Goal: Task Accomplishment & Management: Manage account settings

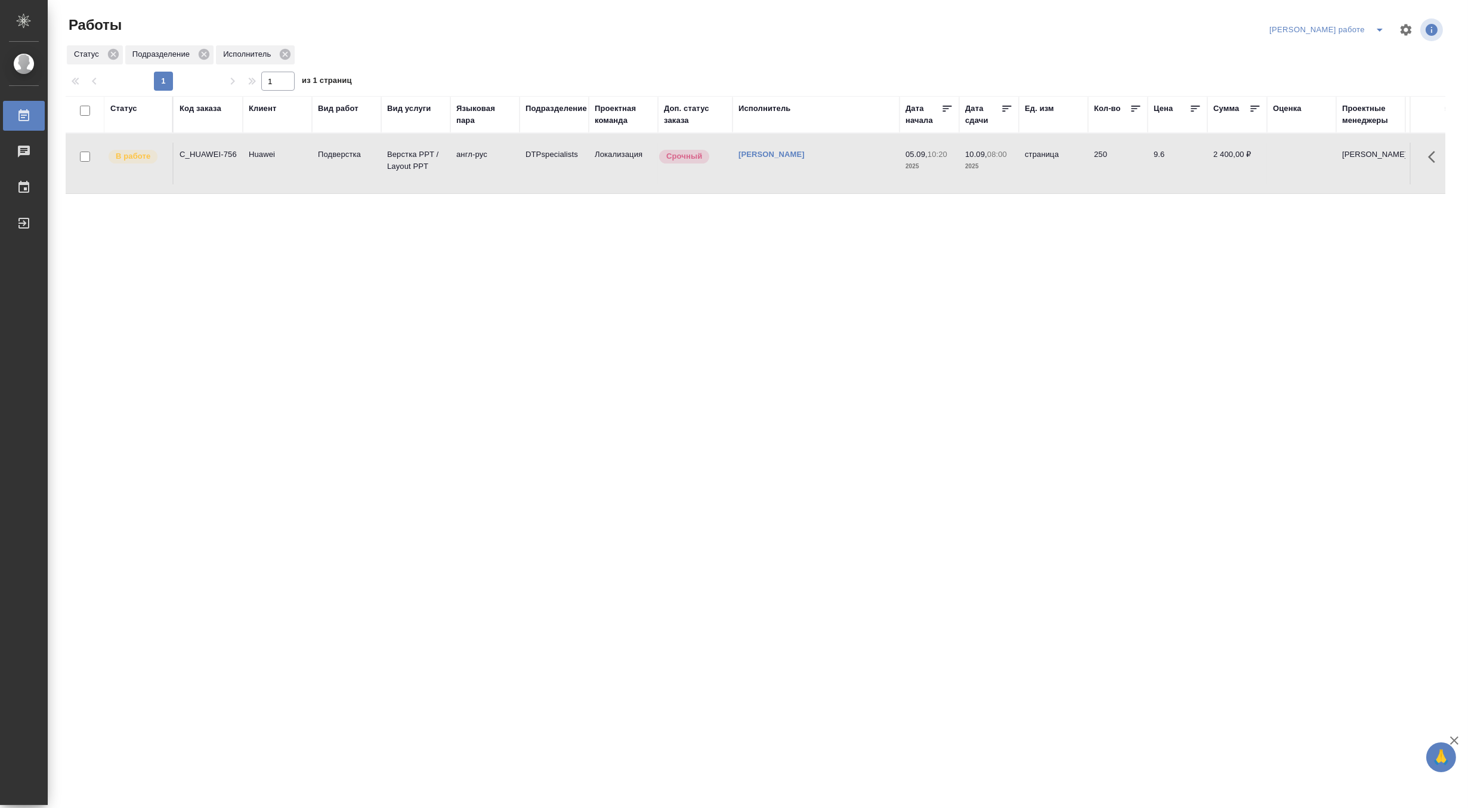
click at [1373, 27] on icon "split button" at bounding box center [1379, 30] width 14 height 14
click at [1356, 70] on li "Матвеева_назначено" at bounding box center [1337, 72] width 108 height 19
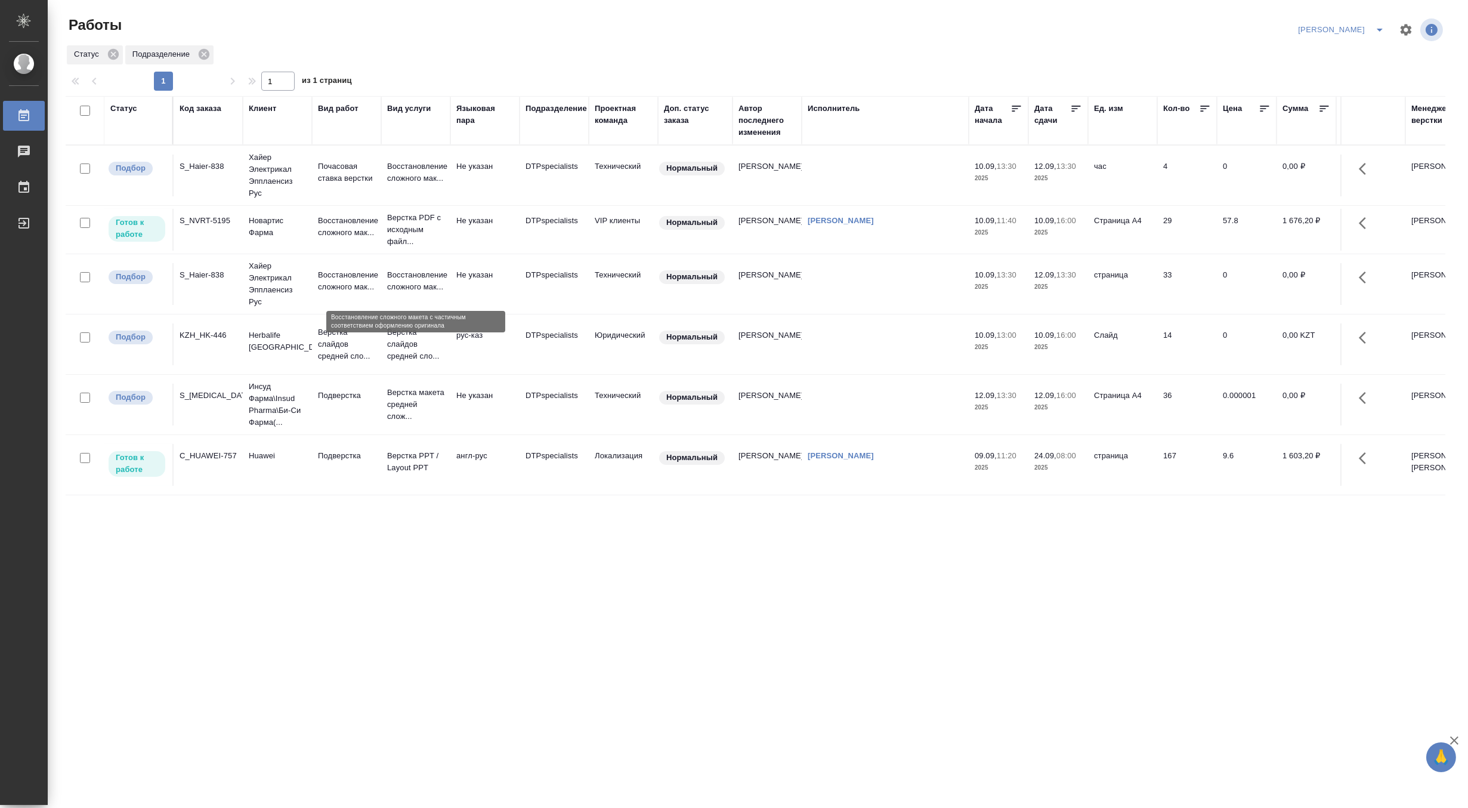
click at [390, 287] on p "Восстановление сложного мак..." at bounding box center [415, 281] width 57 height 24
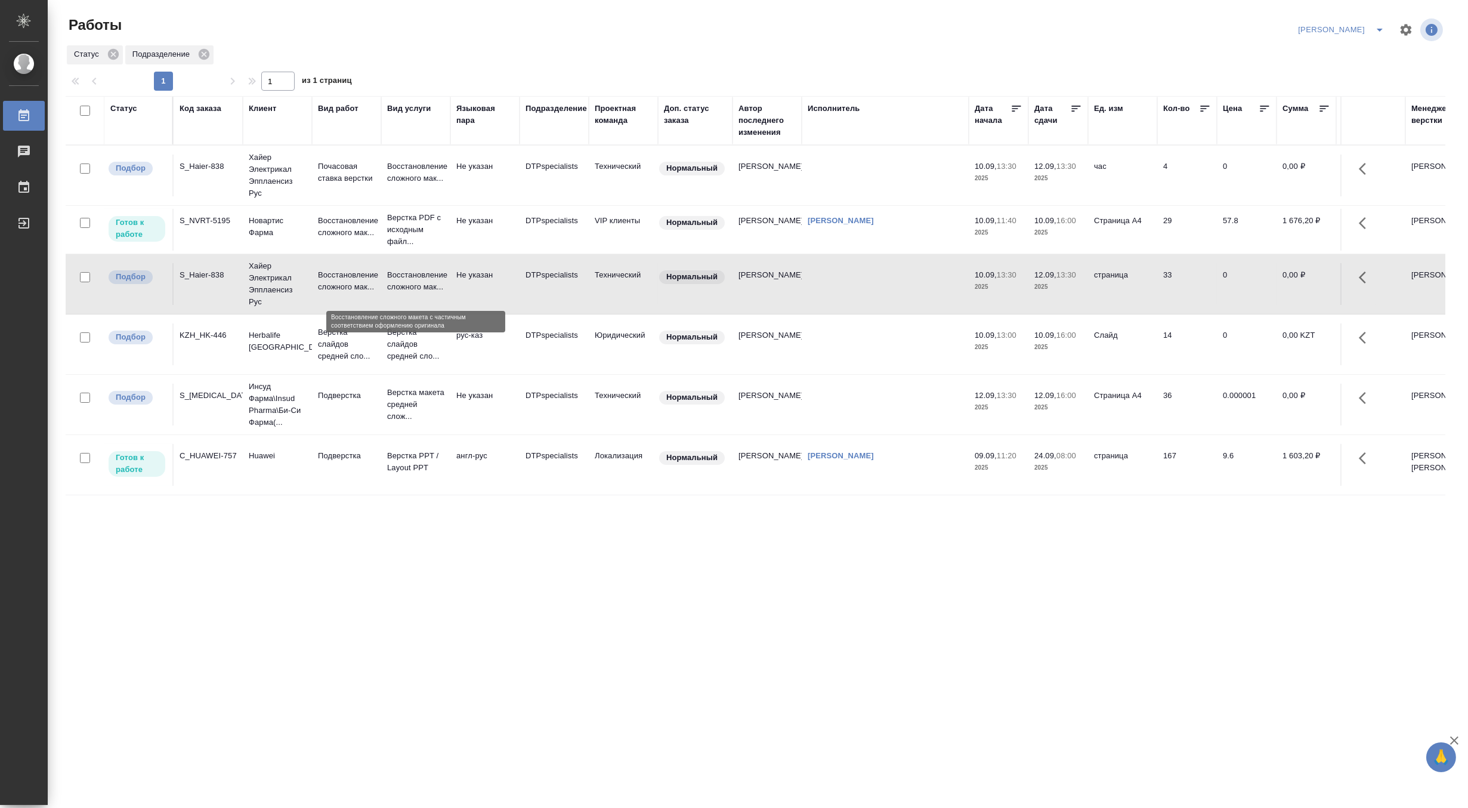
click at [390, 287] on p "Восстановление сложного мак..." at bounding box center [415, 281] width 57 height 24
click at [406, 341] on p "Верстка слайдов средней сло..." at bounding box center [415, 344] width 57 height 36
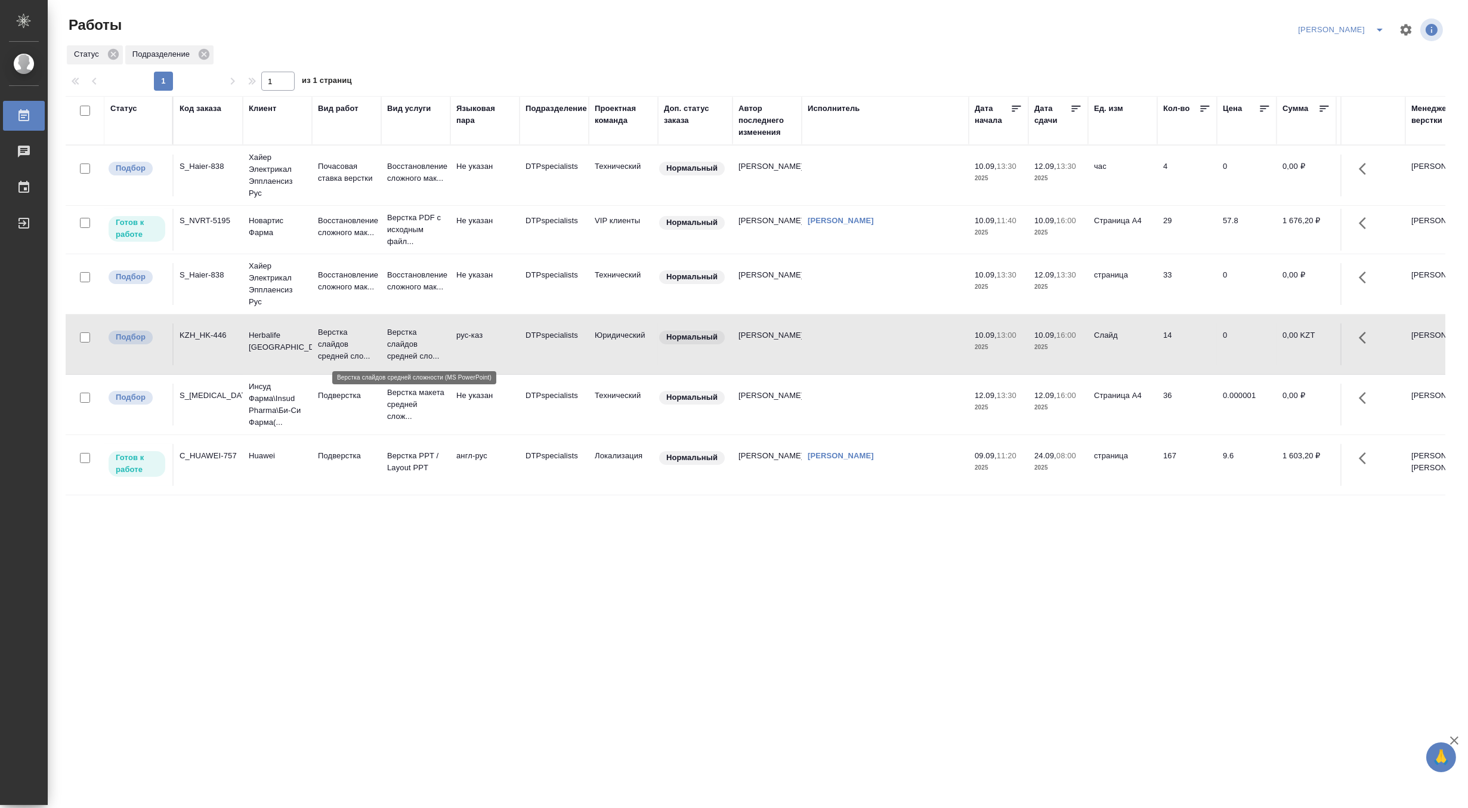
click at [406, 341] on p "Верстка слайдов средней сло..." at bounding box center [415, 344] width 57 height 36
click at [292, 163] on p "Хайер Электрикал Эпплаенсиз Рус" at bounding box center [277, 175] width 57 height 48
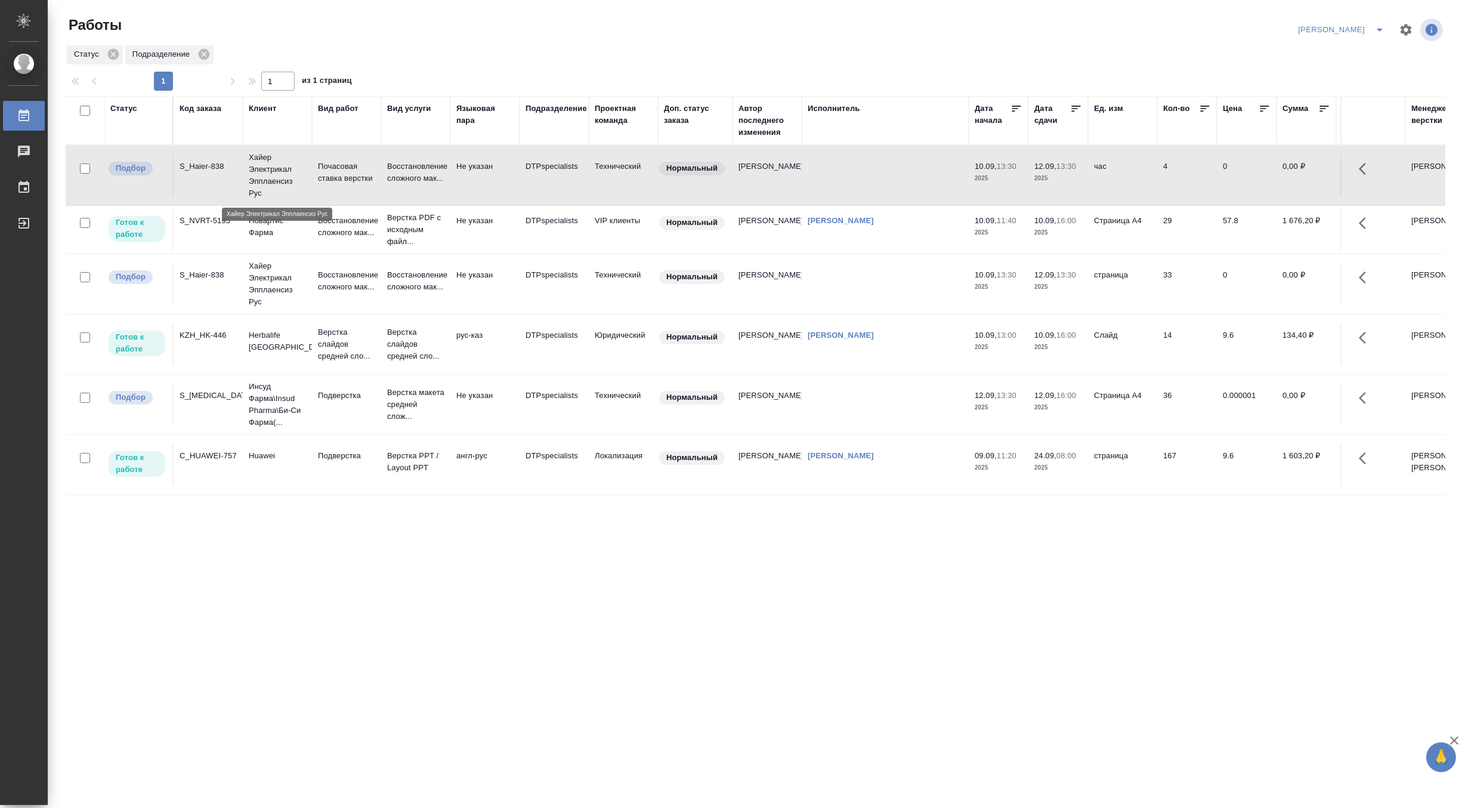
click at [292, 163] on p "Хайер Электрикал Эпплаенсиз Рус" at bounding box center [277, 175] width 57 height 48
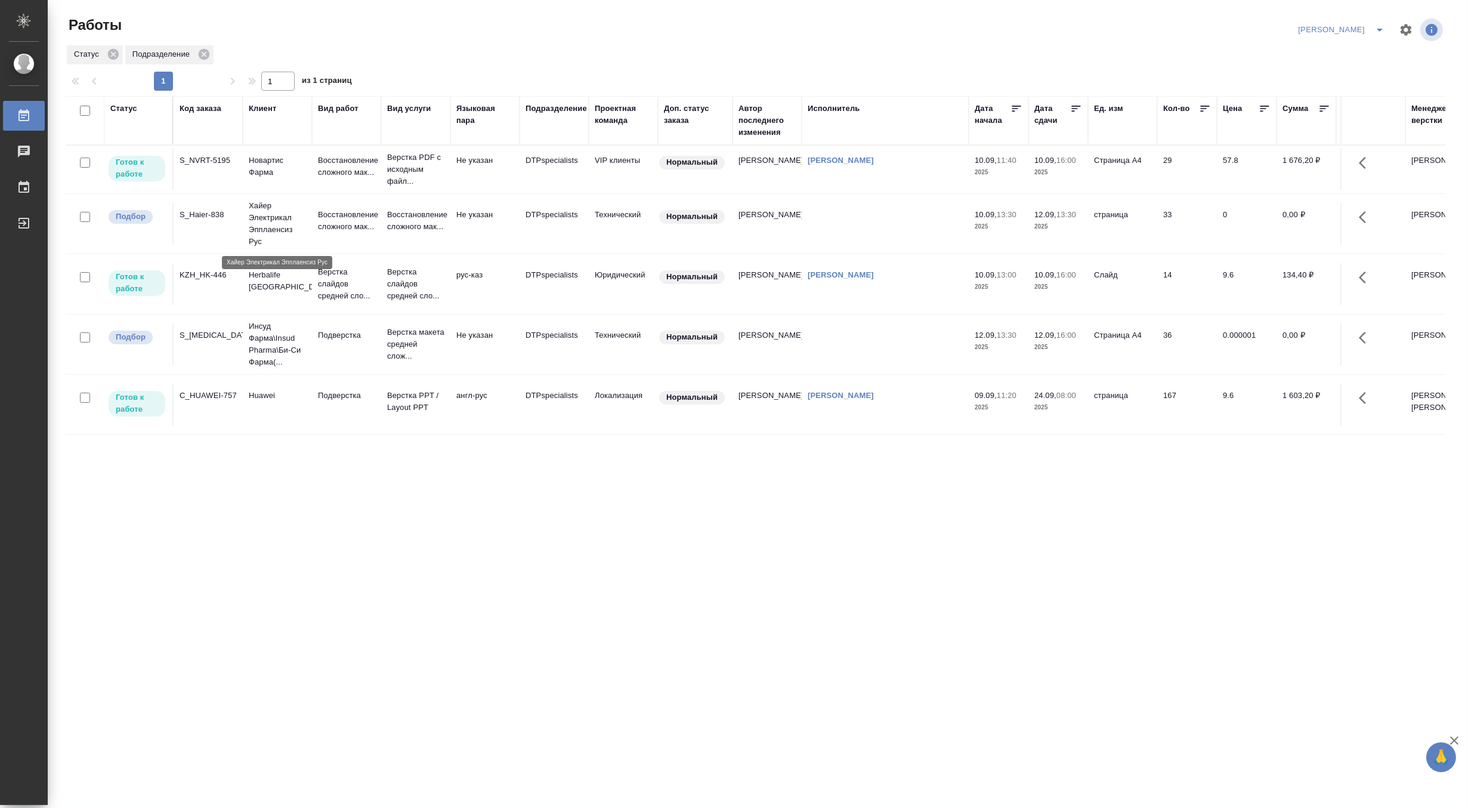
click at [296, 231] on p "Хайер Электрикал Эпплаенсиз Рус" at bounding box center [277, 224] width 57 height 48
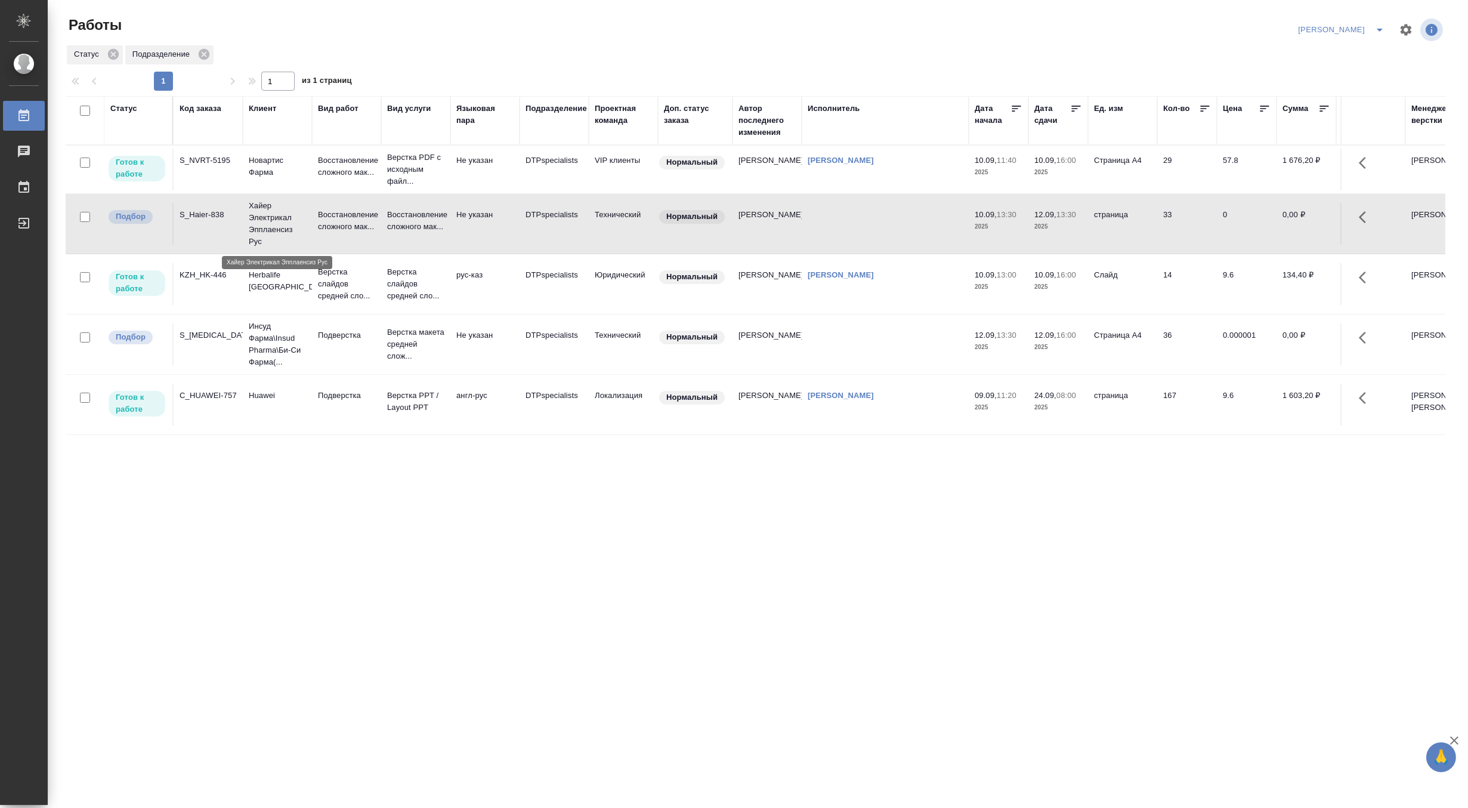
click at [296, 231] on p "Хайер Электрикал Эпплаенсиз Рус" at bounding box center [277, 224] width 57 height 48
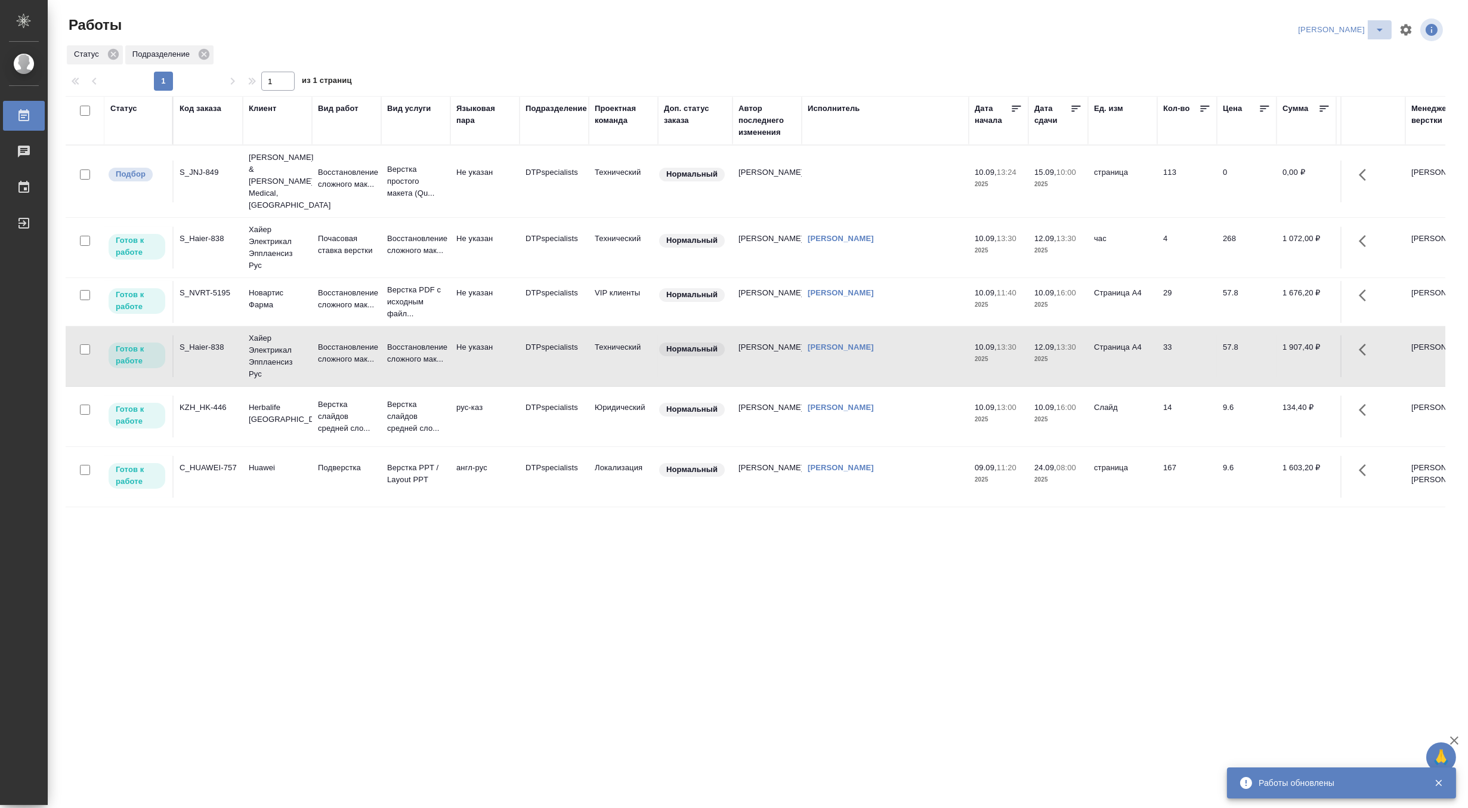
click at [1380, 26] on icon "split button" at bounding box center [1379, 30] width 14 height 14
click at [1346, 54] on li "Матвеева_В работе" at bounding box center [1334, 53] width 115 height 19
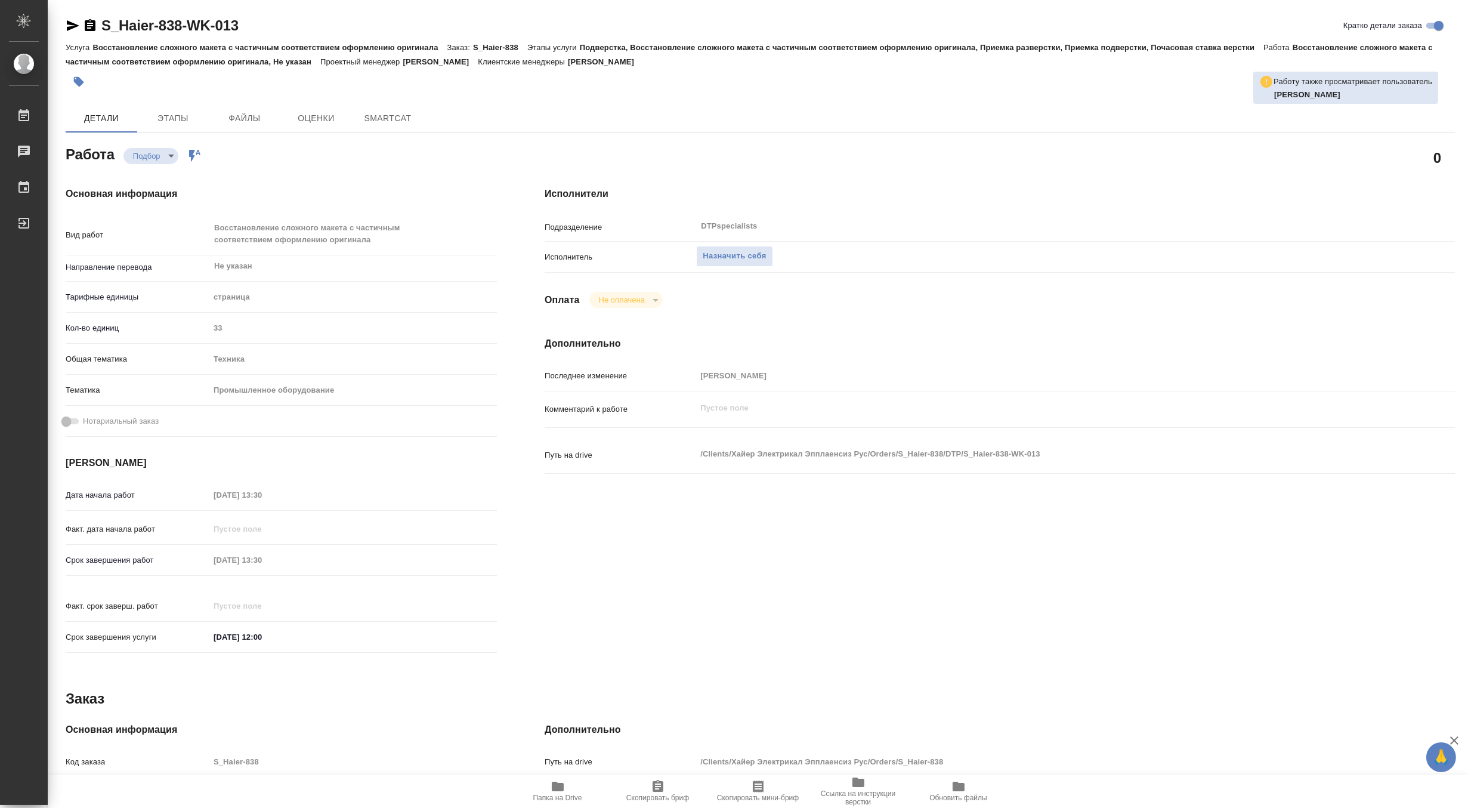
type textarea "x"
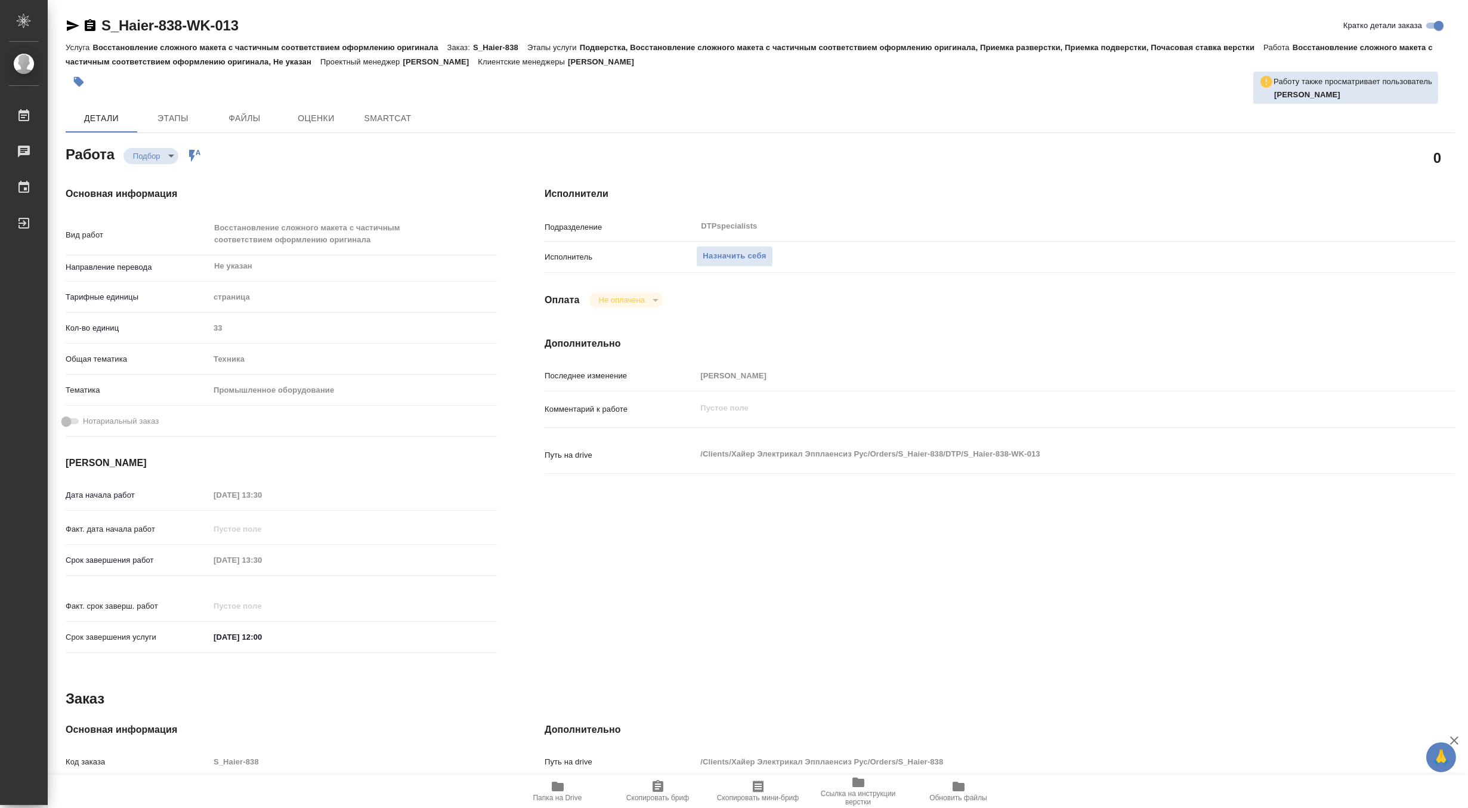
type textarea "x"
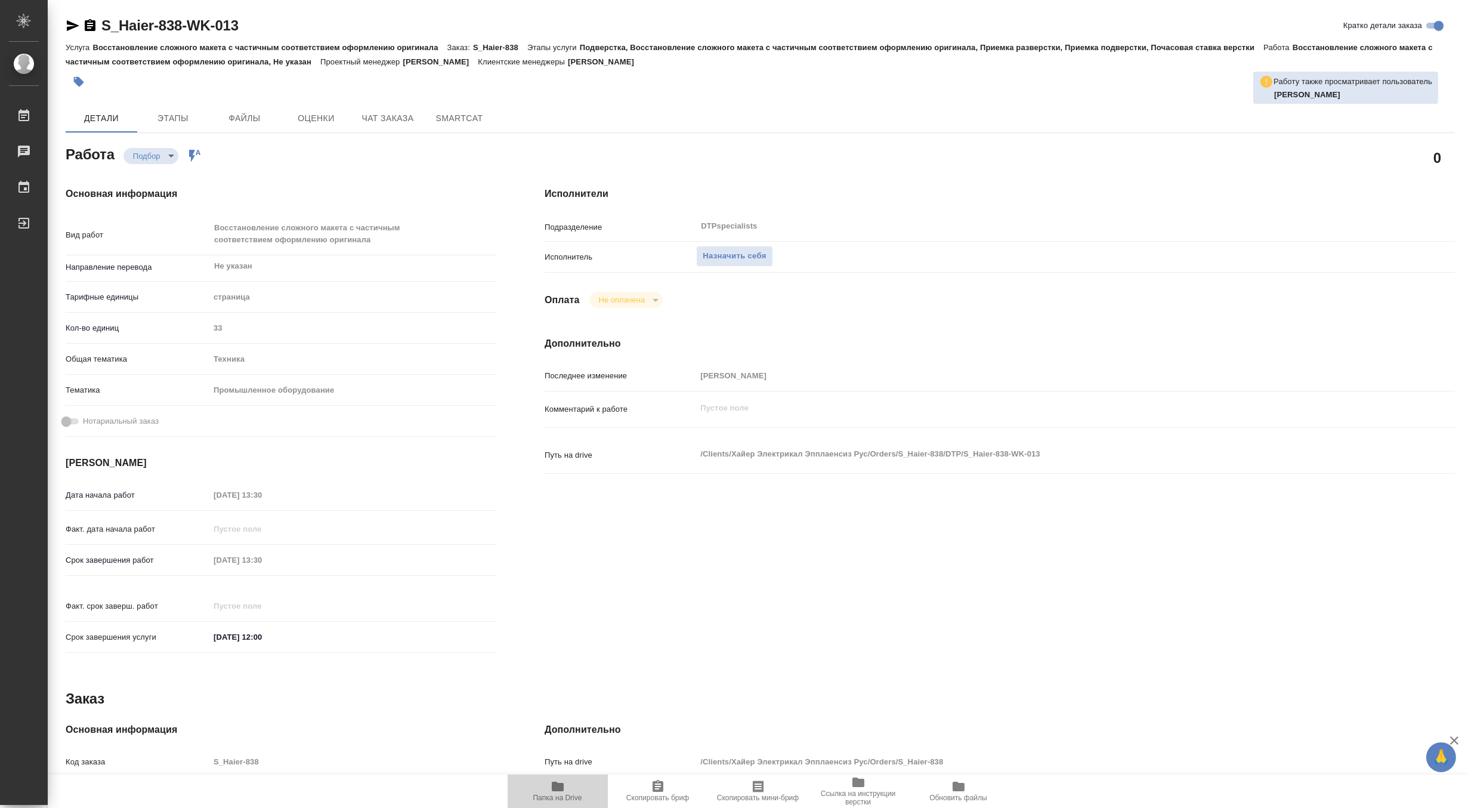
click at [549, 787] on span "Папка на Drive" at bounding box center [558, 790] width 86 height 23
type textarea "x"
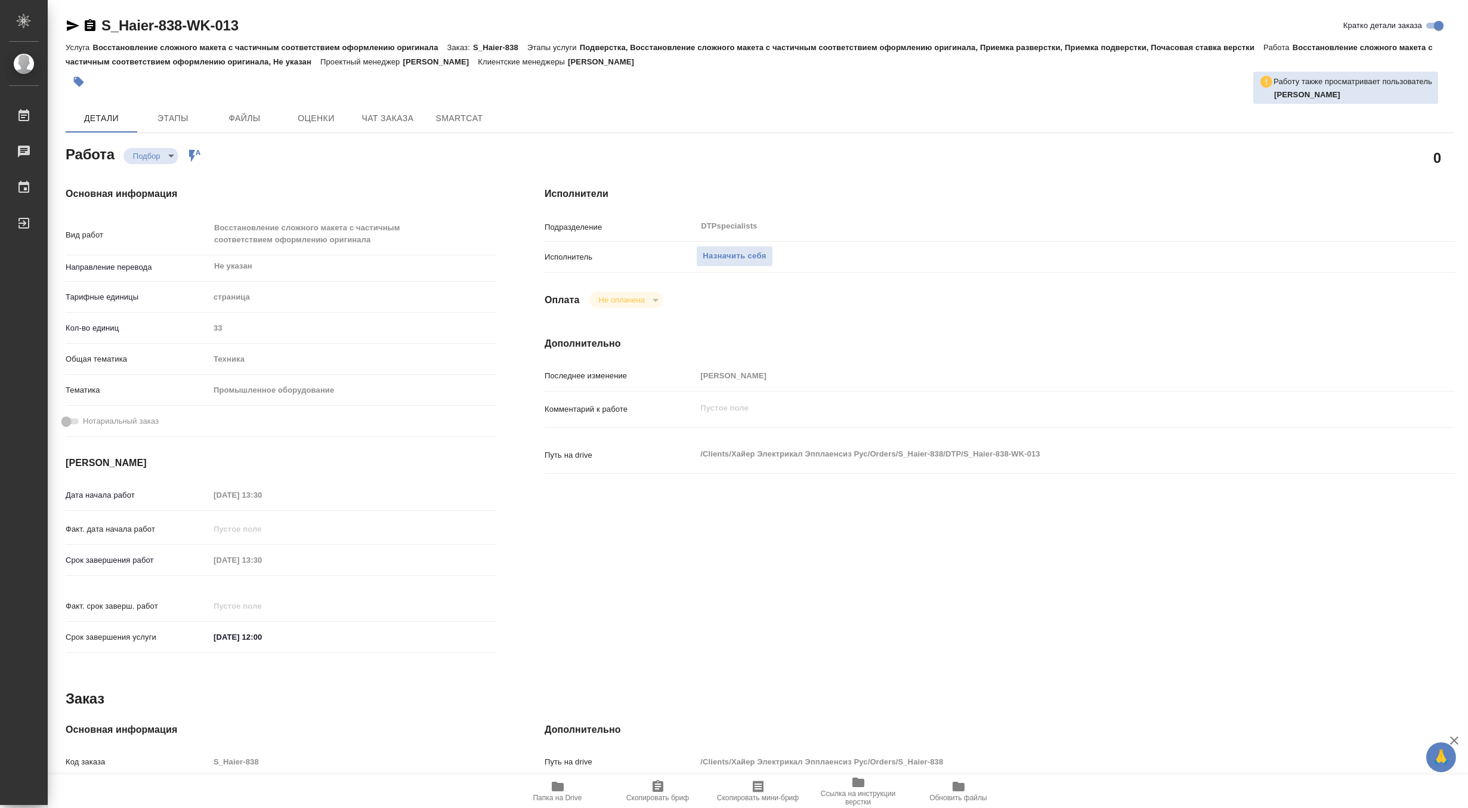
type textarea "x"
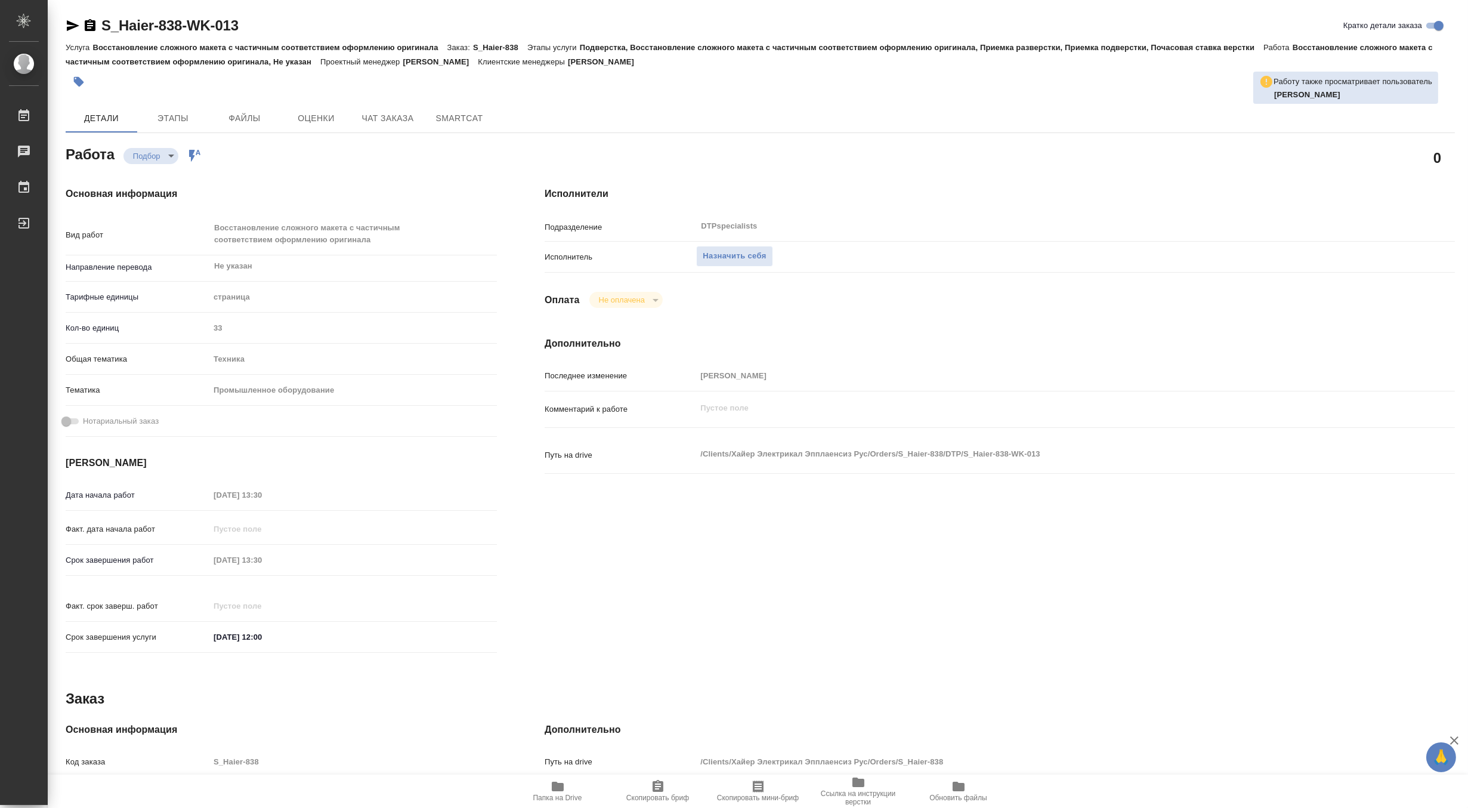
type textarea "x"
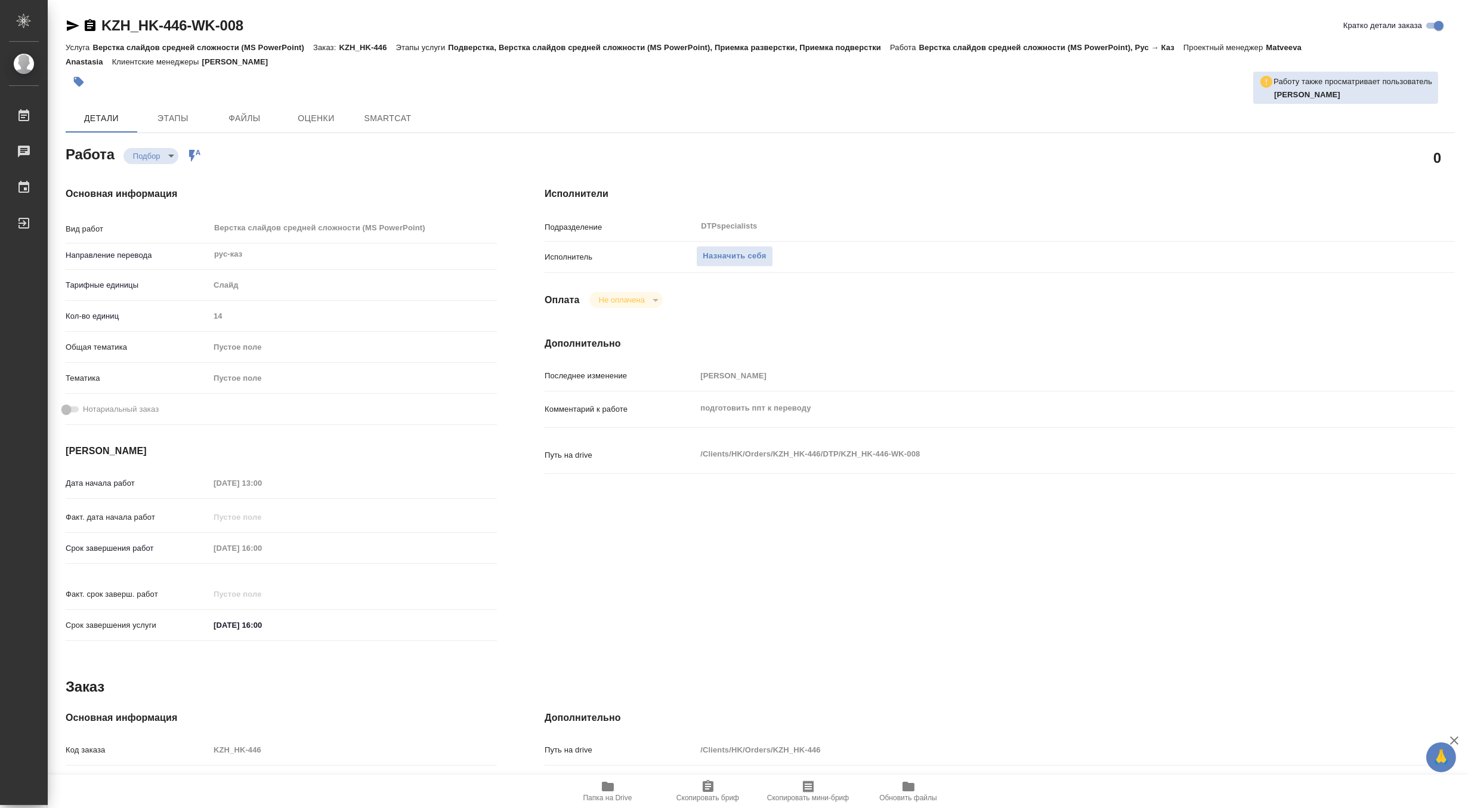
type textarea "x"
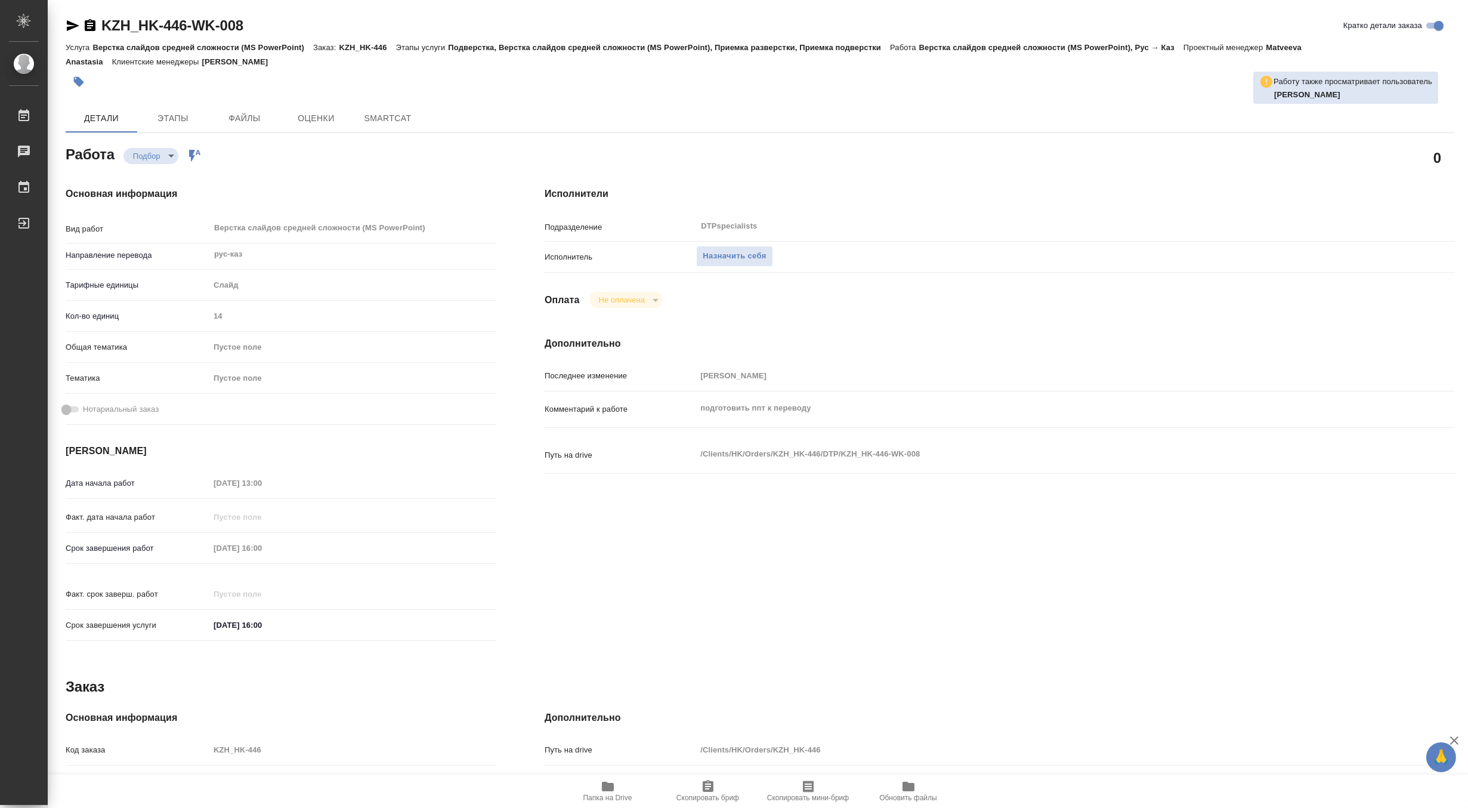
type textarea "x"
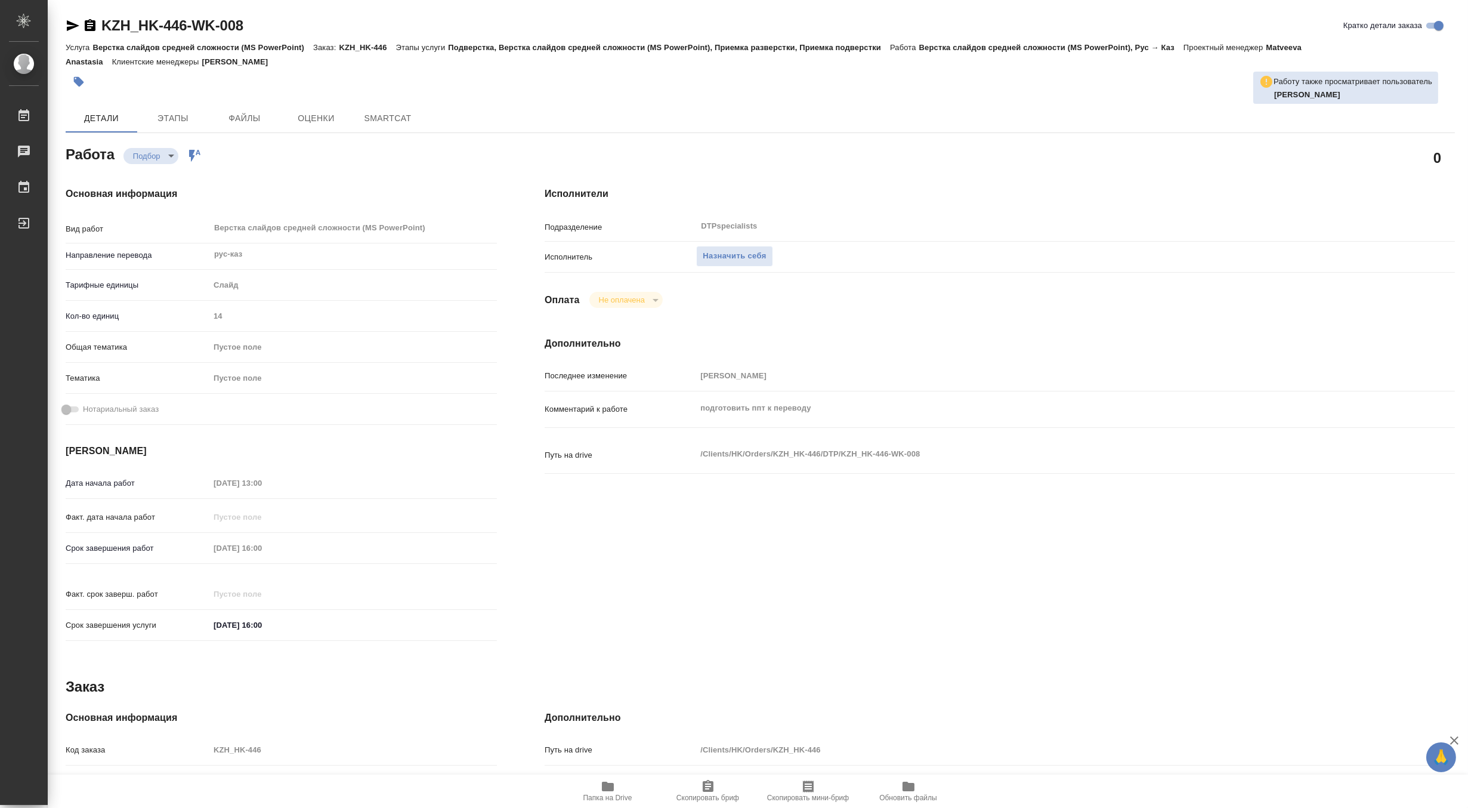
type textarea "x"
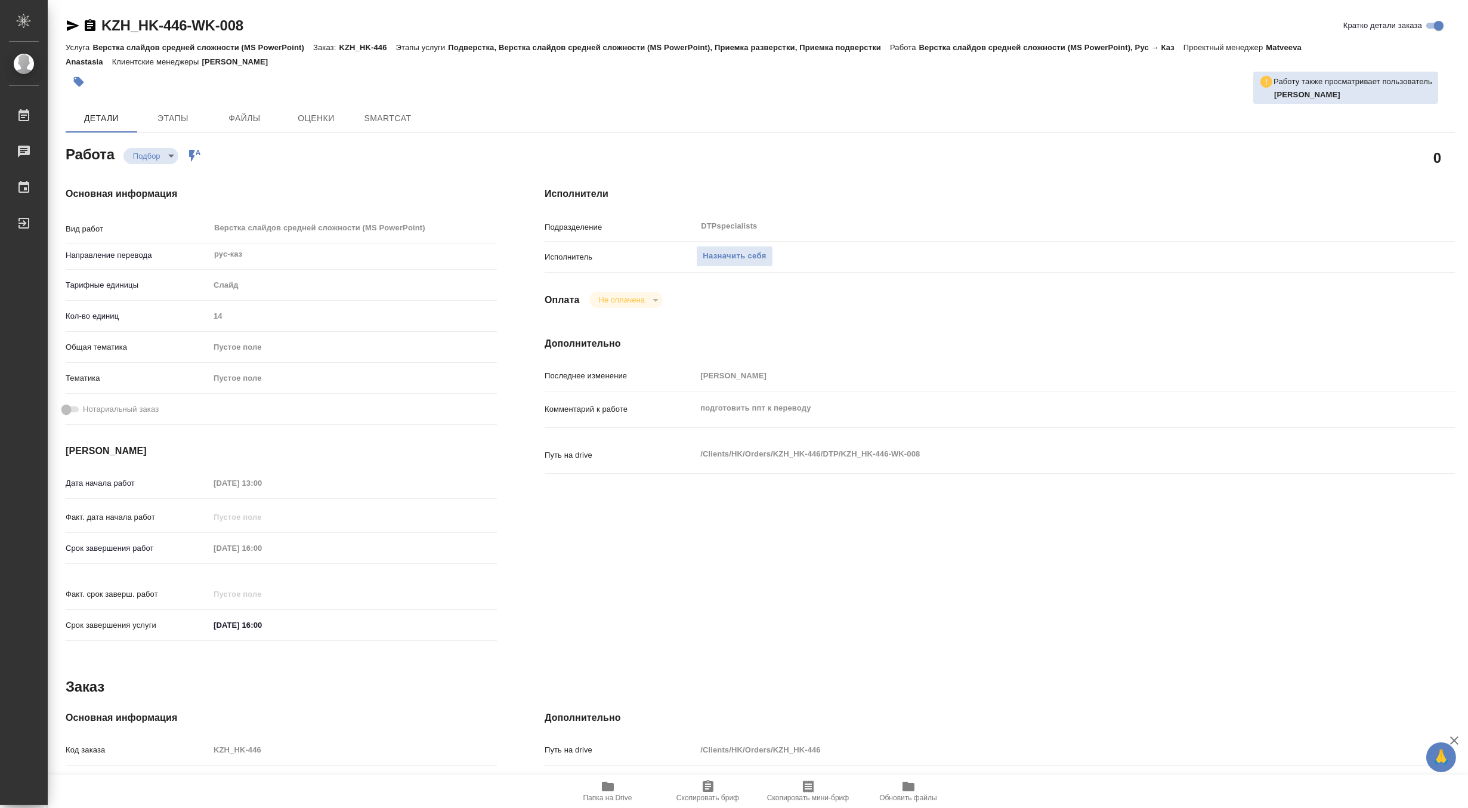
type textarea "x"
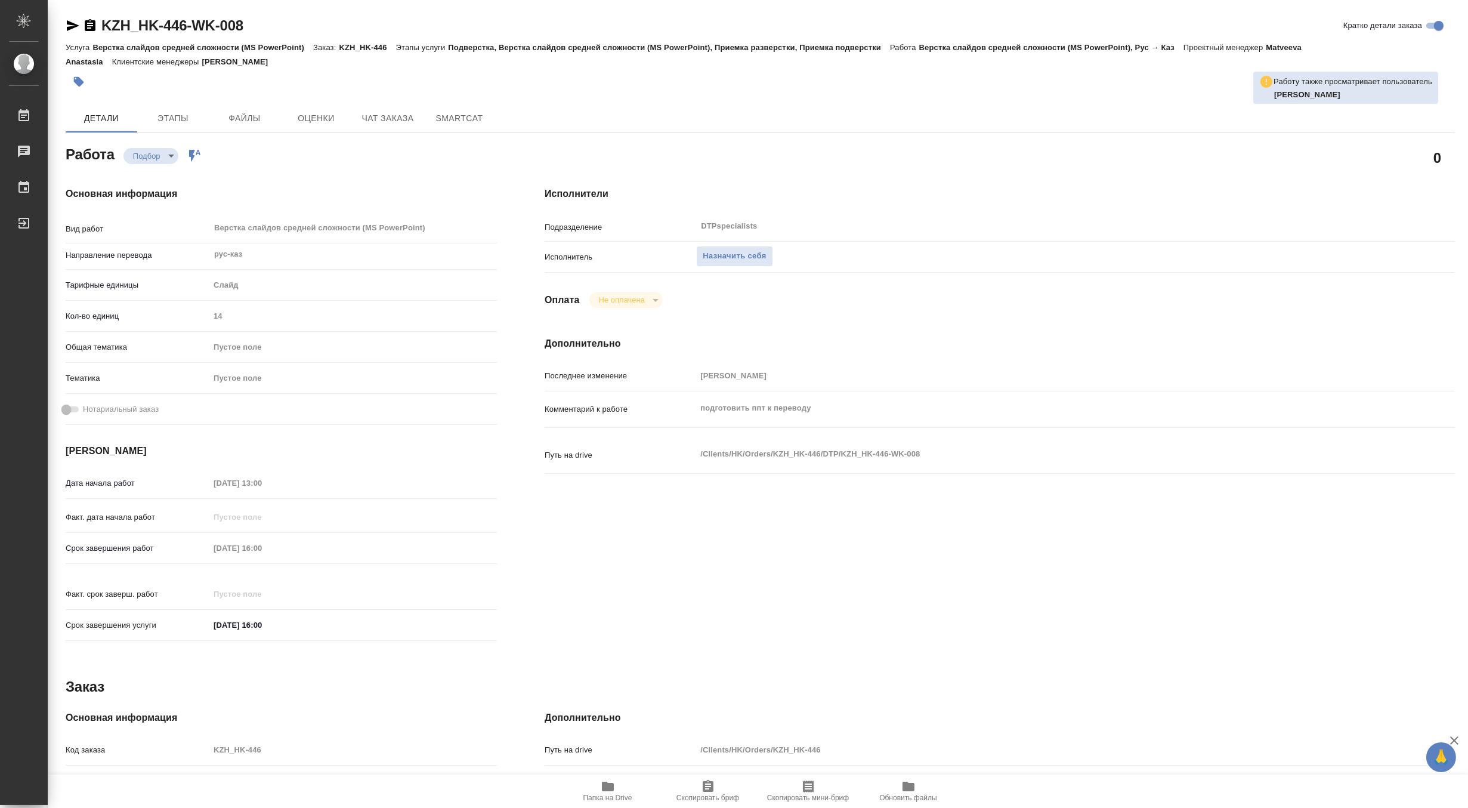
type textarea "x"
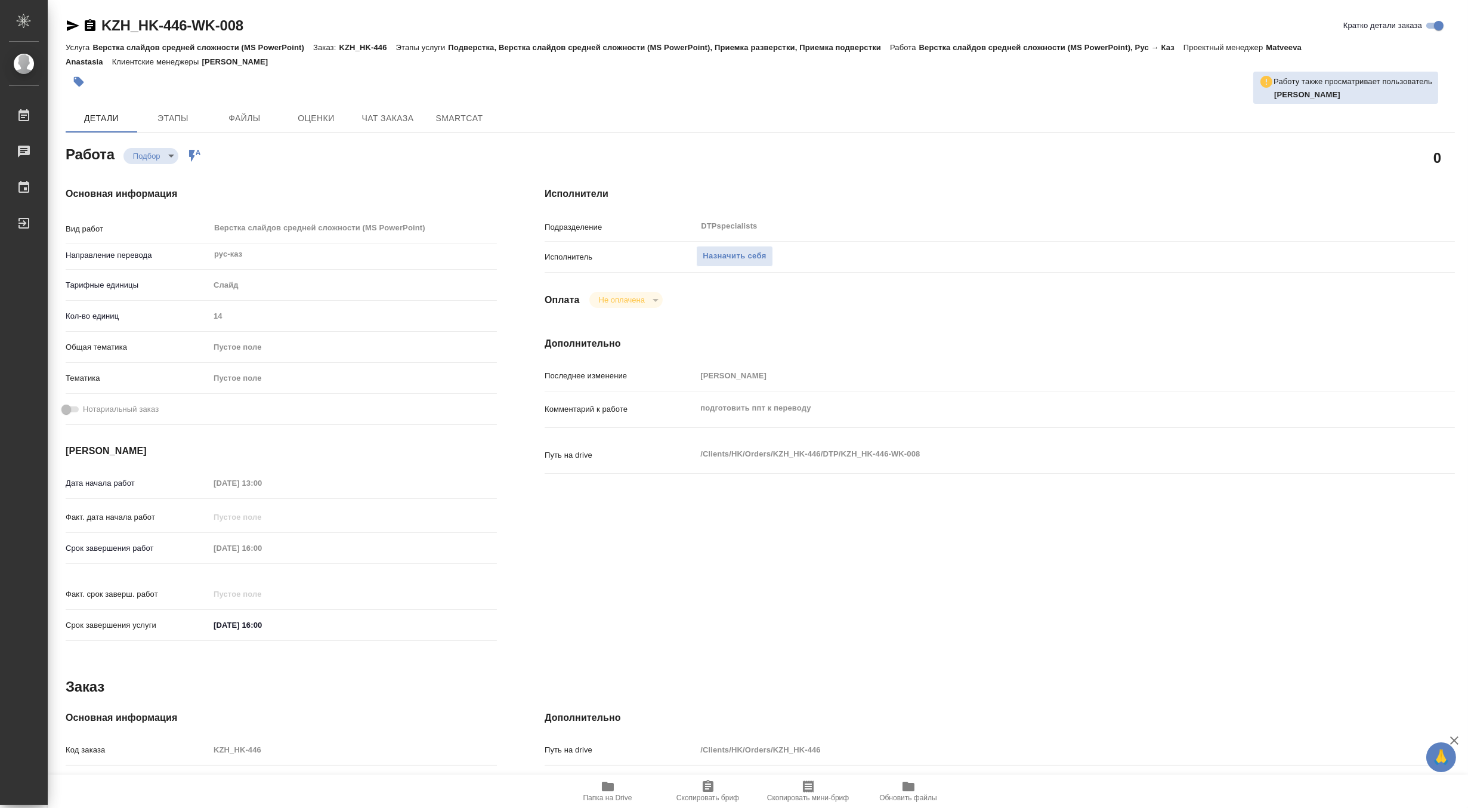
type textarea "x"
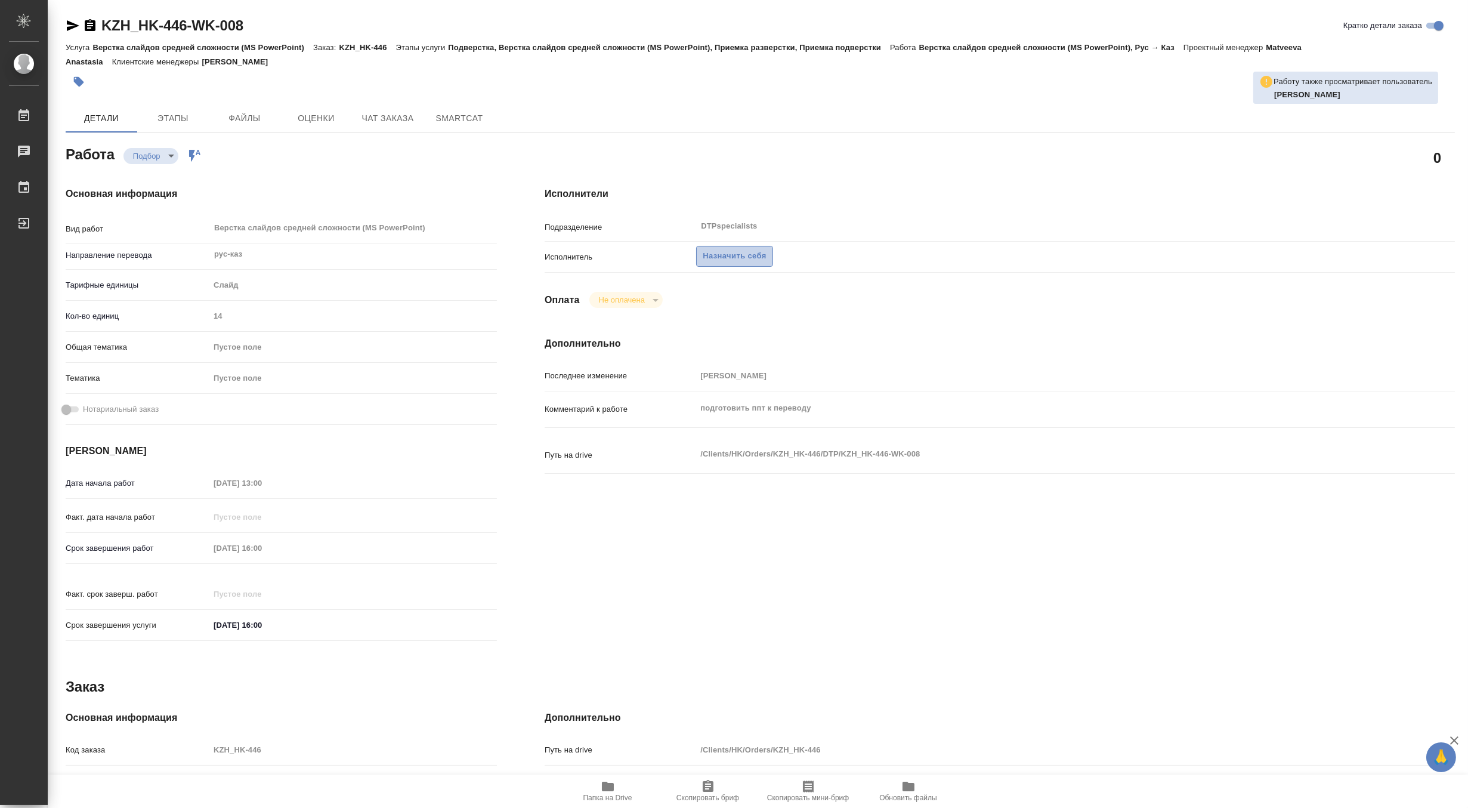
click at [725, 253] on span "Назначить себя" at bounding box center [734, 256] width 63 height 14
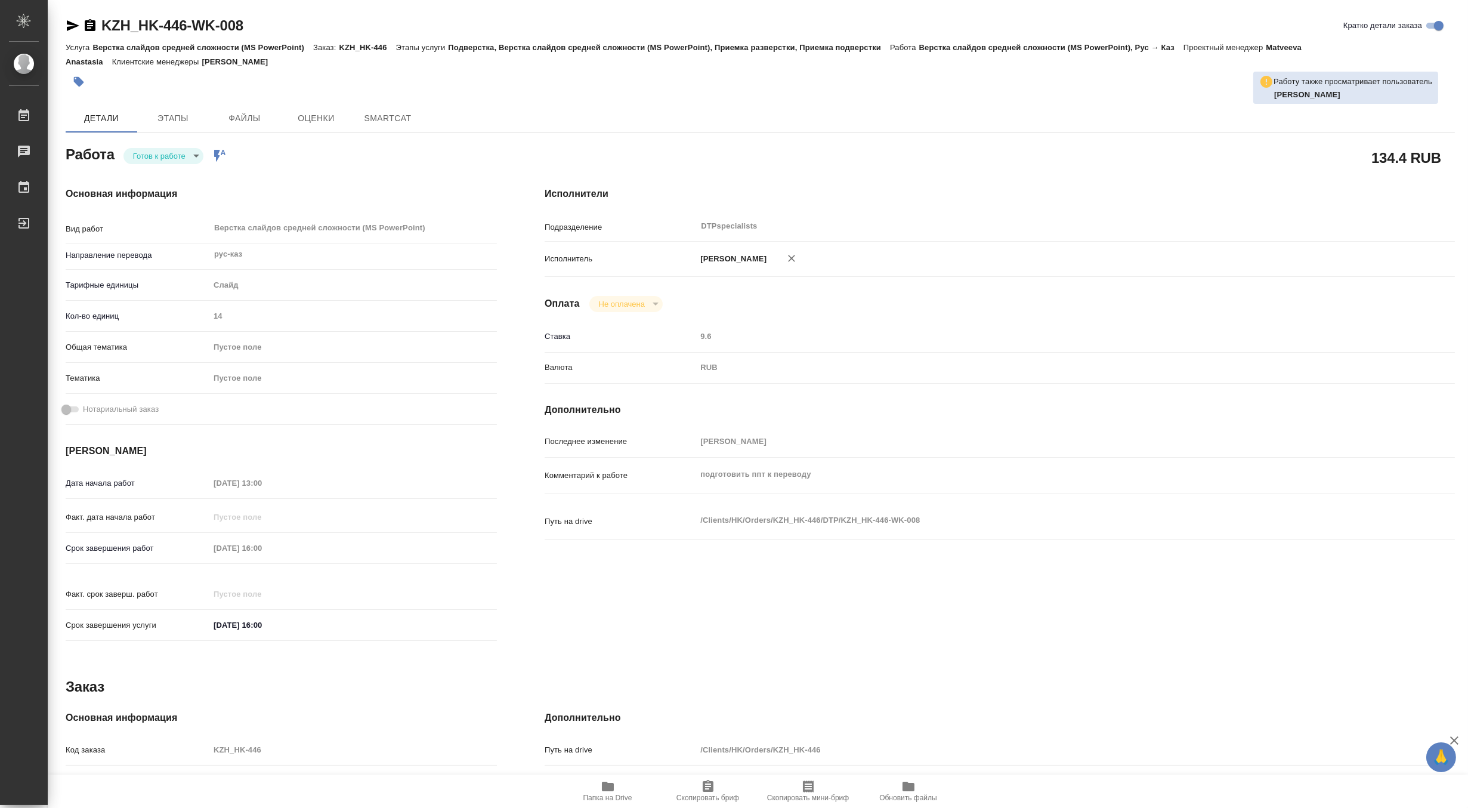
type textarea "x"
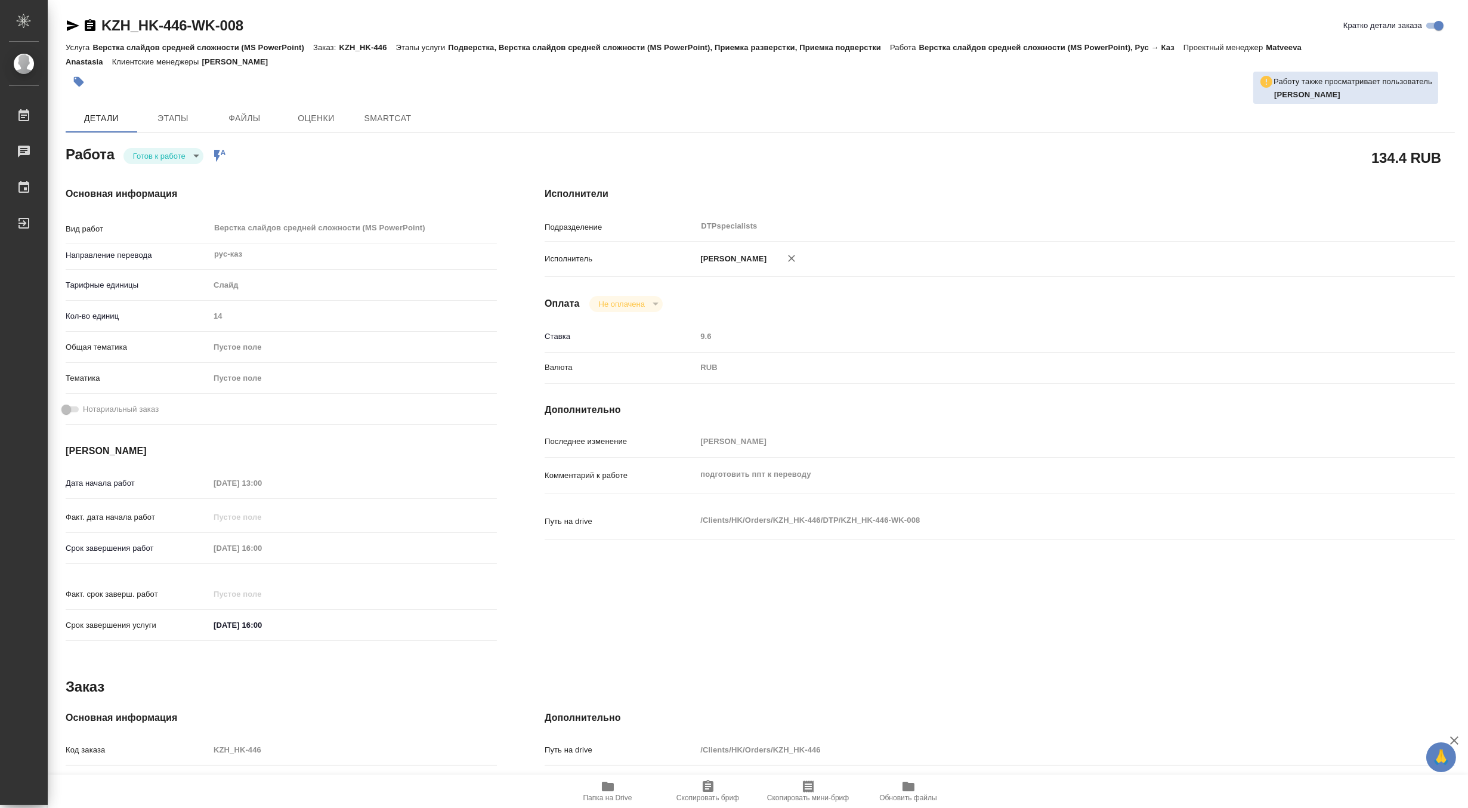
type textarea "x"
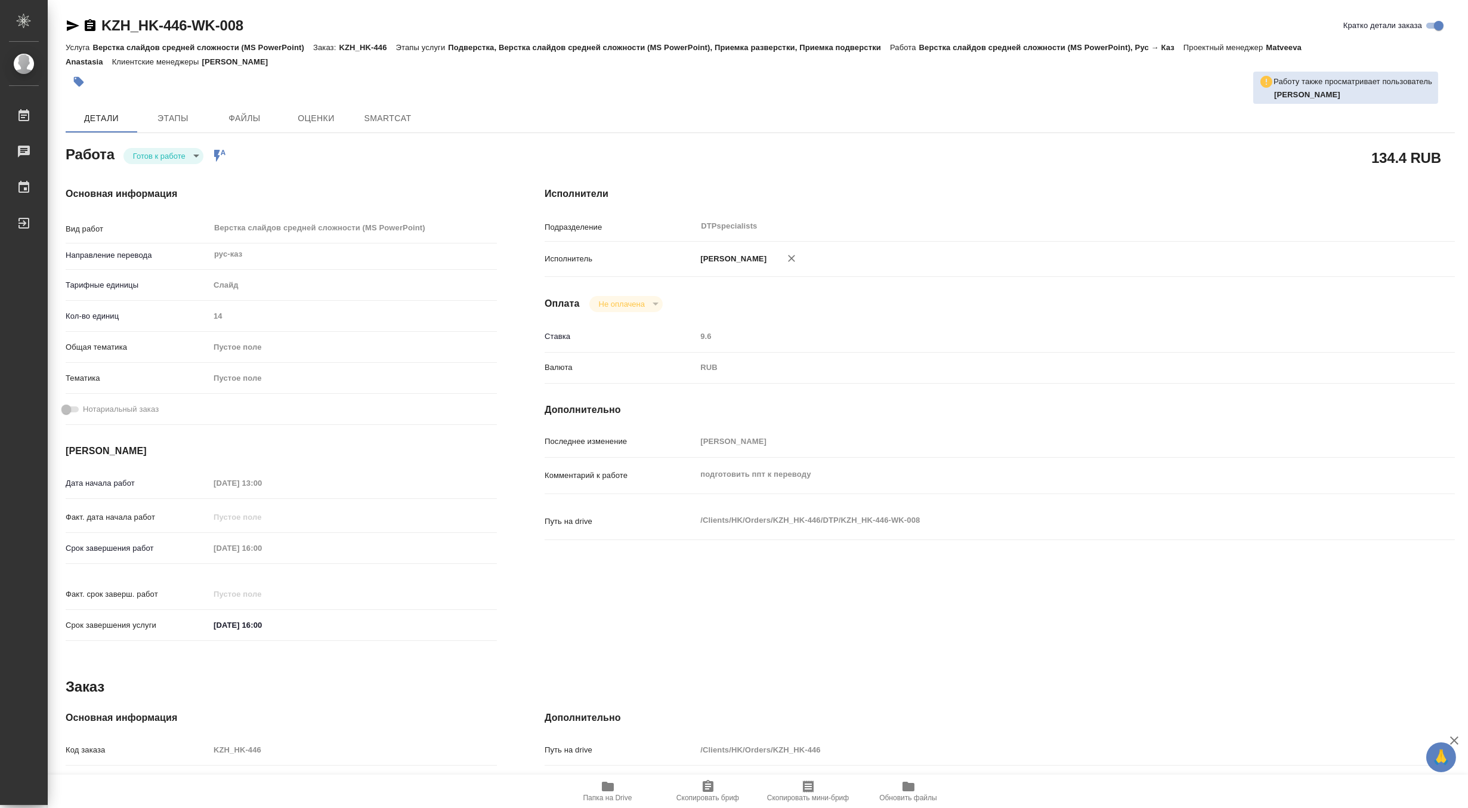
type textarea "x"
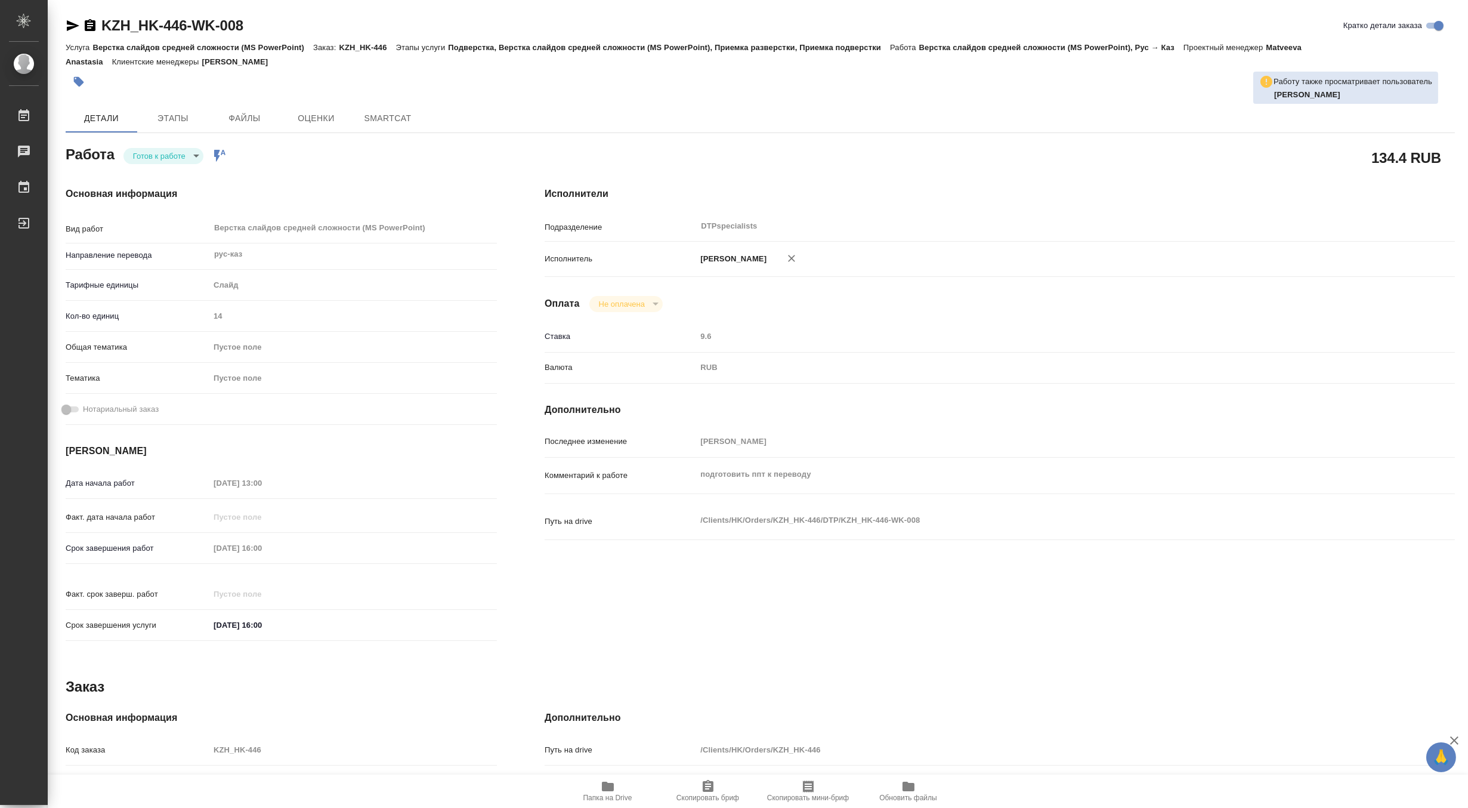
type textarea "x"
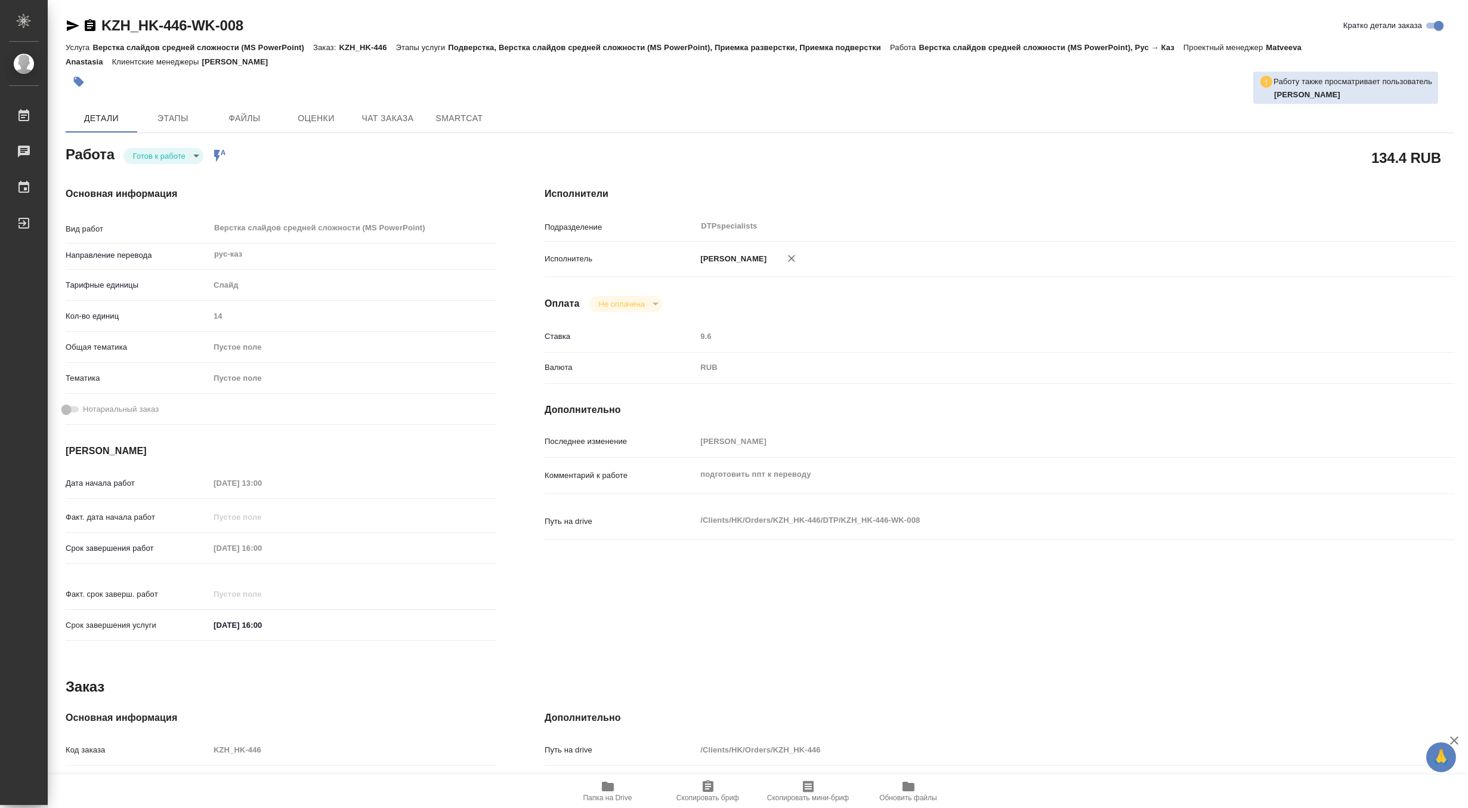
type textarea "x"
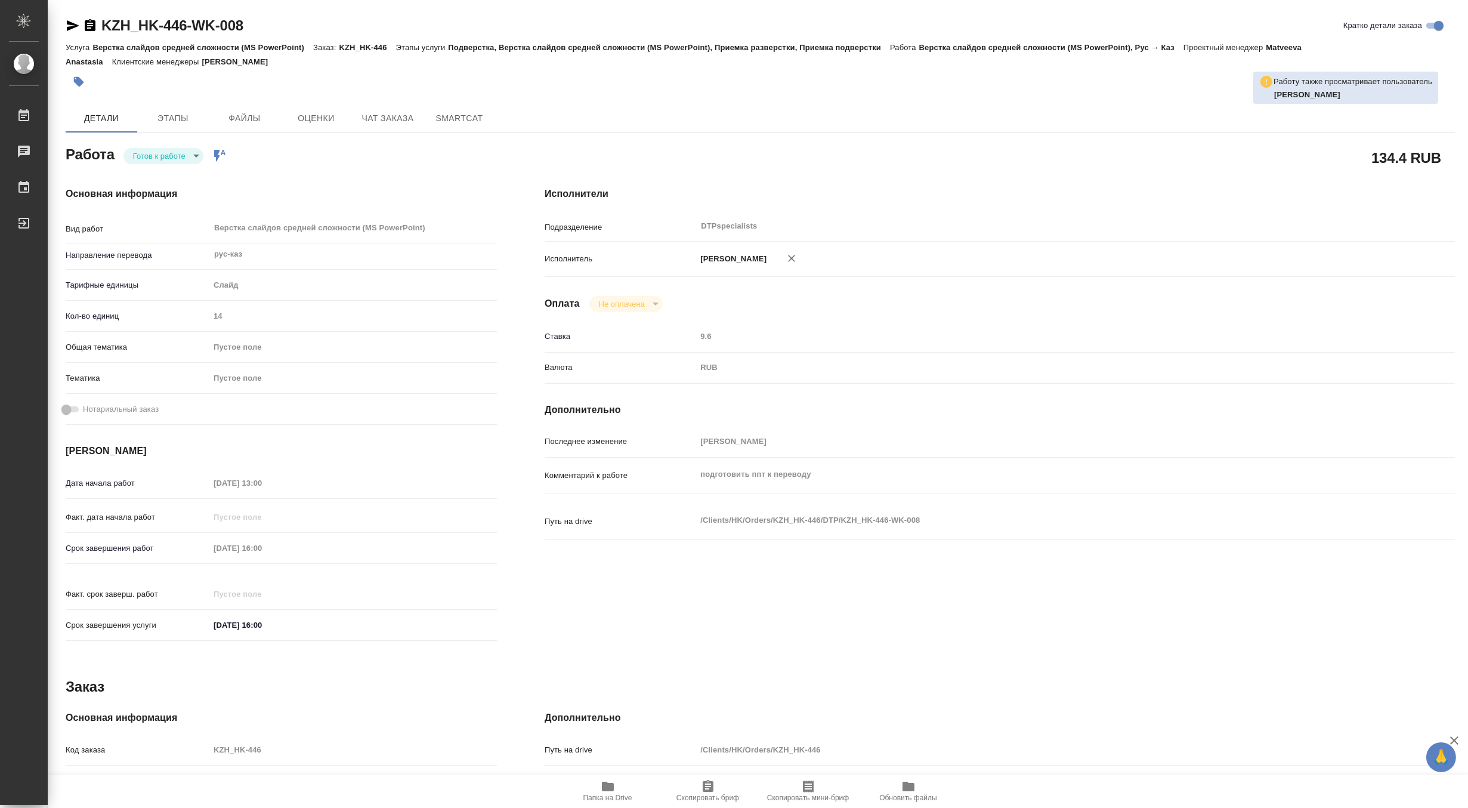
type textarea "x"
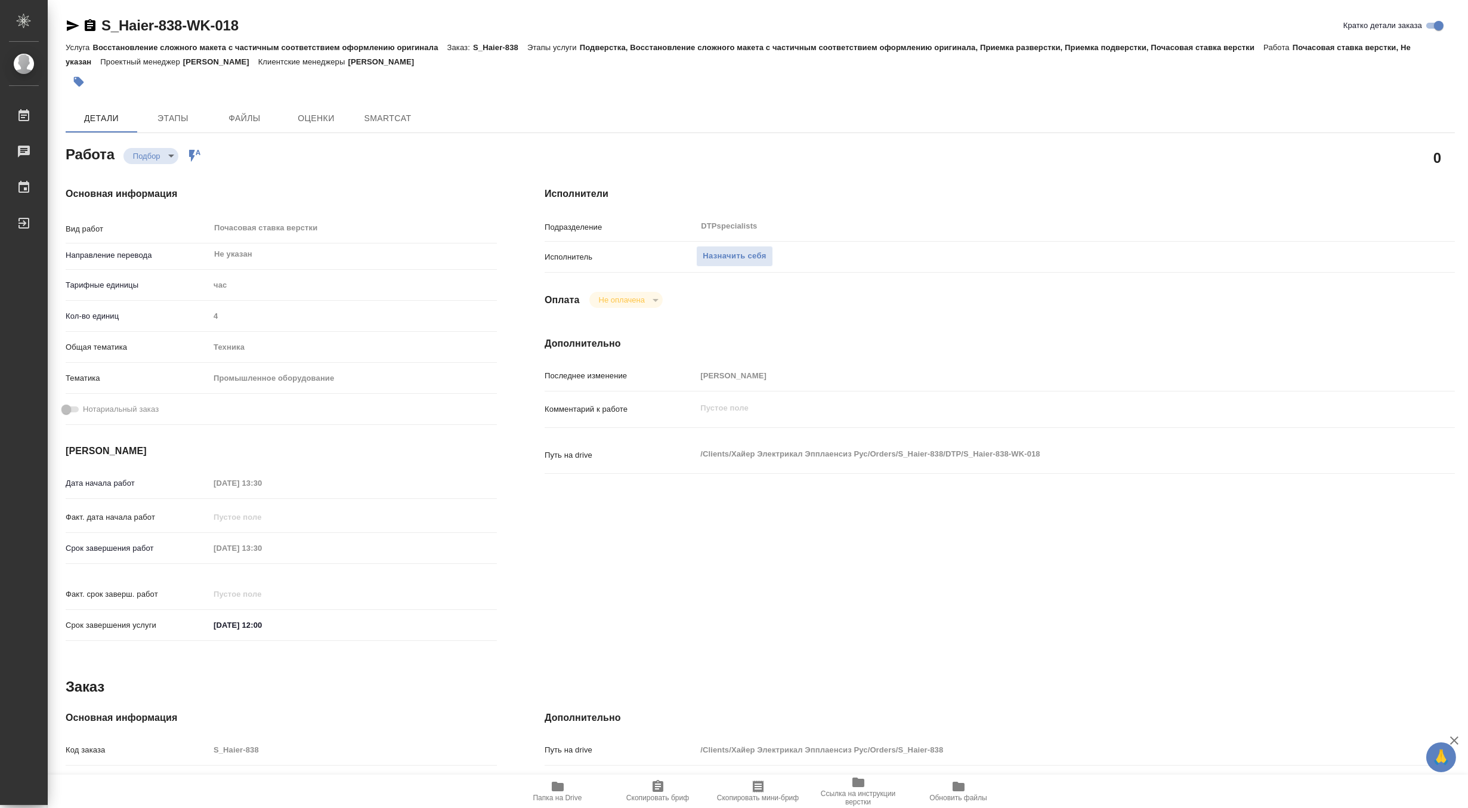
type textarea "x"
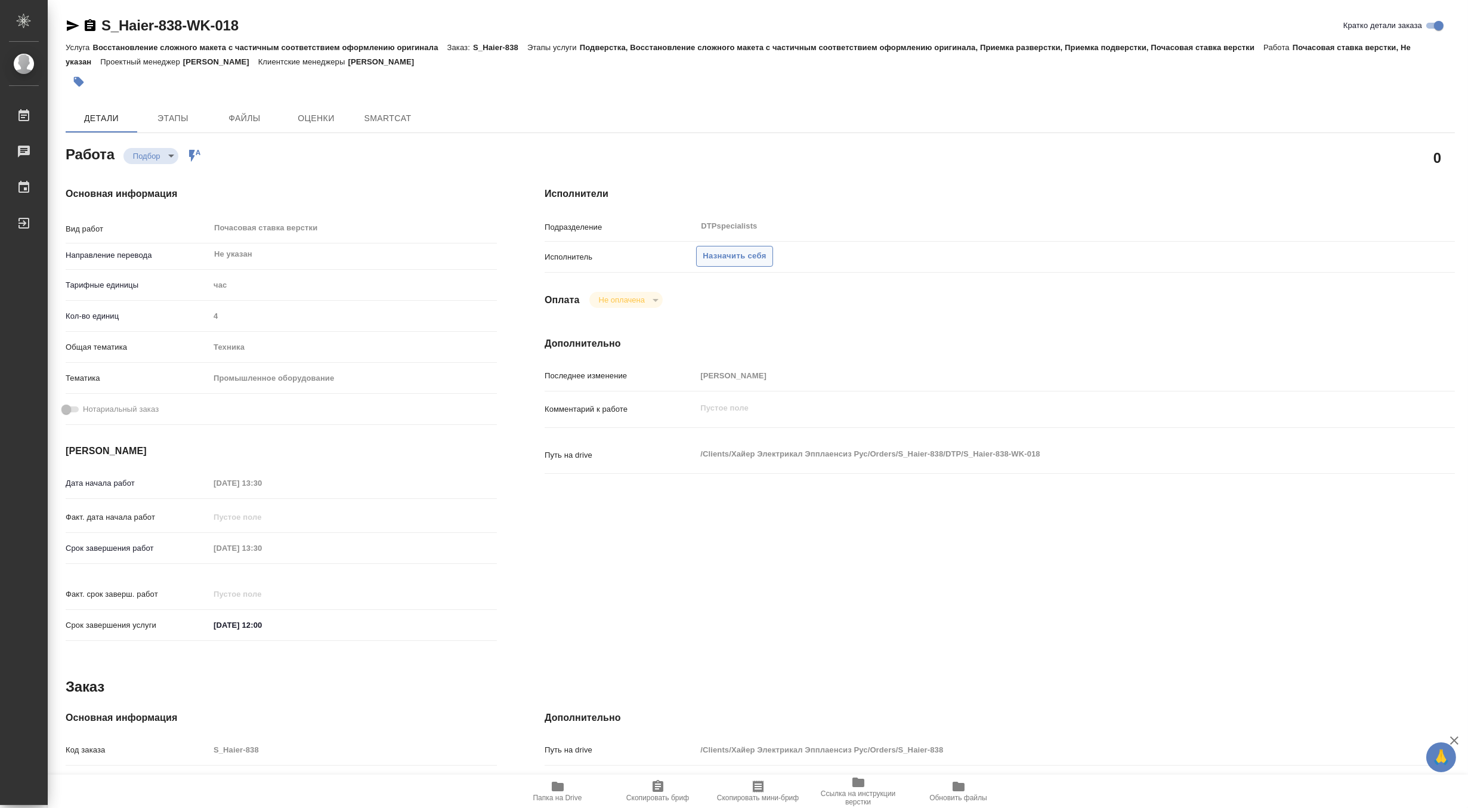
type textarea "x"
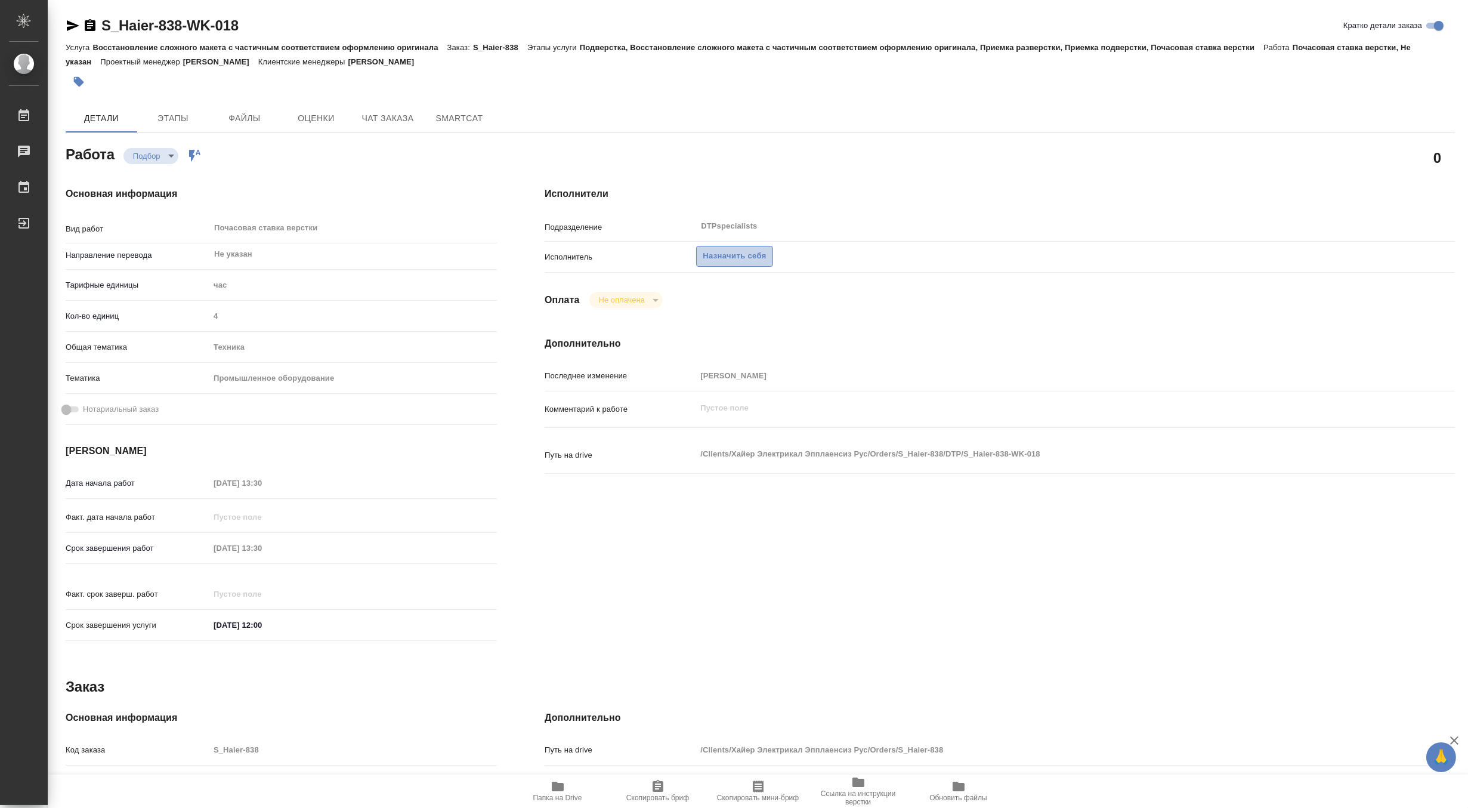
click at [726, 261] on span "Назначить себя" at bounding box center [734, 256] width 63 height 14
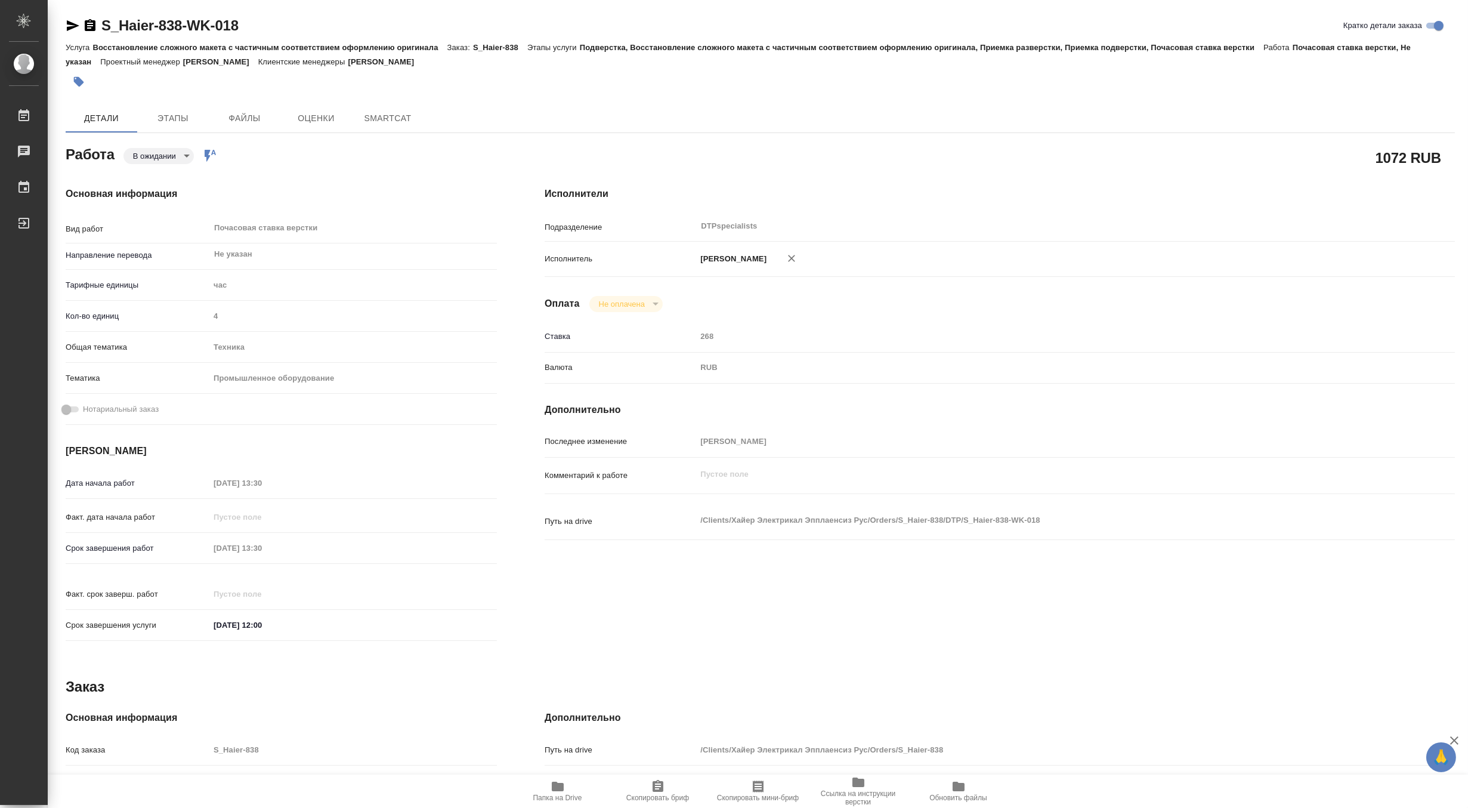
type textarea "x"
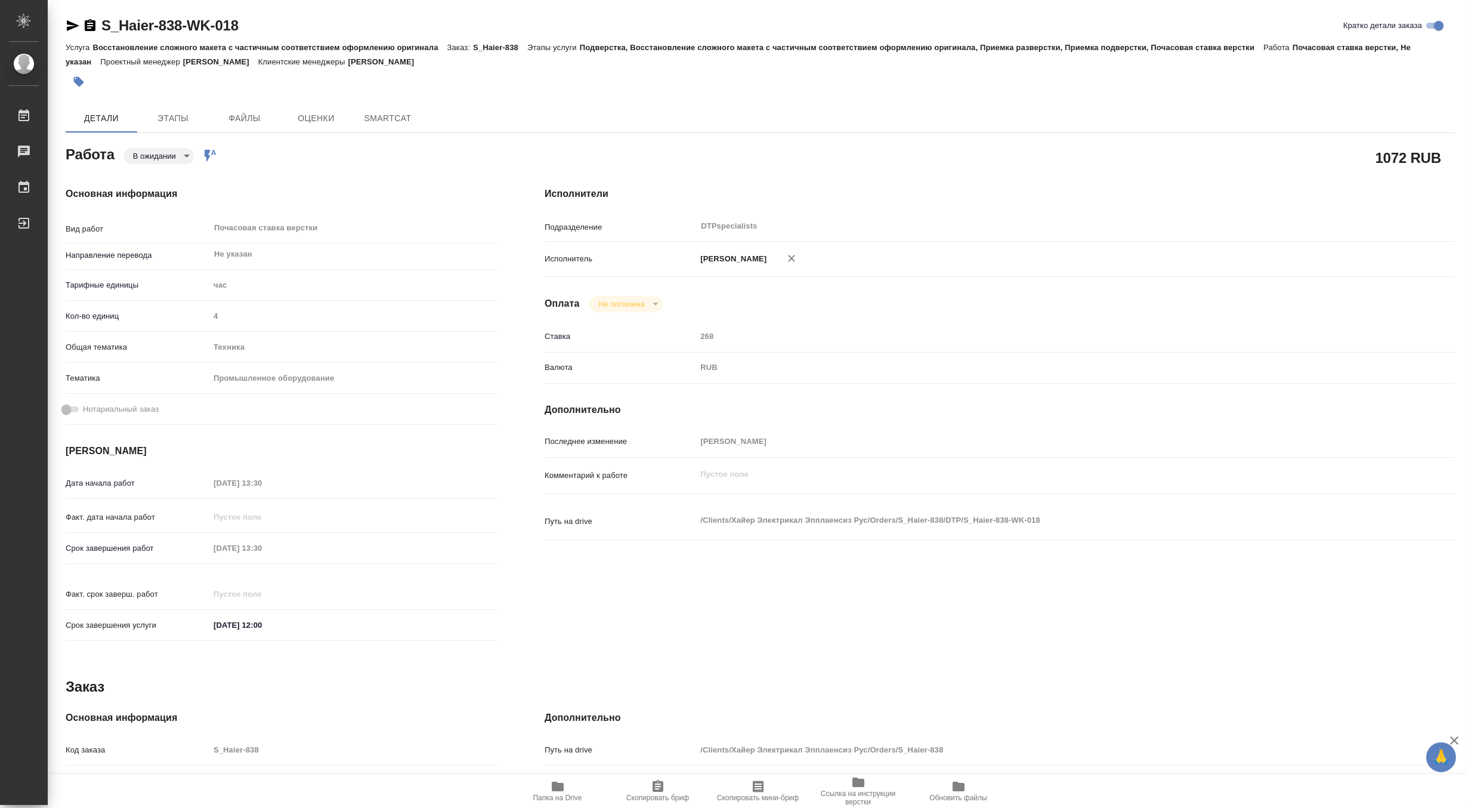
type textarea "x"
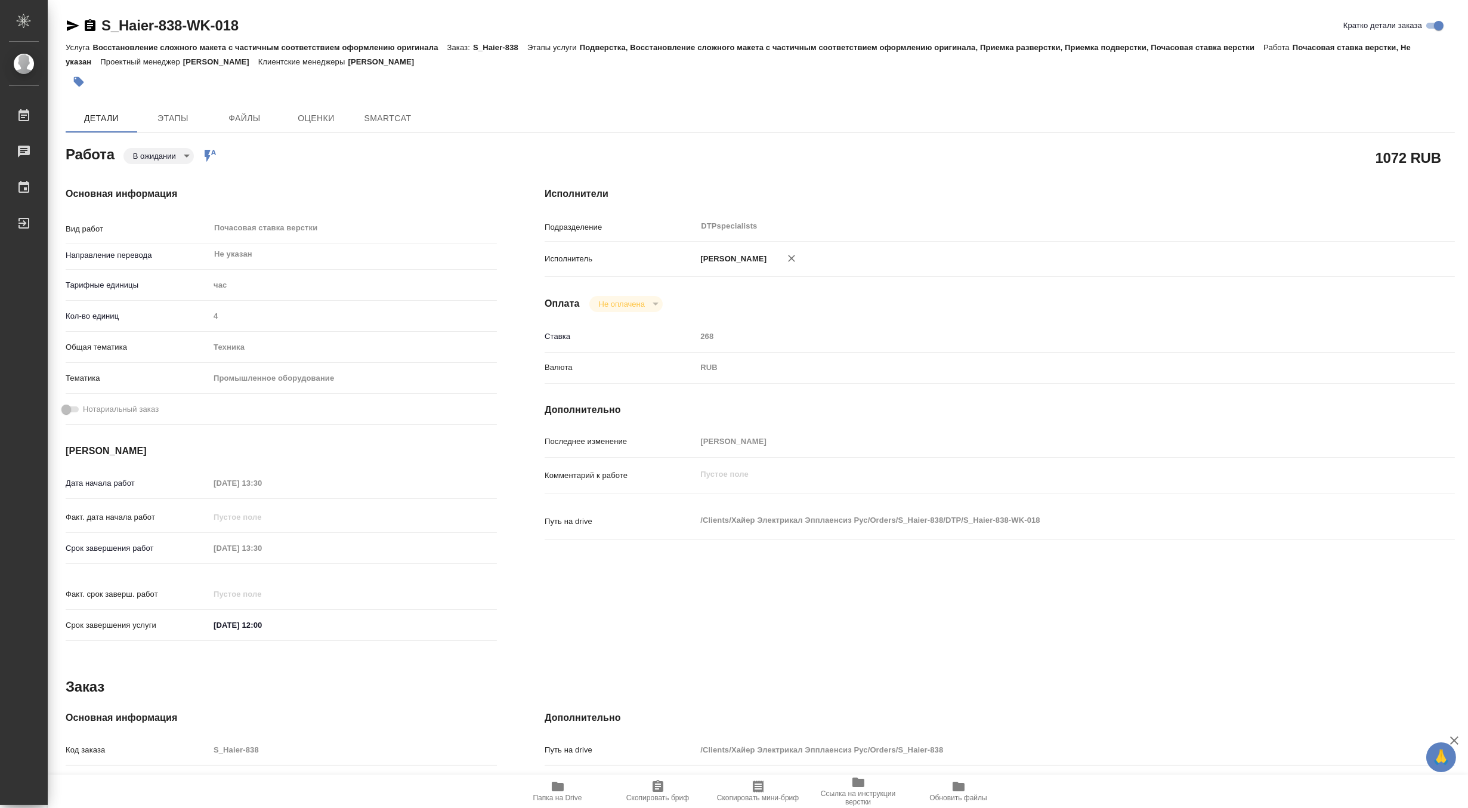
type textarea "x"
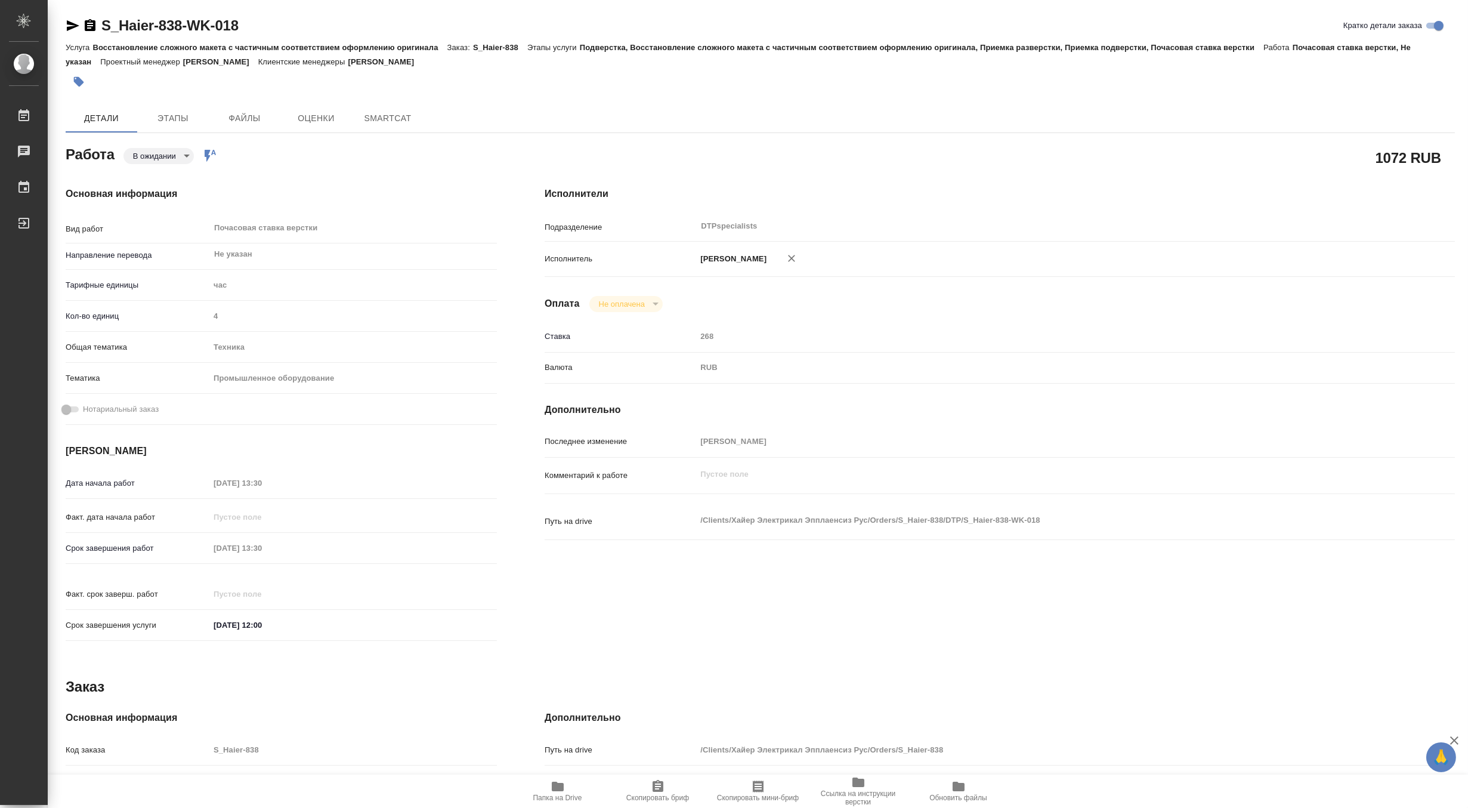
type textarea "x"
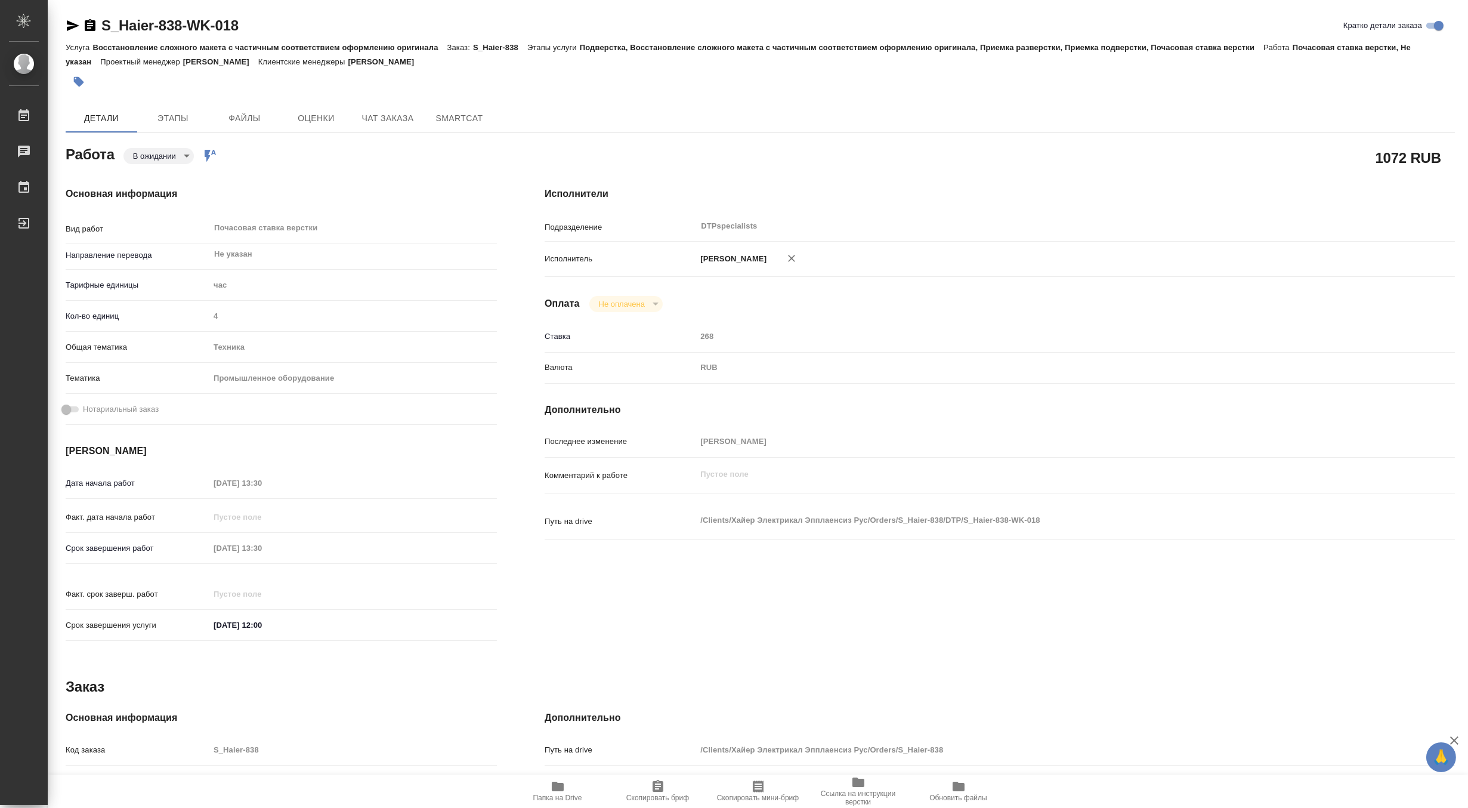
type textarea "x"
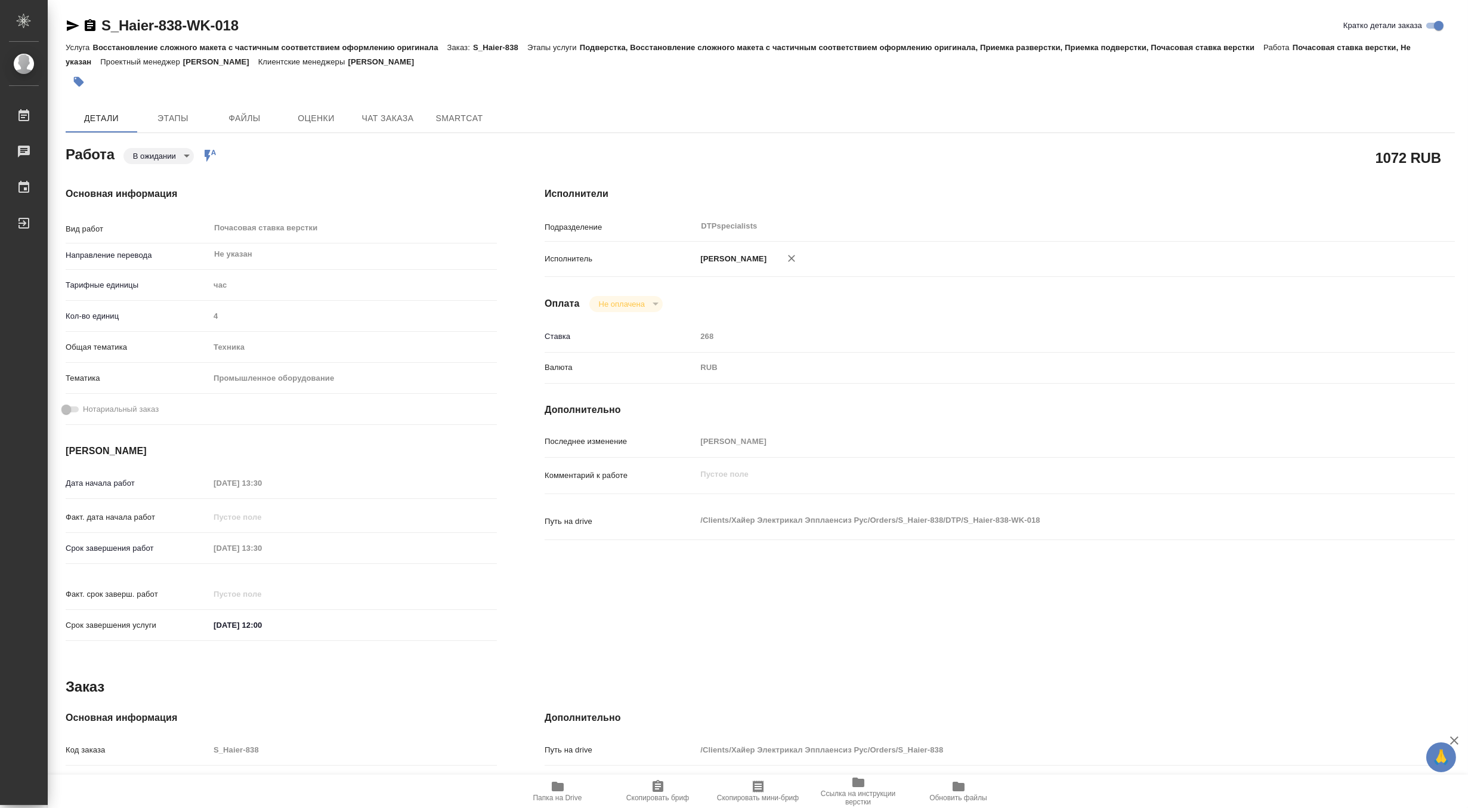
type textarea "x"
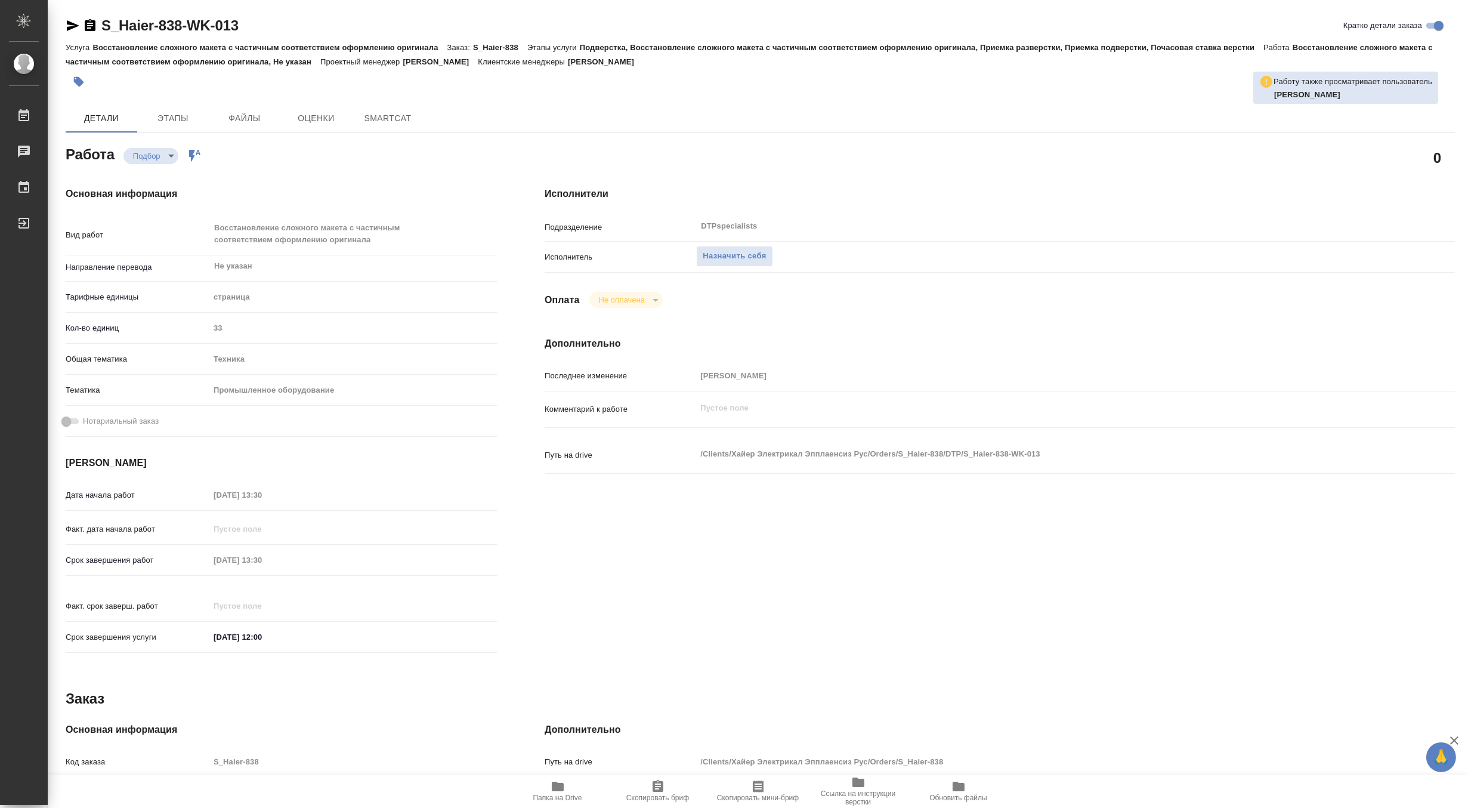
type textarea "x"
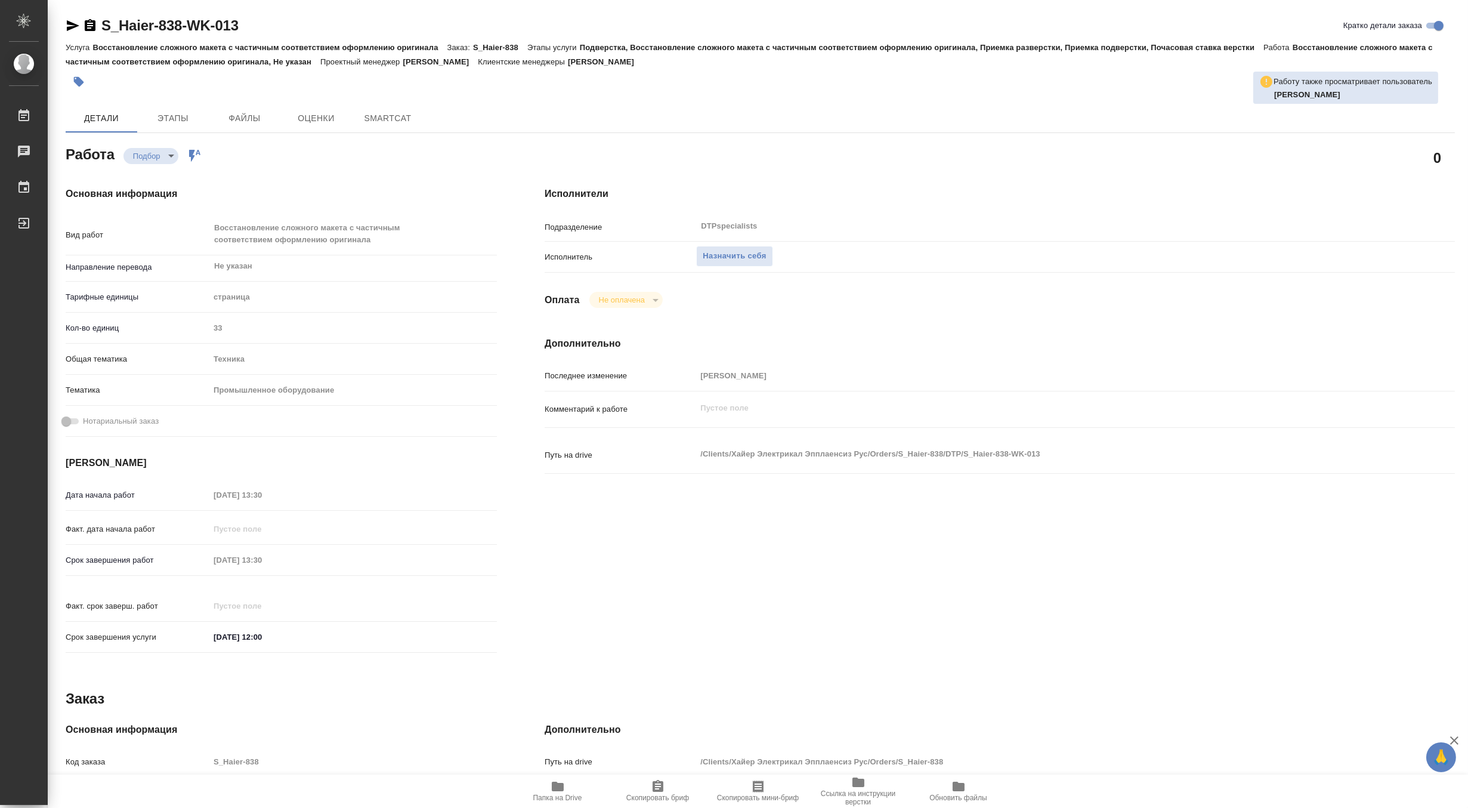
type textarea "x"
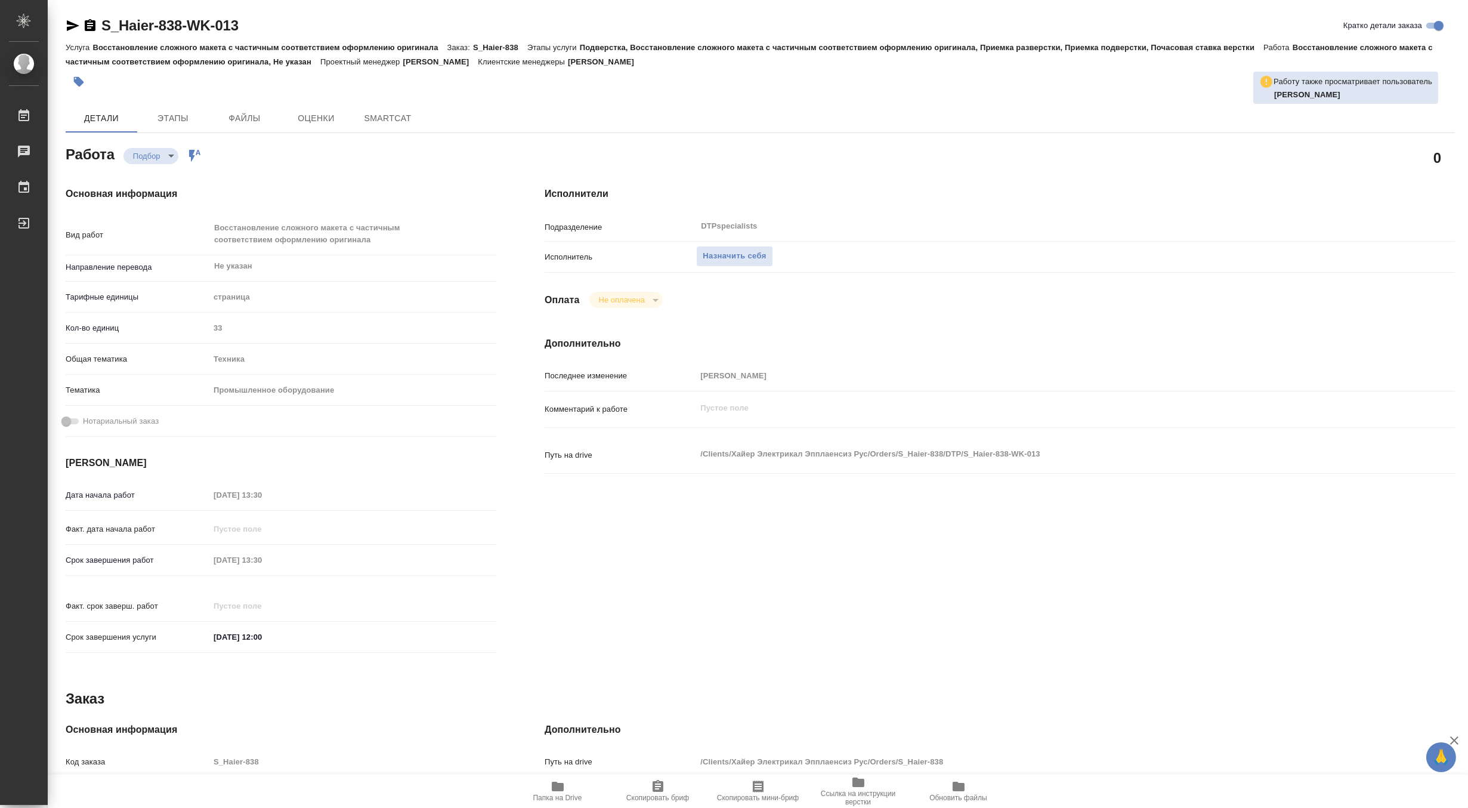
type textarea "x"
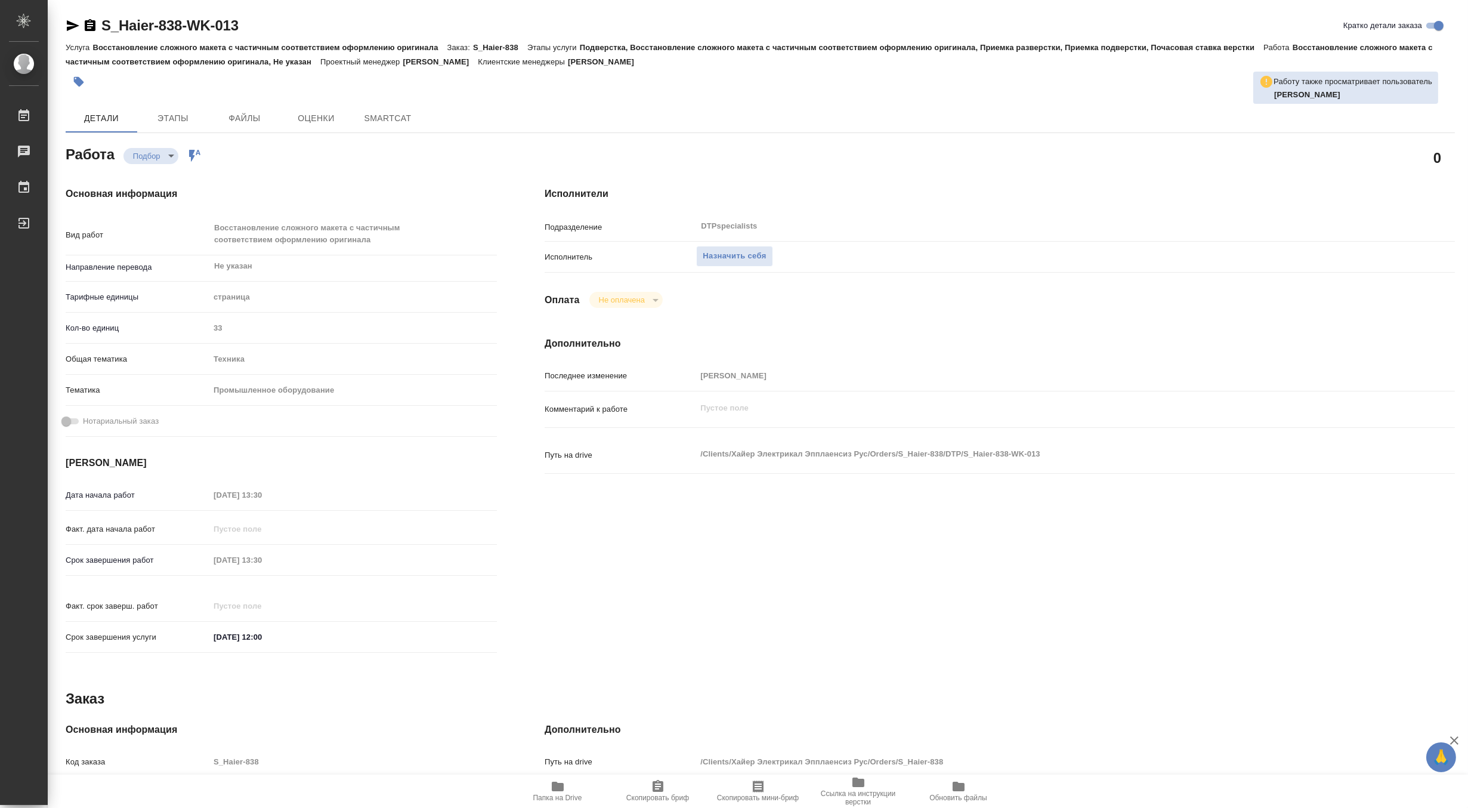
type textarea "x"
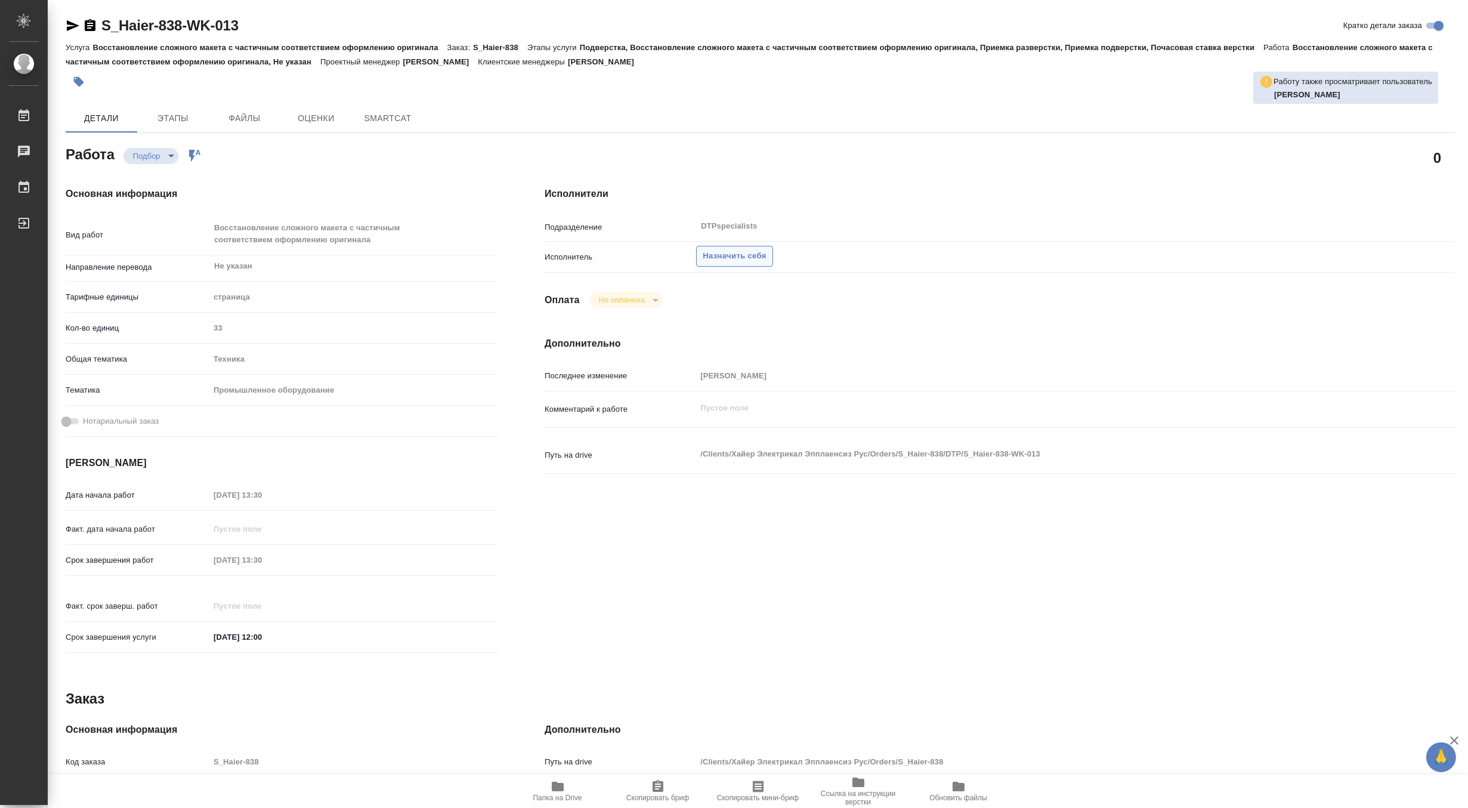
click at [738, 255] on span "Назначить себя" at bounding box center [734, 256] width 63 height 14
type textarea "x"
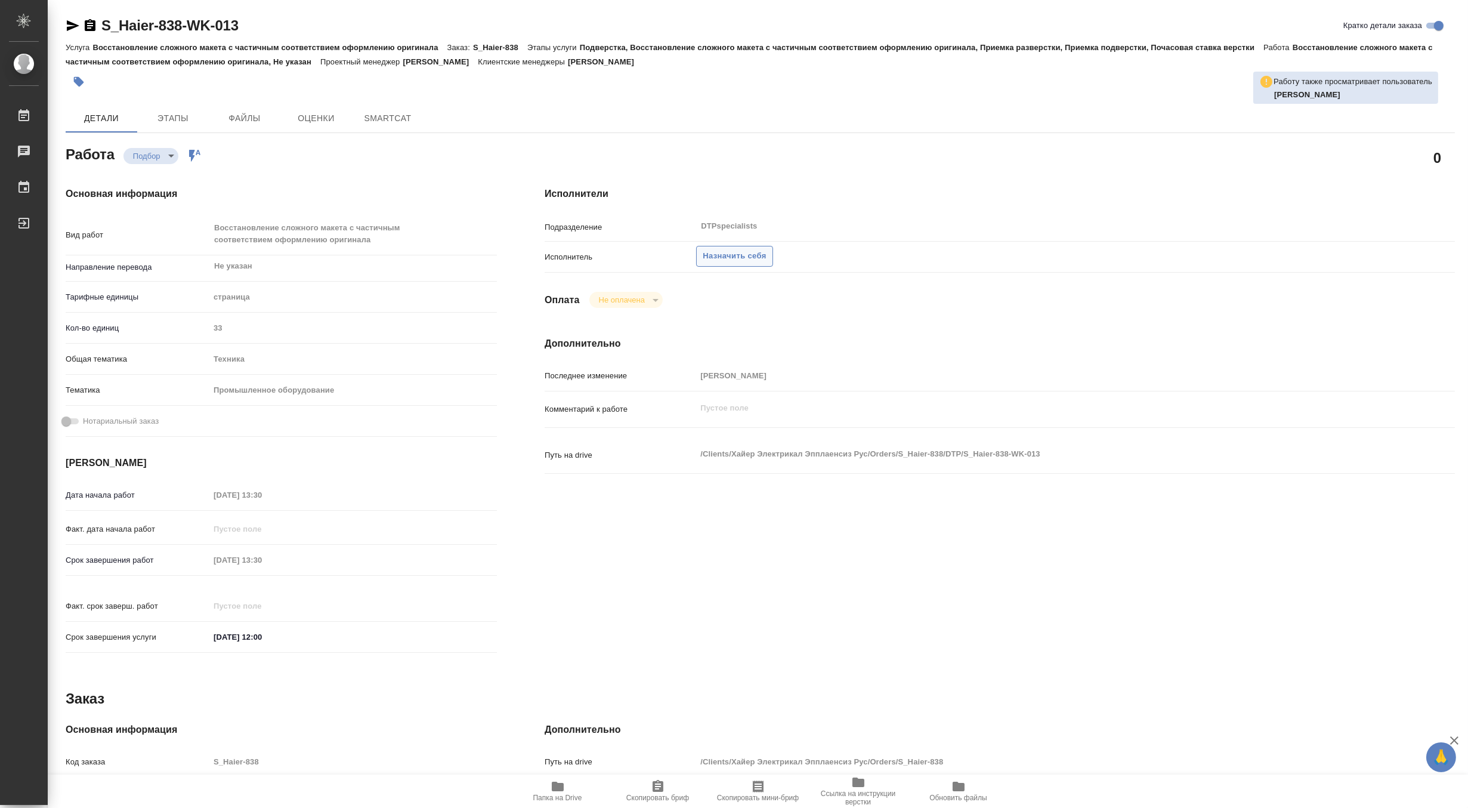
type textarea "x"
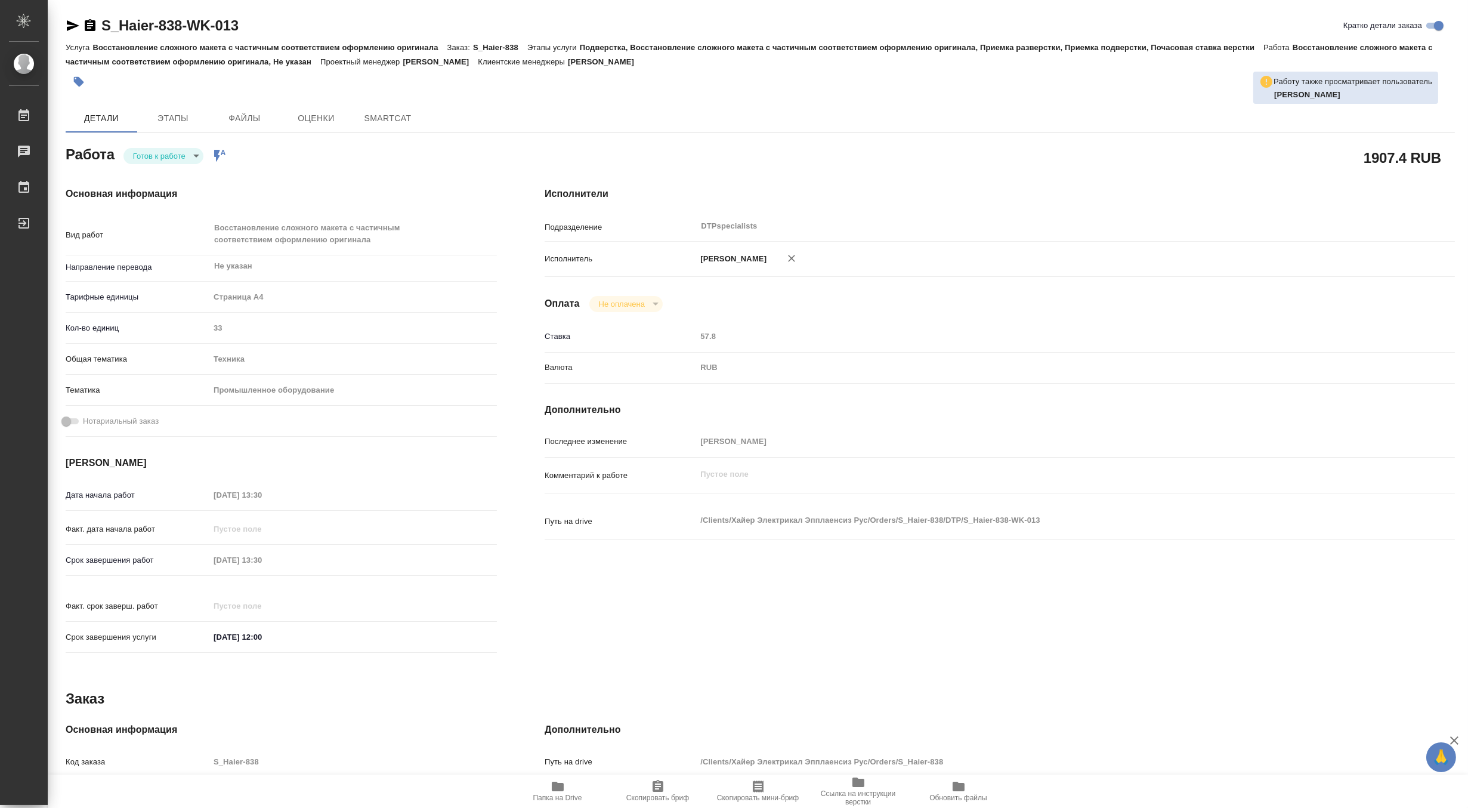
type textarea "x"
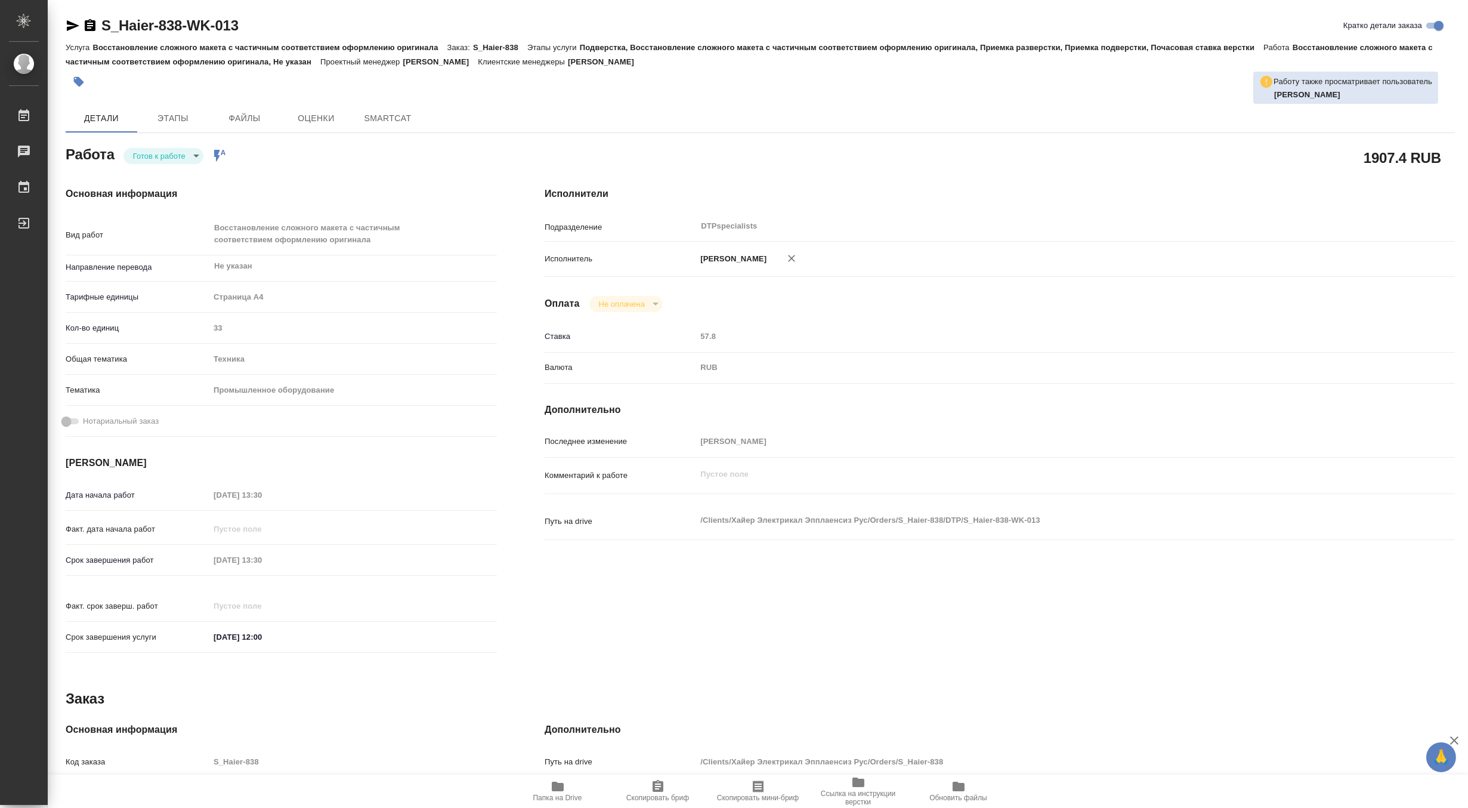
type textarea "x"
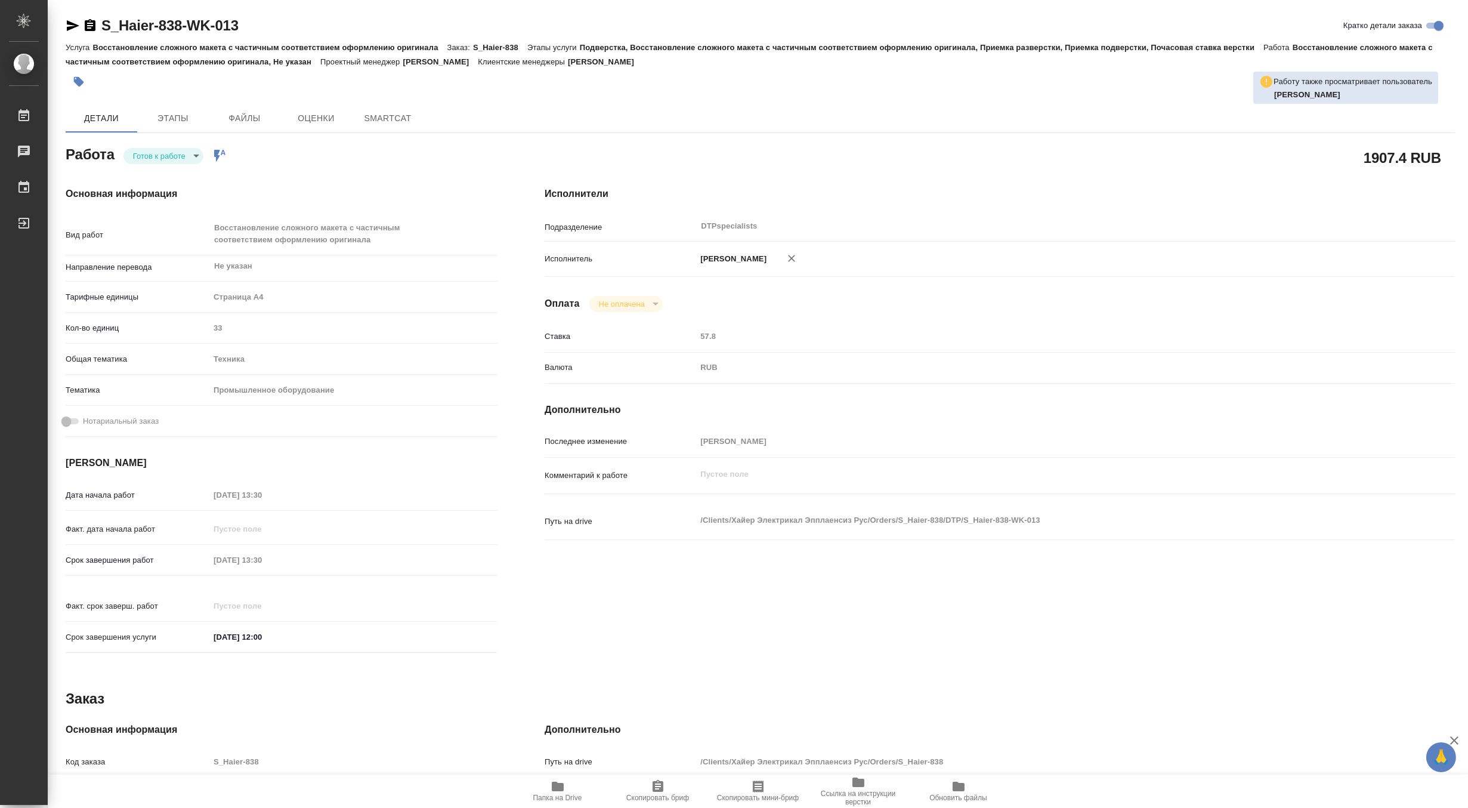
type textarea "x"
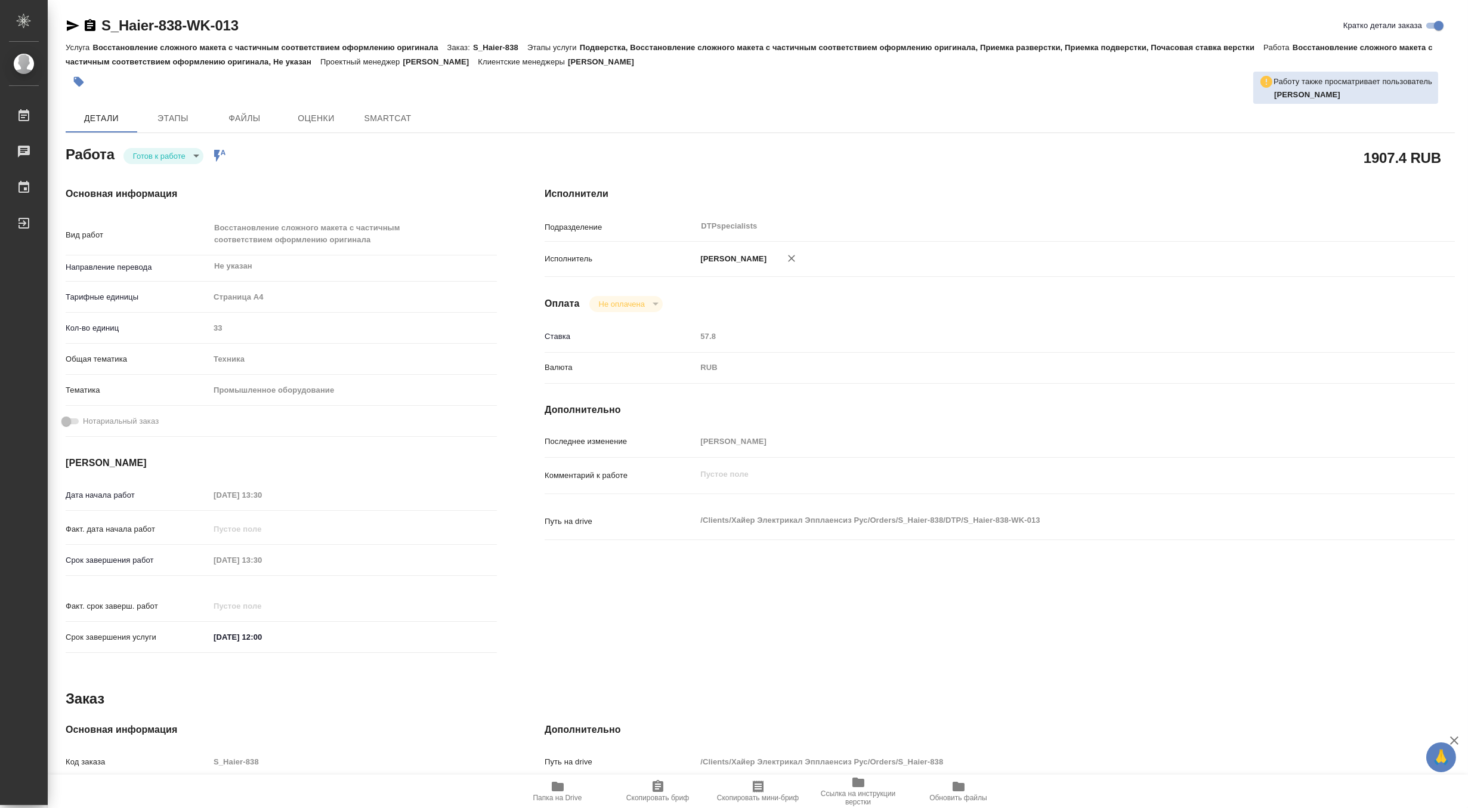
type textarea "x"
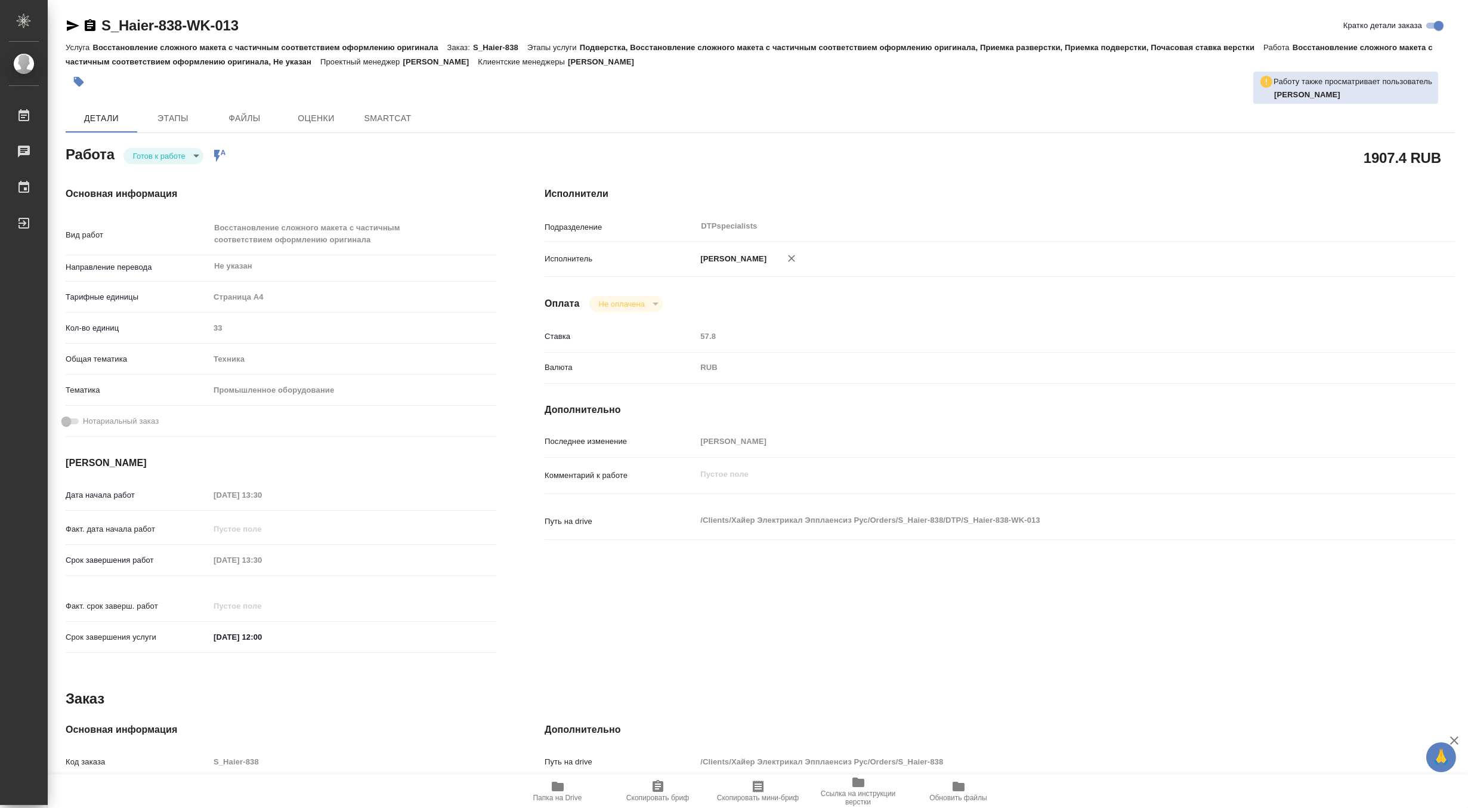
type textarea "x"
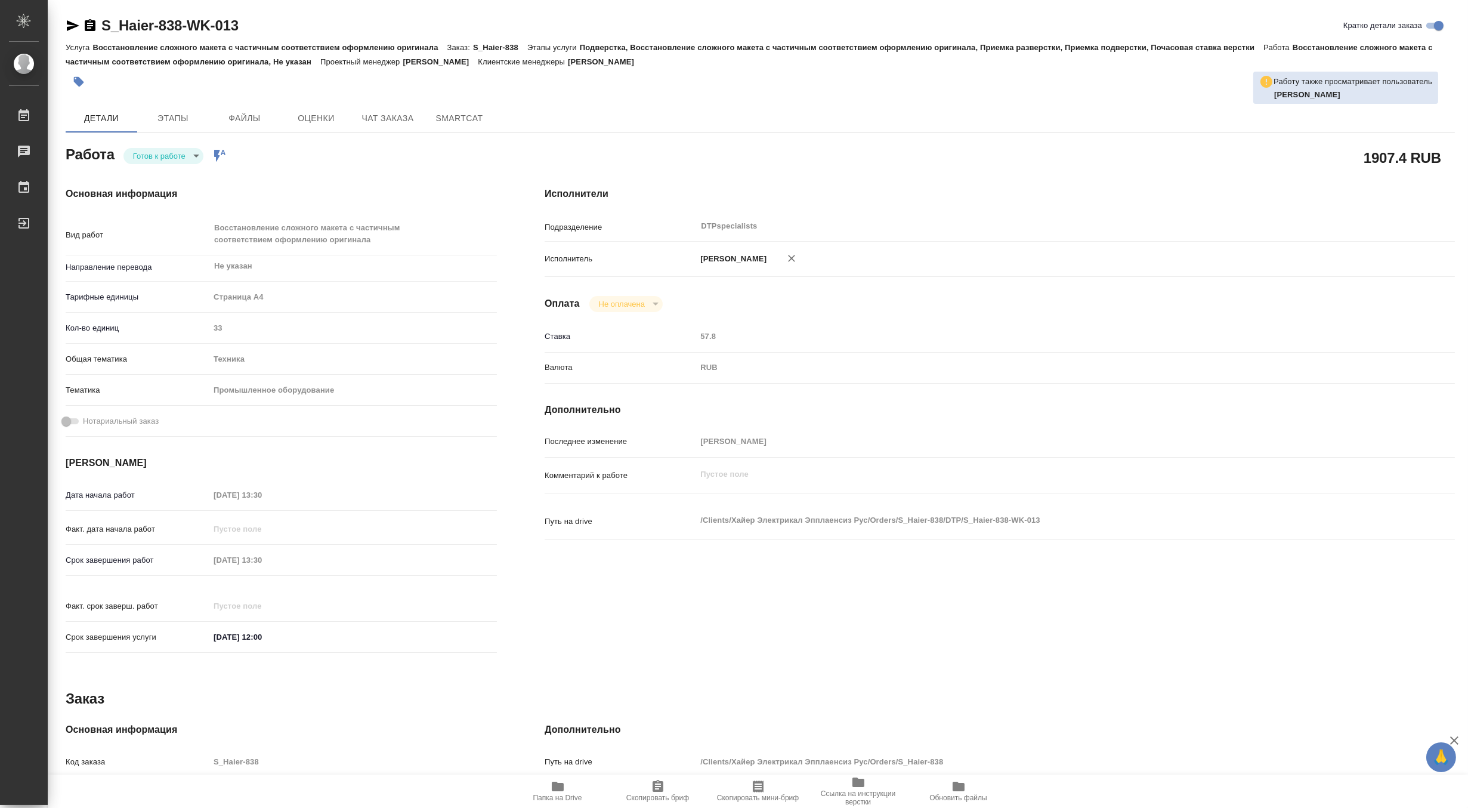
type textarea "x"
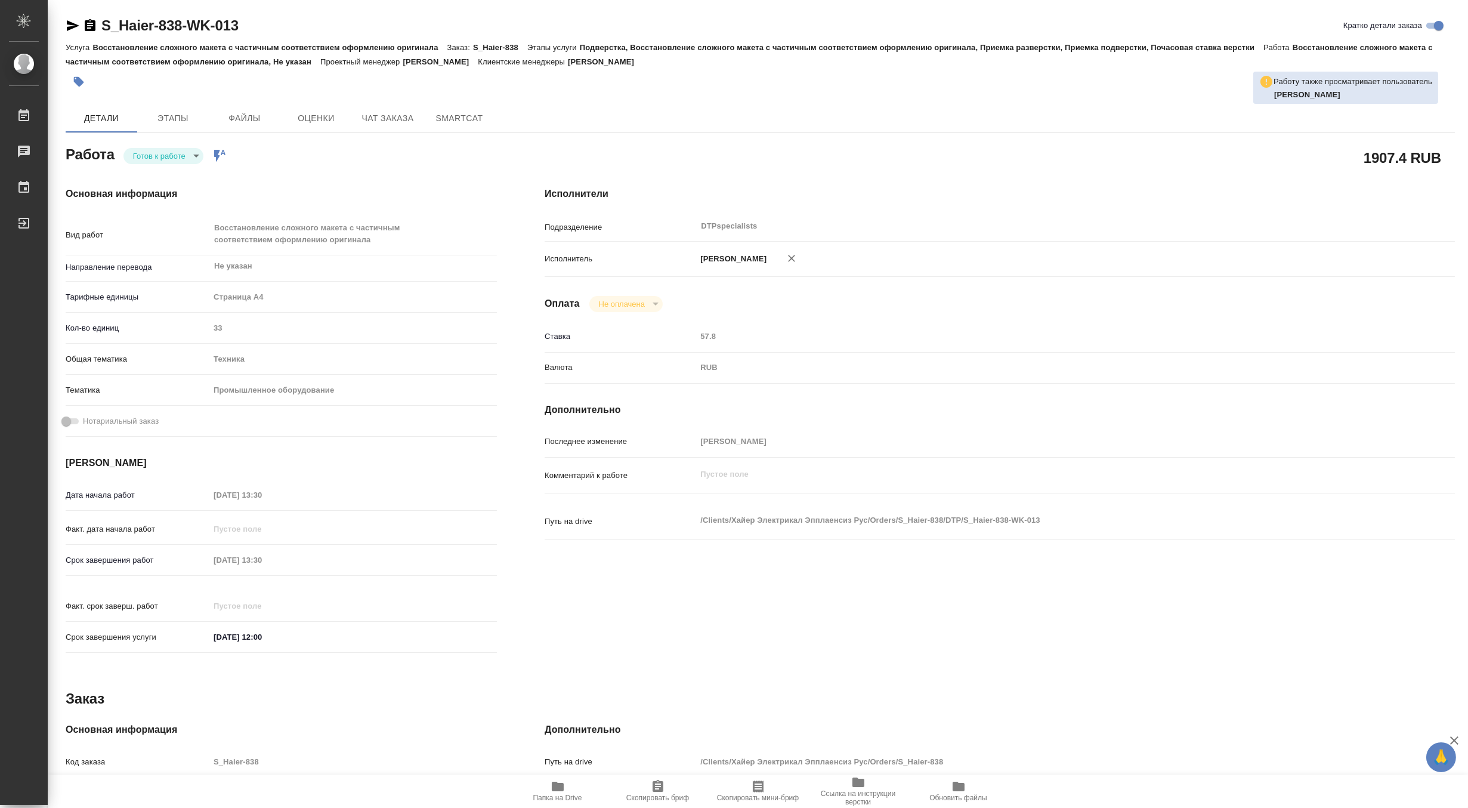
type textarea "x"
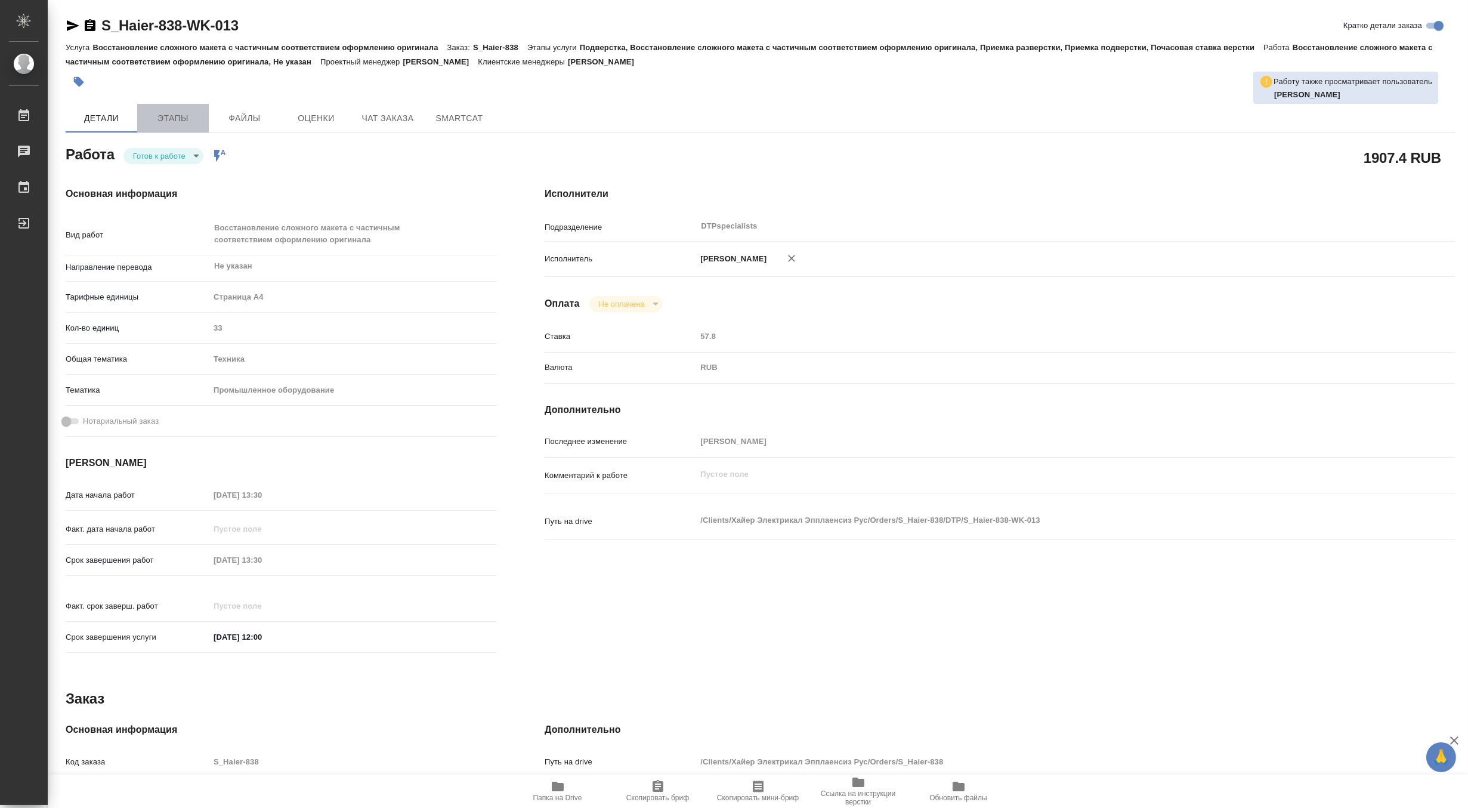
click at [162, 127] on button "Этапы" at bounding box center [173, 118] width 72 height 29
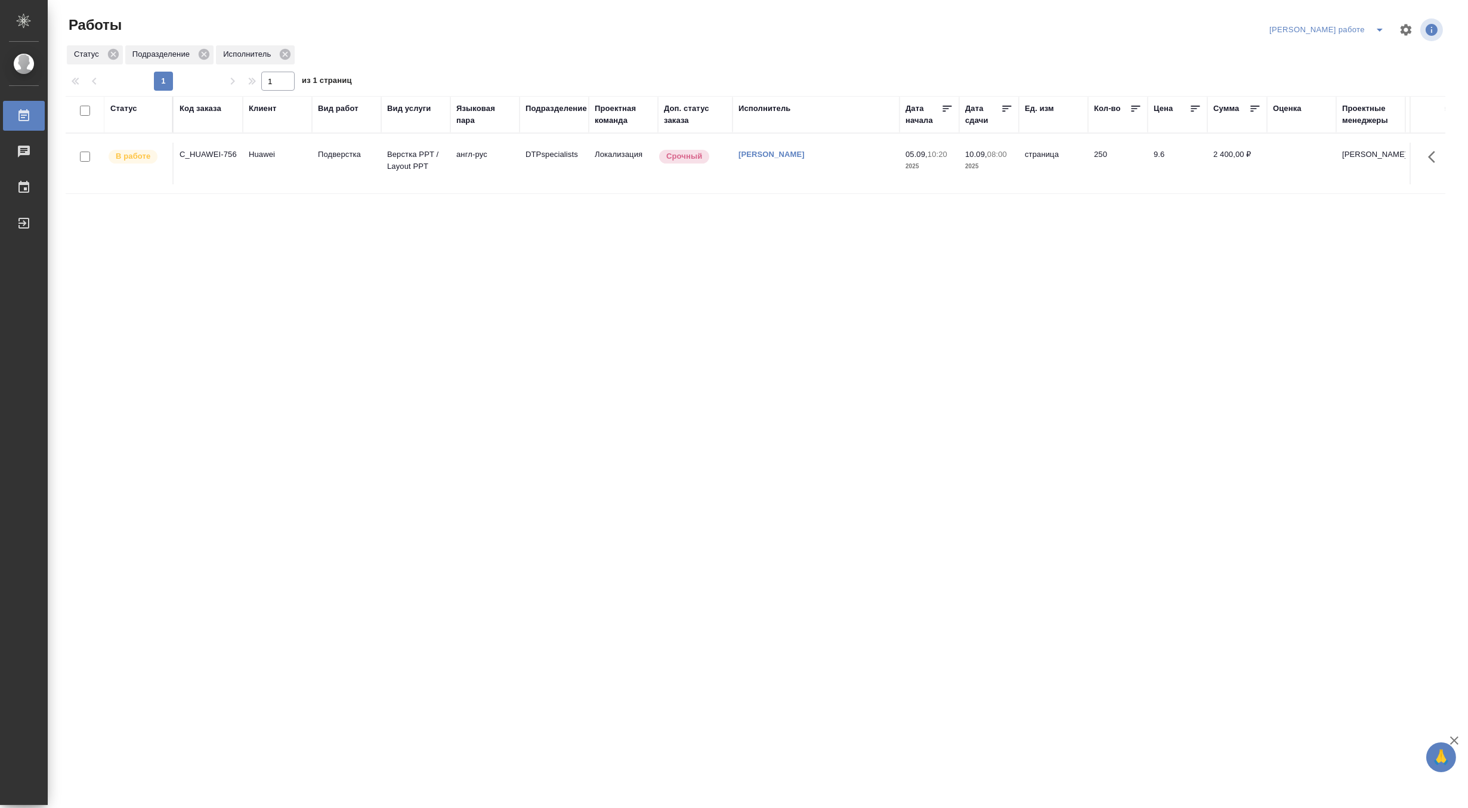
click at [350, 168] on td "Подверстка" at bounding box center [346, 164] width 69 height 42
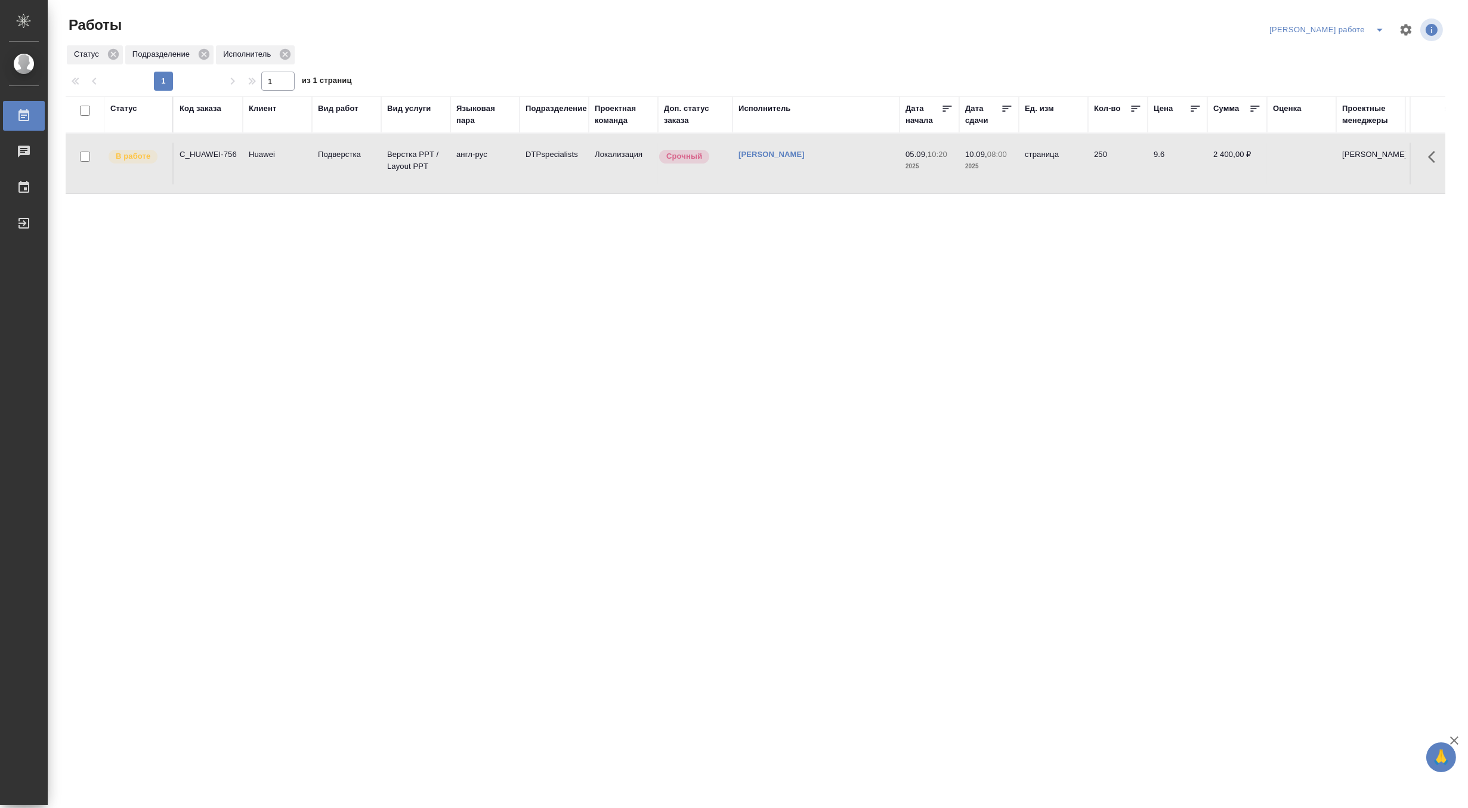
click at [350, 168] on td "Подверстка" at bounding box center [346, 164] width 69 height 42
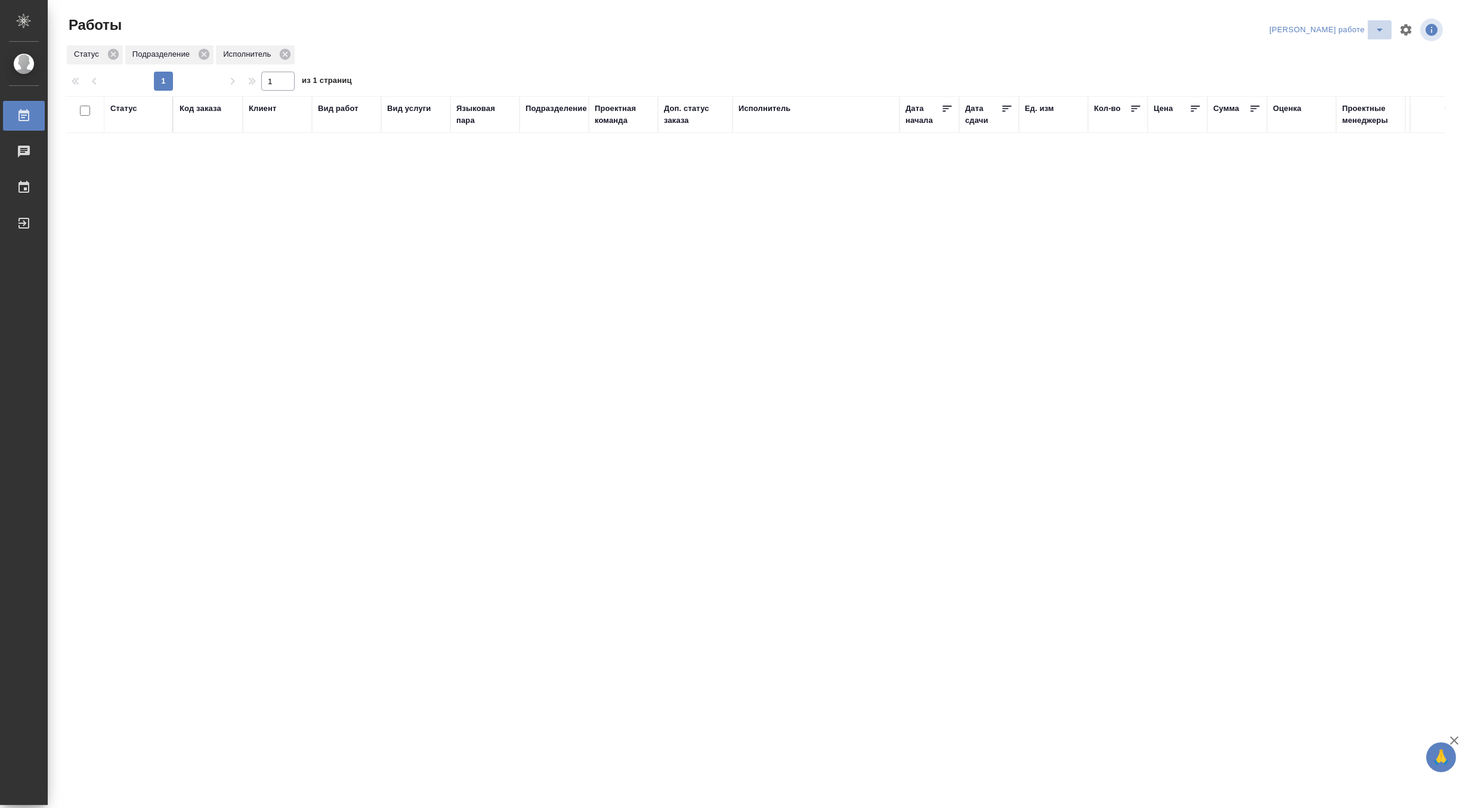
click at [1381, 26] on icon "split button" at bounding box center [1379, 30] width 14 height 14
click at [1353, 70] on li "Матвеева_назначено" at bounding box center [1337, 72] width 108 height 19
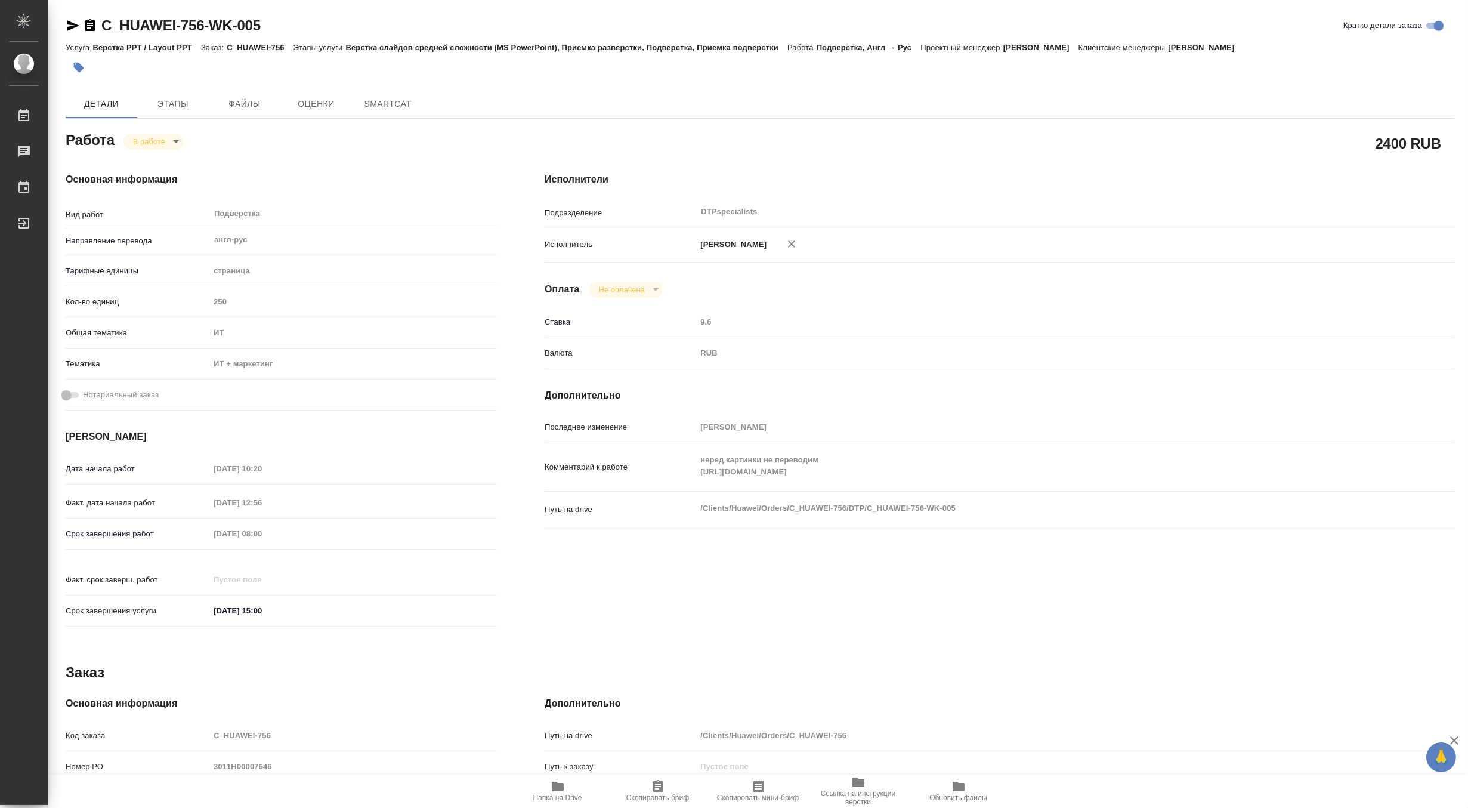
type textarea "x"
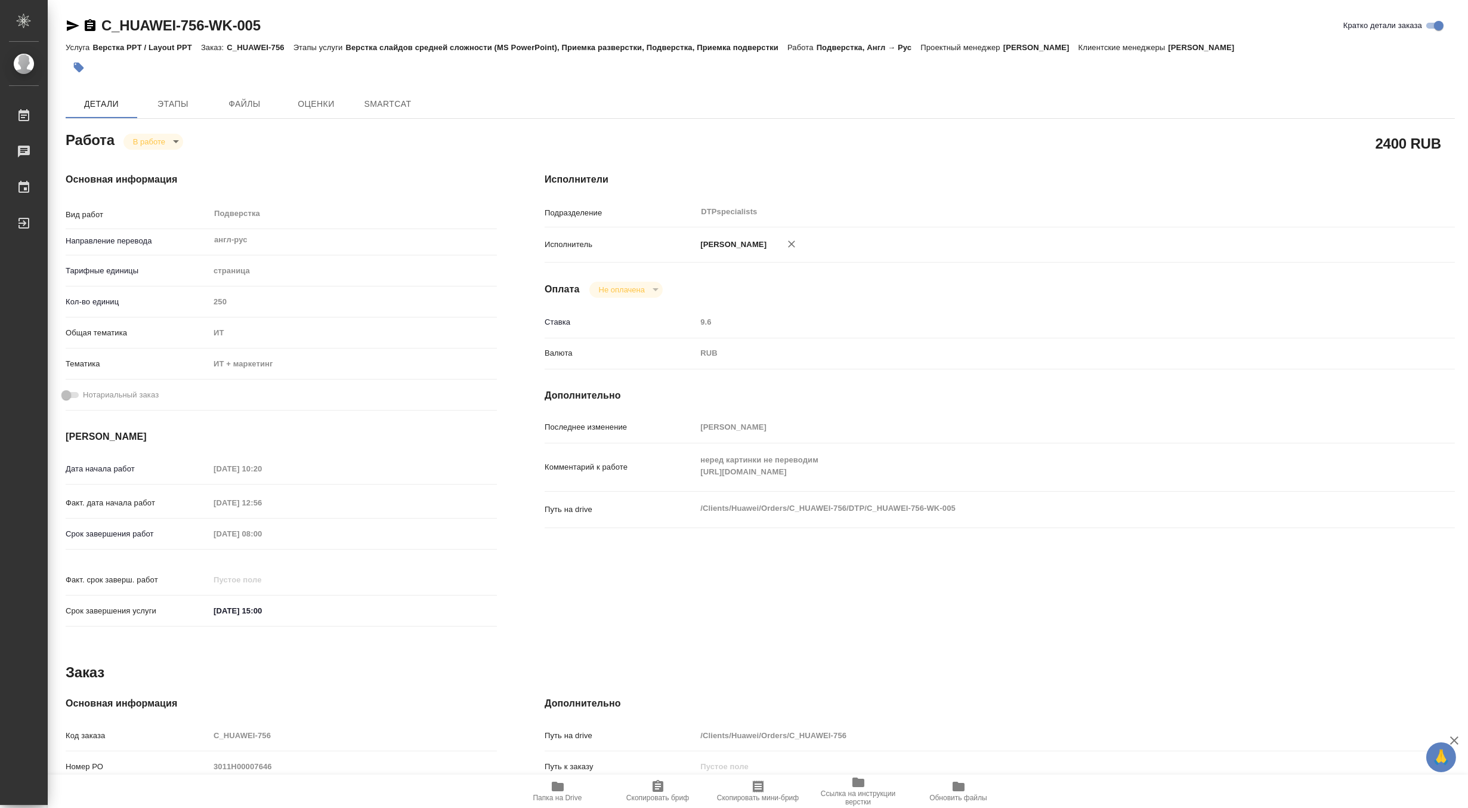
click at [558, 794] on span "Папка на Drive" at bounding box center [557, 797] width 49 height 8
type textarea "x"
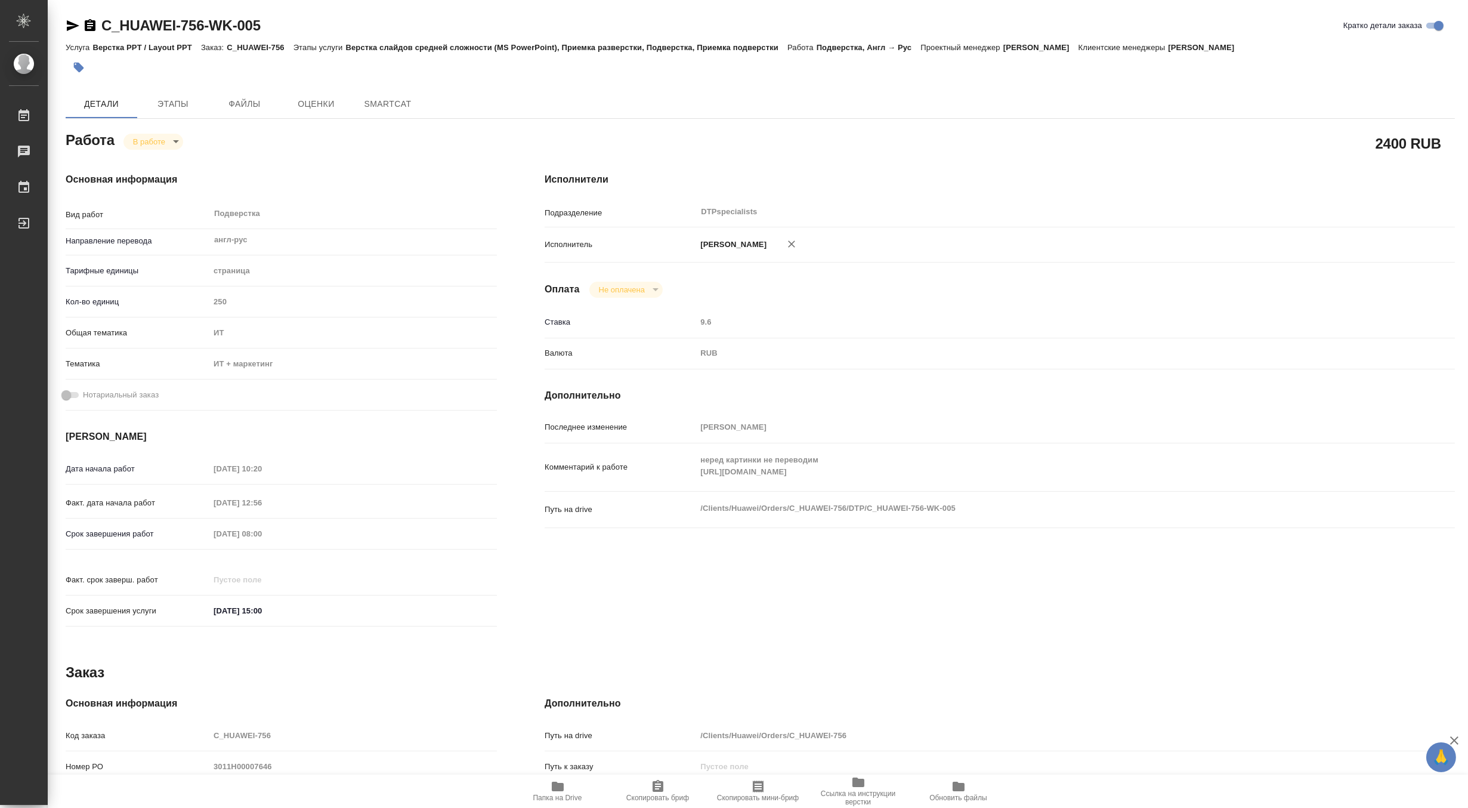
type textarea "x"
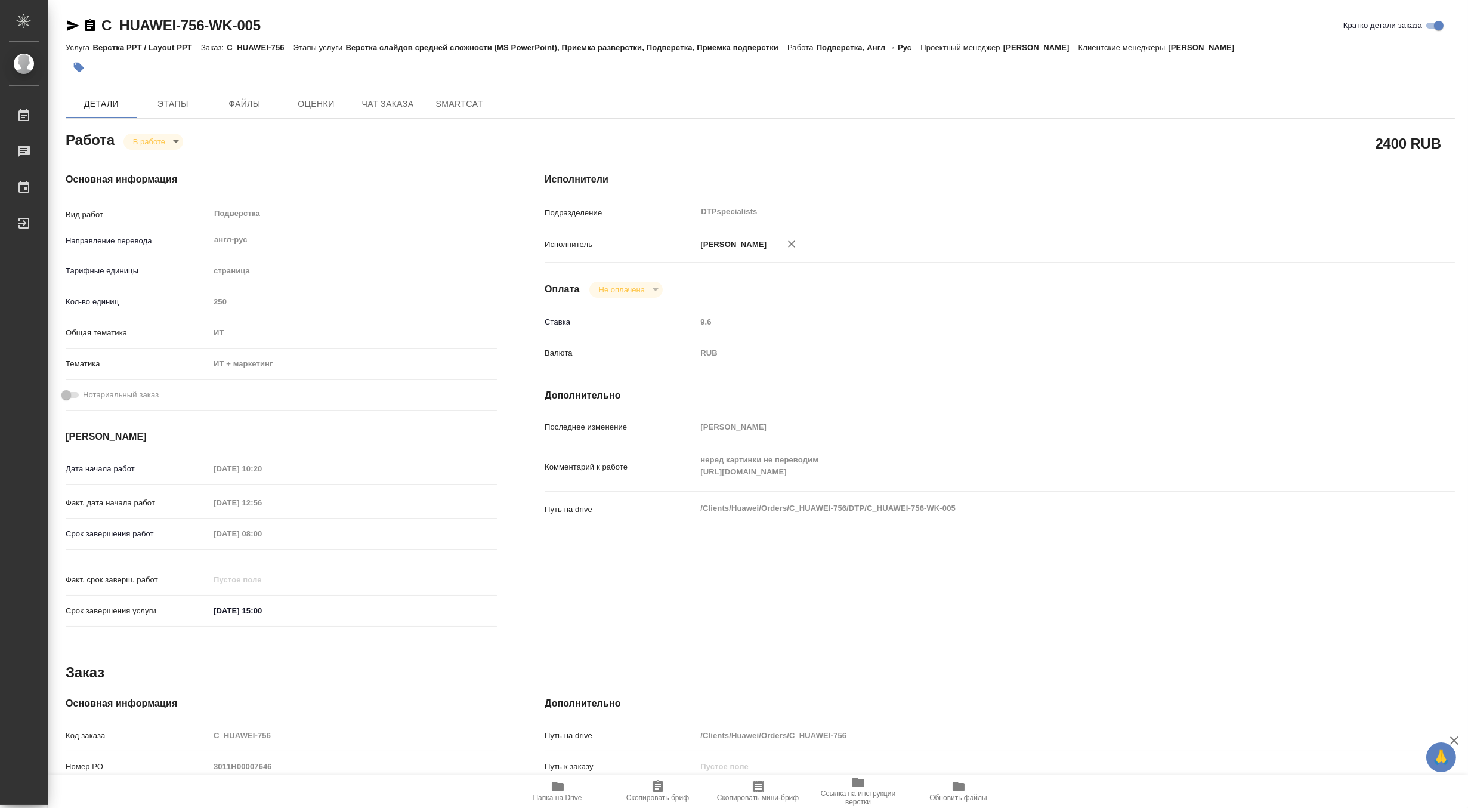
type textarea "x"
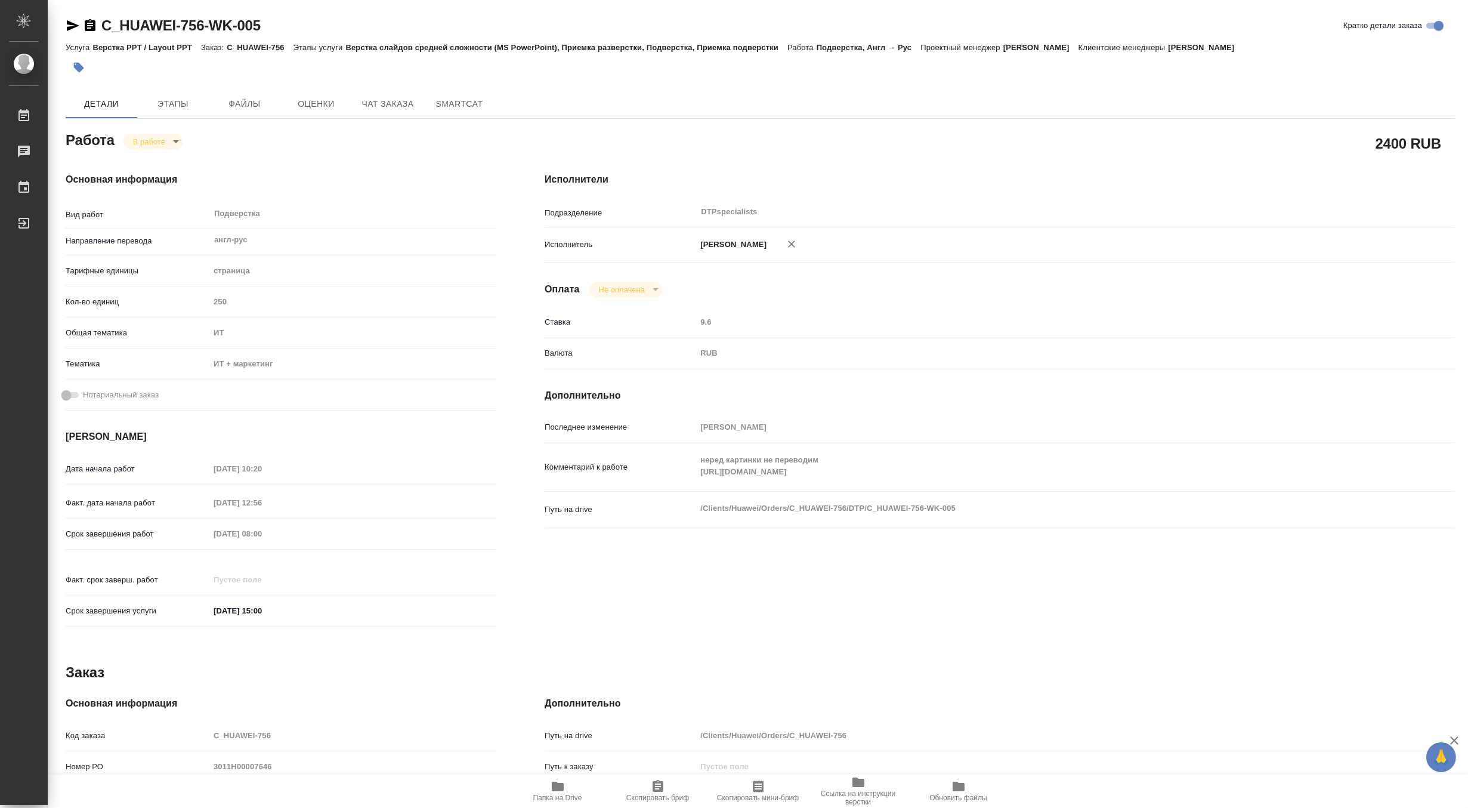
type textarea "x"
click at [148, 142] on body "🙏 .cls-1 fill:#fff; AWATERA Matveeva Maria Работы 0 Чаты График Выйти C_HUAWEI-…" at bounding box center [734, 404] width 1468 height 808
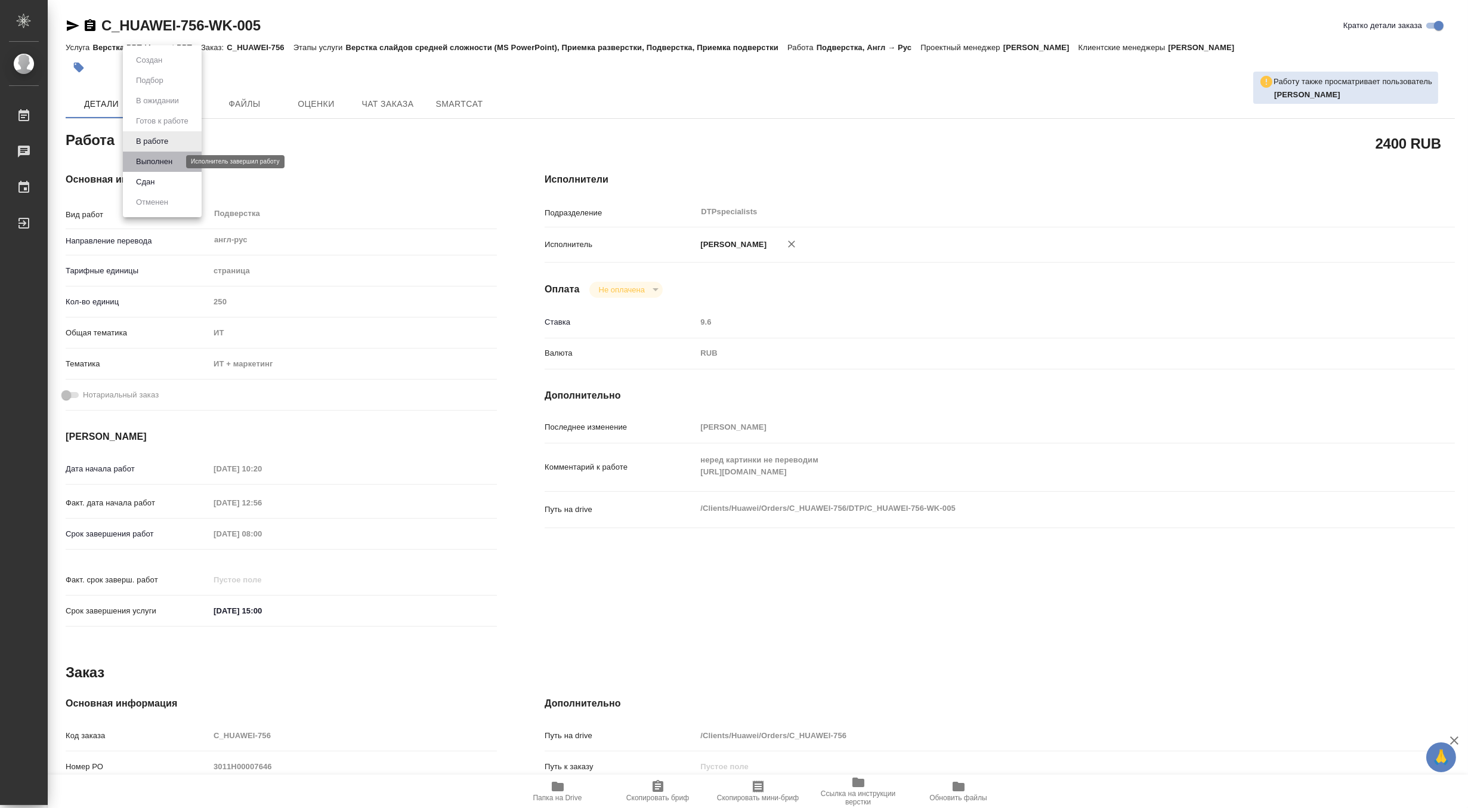
click at [146, 157] on button "Выполнен" at bounding box center [154, 161] width 44 height 13
type textarea "x"
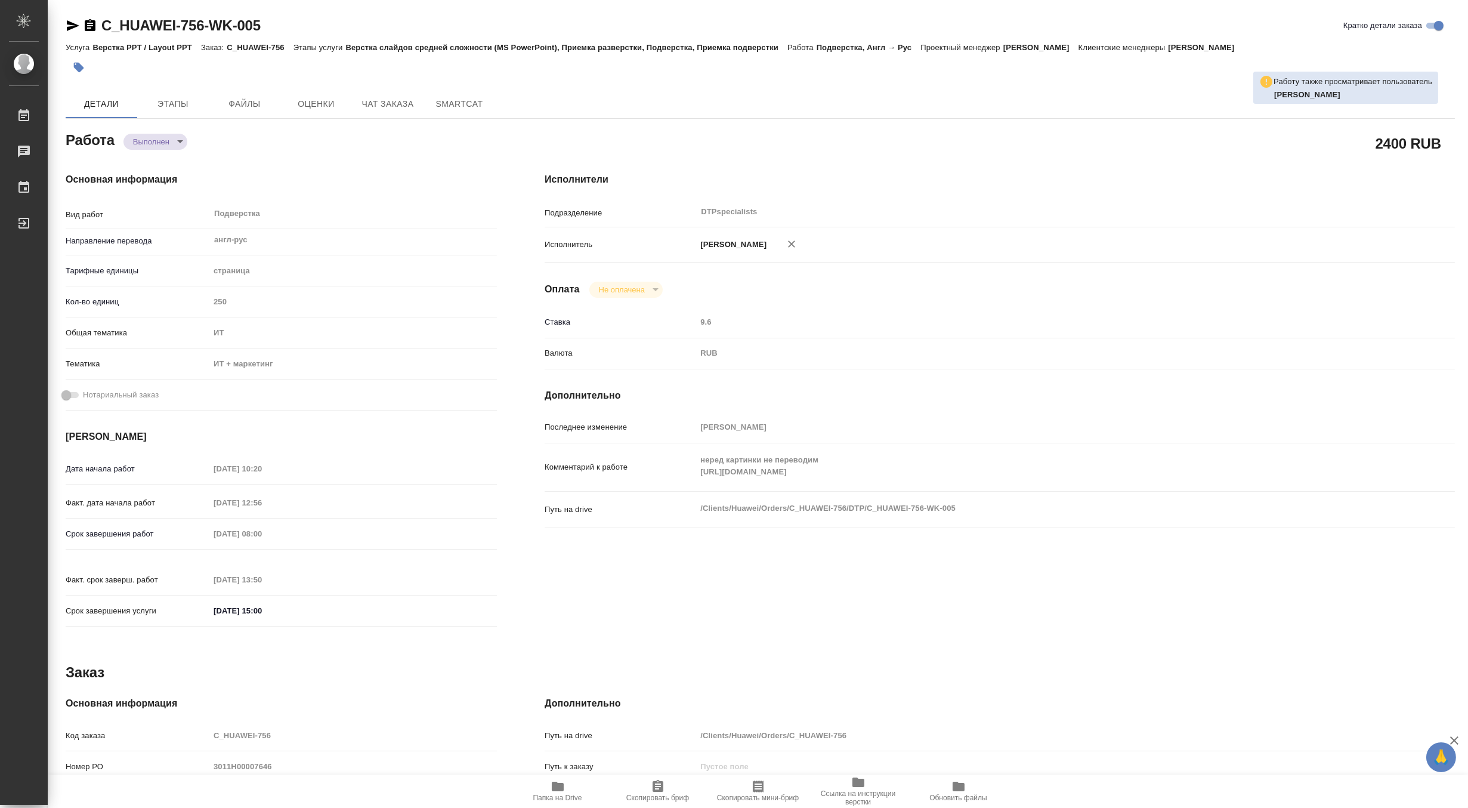
type textarea "x"
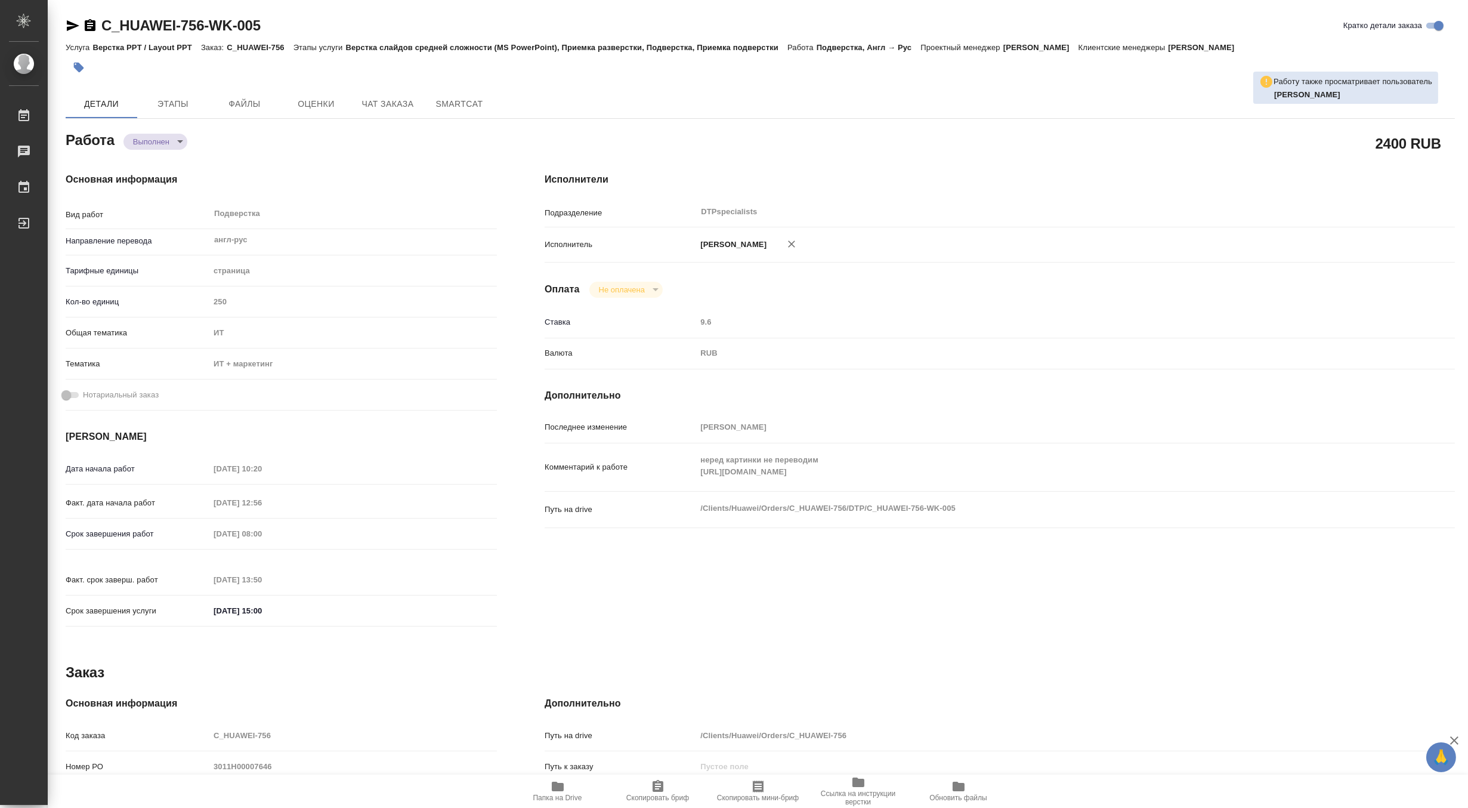
type textarea "x"
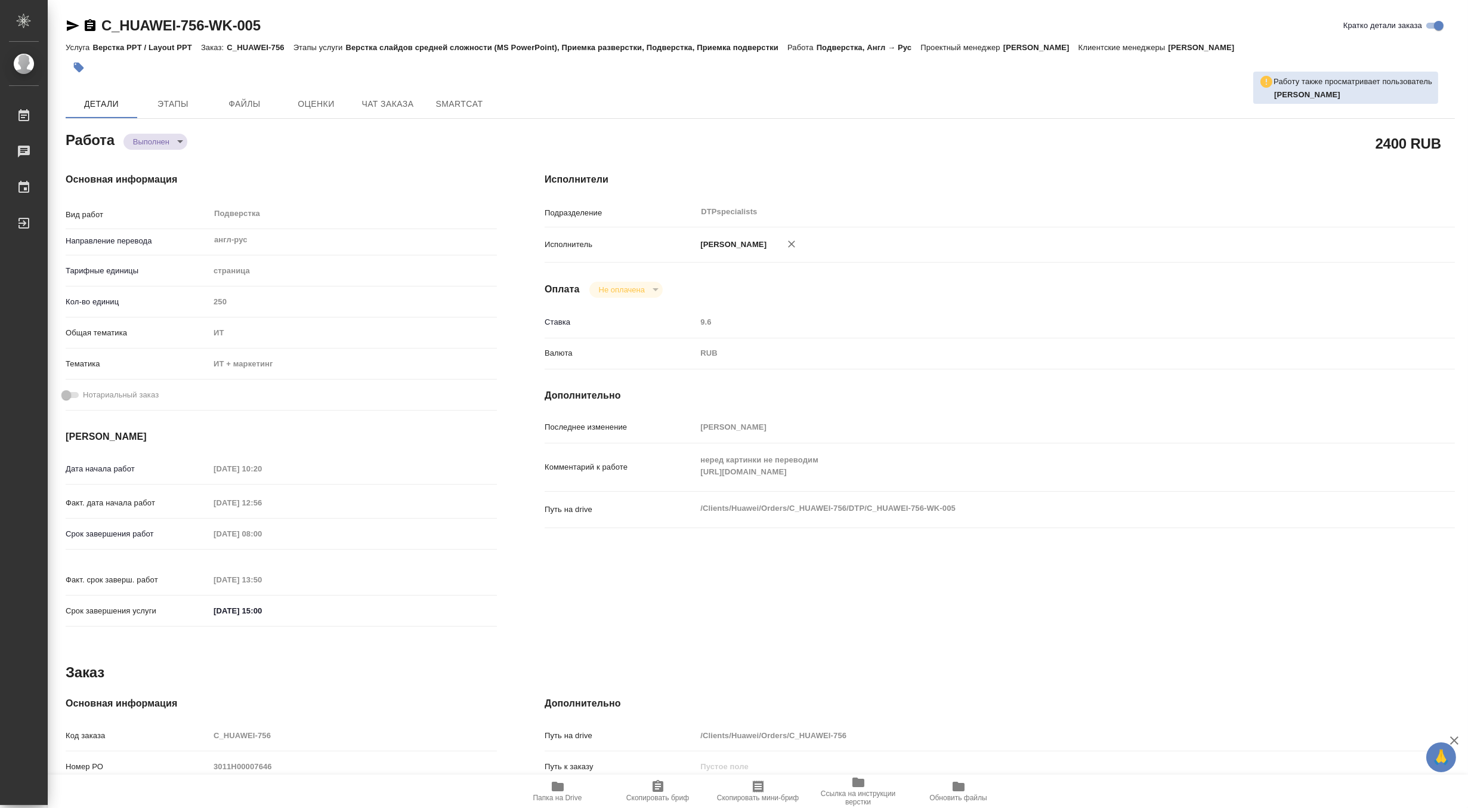
type textarea "x"
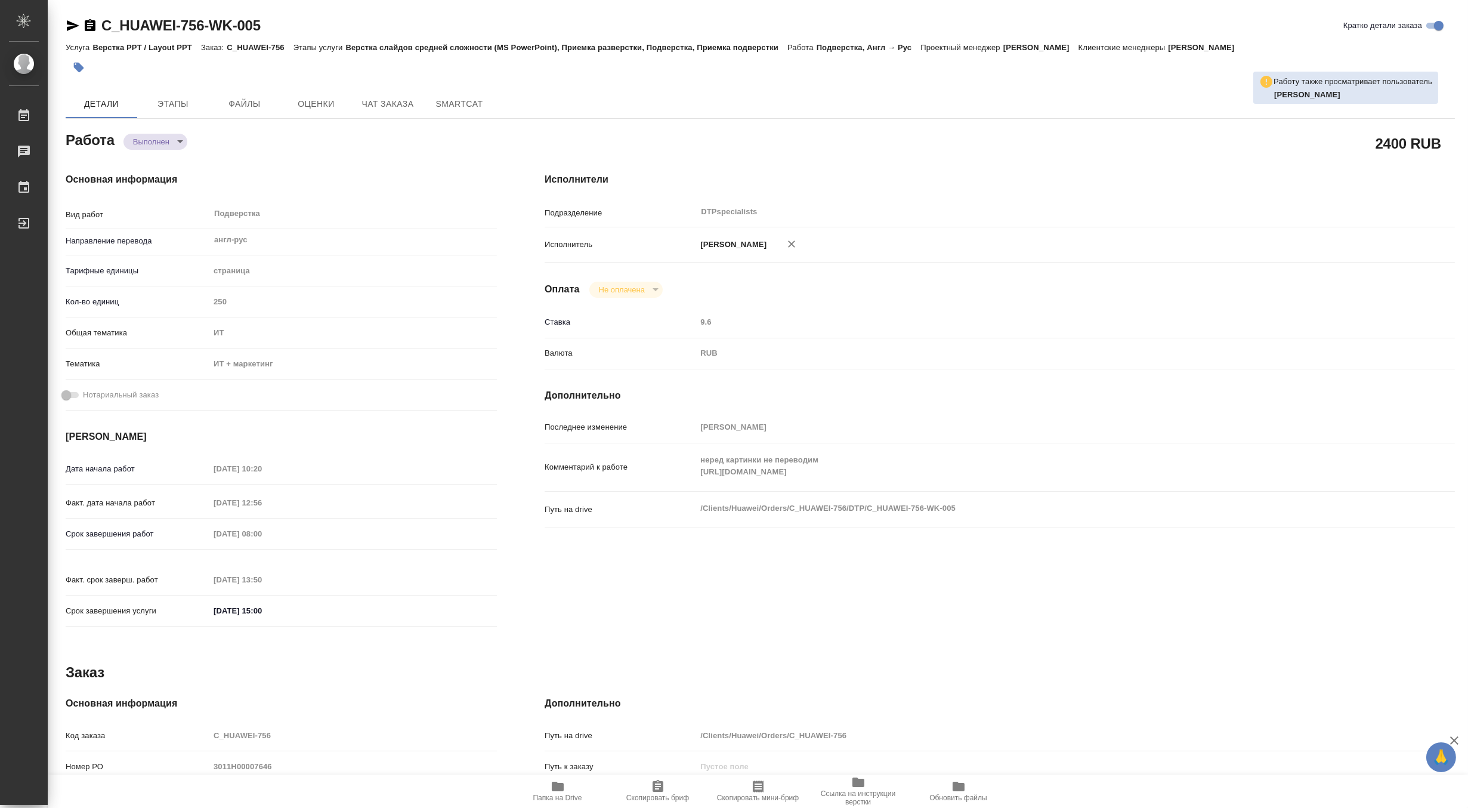
type textarea "x"
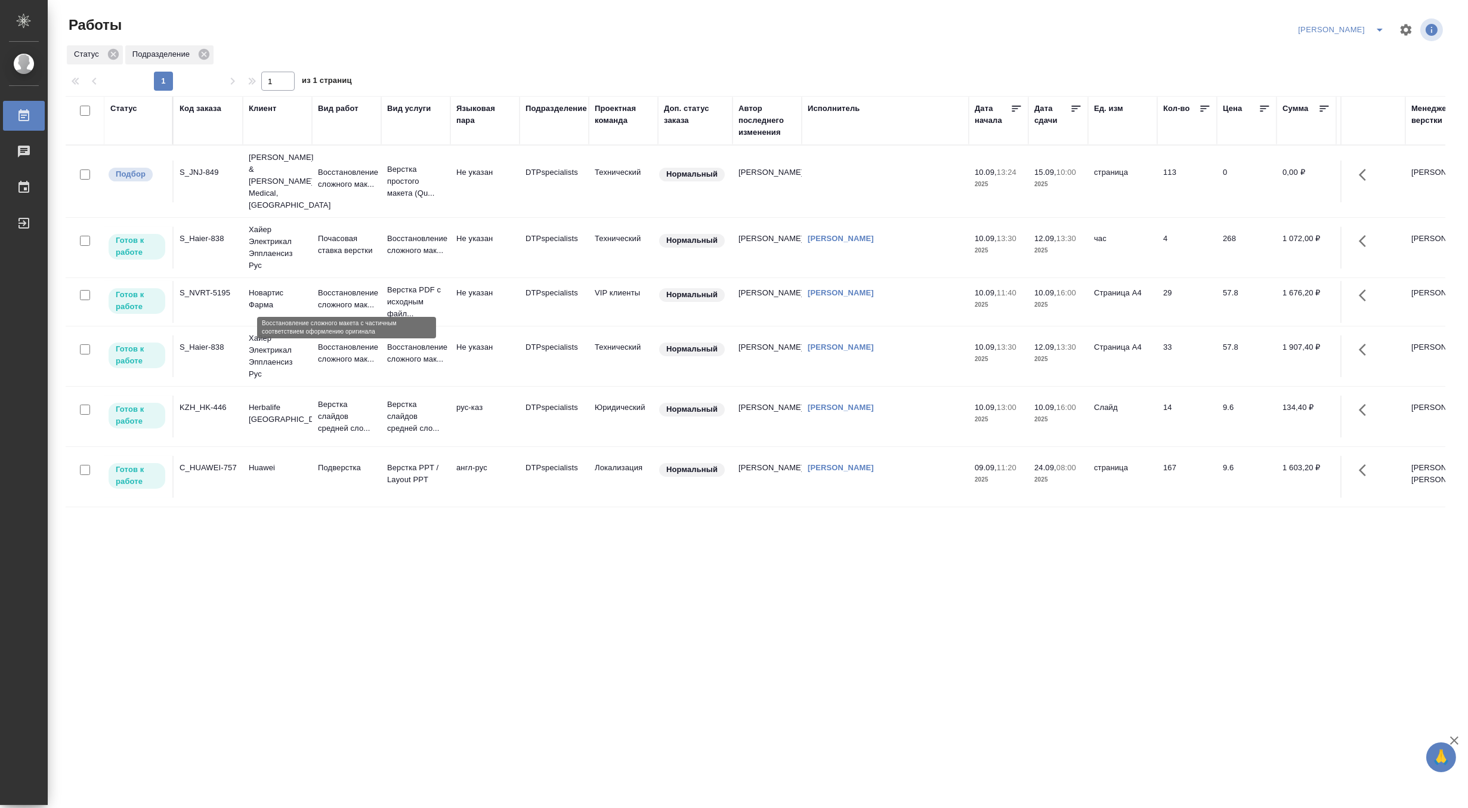
click at [325, 287] on p "Восстановление сложного мак..." at bounding box center [346, 299] width 57 height 24
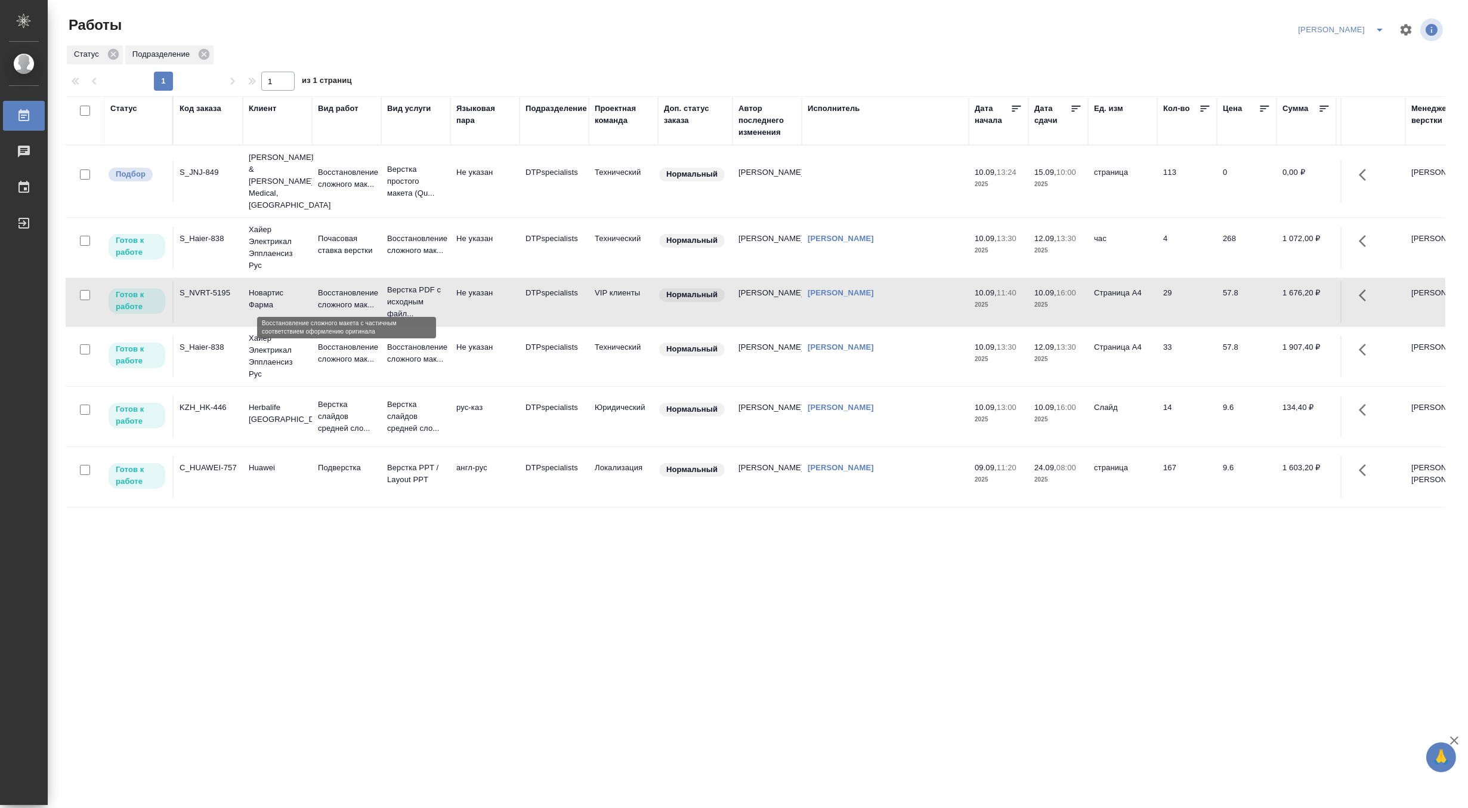
click at [325, 287] on p "Восстановление сложного мак..." at bounding box center [346, 299] width 57 height 24
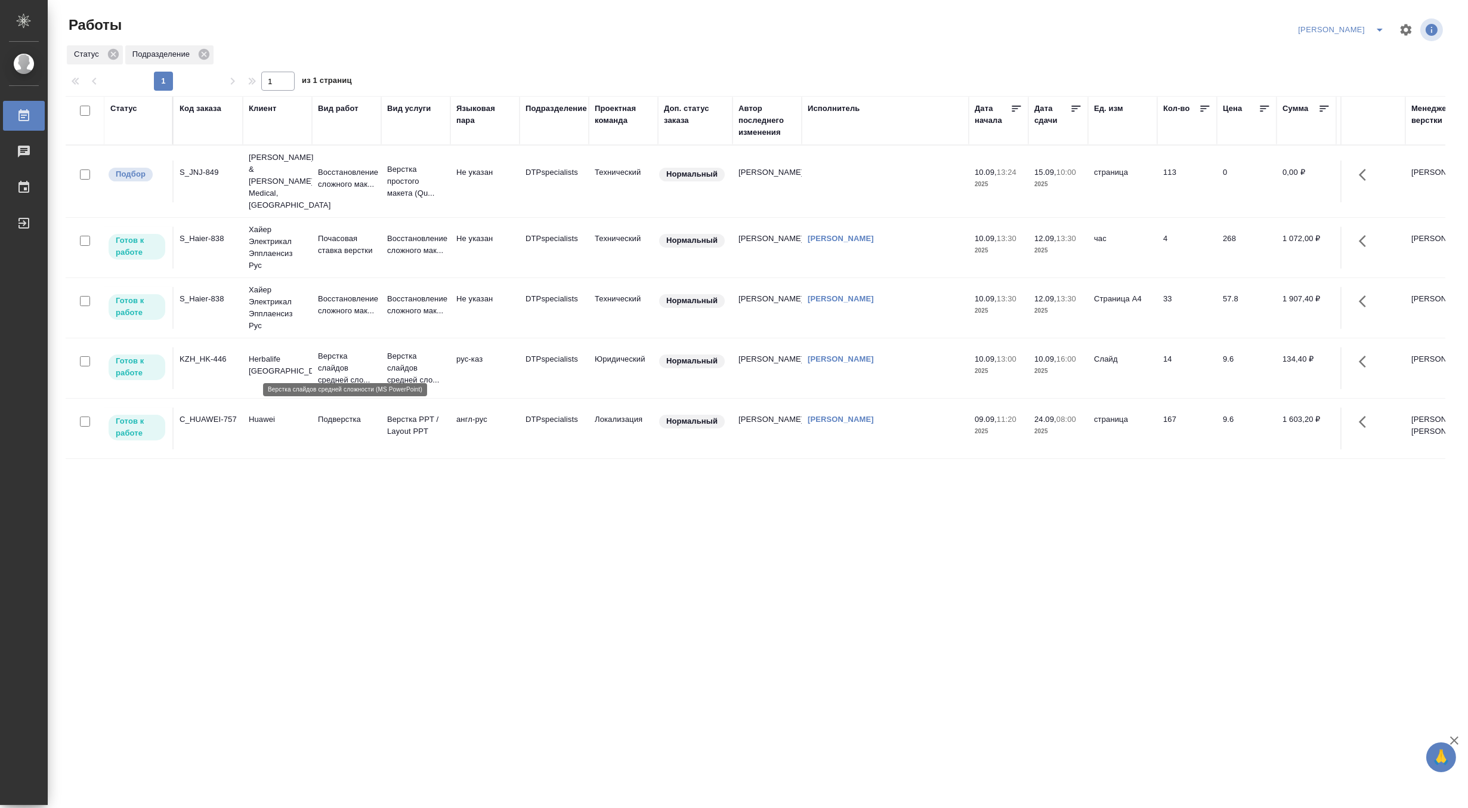
click at [334, 350] on p "Верстка слайдов средней сло..." at bounding box center [346, 368] width 57 height 36
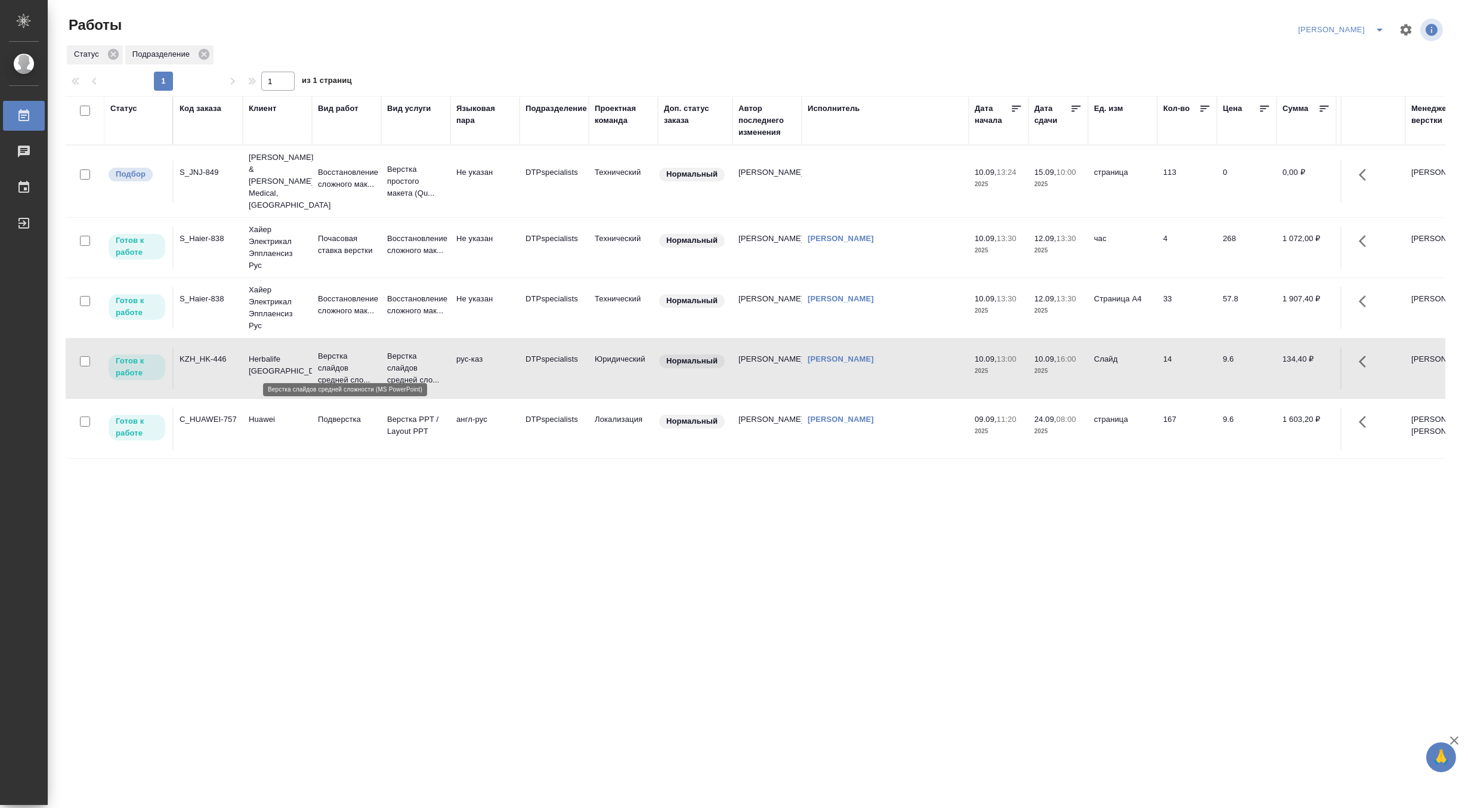
click at [334, 350] on p "Верстка слайдов средней сло..." at bounding box center [346, 368] width 57 height 36
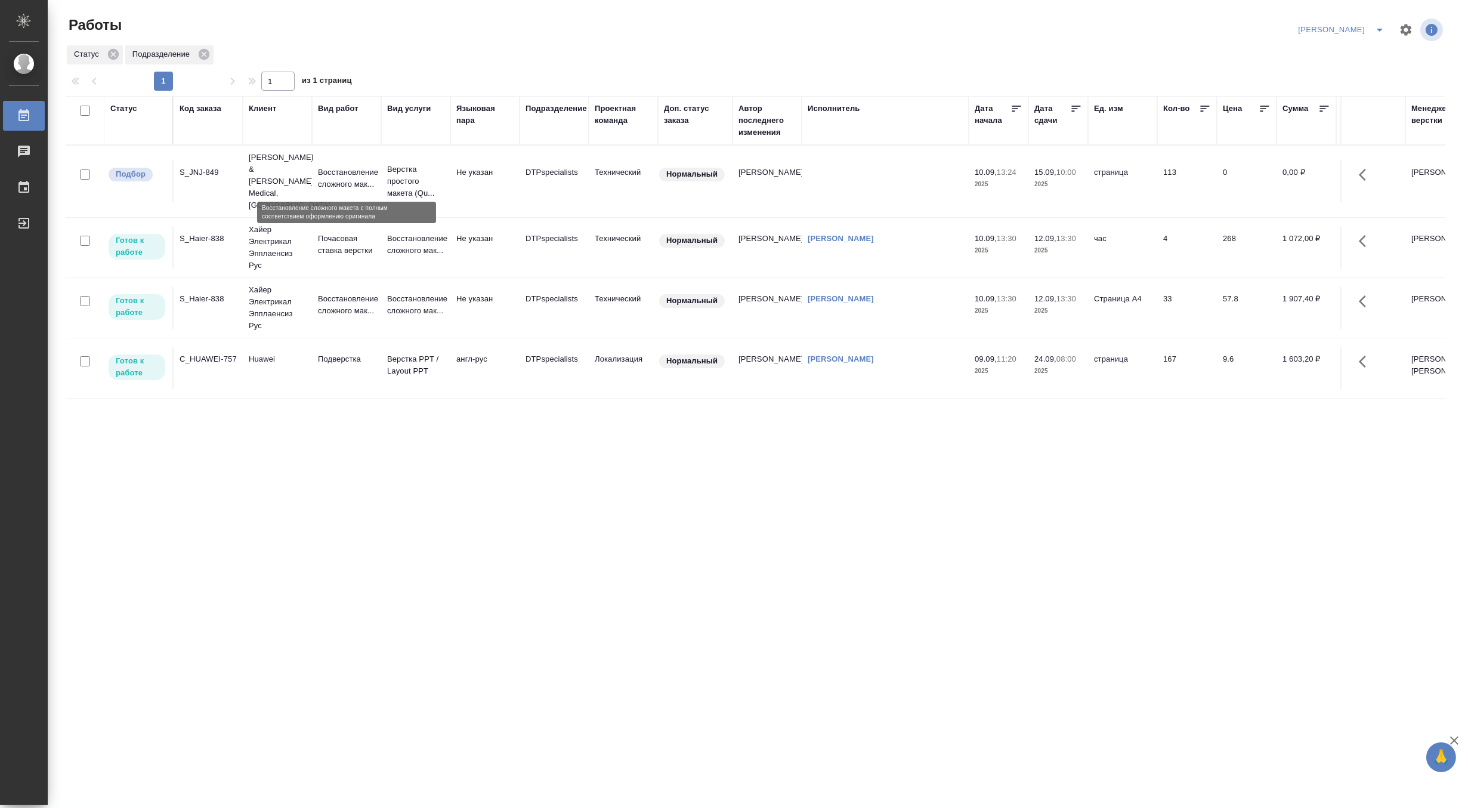
click at [318, 183] on p "Восстановление сложного мак..." at bounding box center [346, 178] width 57 height 24
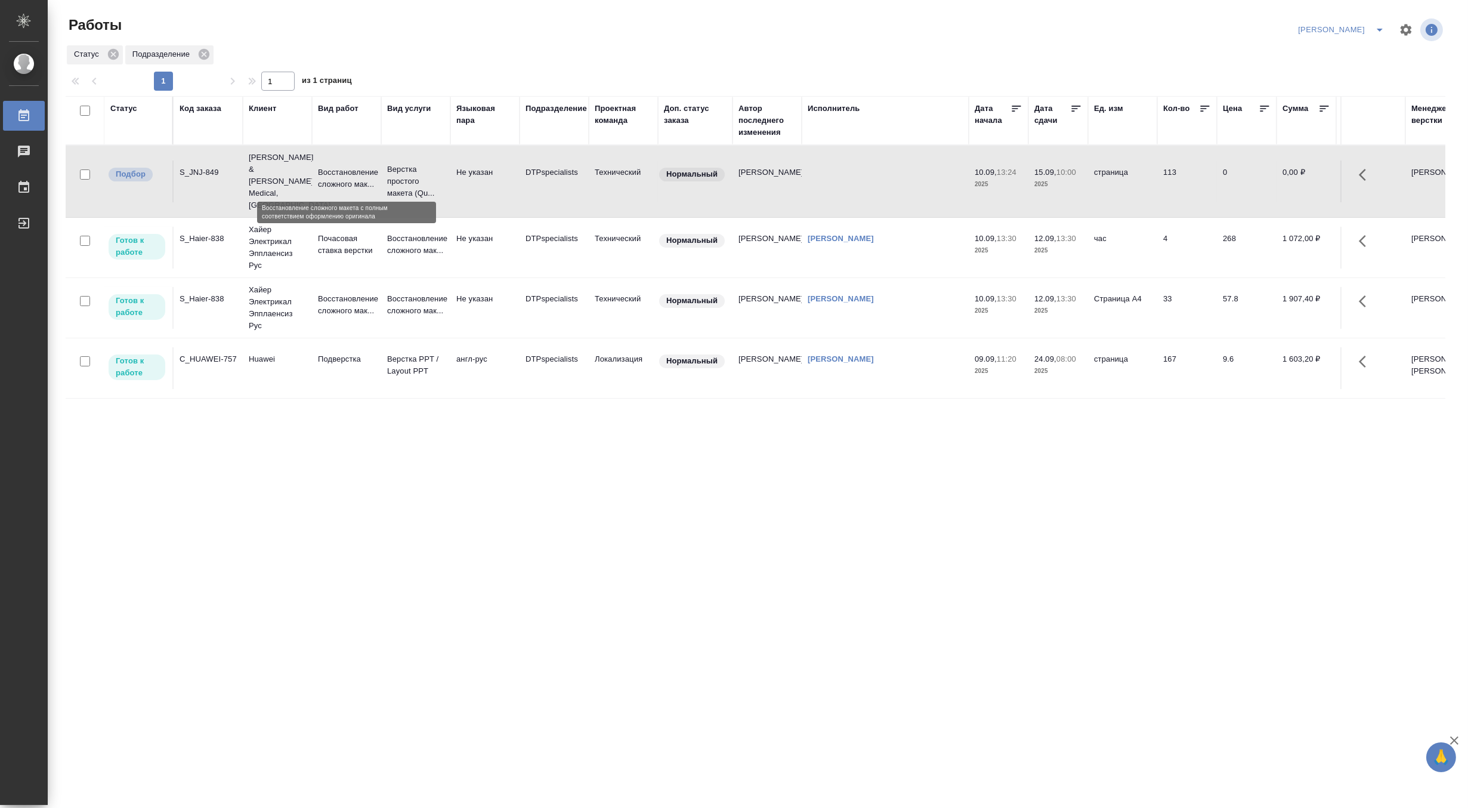
click at [318, 183] on p "Восстановление сложного мак..." at bounding box center [346, 178] width 57 height 24
click at [1377, 23] on icon "split button" at bounding box center [1379, 30] width 14 height 14
click at [1336, 54] on li "Матвеева_В работе" at bounding box center [1334, 53] width 115 height 19
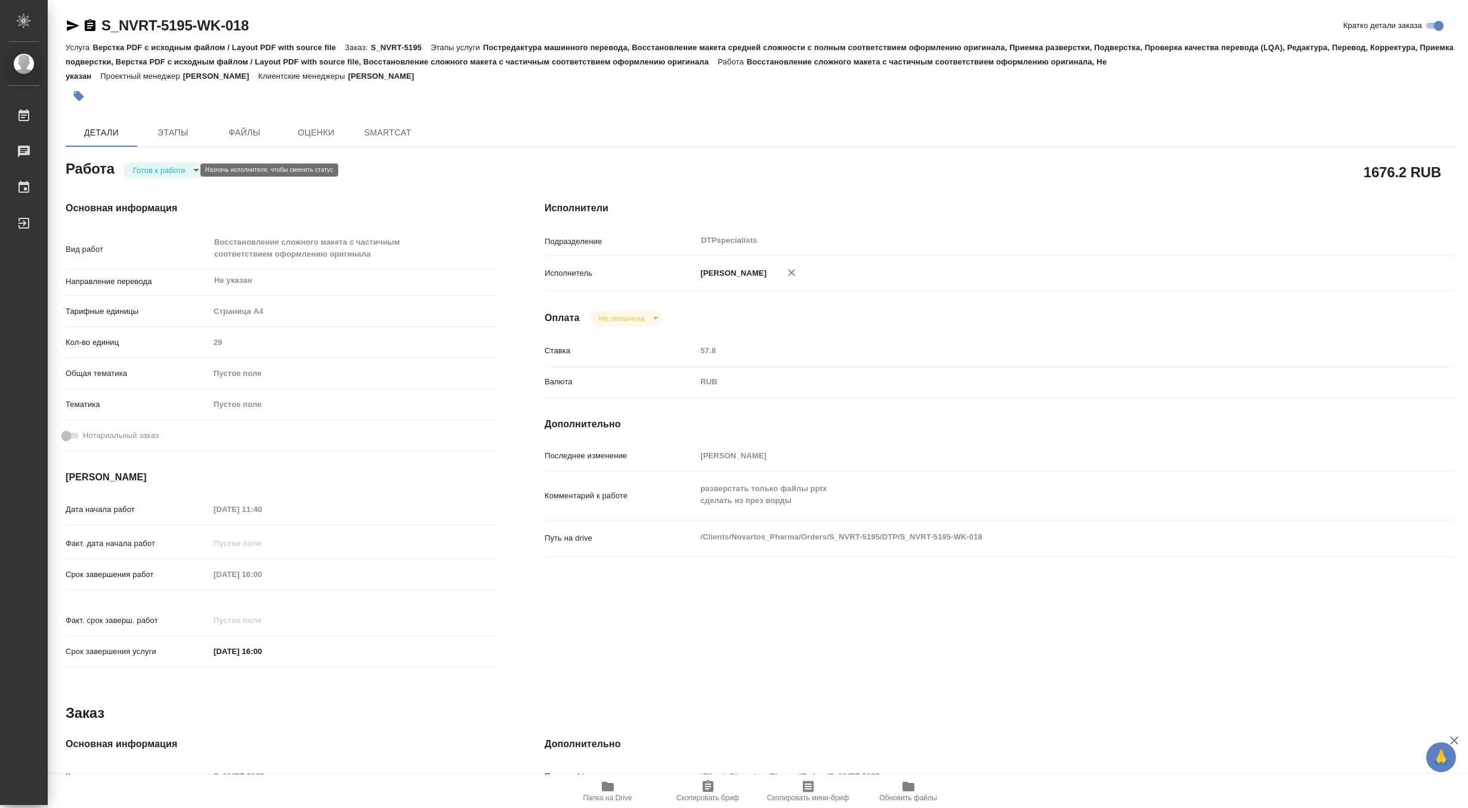
type textarea "x"
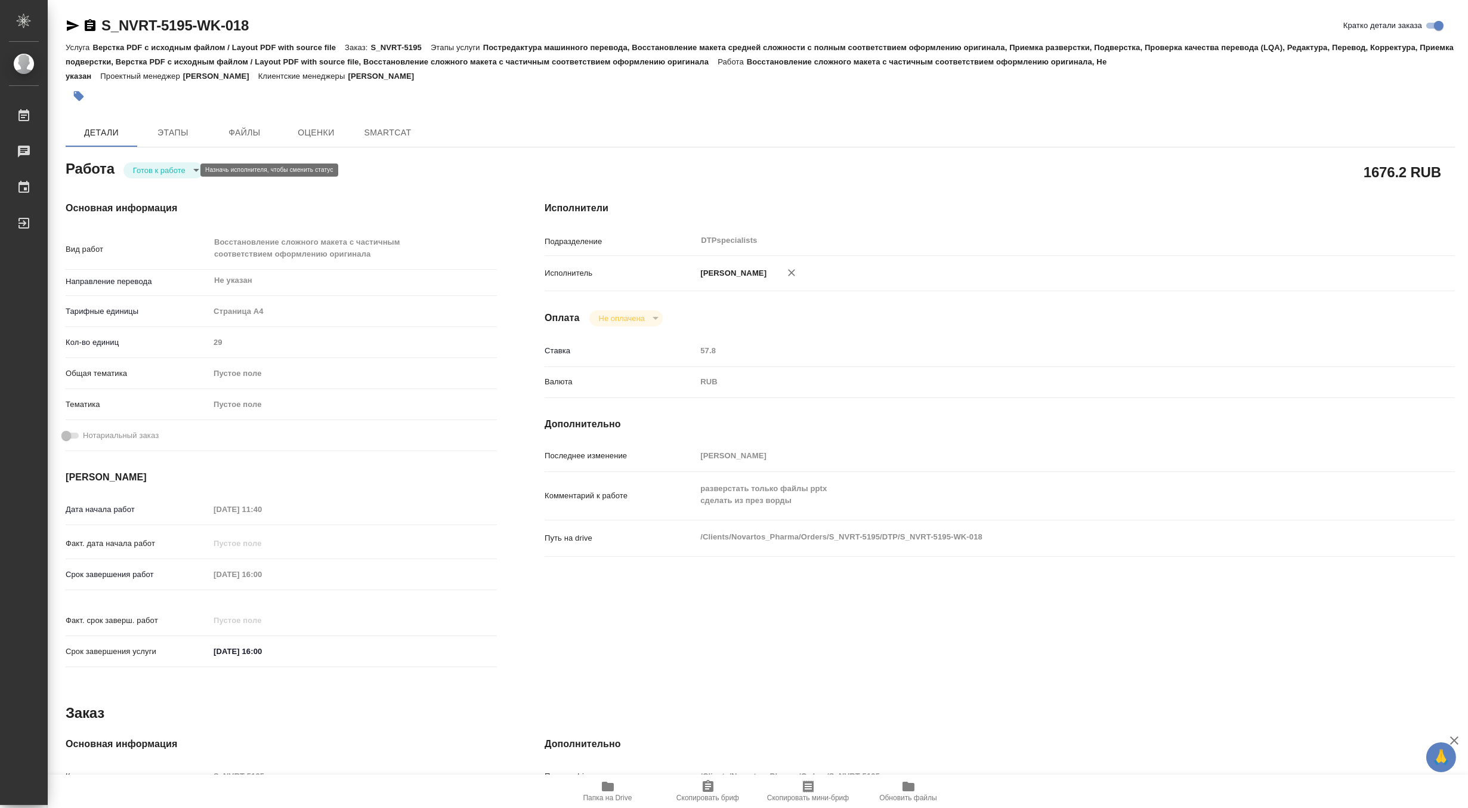
type textarea "x"
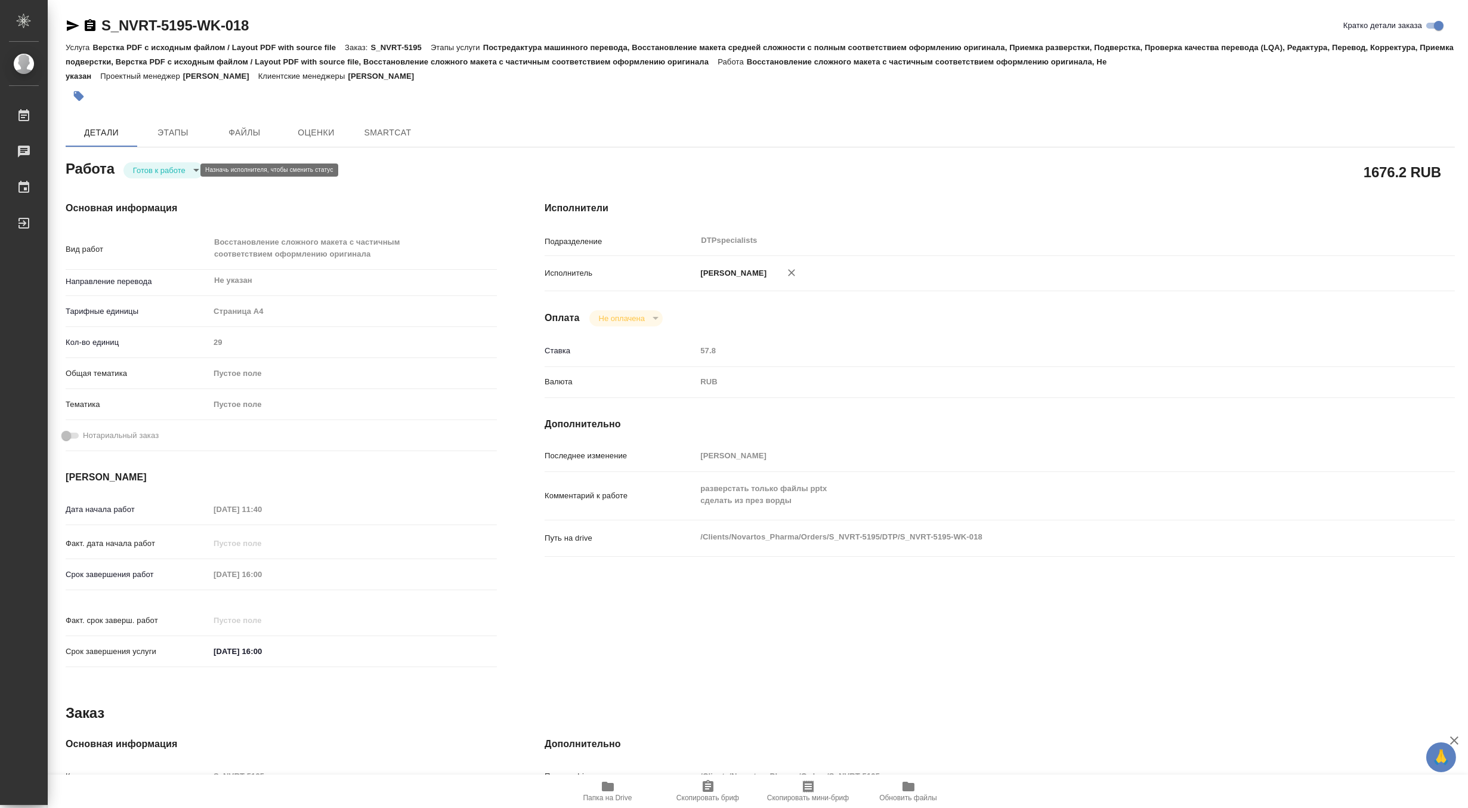
type textarea "x"
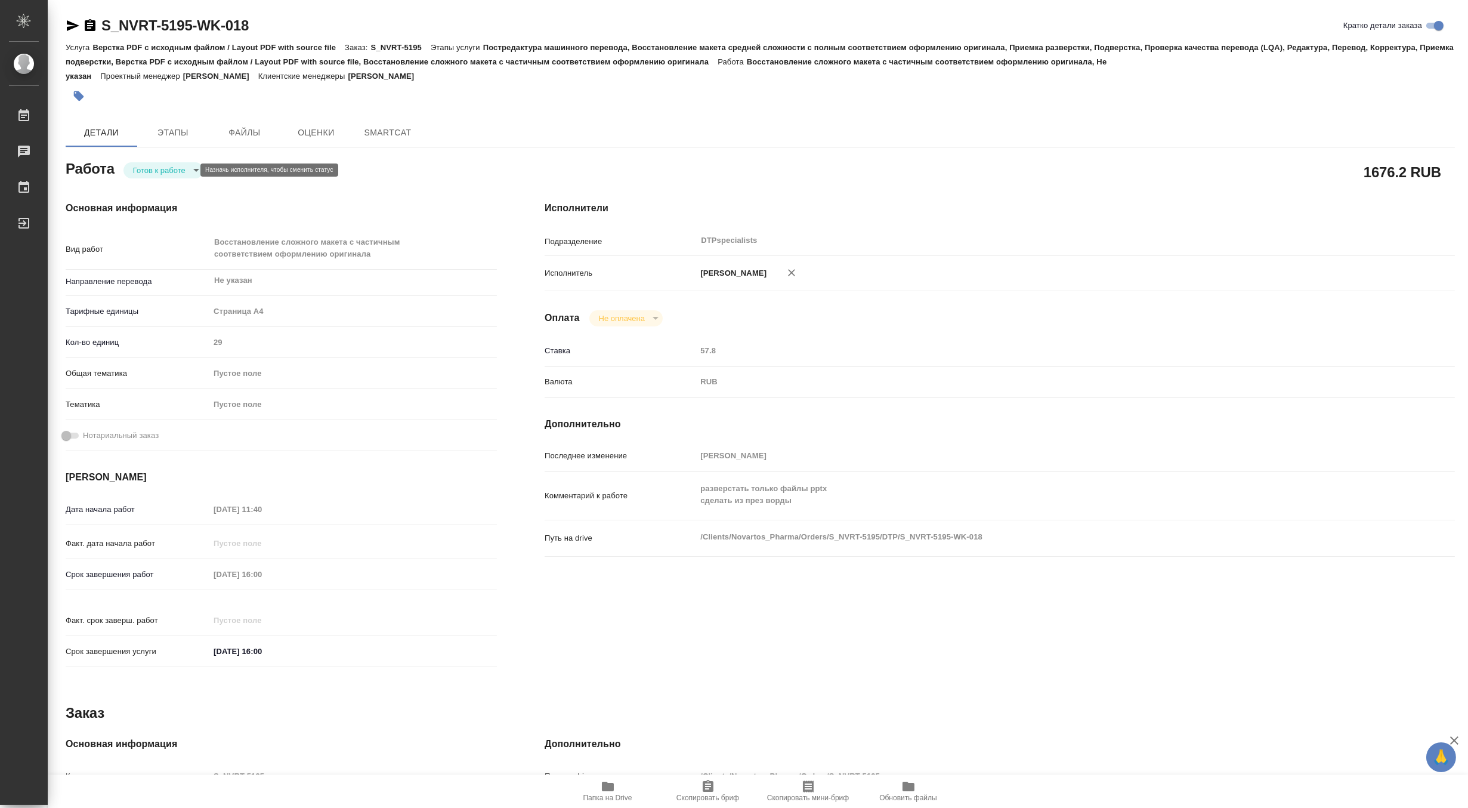
type textarea "x"
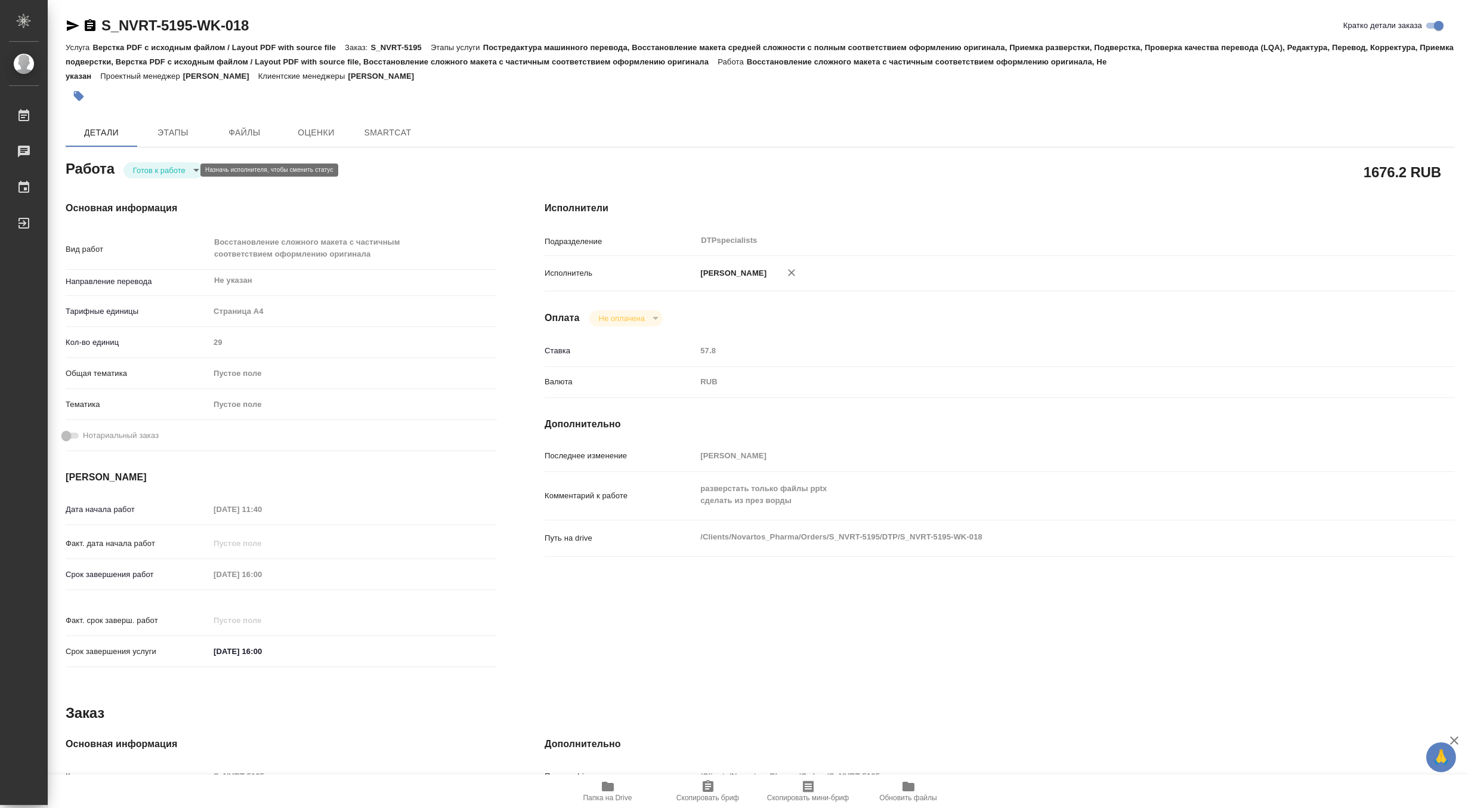
click at [141, 172] on body "🙏 .cls-1 fill:#fff; AWATERA Matveeva Maria Работы Чаты График Выйти S_NVRT-5195…" at bounding box center [734, 404] width 1468 height 808
type textarea "x"
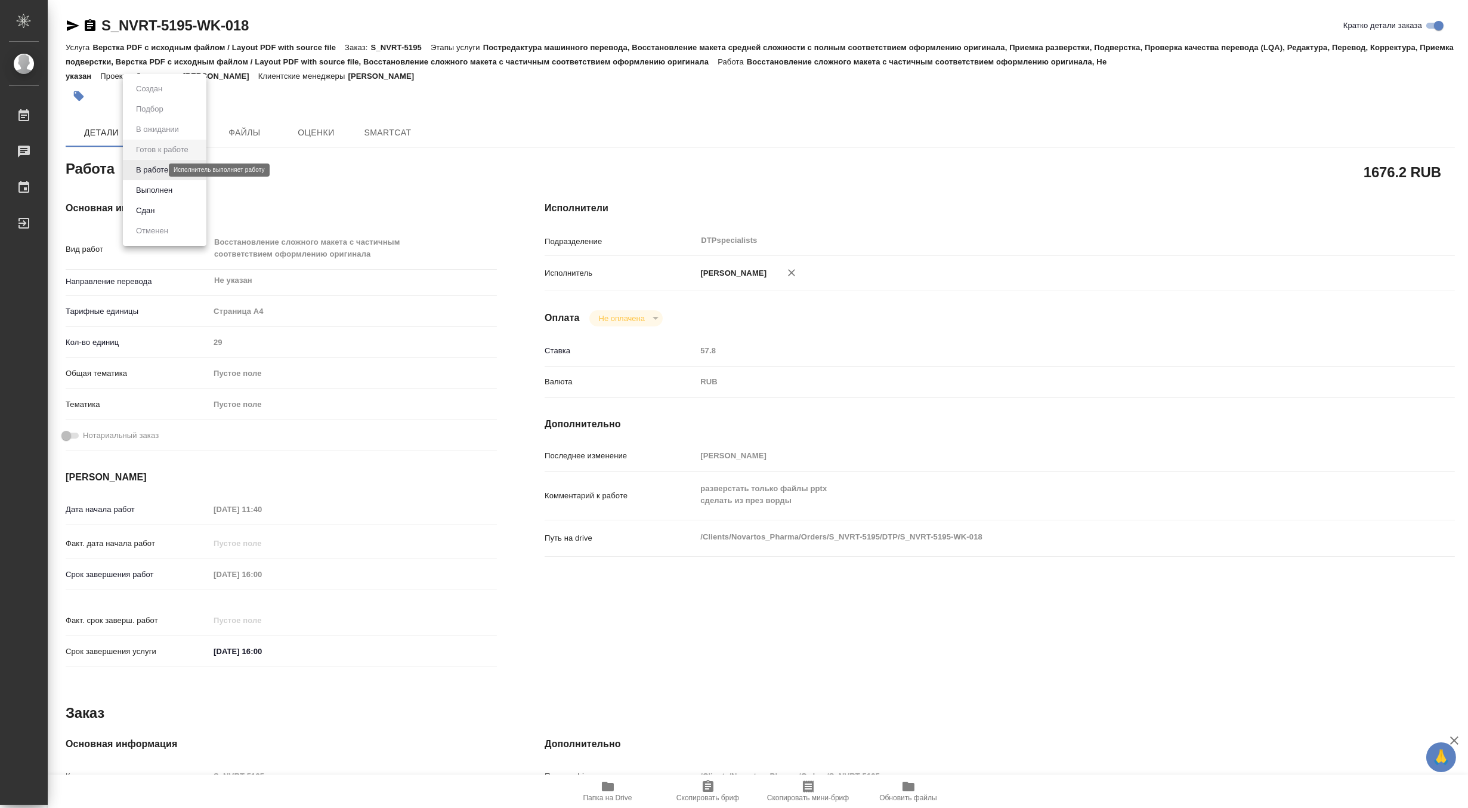
type textarea "x"
click at [136, 172] on button "В работе" at bounding box center [151, 169] width 39 height 13
type textarea "x"
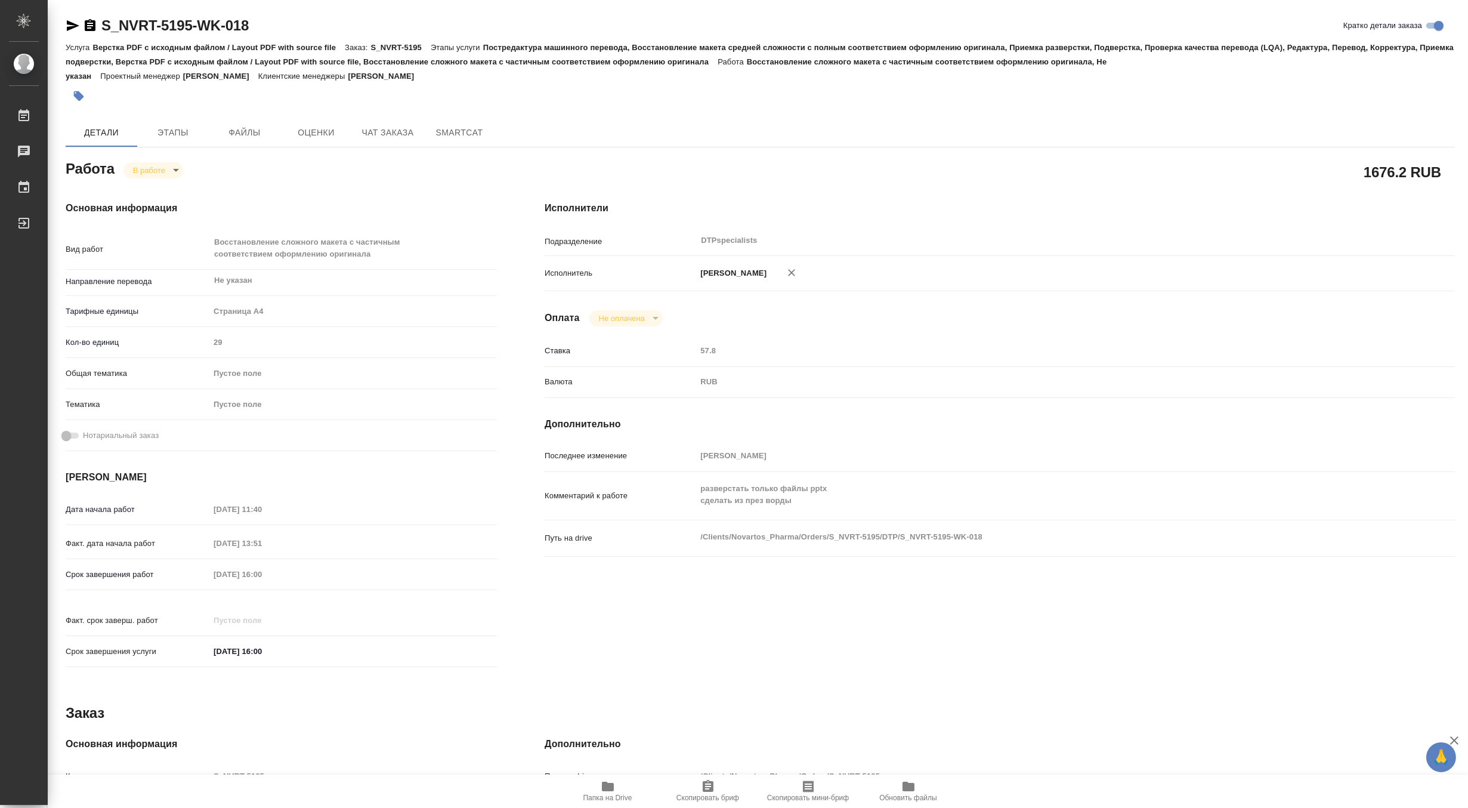
type textarea "x"
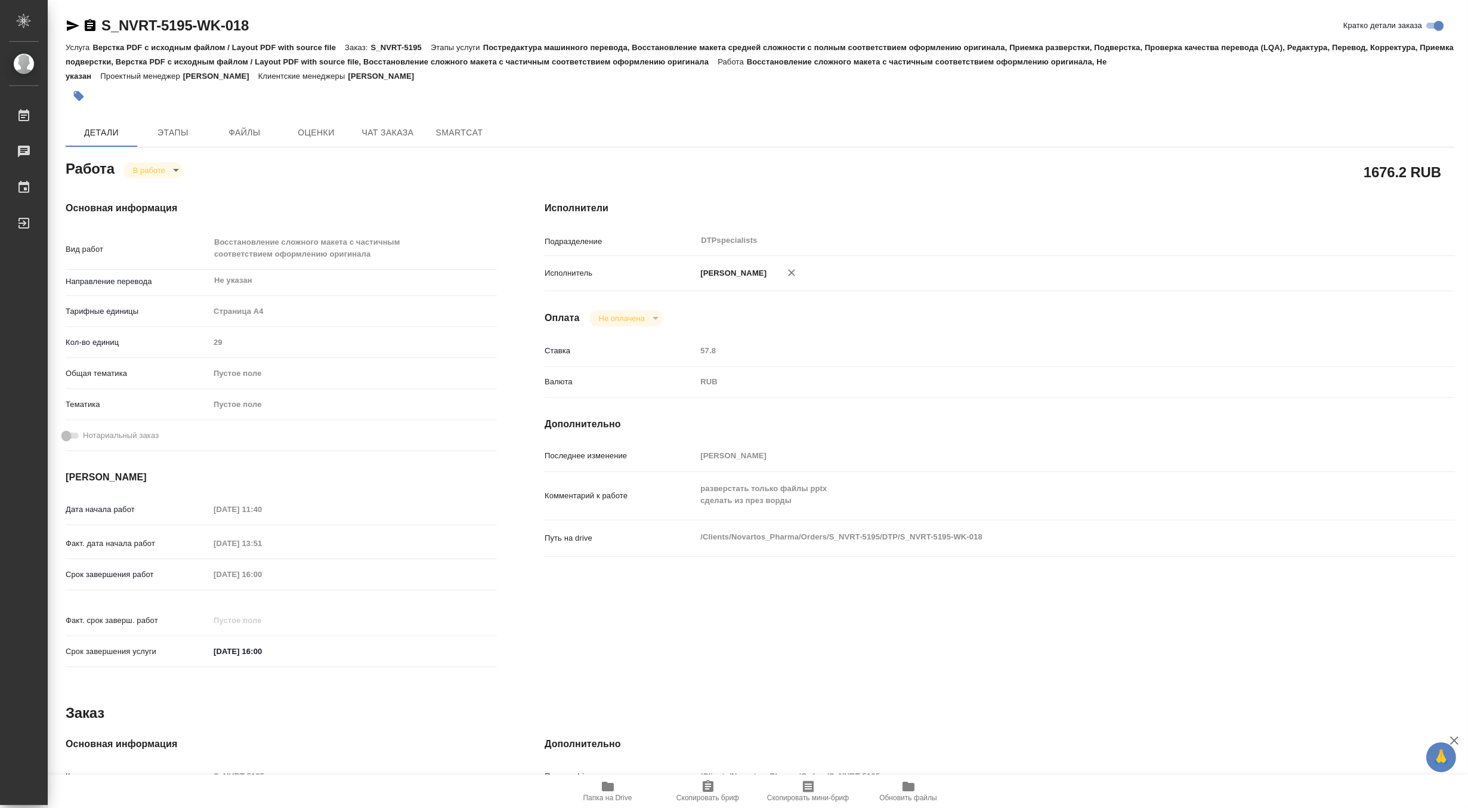
type textarea "x"
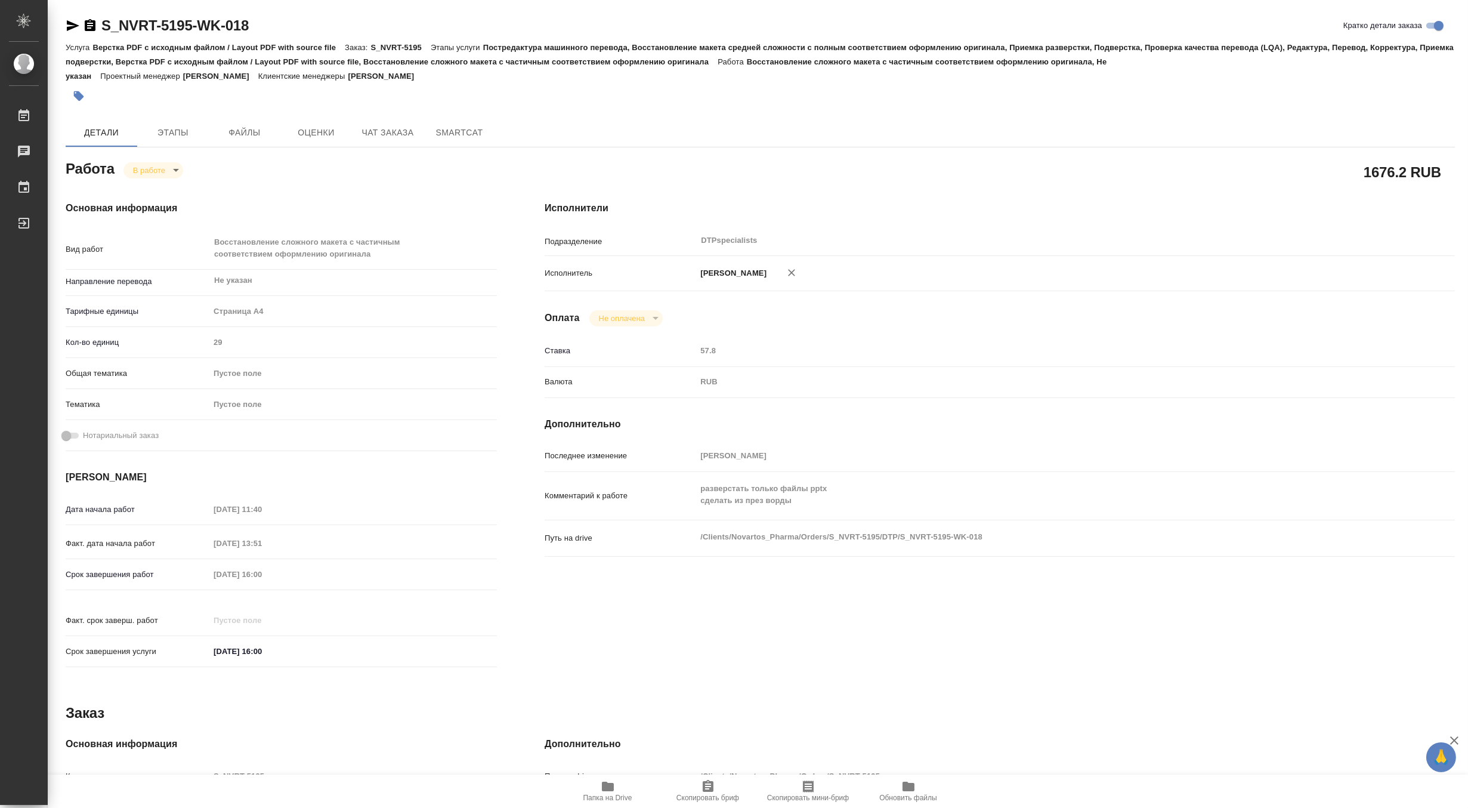
type textarea "x"
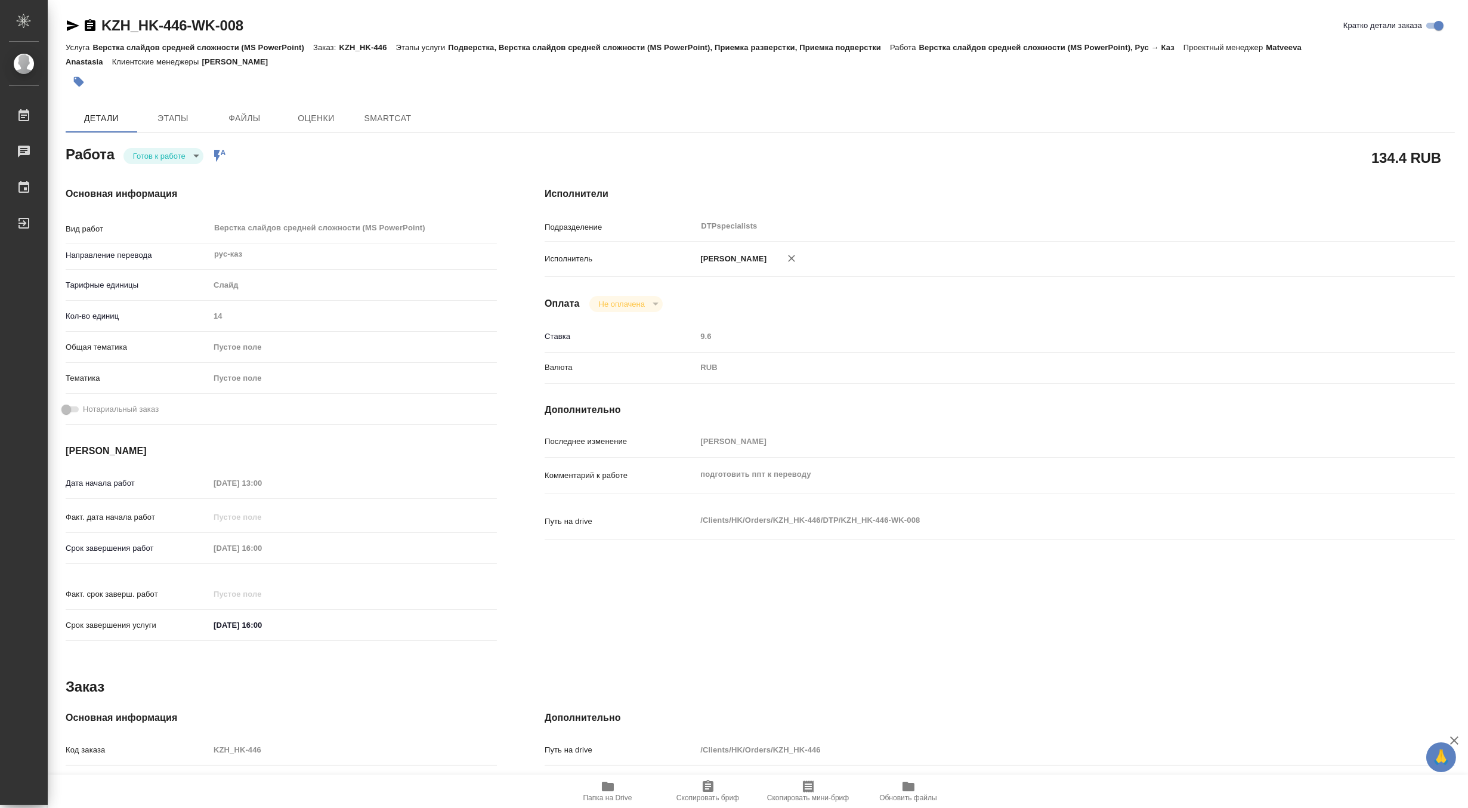
type textarea "x"
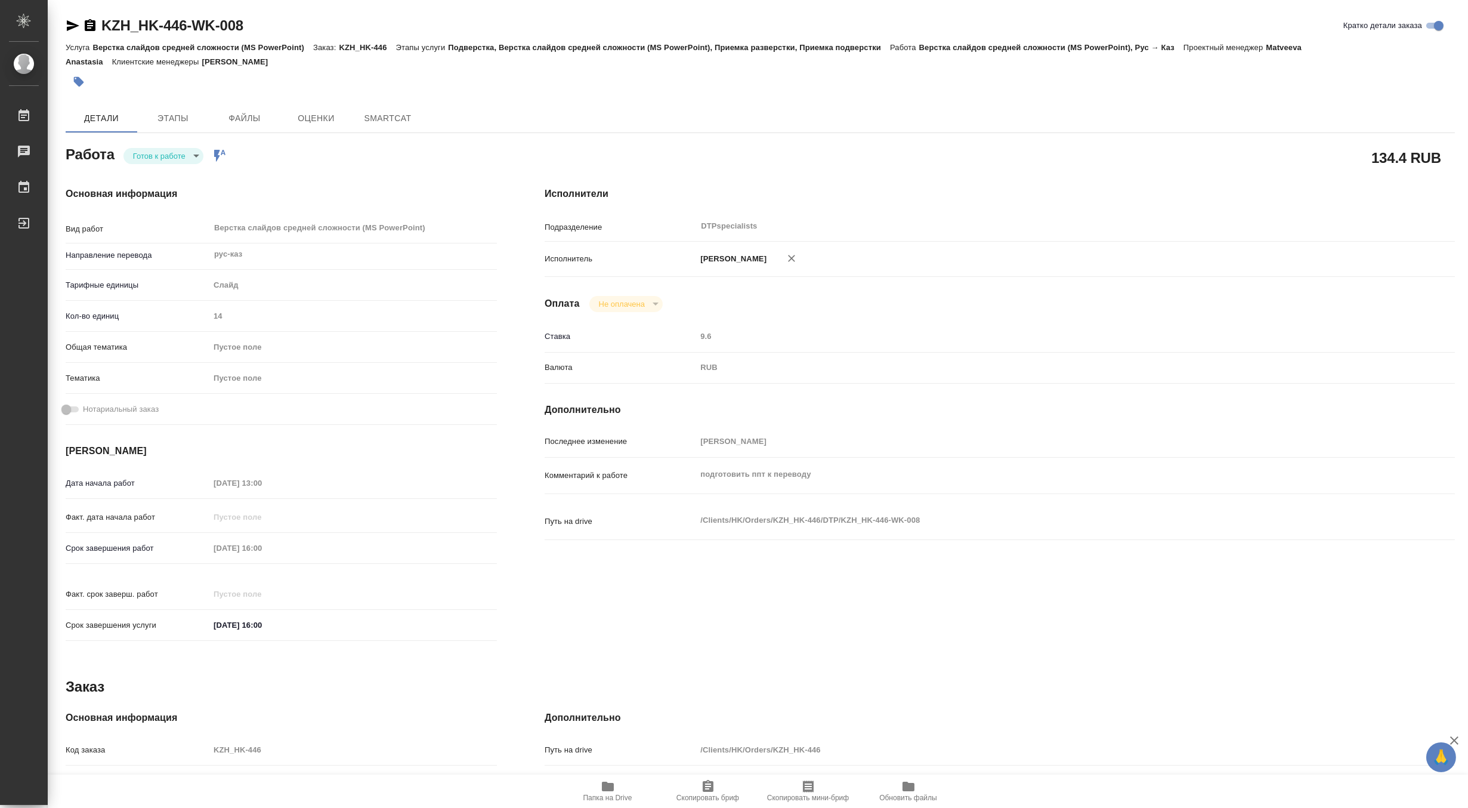
type textarea "x"
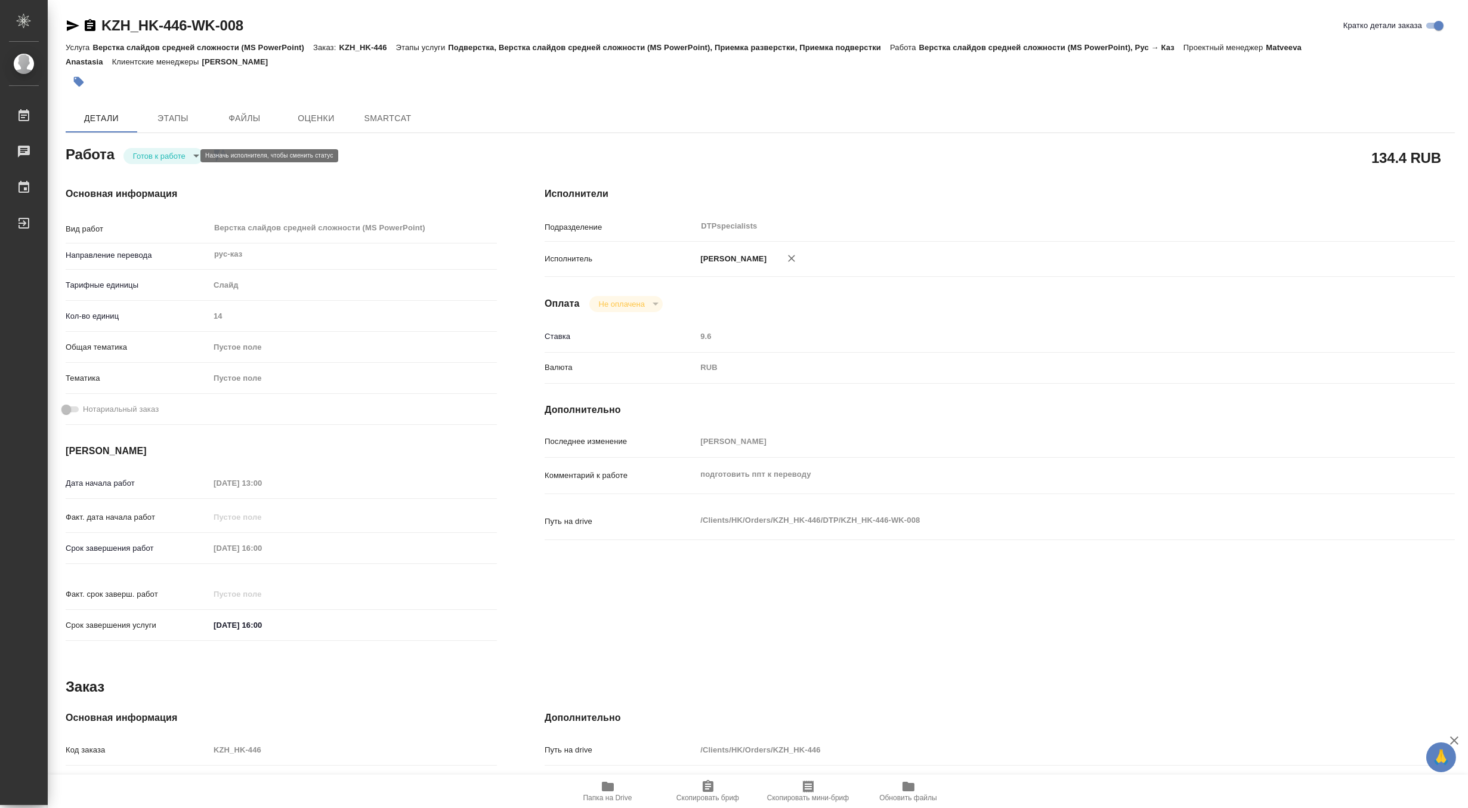
click at [153, 155] on body "🙏 .cls-1 fill:#fff; AWATERA Matveeva Maria Работы Чаты График Выйти KZH_HK-446-…" at bounding box center [734, 404] width 1468 height 808
type textarea "x"
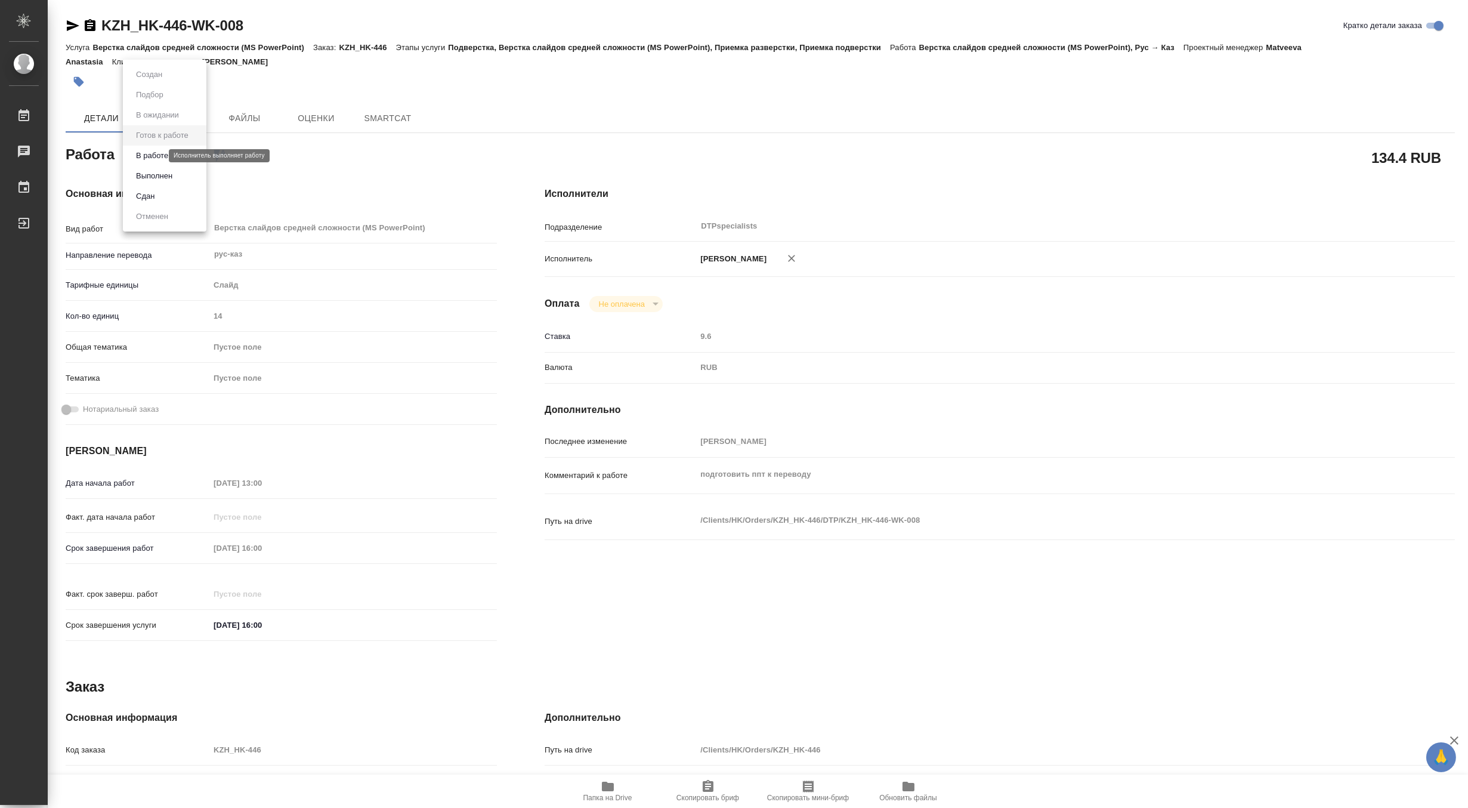
type textarea "x"
click at [144, 157] on button "В работе" at bounding box center [151, 155] width 39 height 13
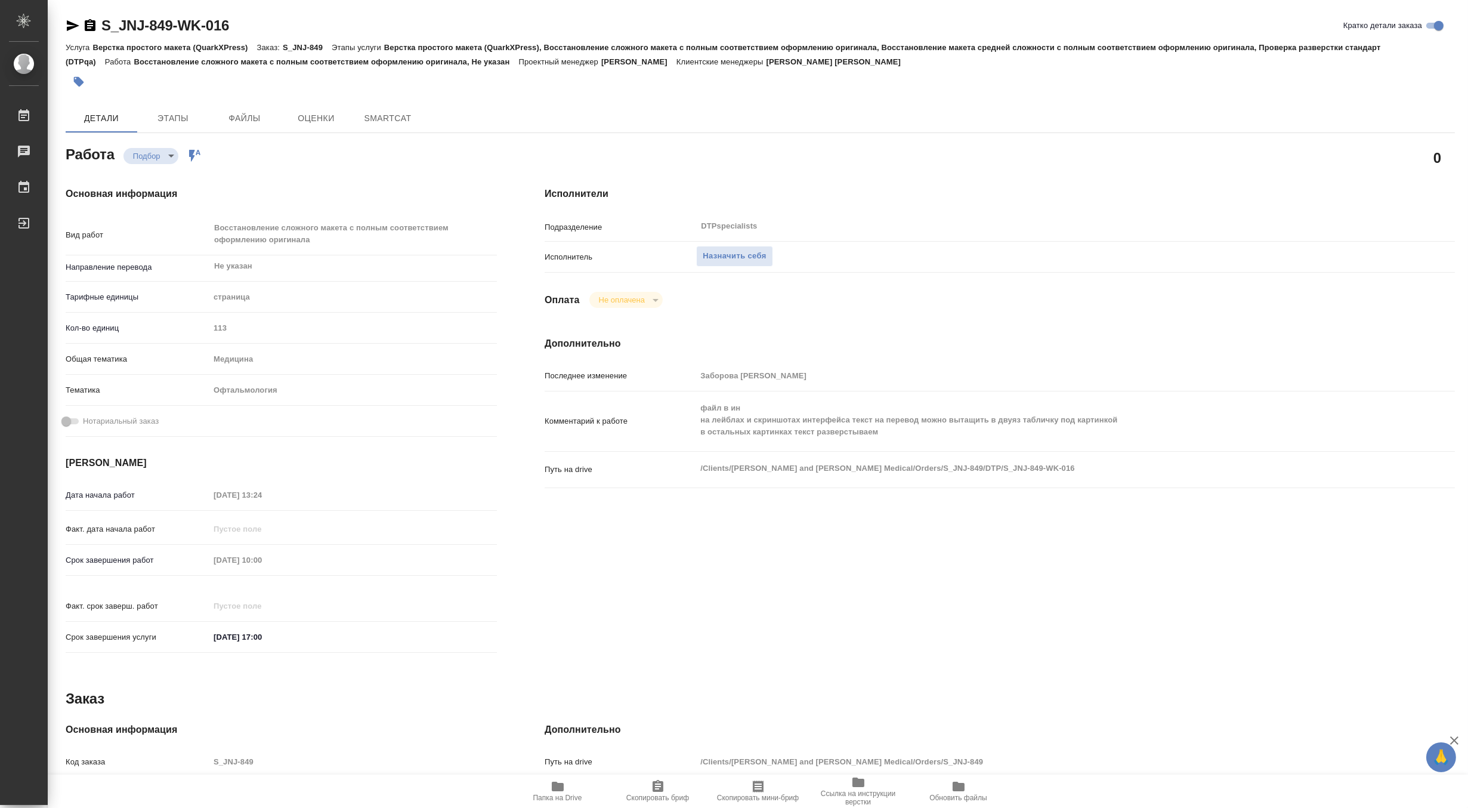
type textarea "x"
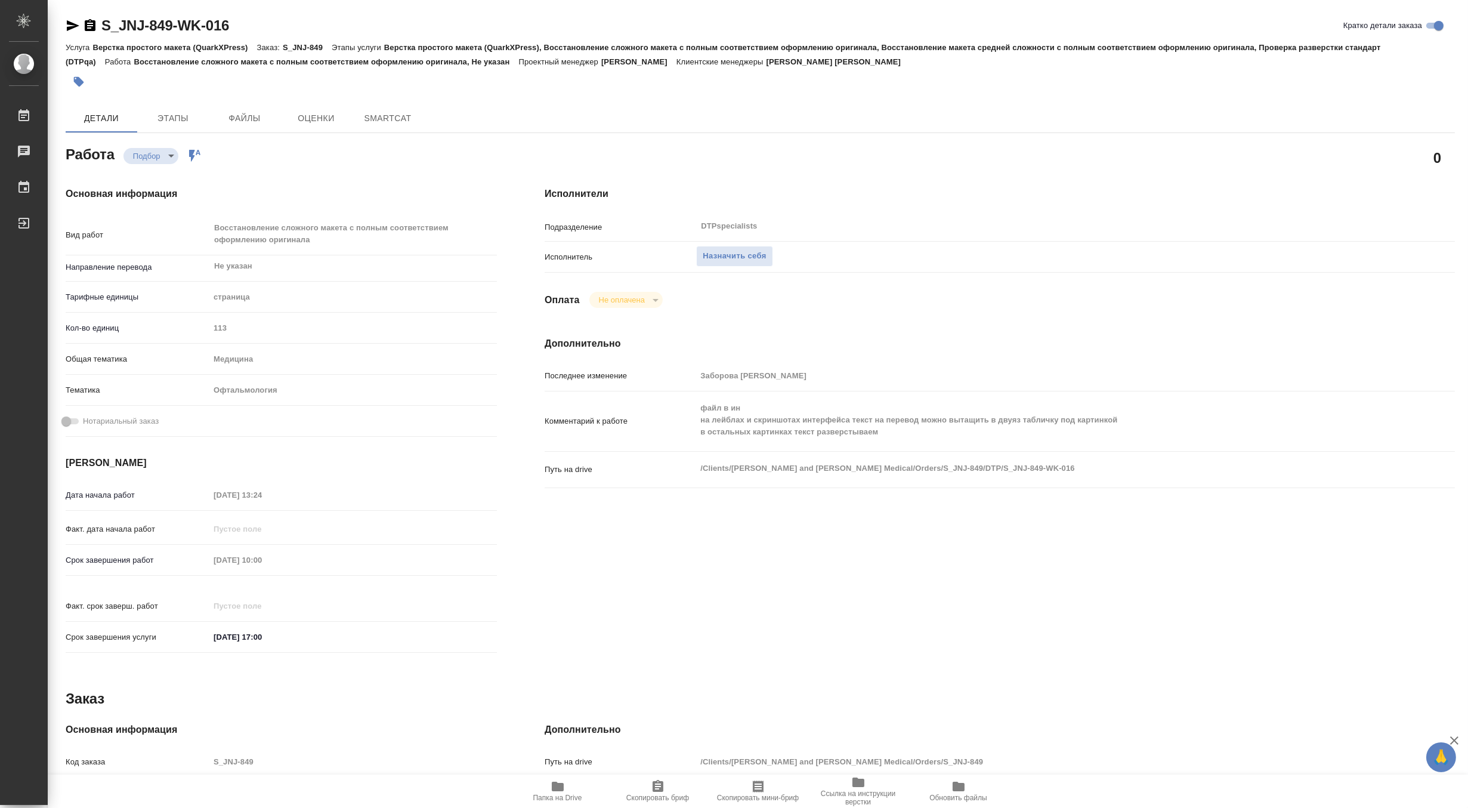
type textarea "x"
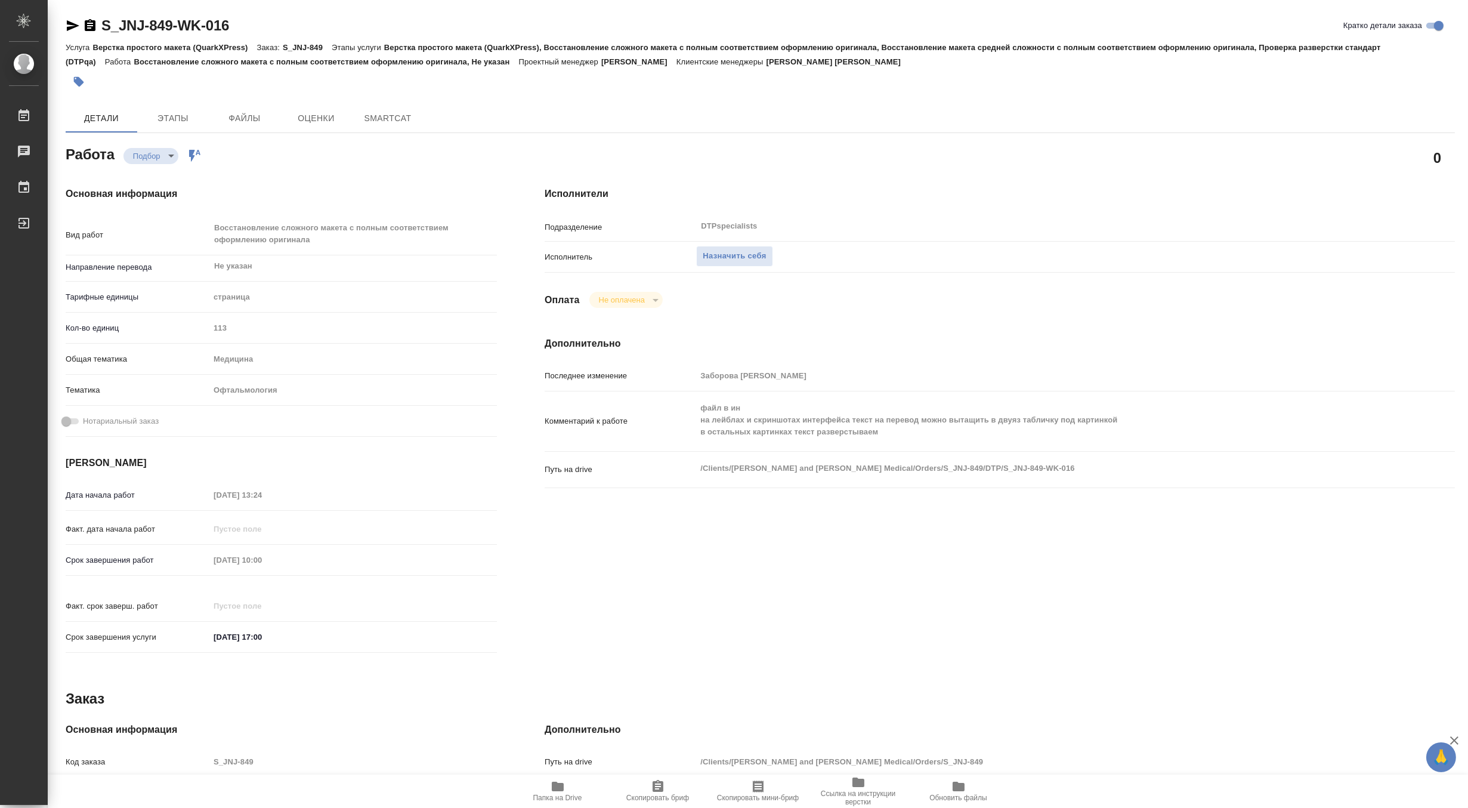
type textarea "x"
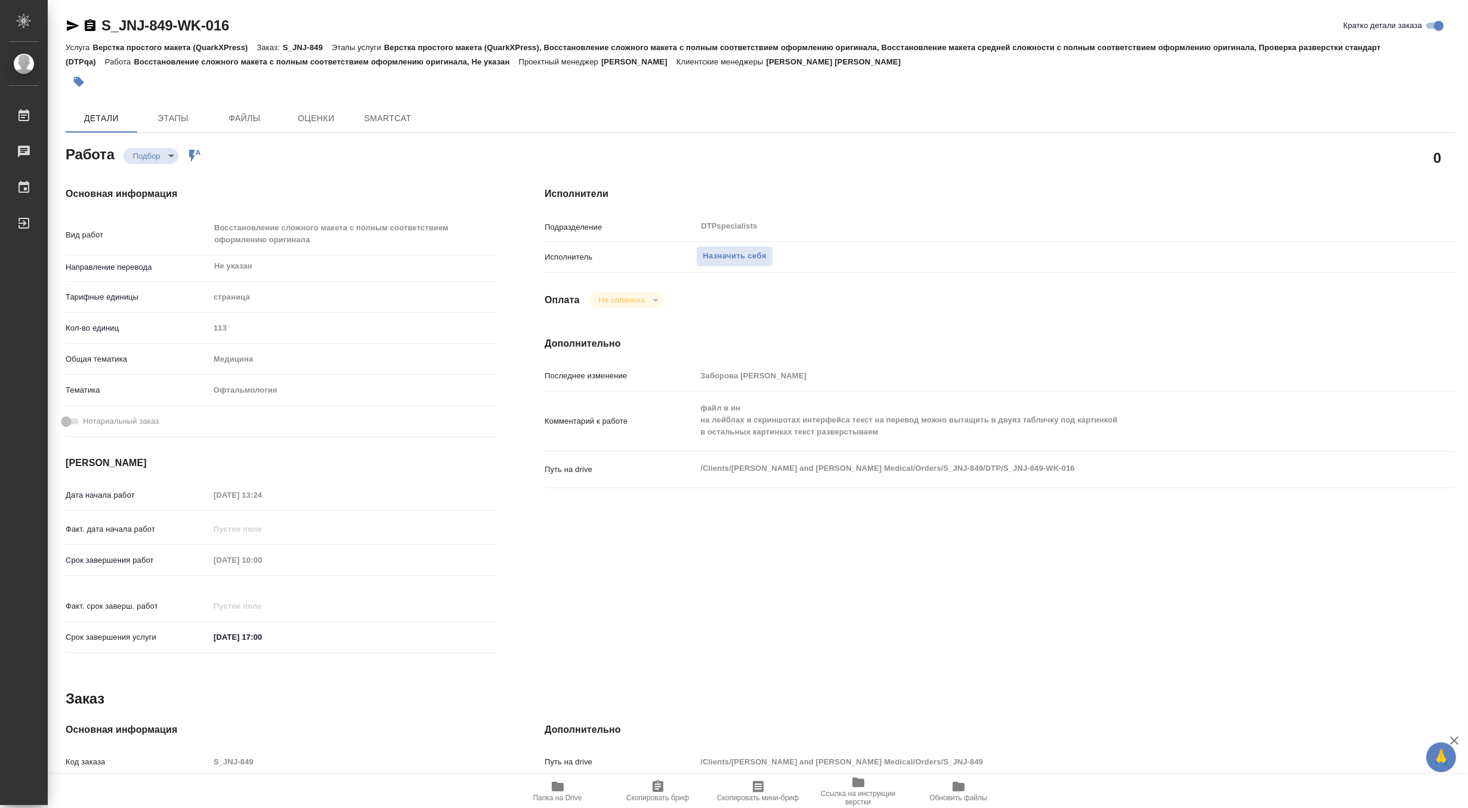
type textarea "x"
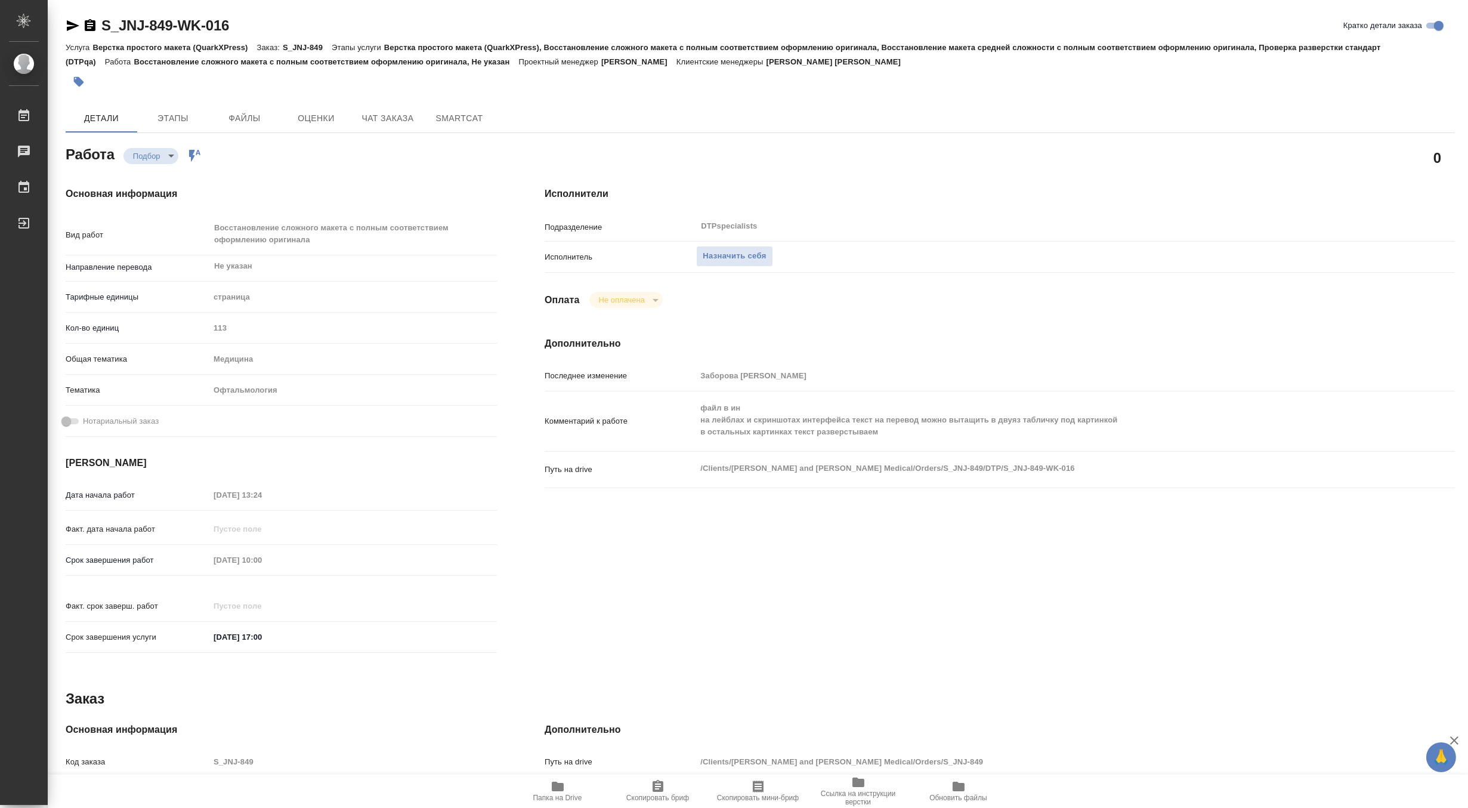
type textarea "x"
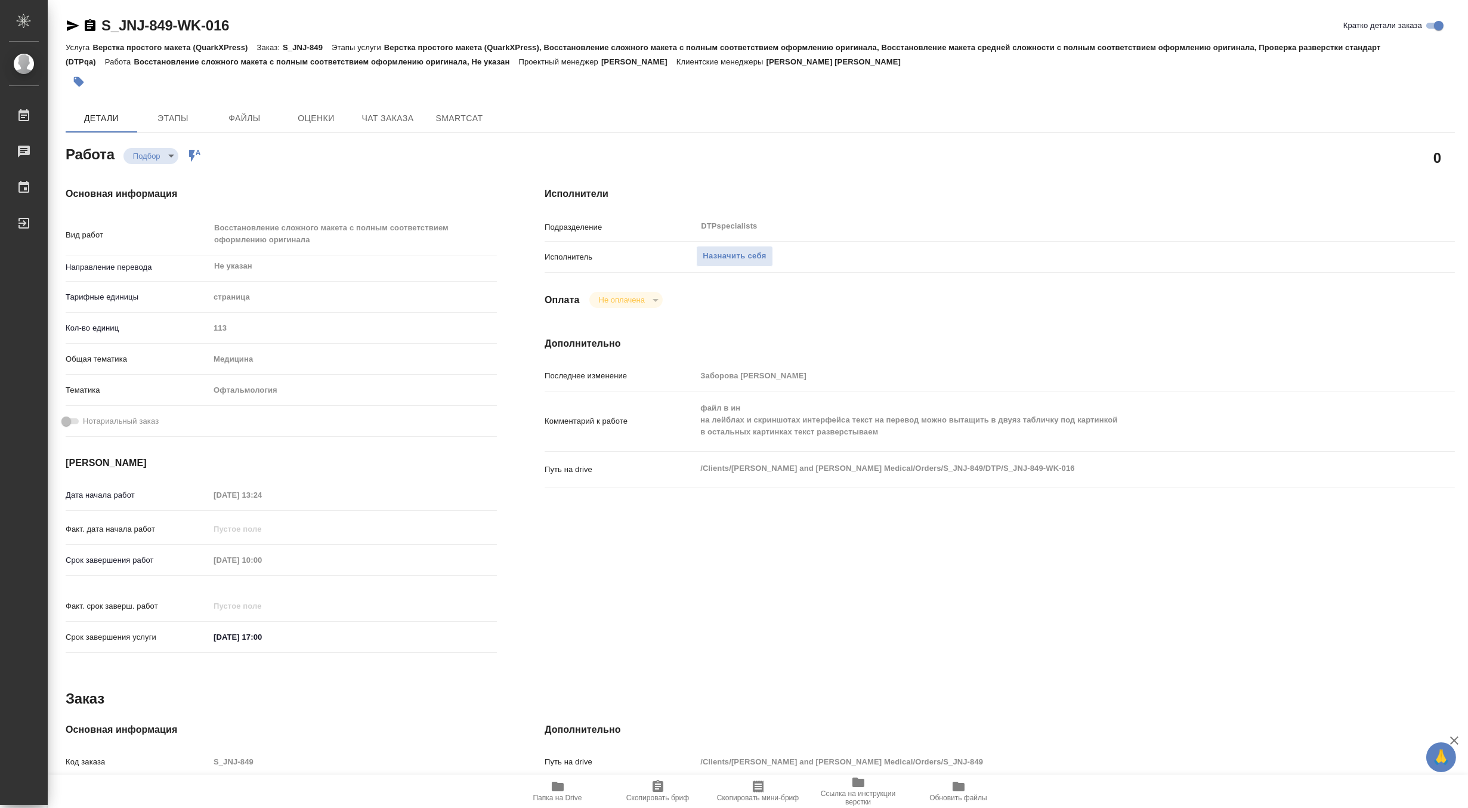
type textarea "x"
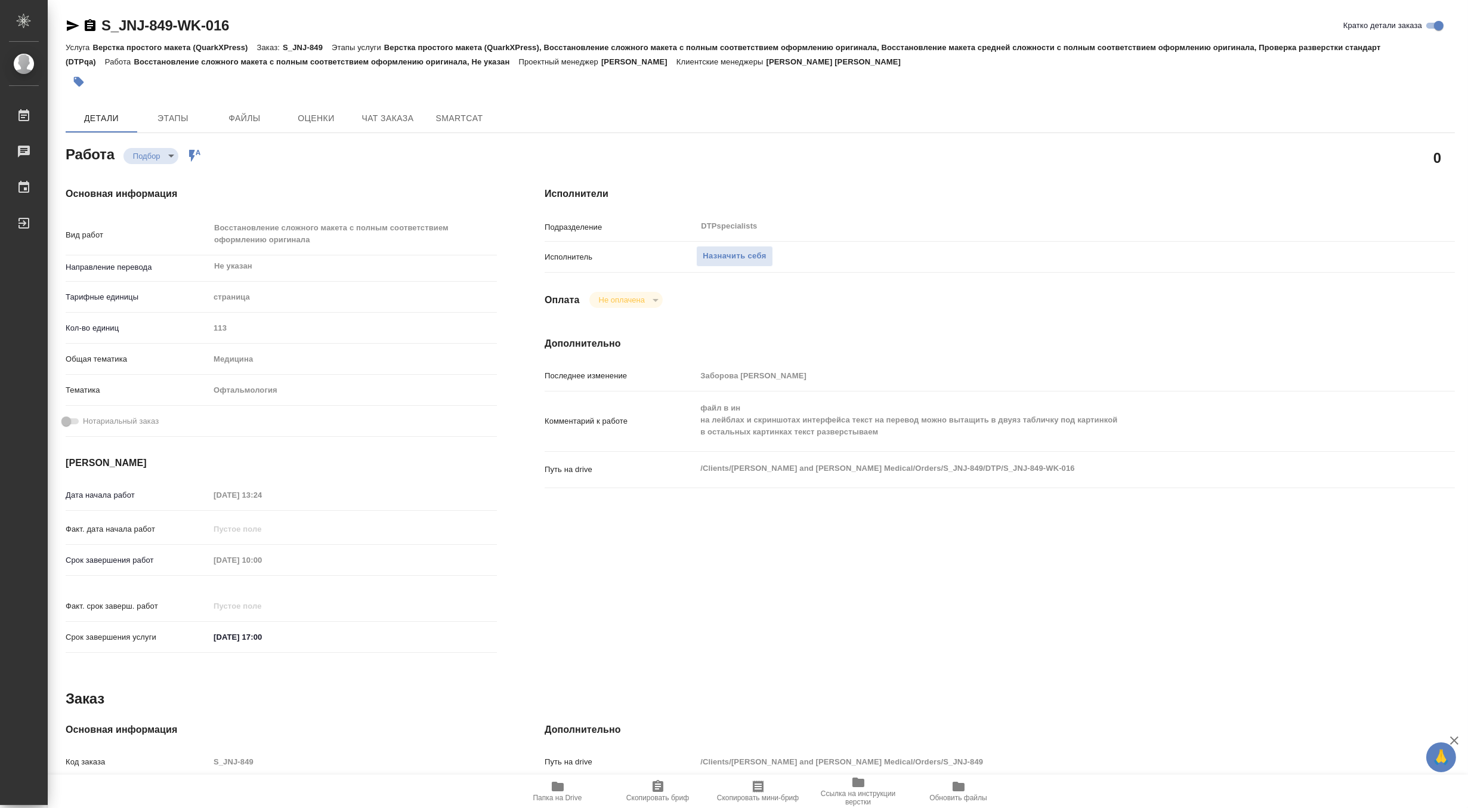
click at [541, 786] on span "Папка на Drive" at bounding box center [558, 790] width 86 height 23
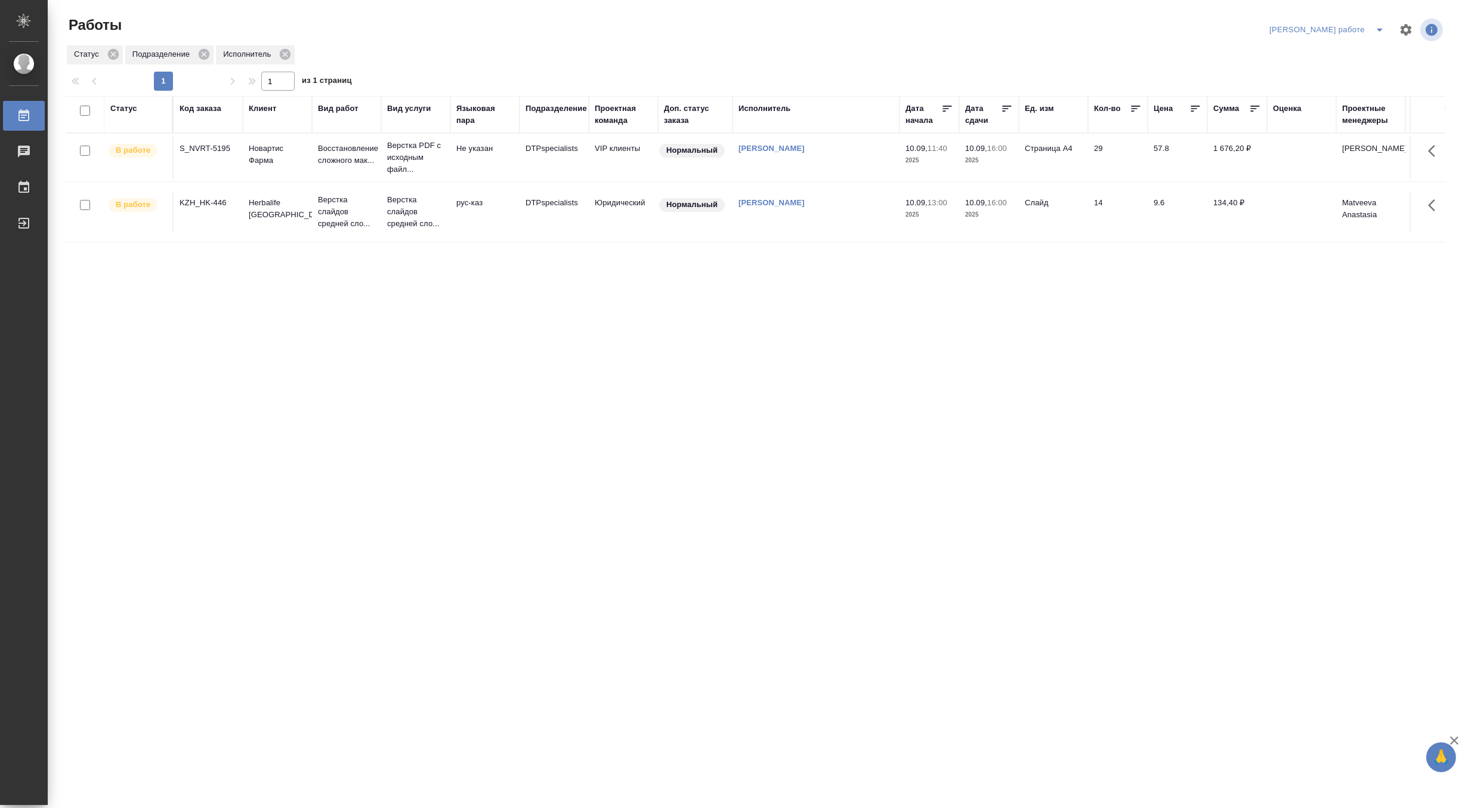
click at [376, 221] on td "Верстка слайдов средней сло..." at bounding box center [346, 212] width 69 height 48
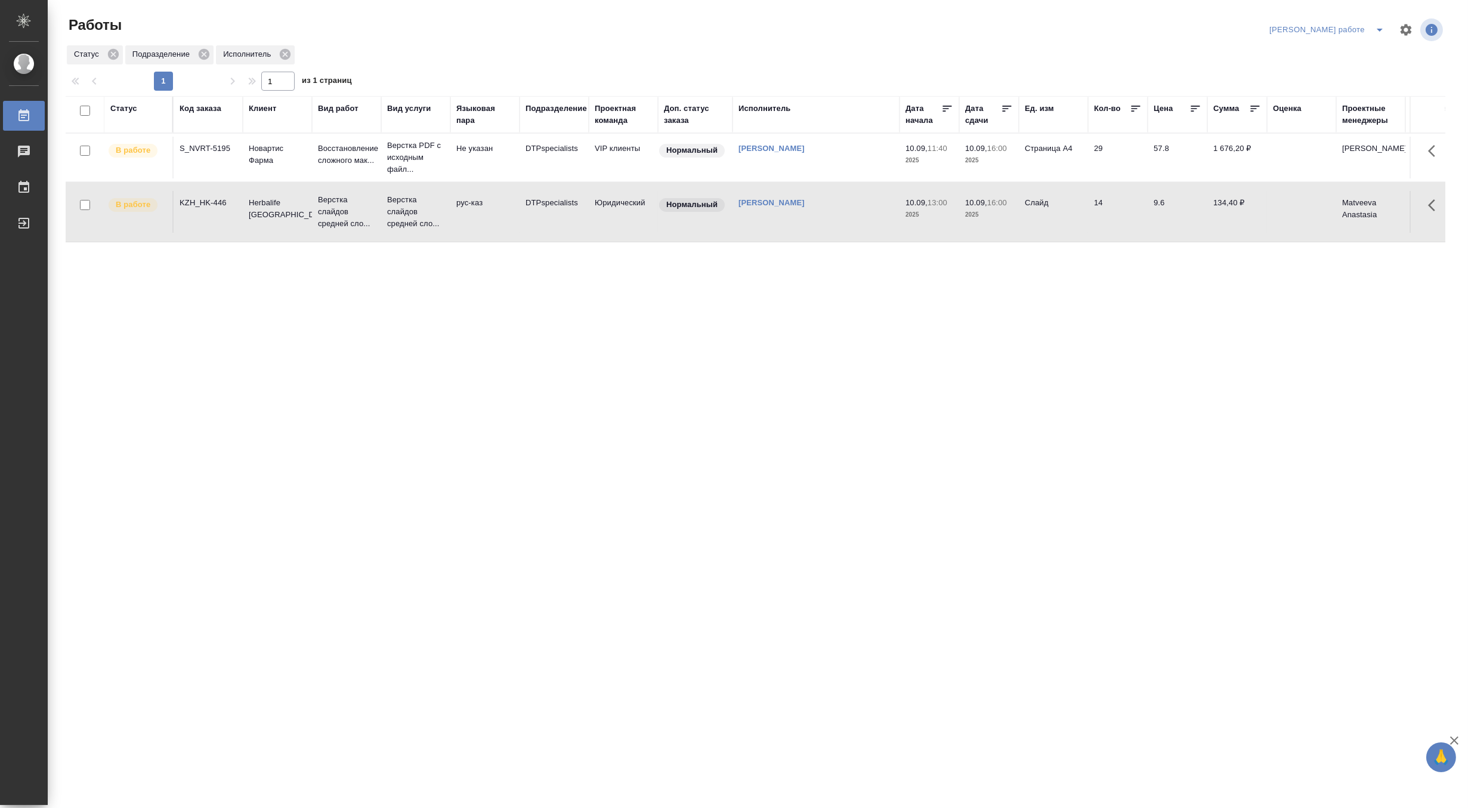
click at [376, 221] on td "Верстка слайдов средней сло..." at bounding box center [346, 212] width 69 height 48
click at [1376, 26] on icon "split button" at bounding box center [1379, 30] width 14 height 14
click at [1337, 70] on li "Матвеева_назначено" at bounding box center [1337, 72] width 108 height 19
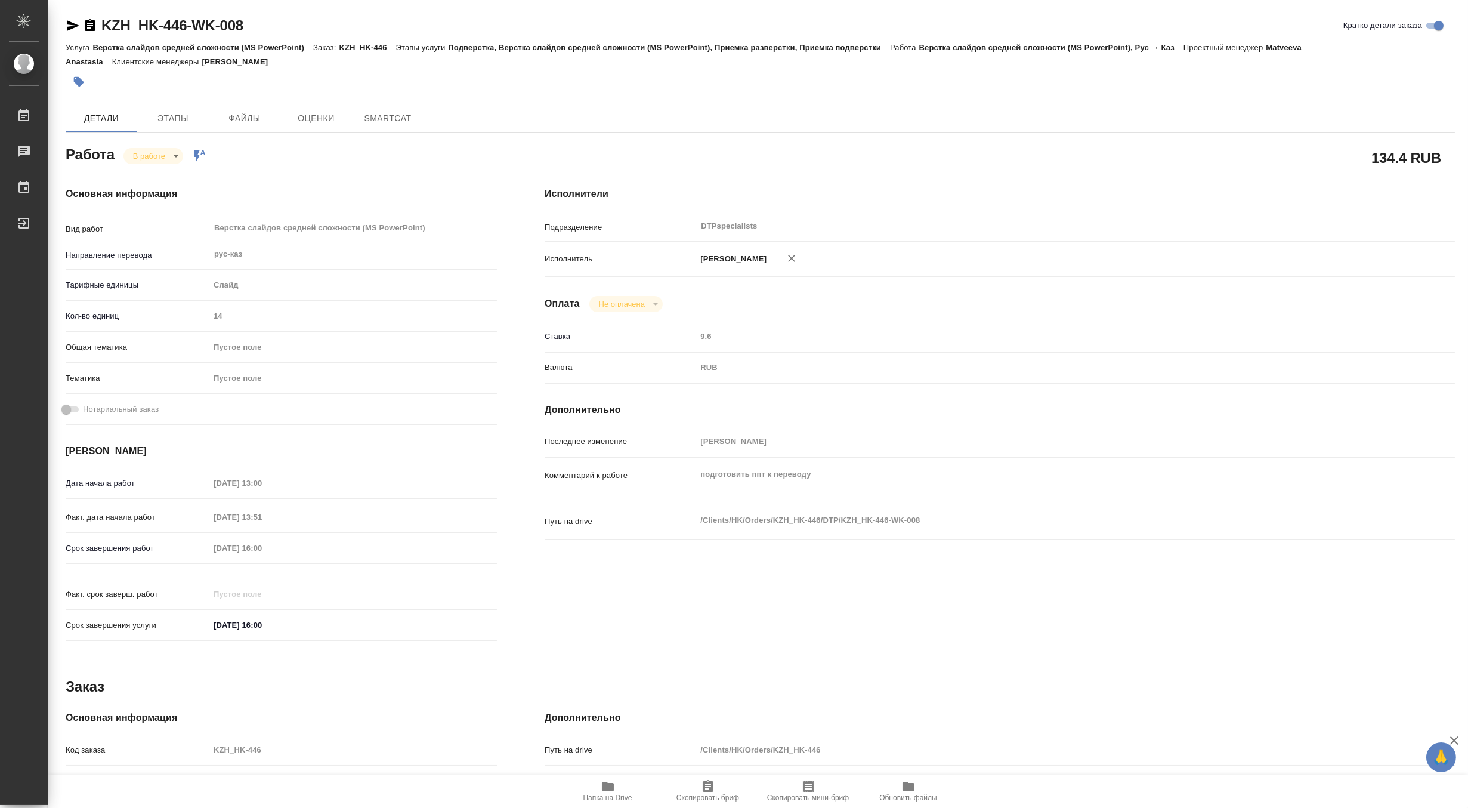
type textarea "x"
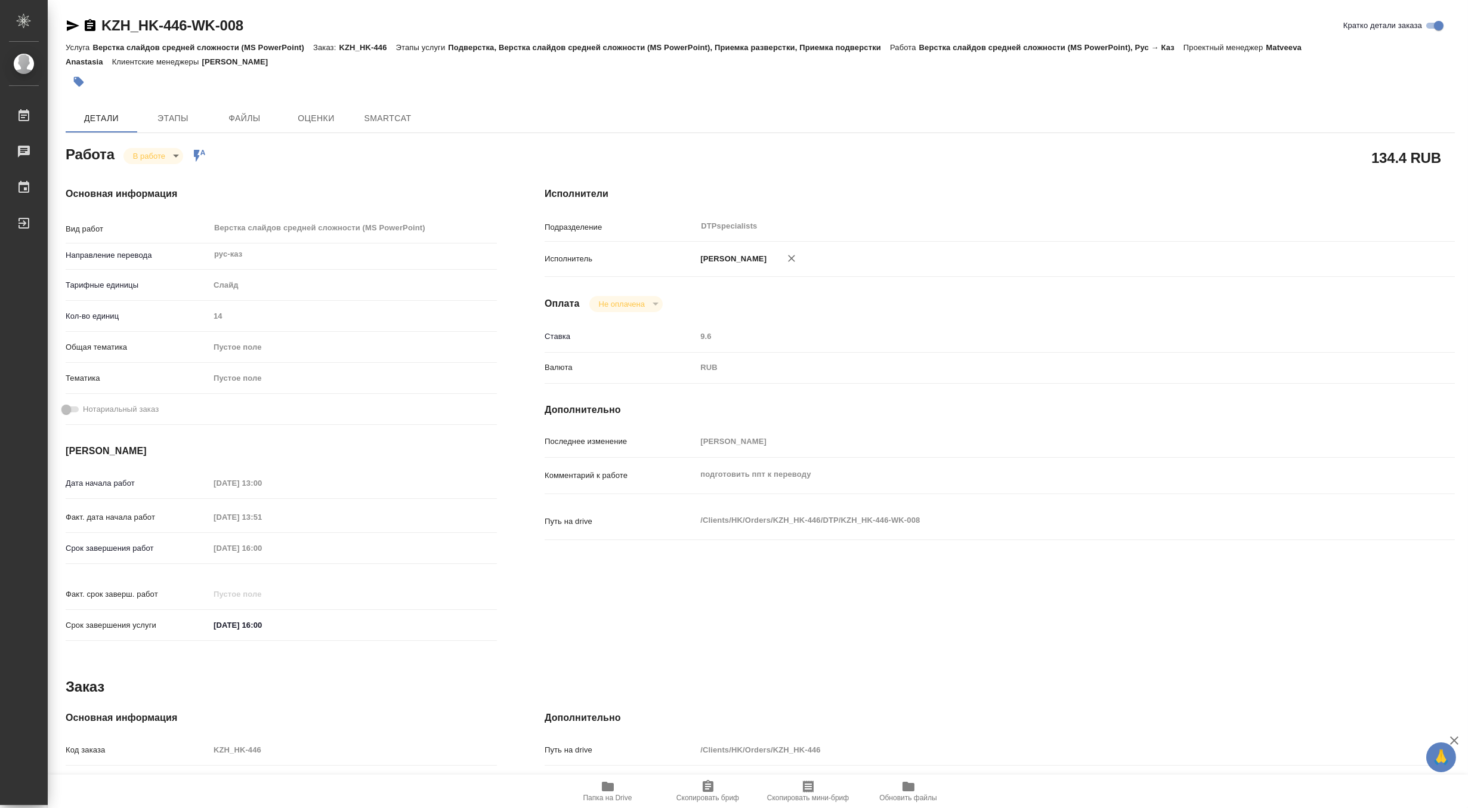
type textarea "x"
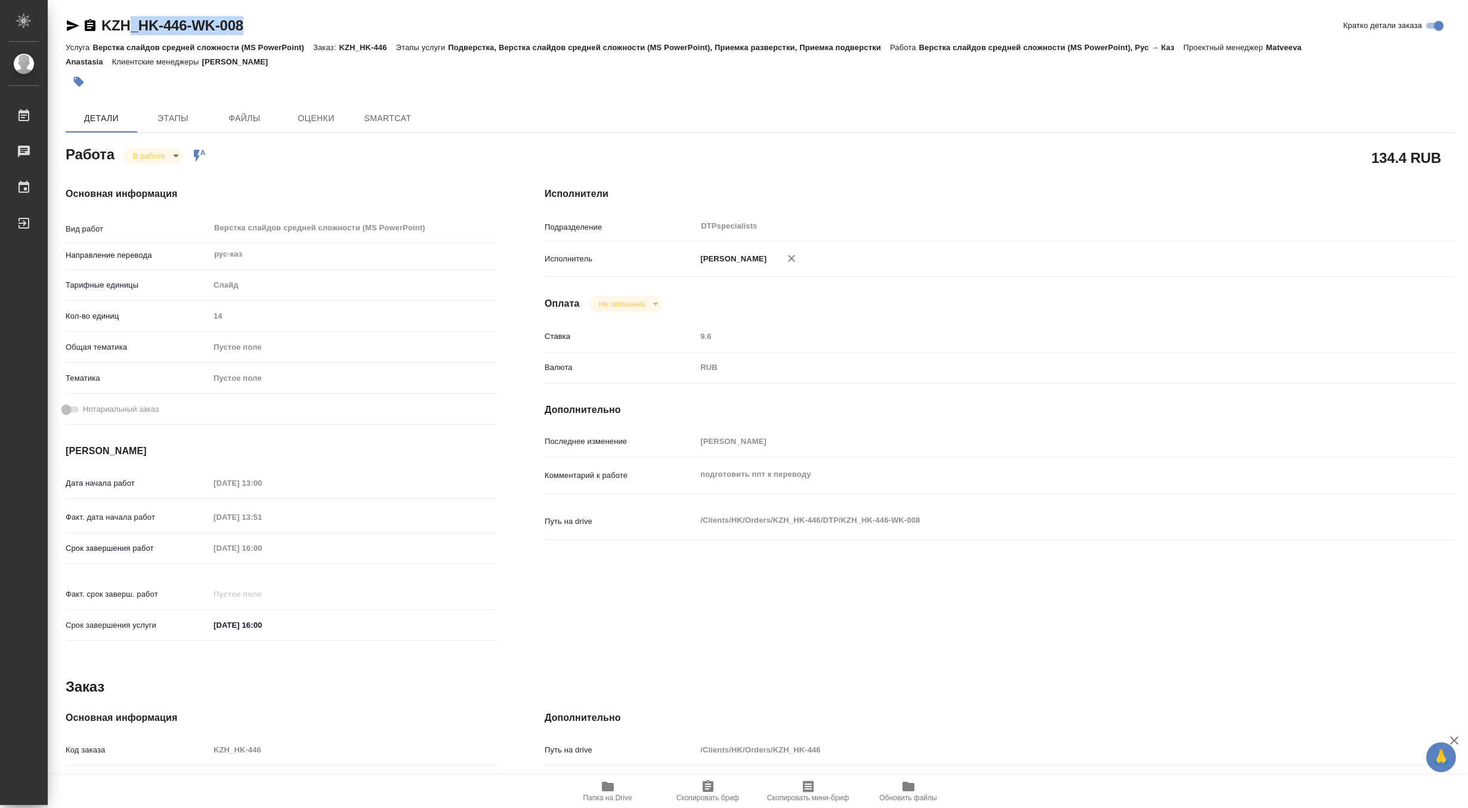
type textarea "x"
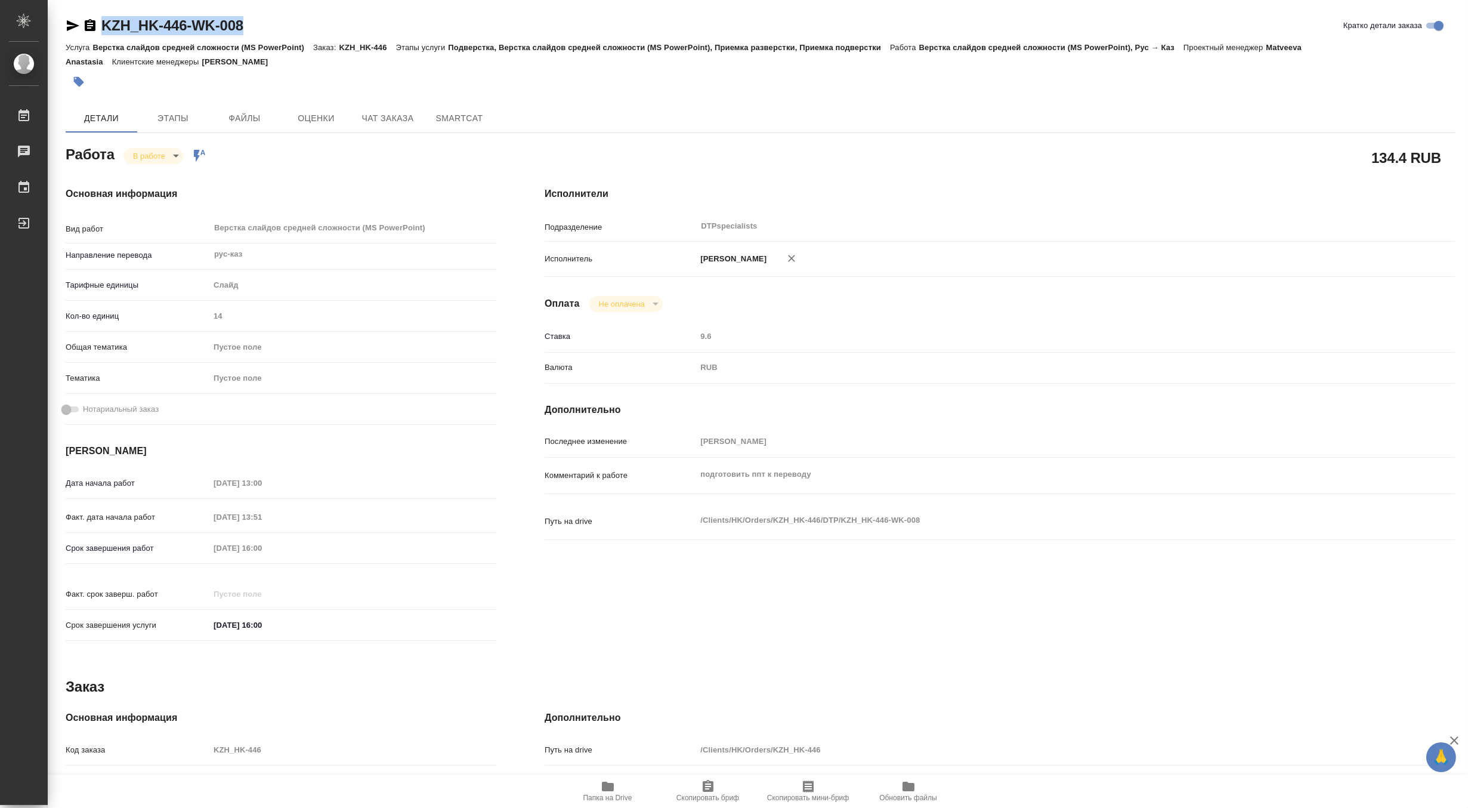
drag, startPoint x: 177, startPoint y: 21, endPoint x: 101, endPoint y: 16, distance: 75.3
click at [101, 16] on div "KZH_HK-446-WK-008 Кратко детали заказа" at bounding box center [760, 25] width 1389 height 19
copy link "KZH_HK-446-WK-008"
type textarea "x"
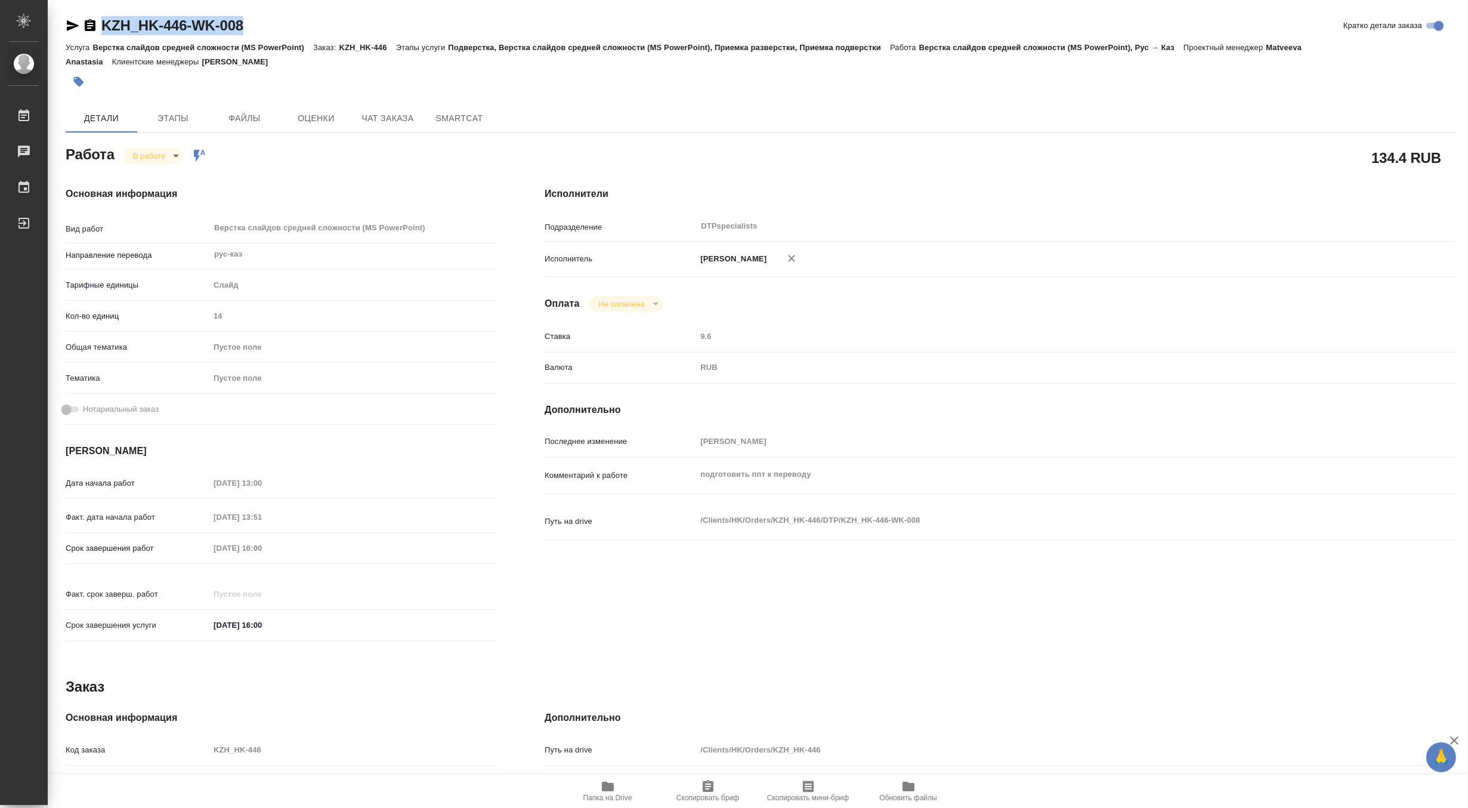
type textarea "x"
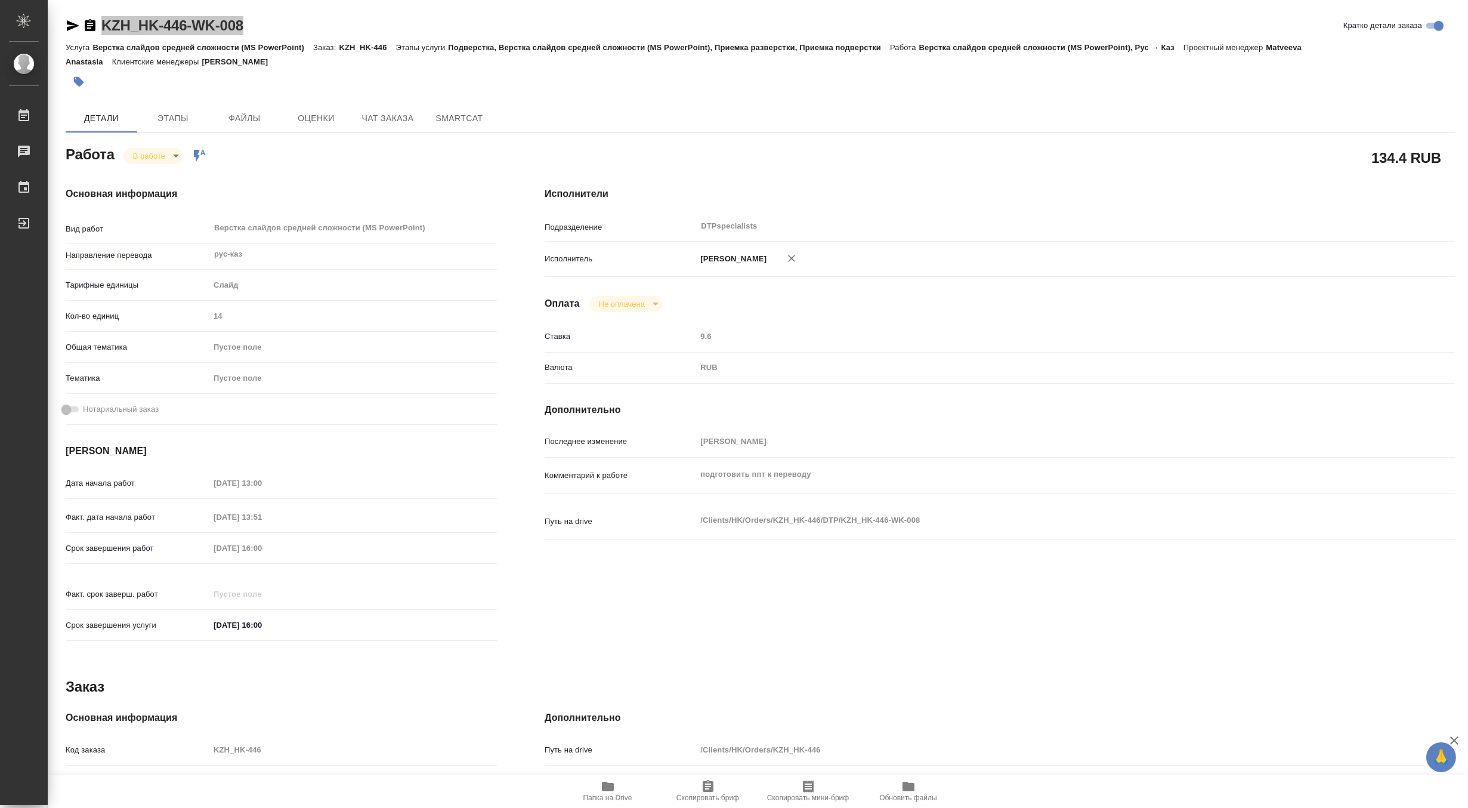
type textarea "x"
click at [609, 786] on icon "button" at bounding box center [608, 786] width 12 height 10
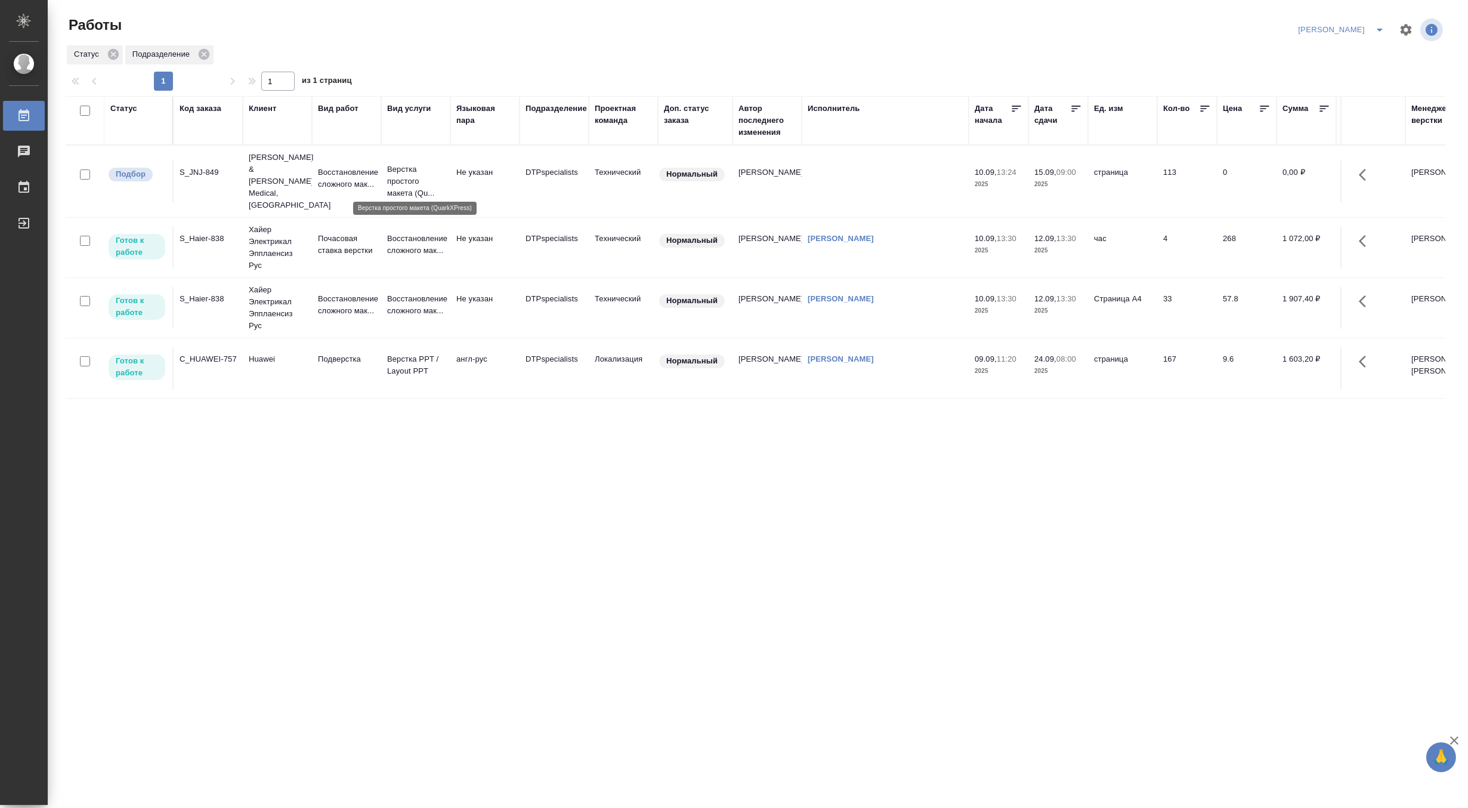
click at [394, 170] on p "Верстка простого макета (Qu..." at bounding box center [415, 181] width 57 height 36
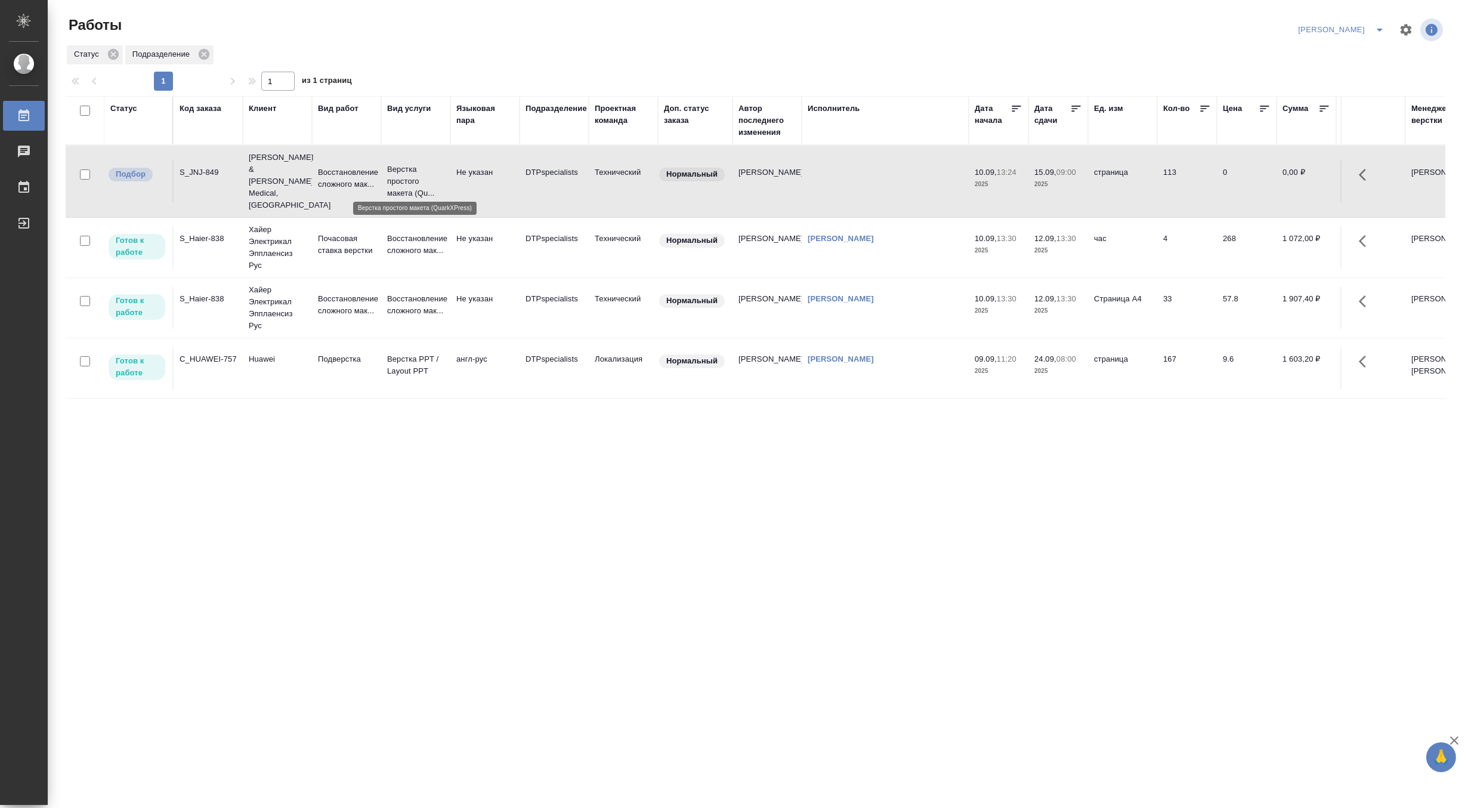
click at [394, 170] on p "Верстка простого макета (Qu..." at bounding box center [415, 181] width 57 height 36
click at [1381, 24] on icon "split button" at bounding box center [1379, 30] width 14 height 14
click at [1338, 55] on li "Матвеева_В работе" at bounding box center [1334, 53] width 115 height 19
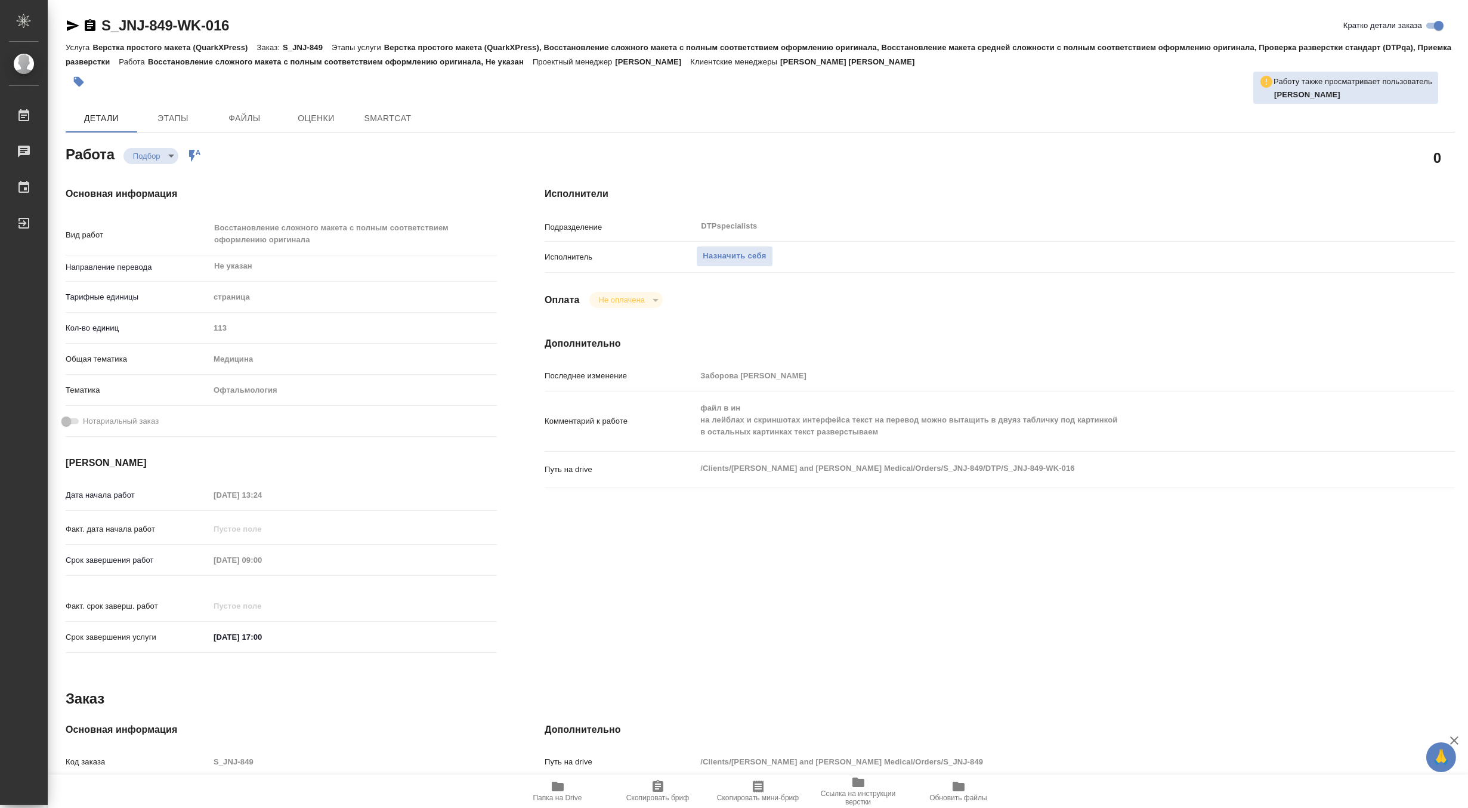
type textarea "x"
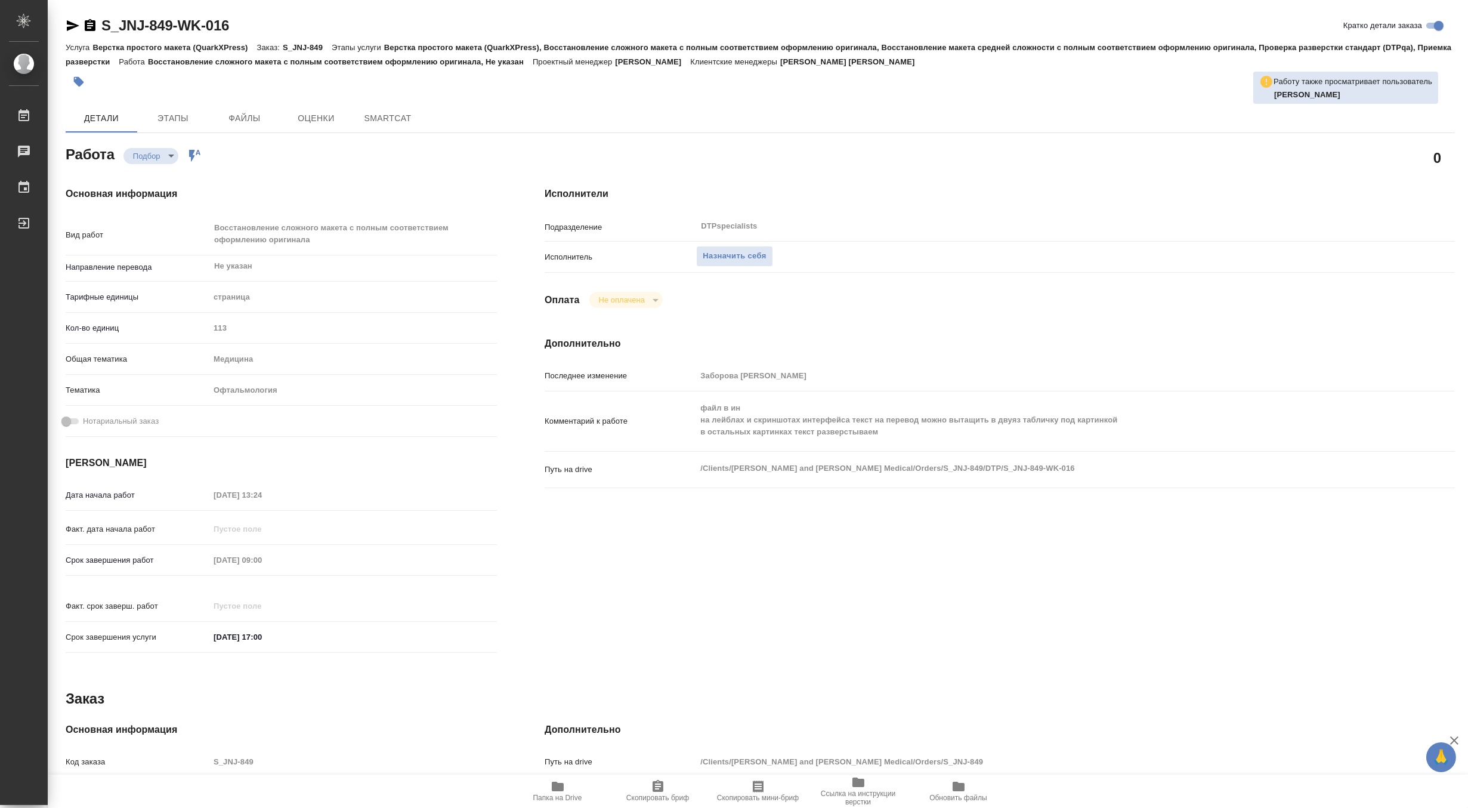
type textarea "x"
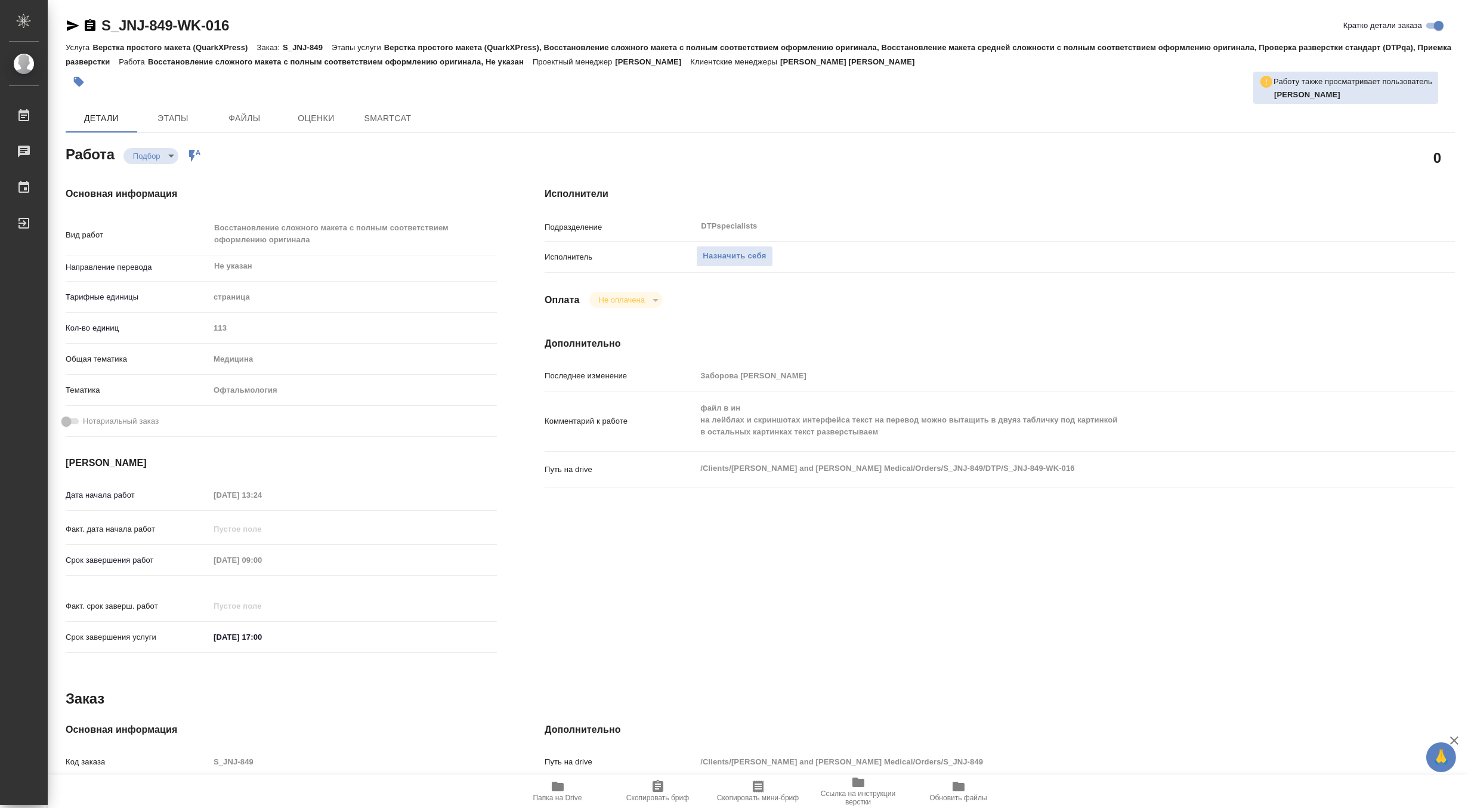
type textarea "x"
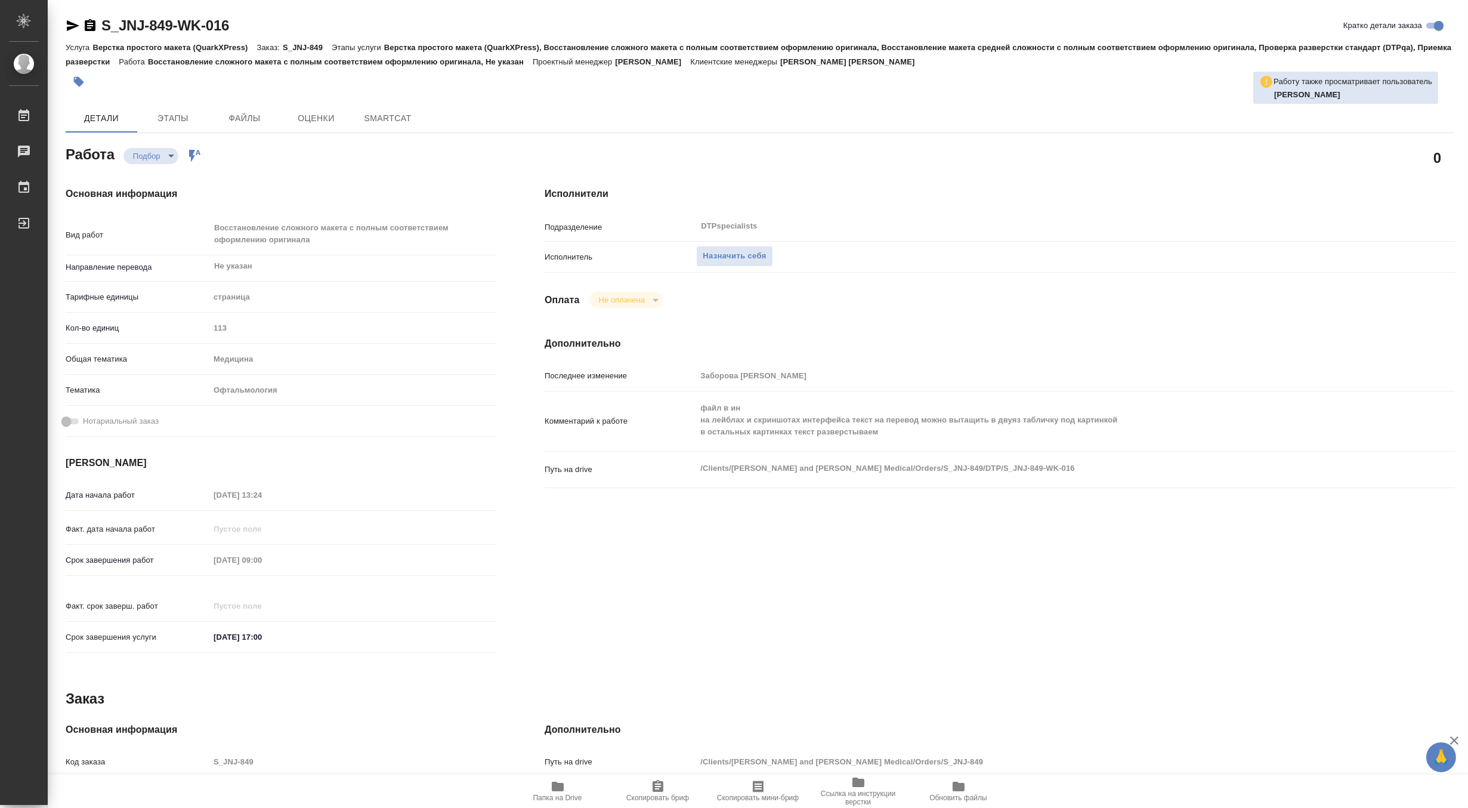
type textarea "x"
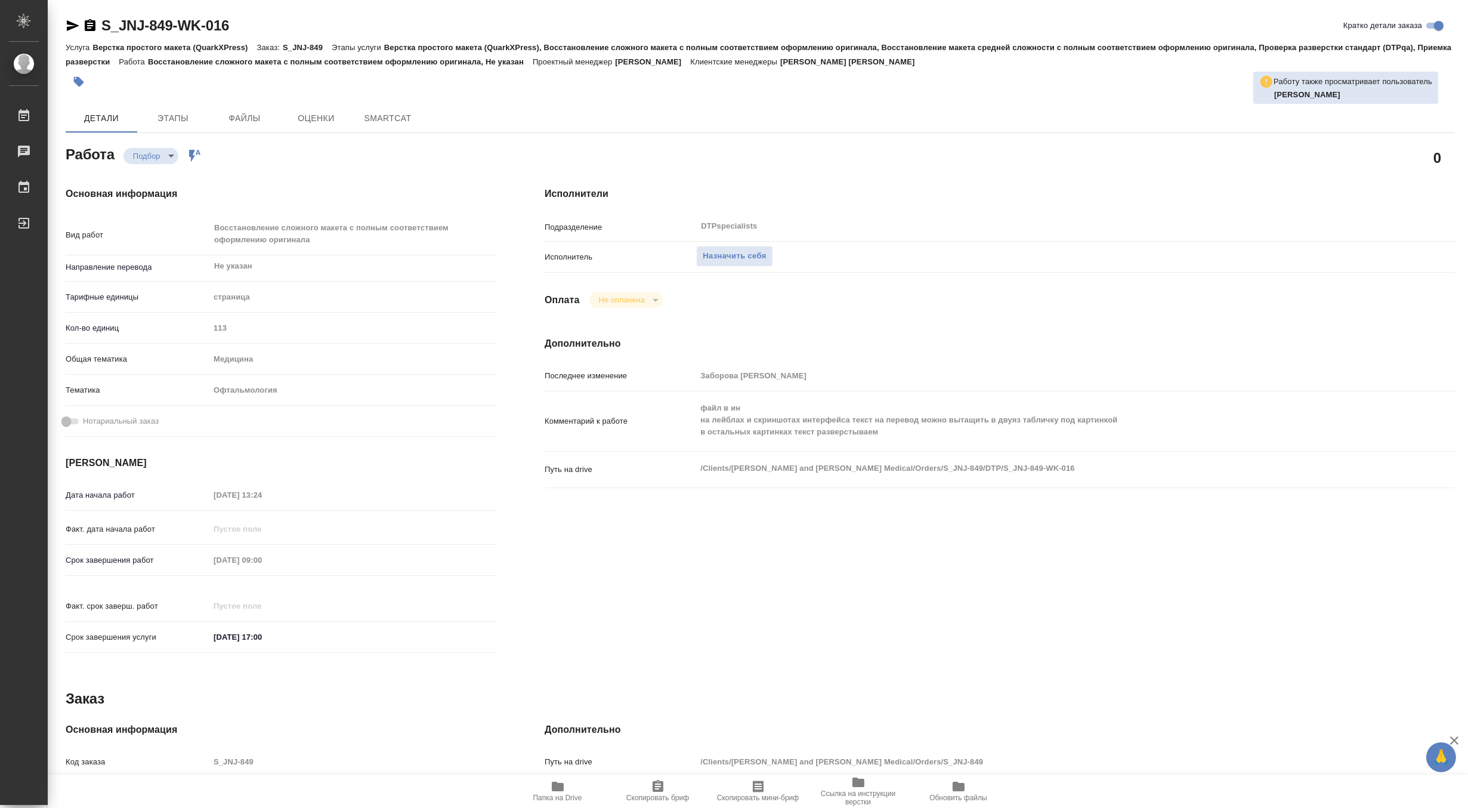
type textarea "x"
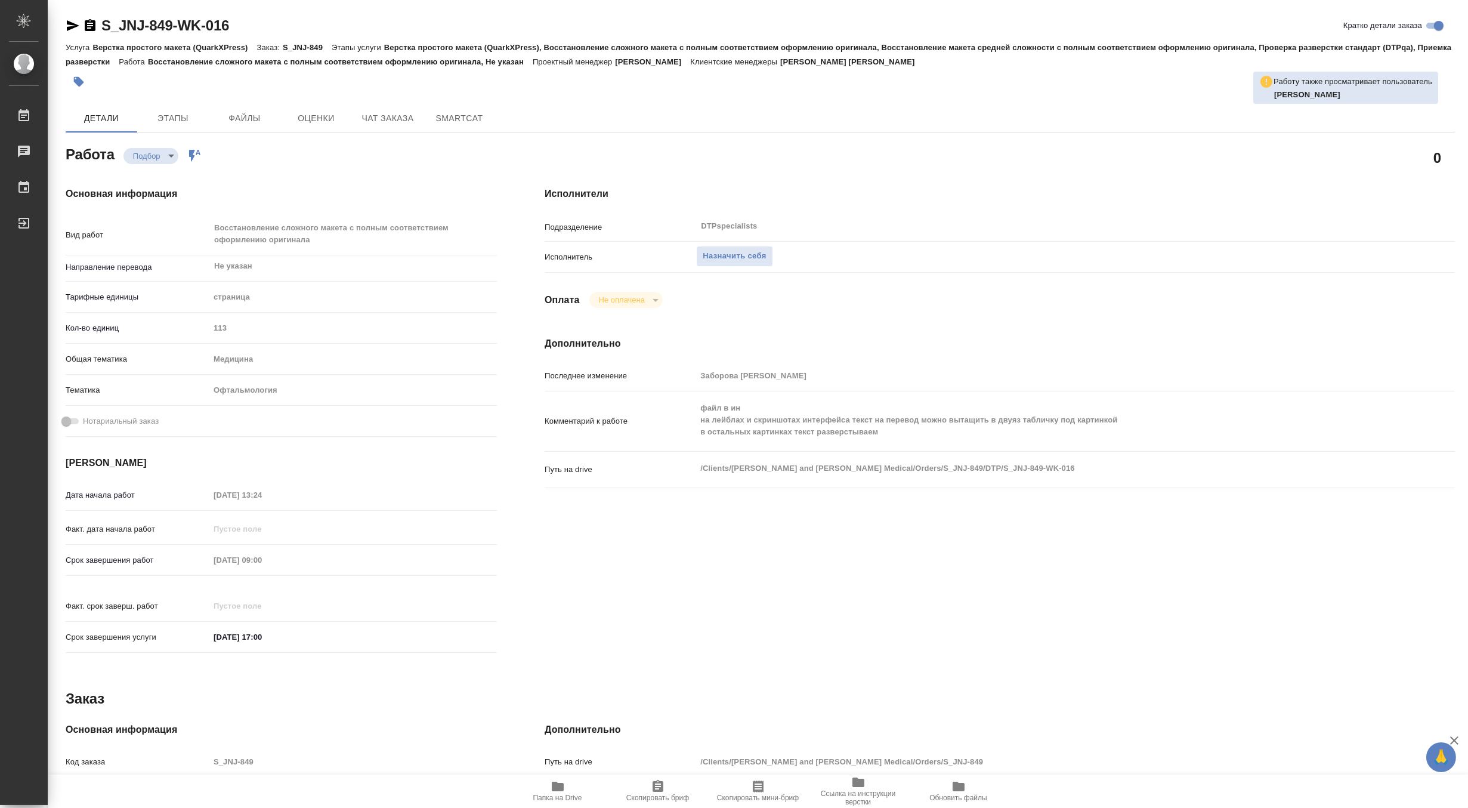
type textarea "x"
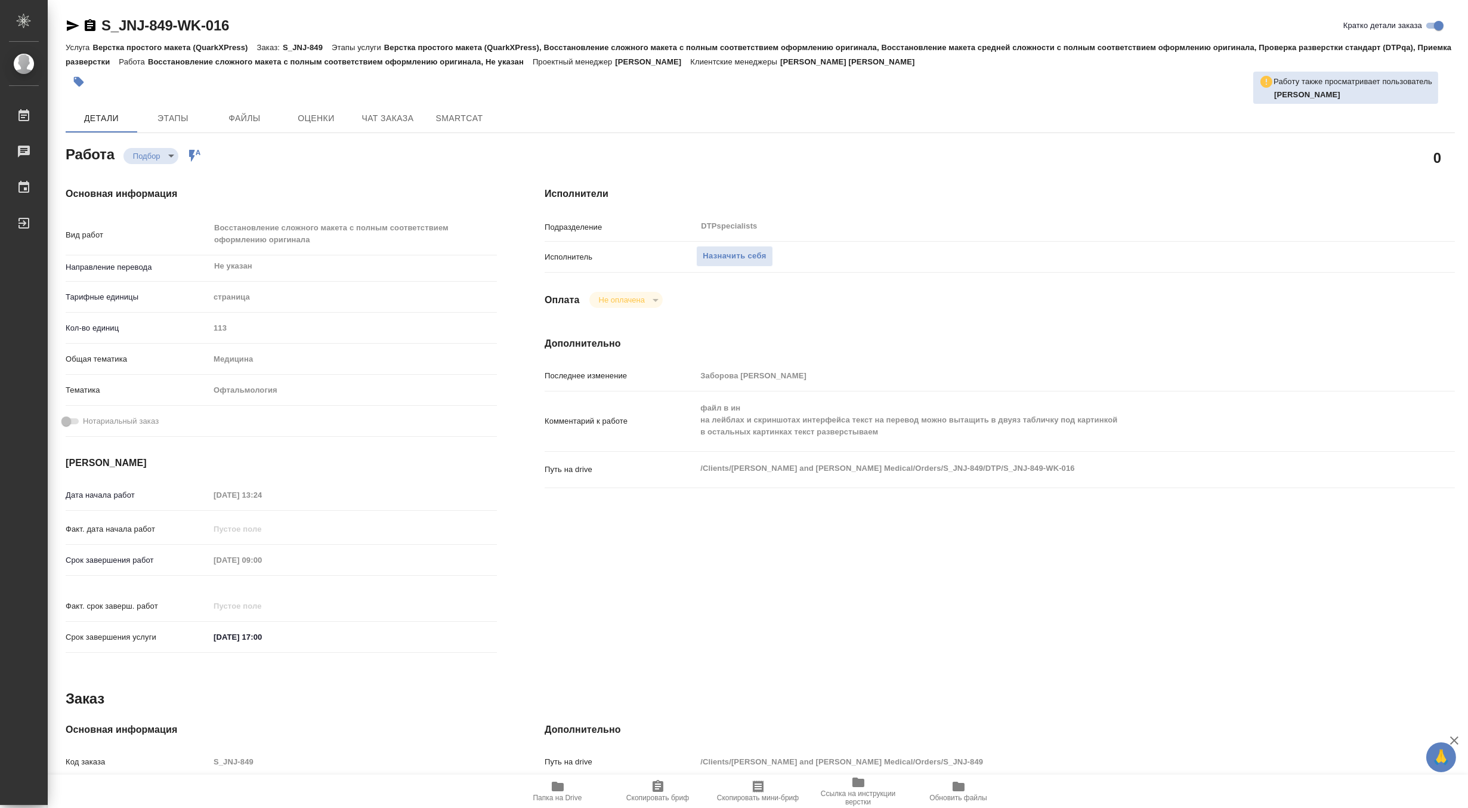
type textarea "x"
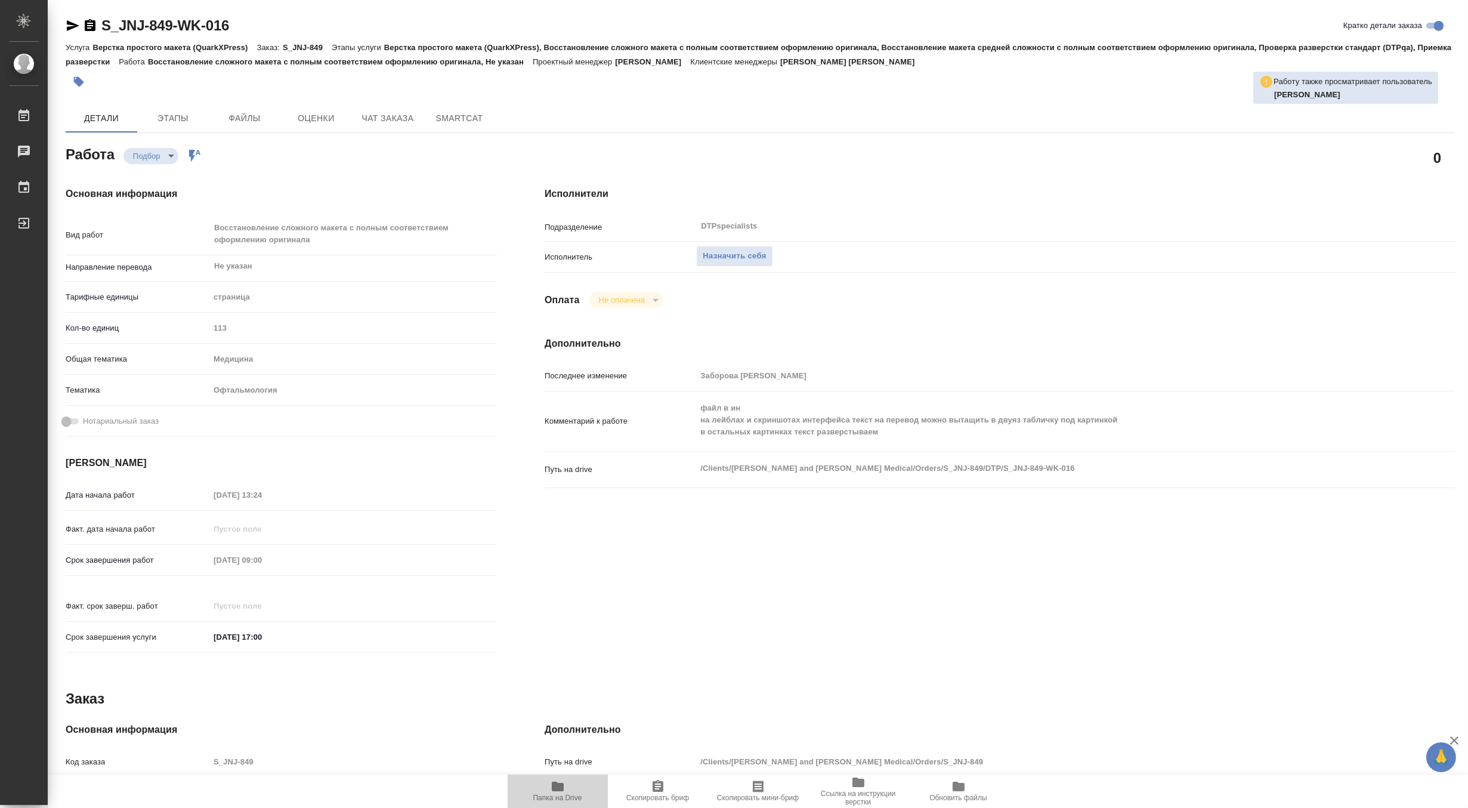
click at [553, 789] on icon "button" at bounding box center [558, 786] width 12 height 10
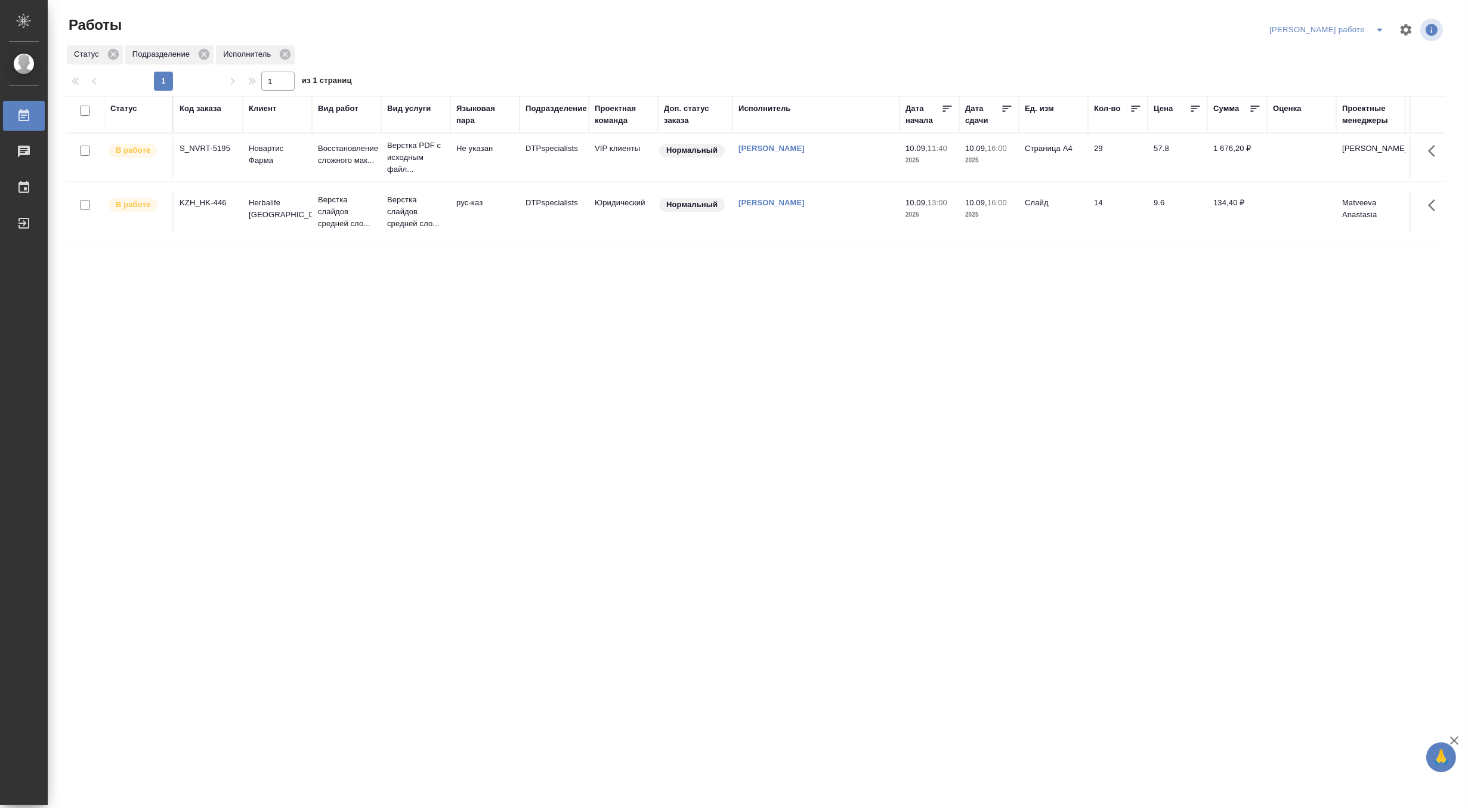
click at [320, 227] on p "Верстка слайдов средней сло..." at bounding box center [346, 212] width 57 height 36
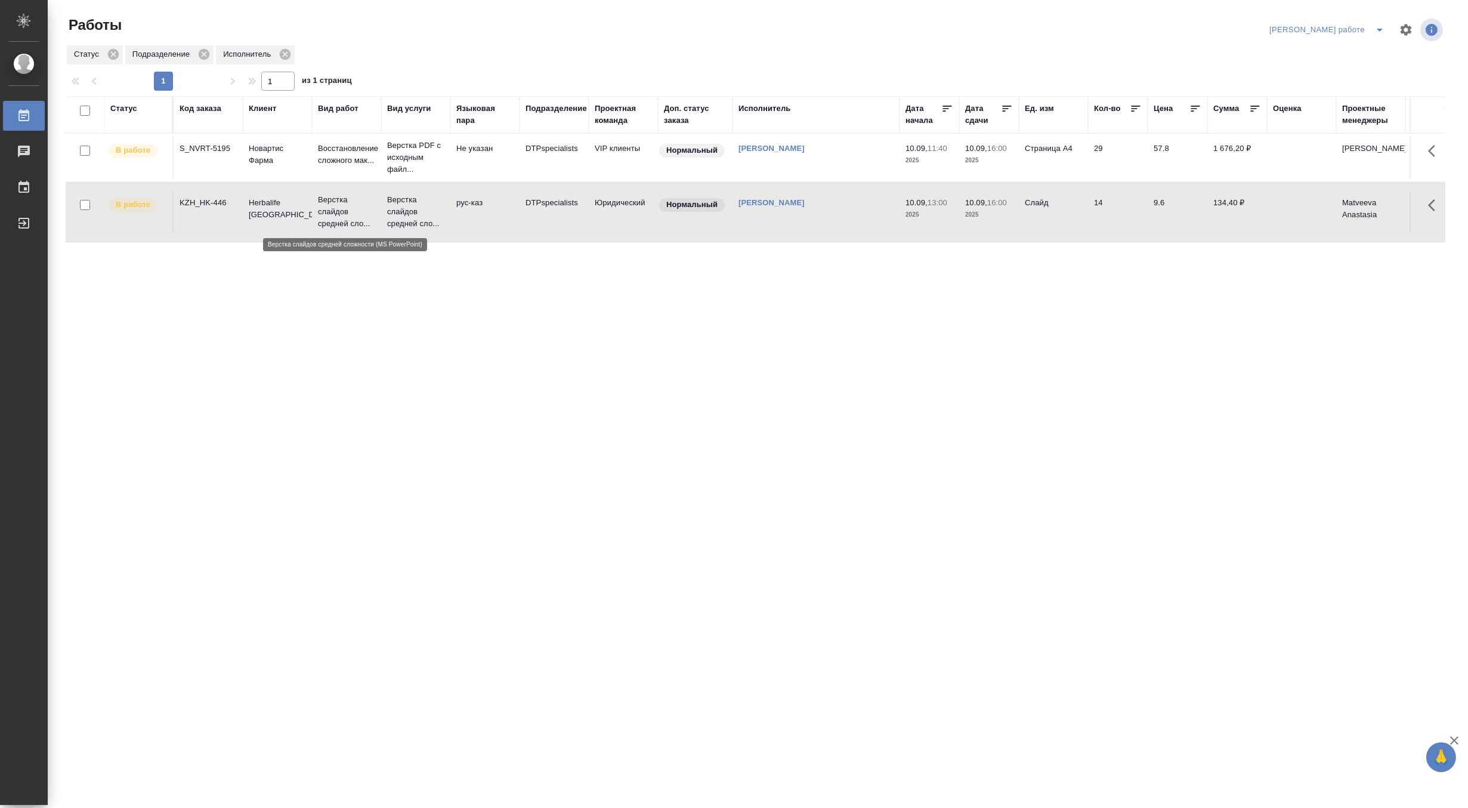
click at [320, 227] on p "Верстка слайдов средней сло..." at bounding box center [346, 212] width 57 height 36
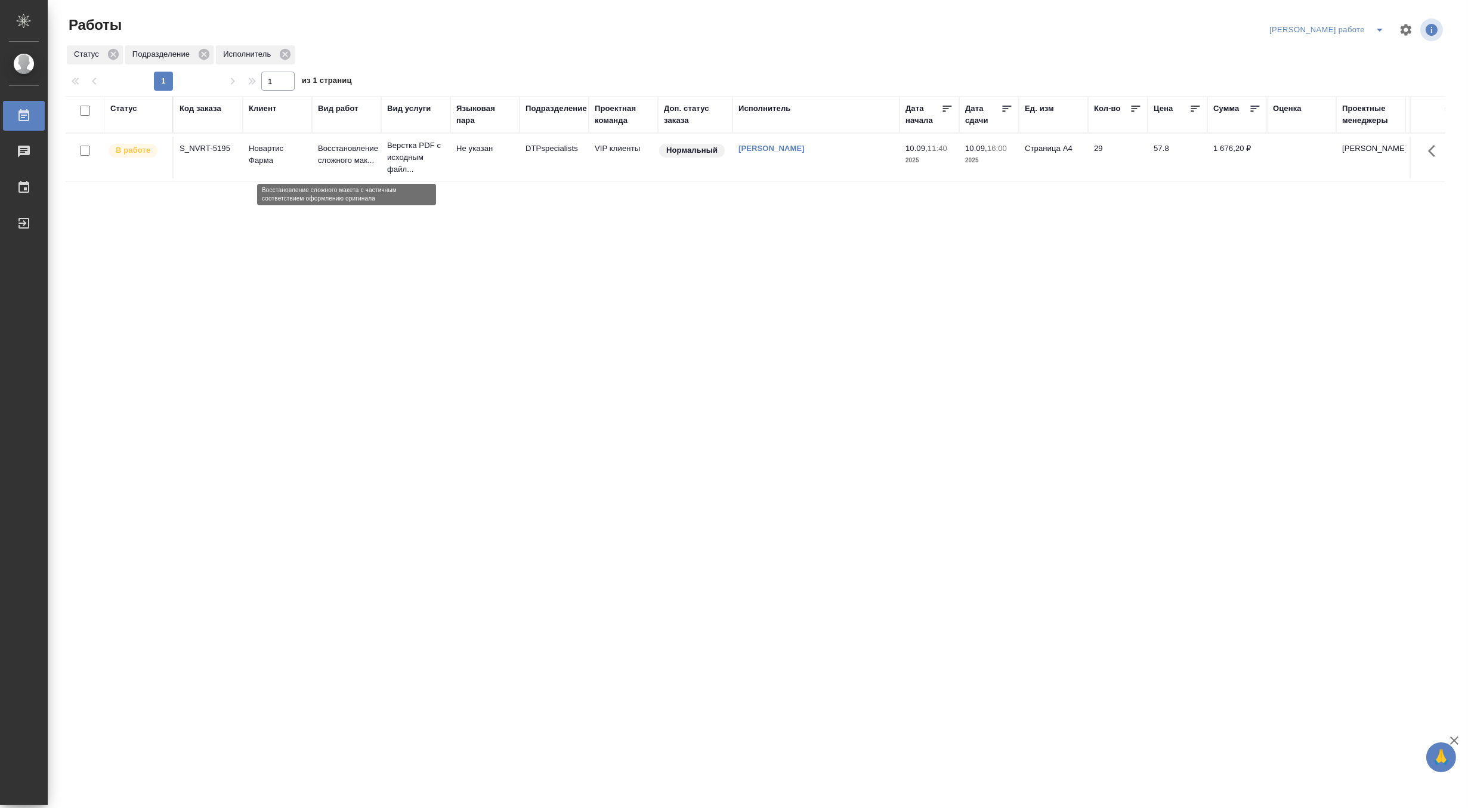
click at [350, 166] on p "Восстановление сложного мак..." at bounding box center [346, 155] width 57 height 24
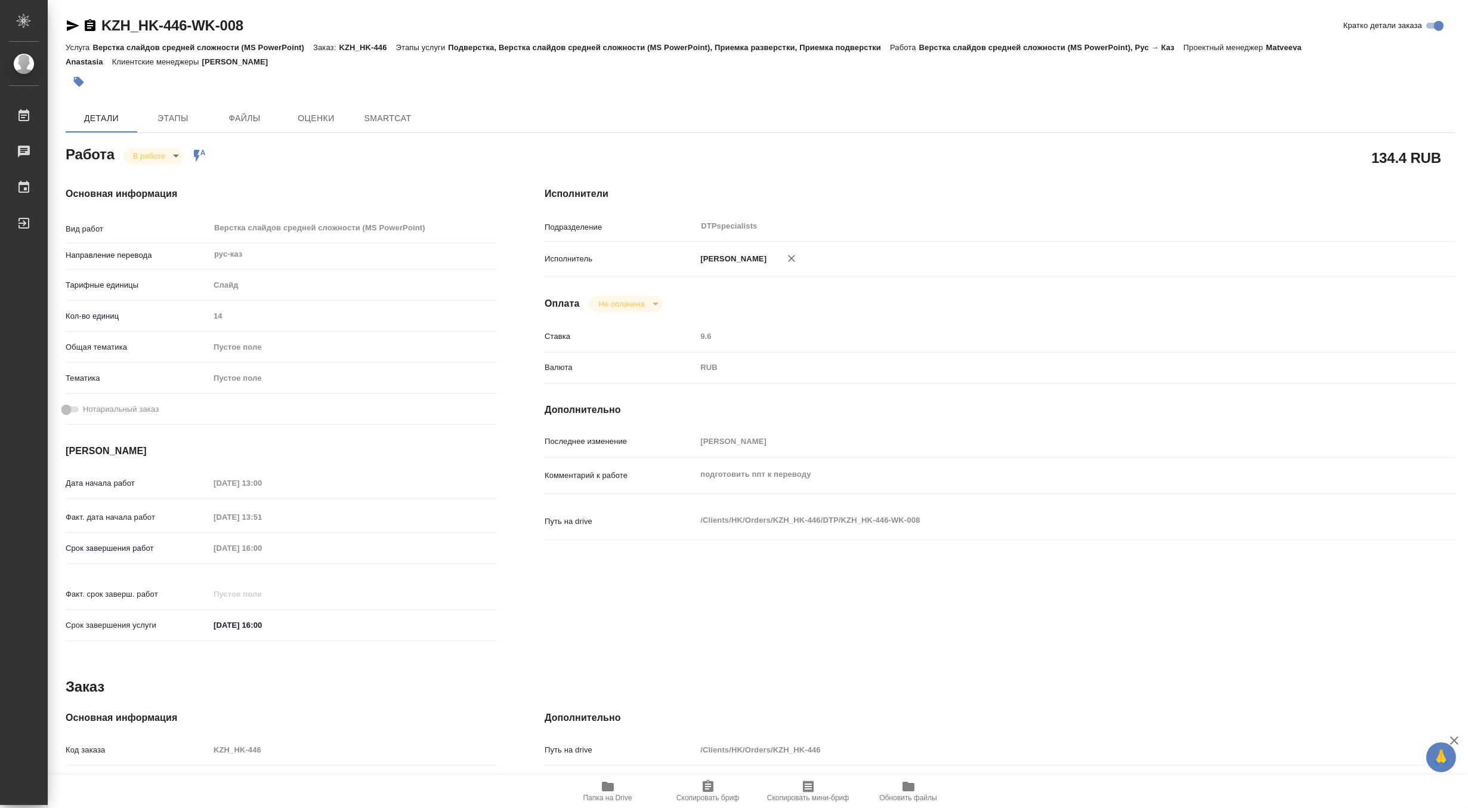
type textarea "x"
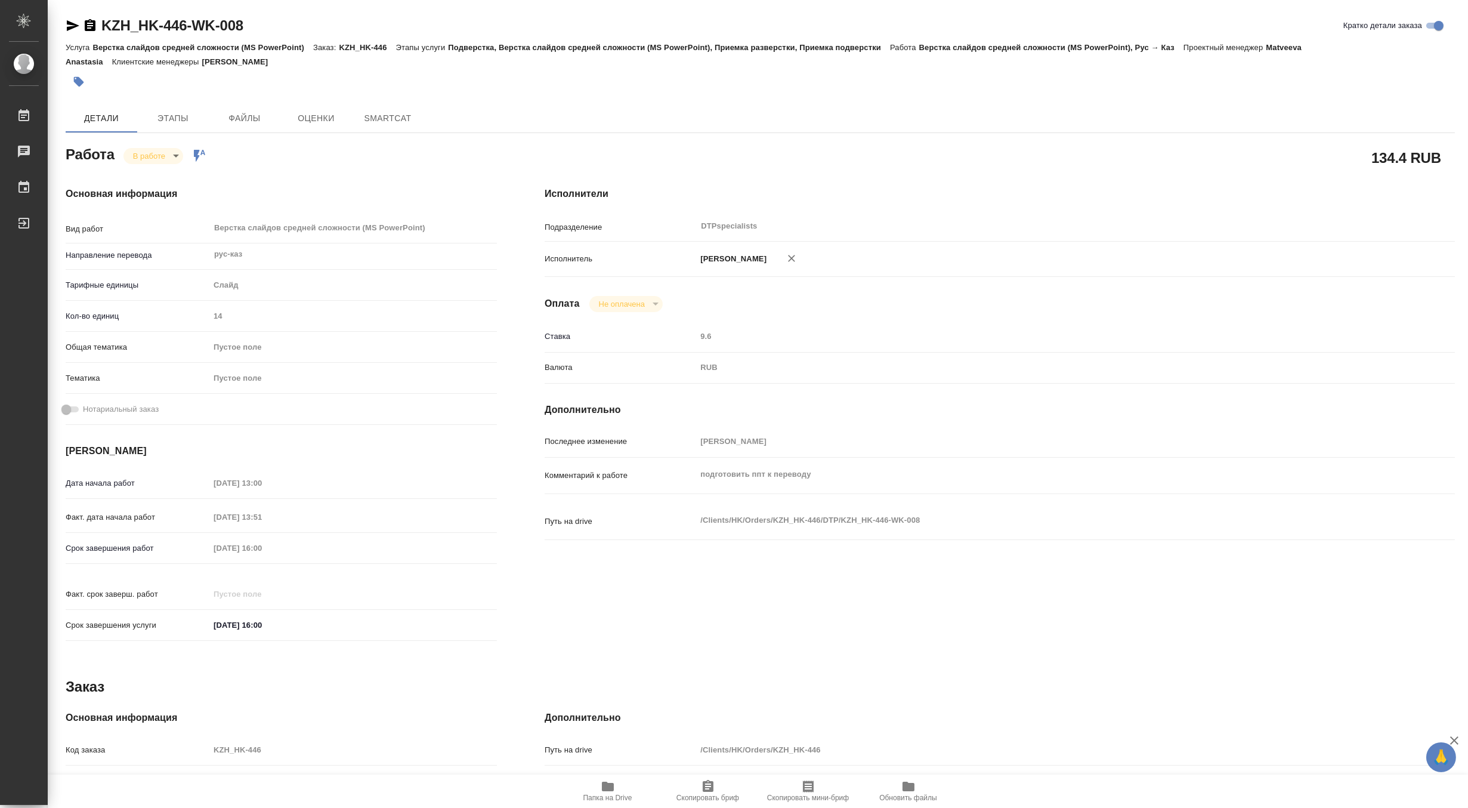
type textarea "x"
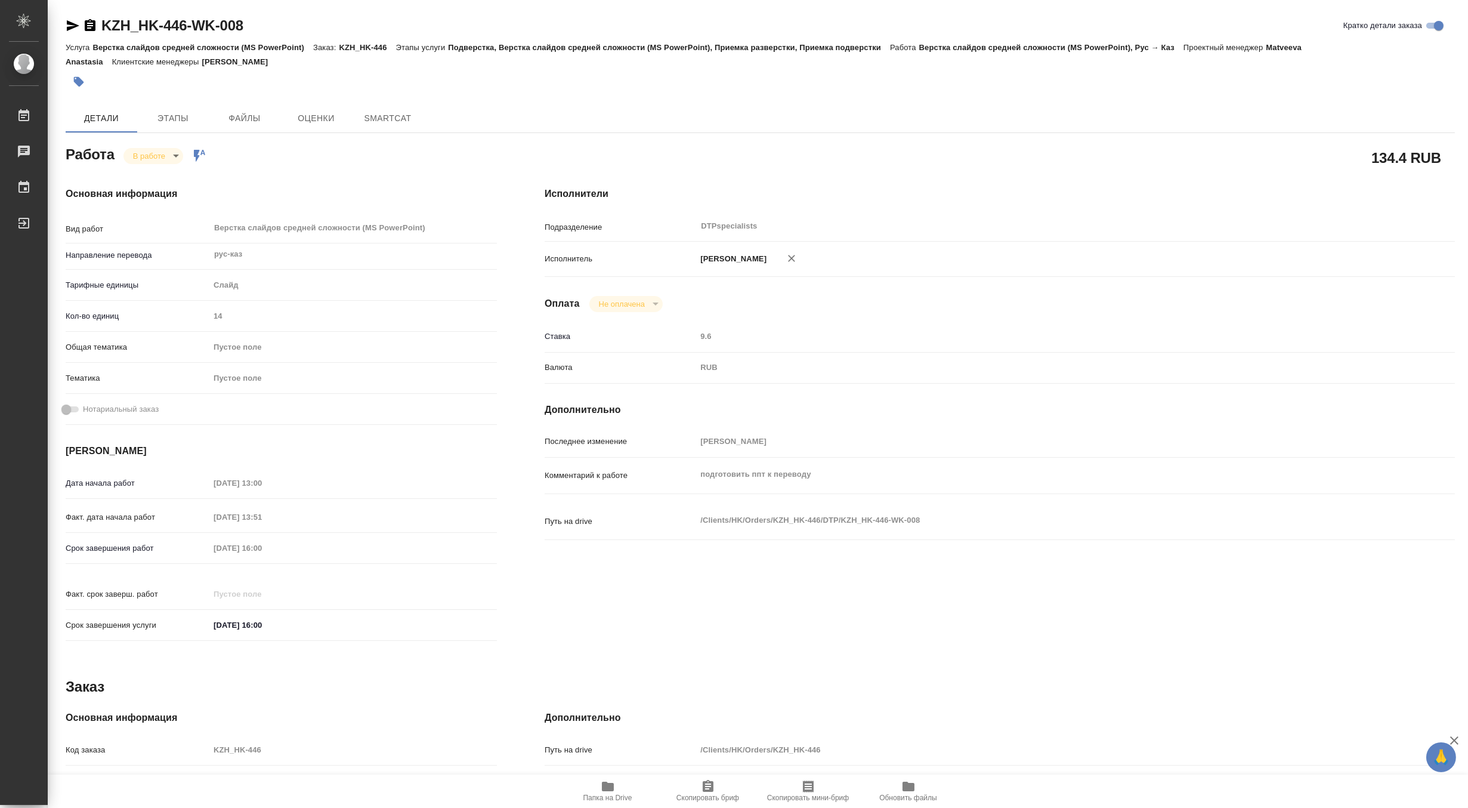
type textarea "x"
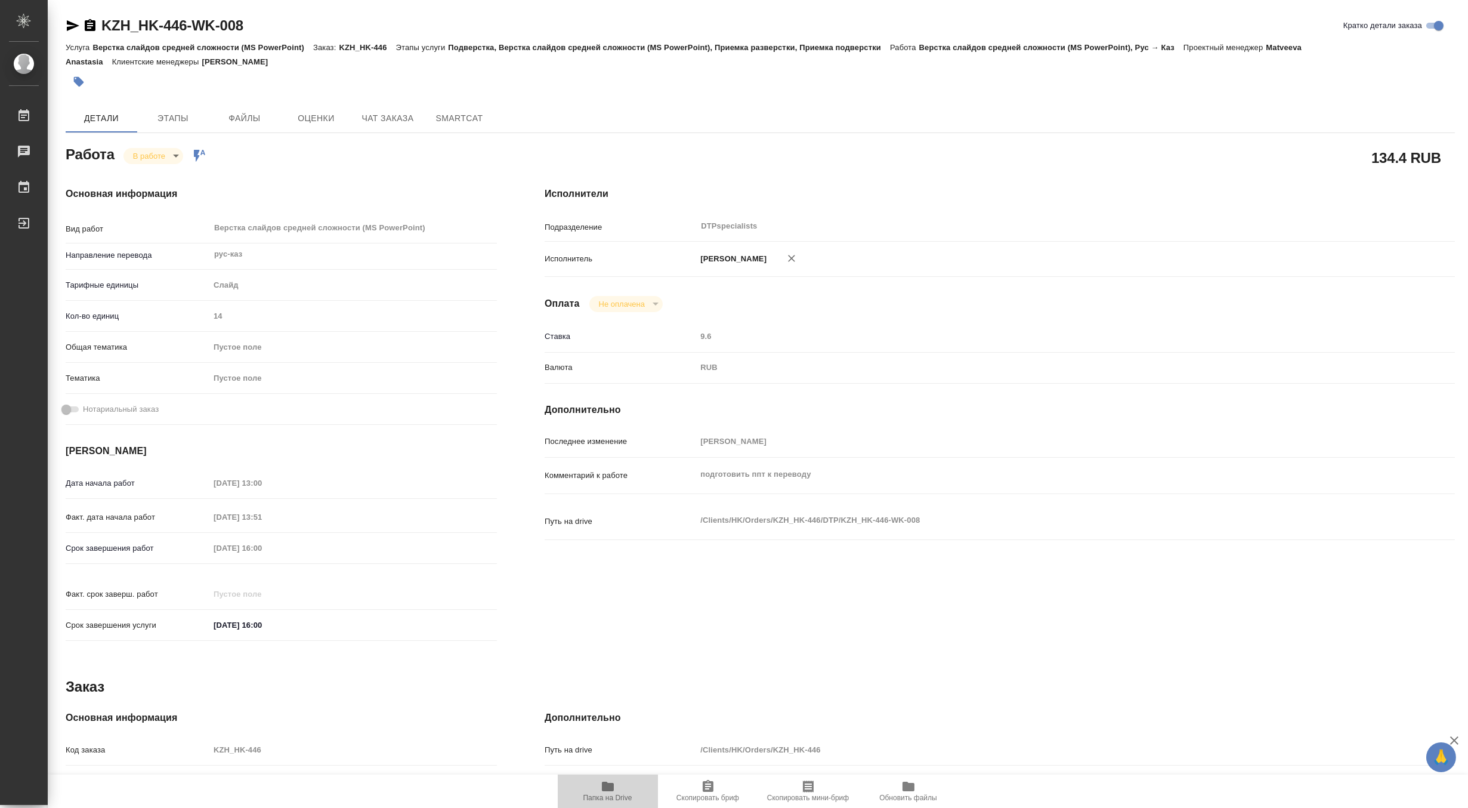
click at [613, 790] on icon "button" at bounding box center [608, 786] width 12 height 10
type textarea "x"
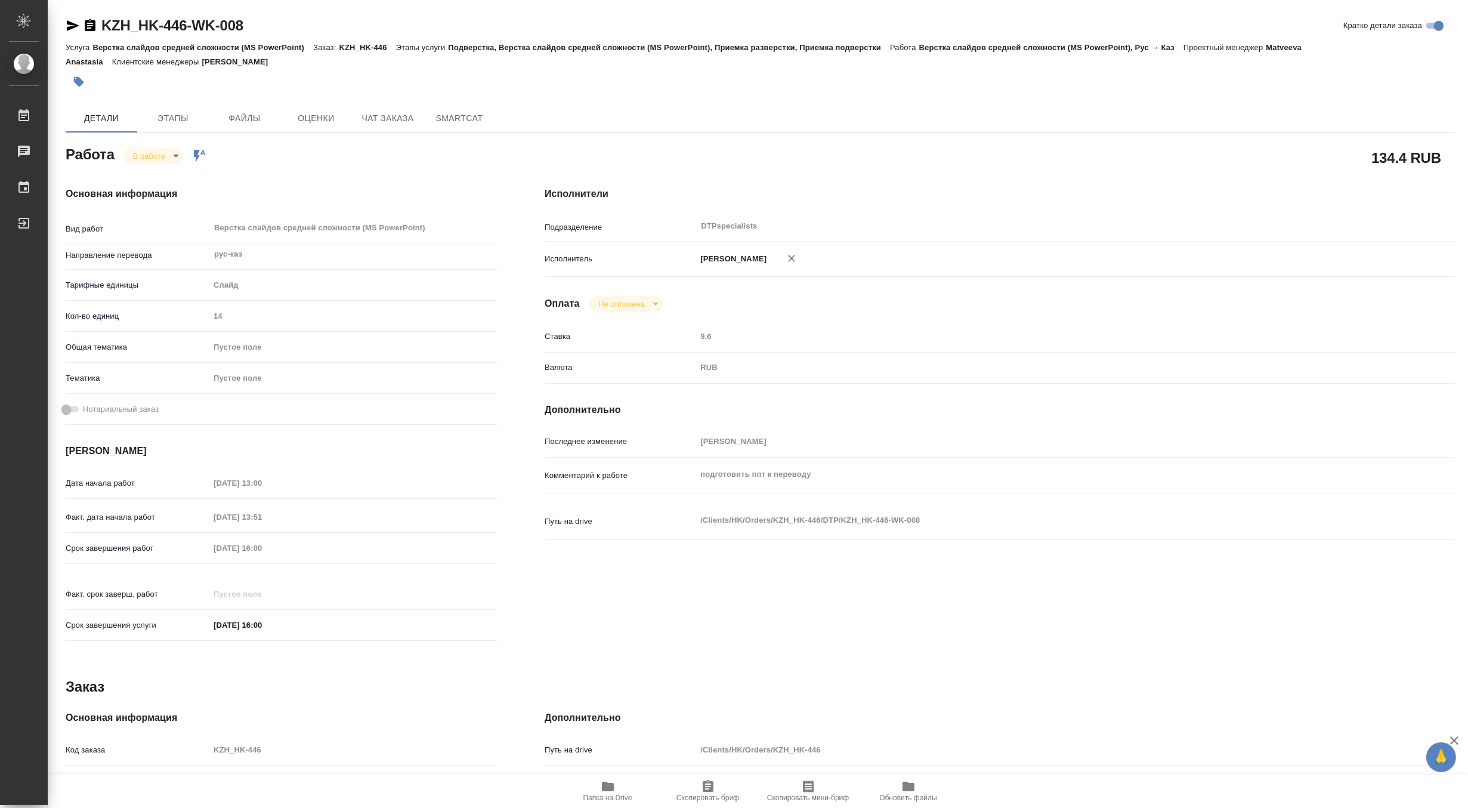
type textarea "x"
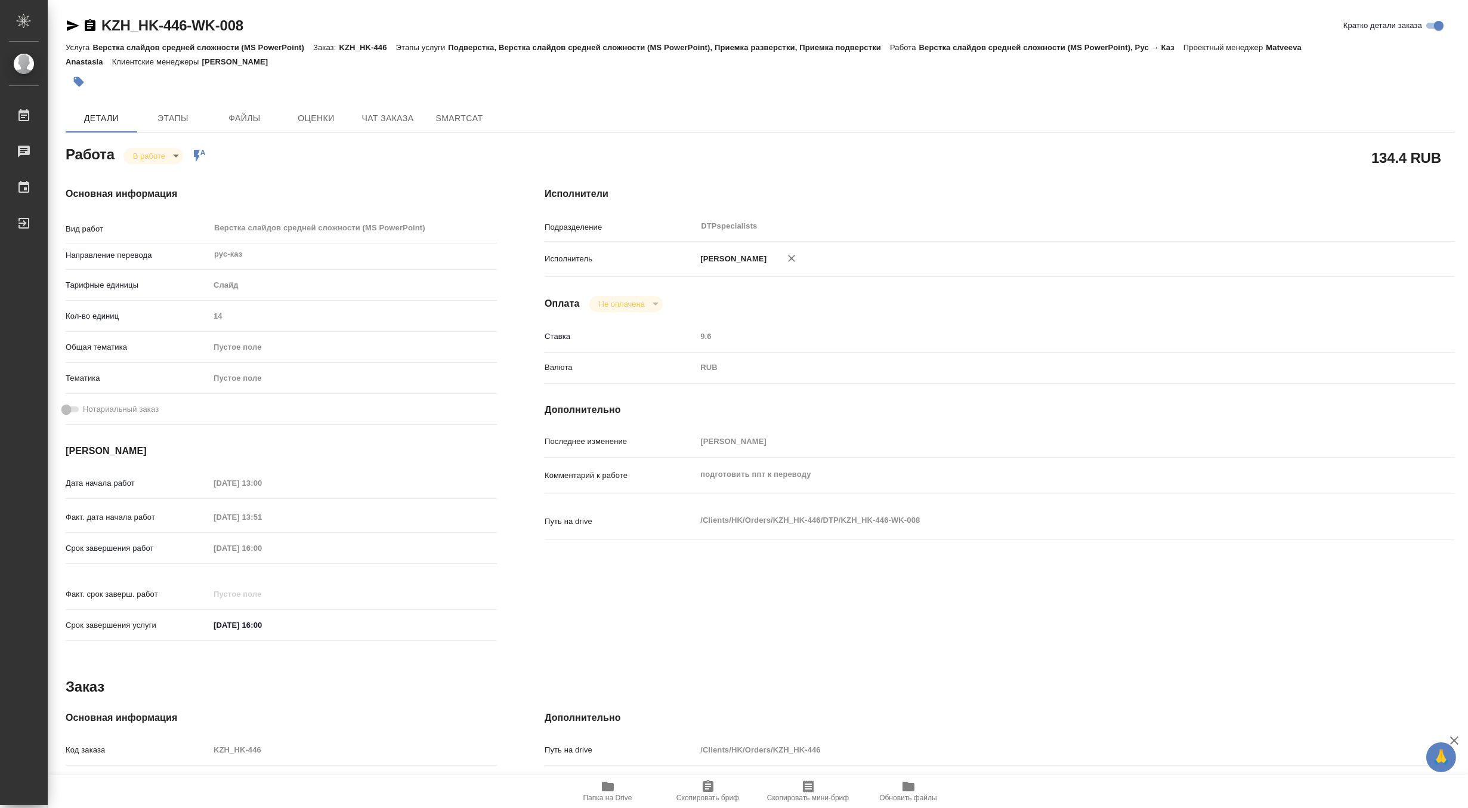
type textarea "x"
click at [132, 155] on body "🙏 .cls-1 fill:#fff; AWATERA Matveeva Maria Работы 0 Чаты График Выйти KZH_HK-44…" at bounding box center [734, 404] width 1468 height 808
click at [136, 175] on button "Выполнен" at bounding box center [154, 175] width 44 height 13
type textarea "x"
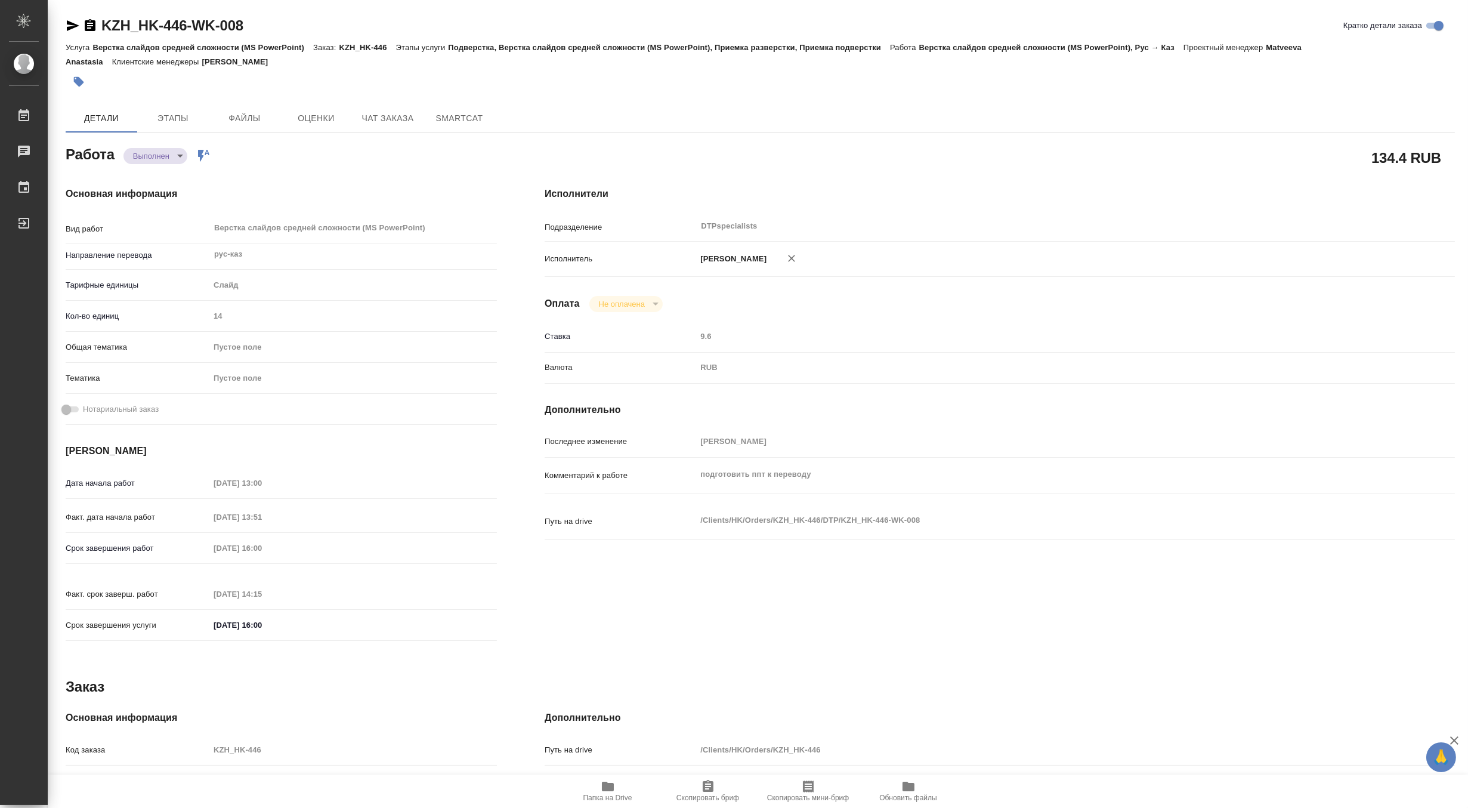
type textarea "x"
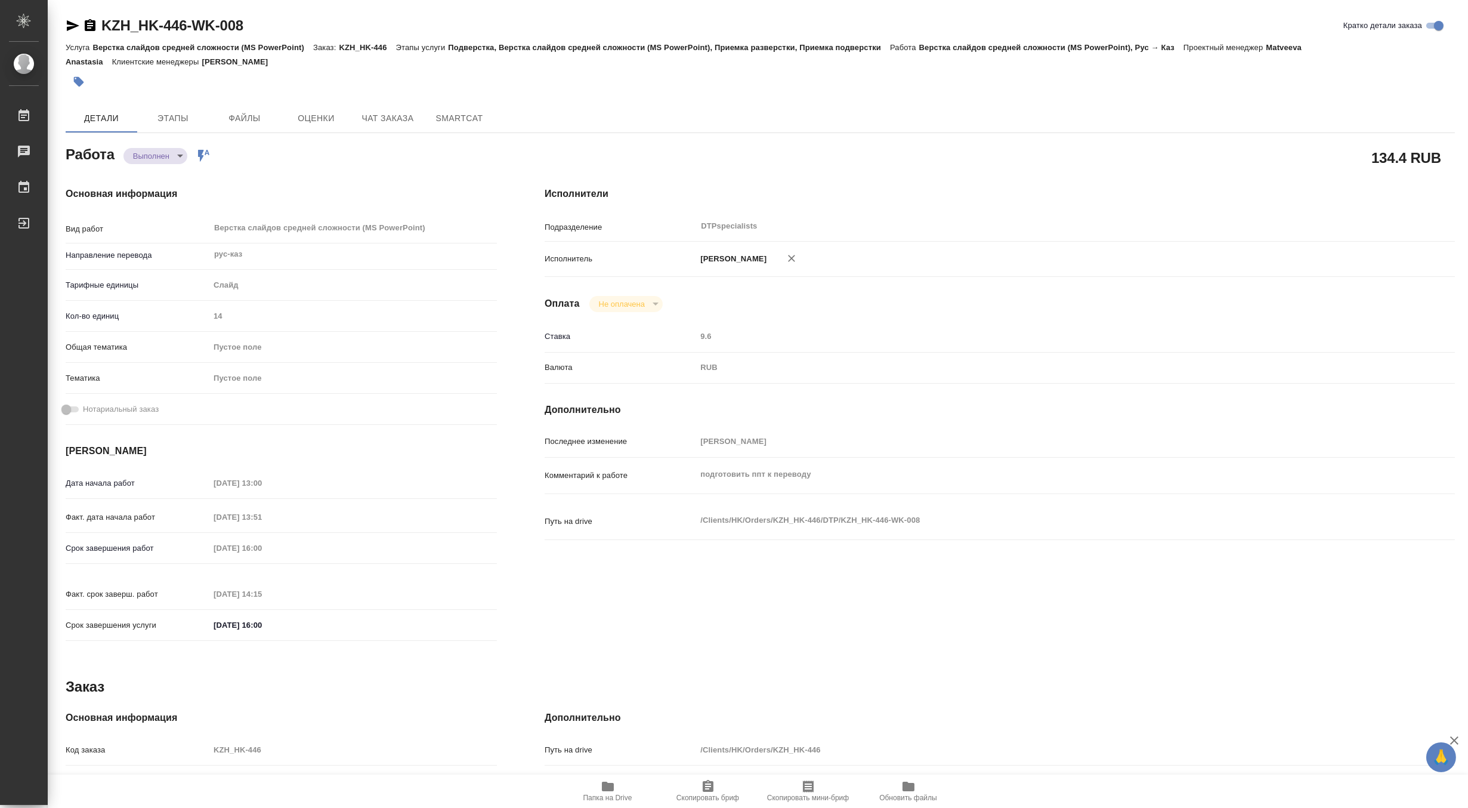
type textarea "x"
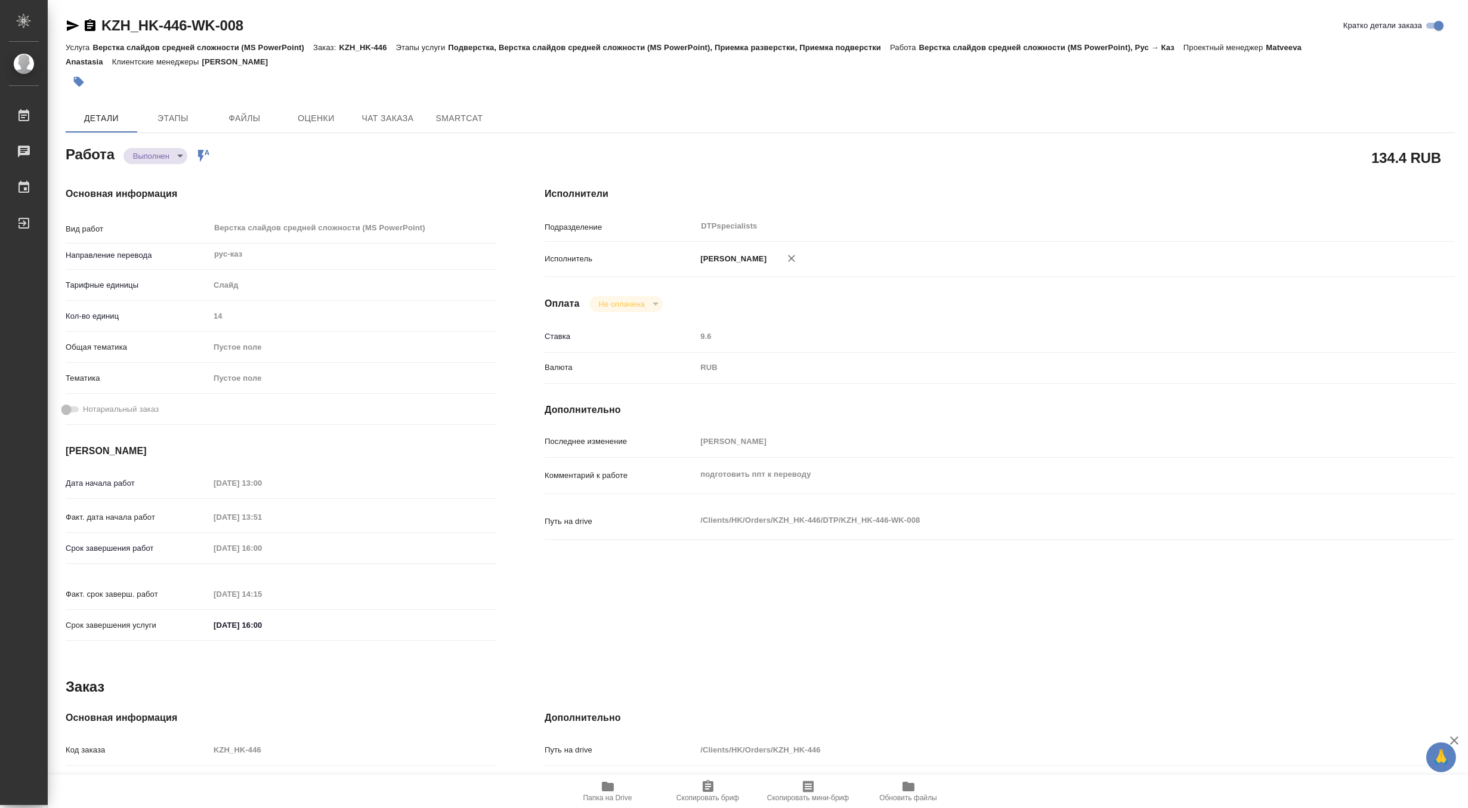
type textarea "x"
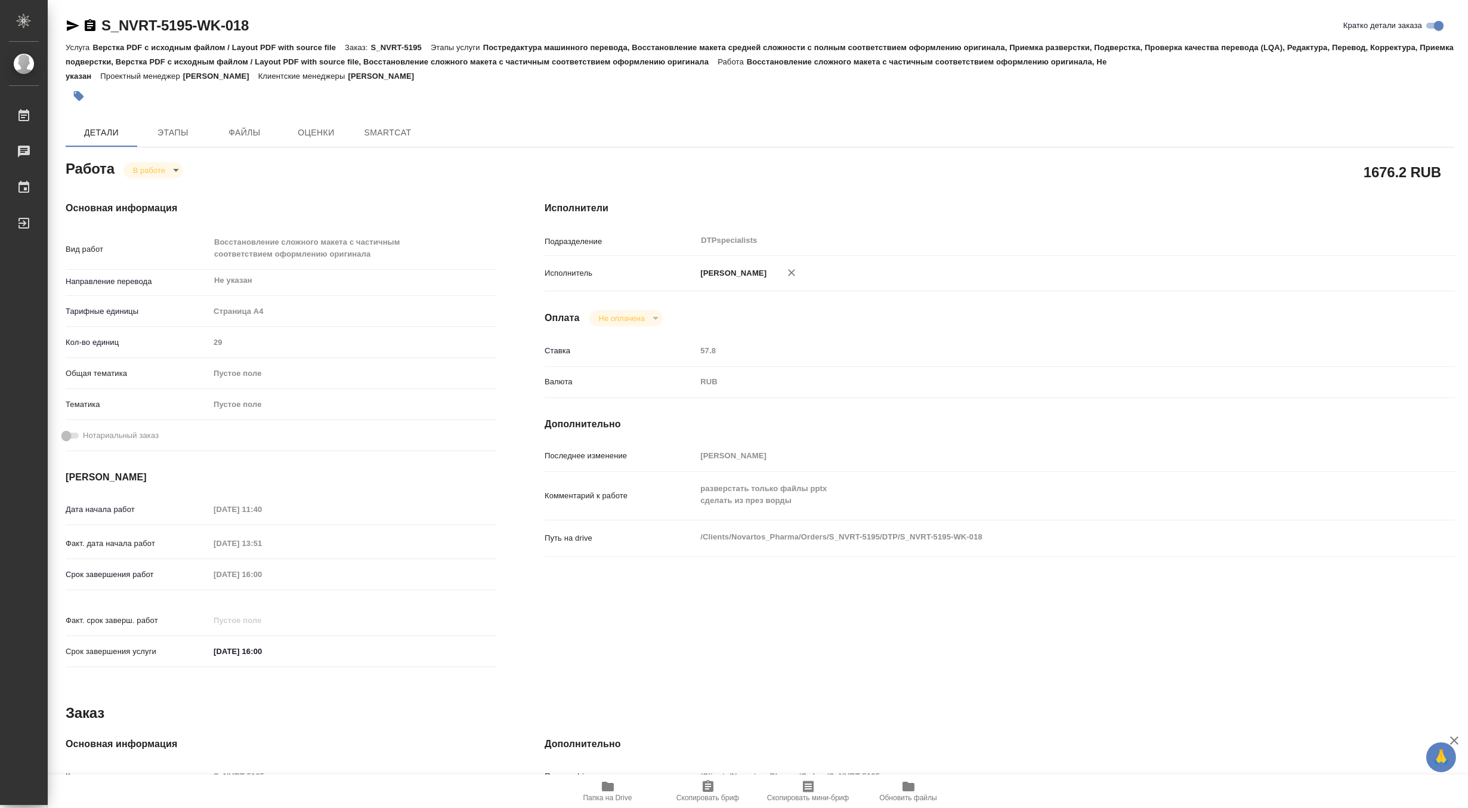
type textarea "x"
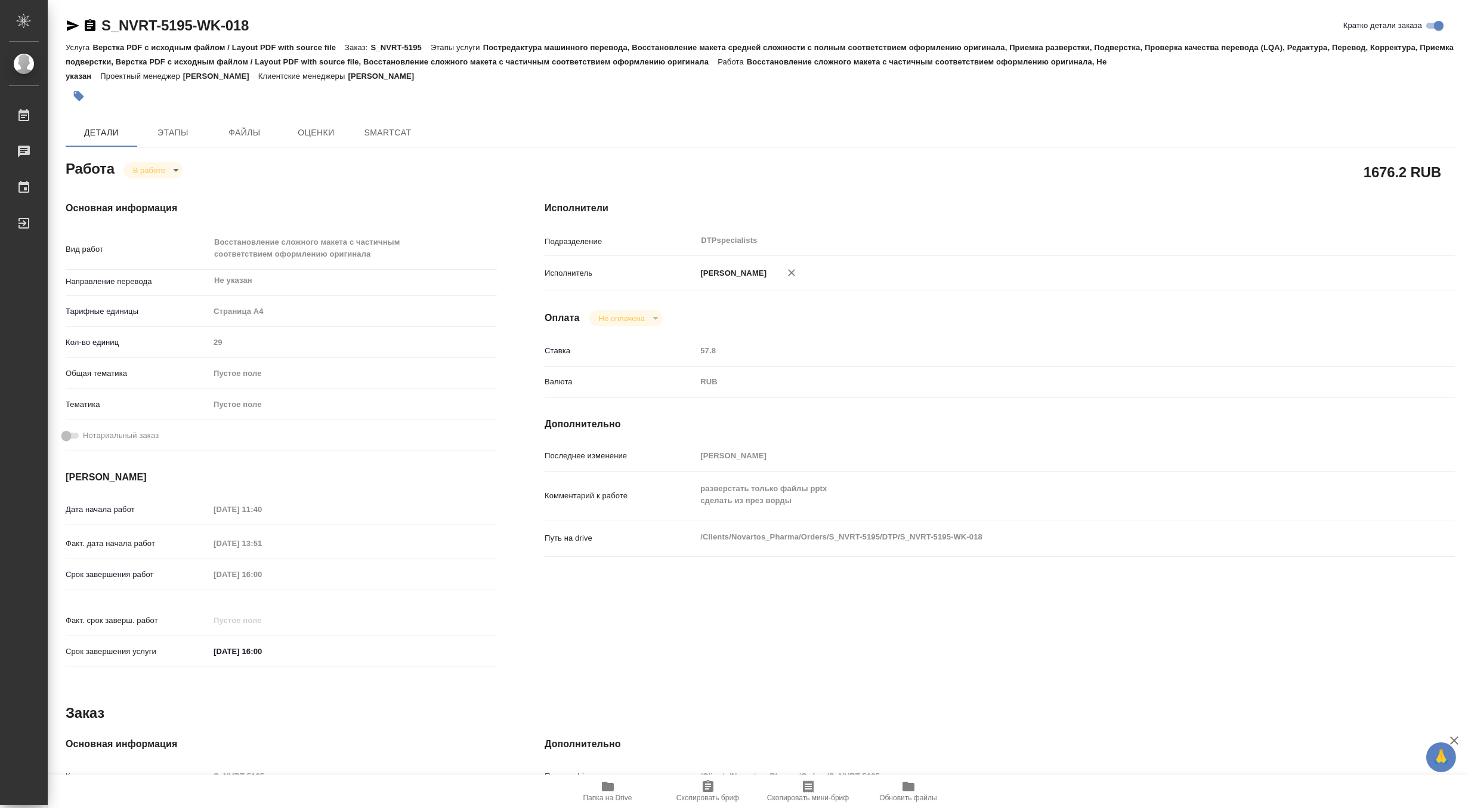
type textarea "x"
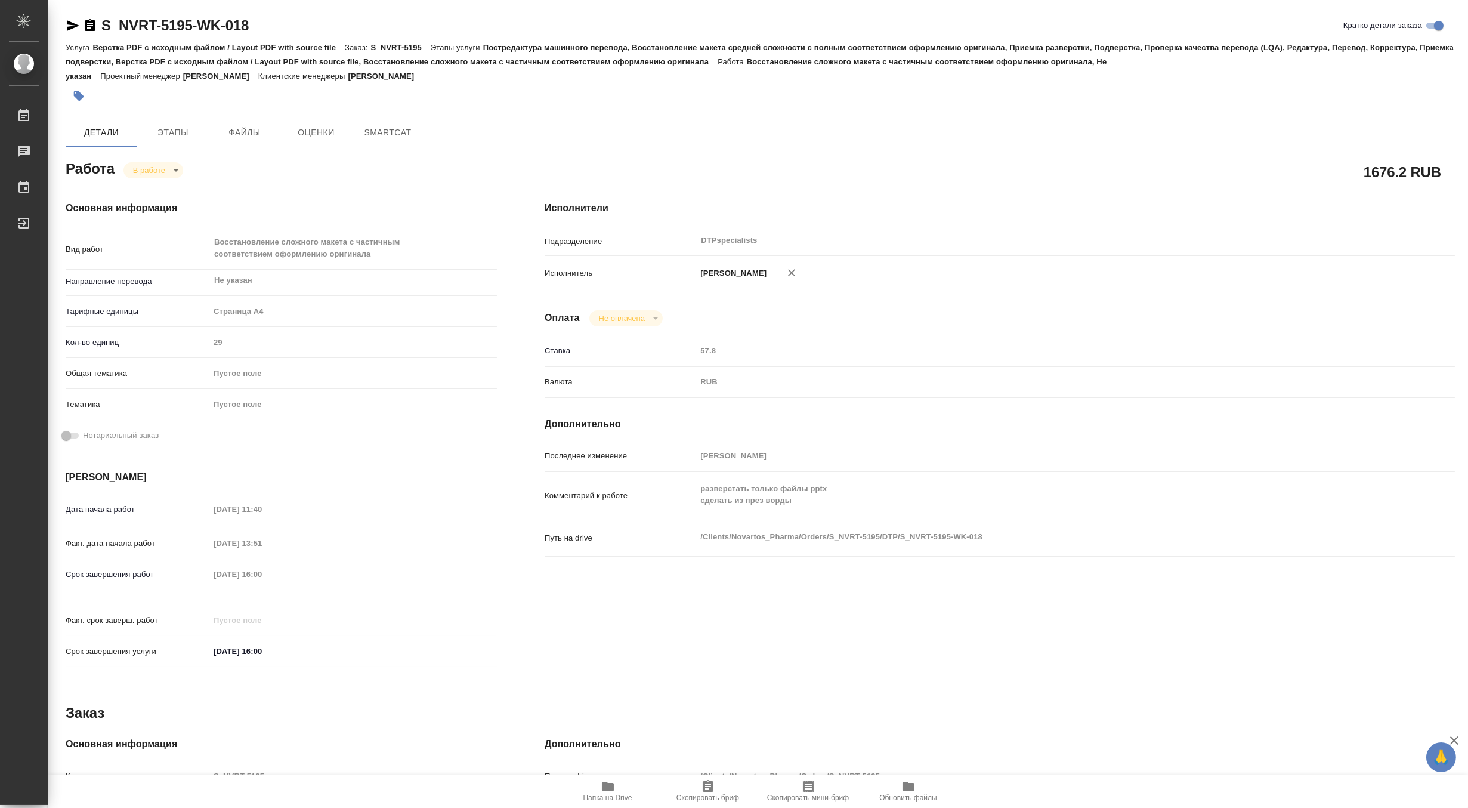
type textarea "x"
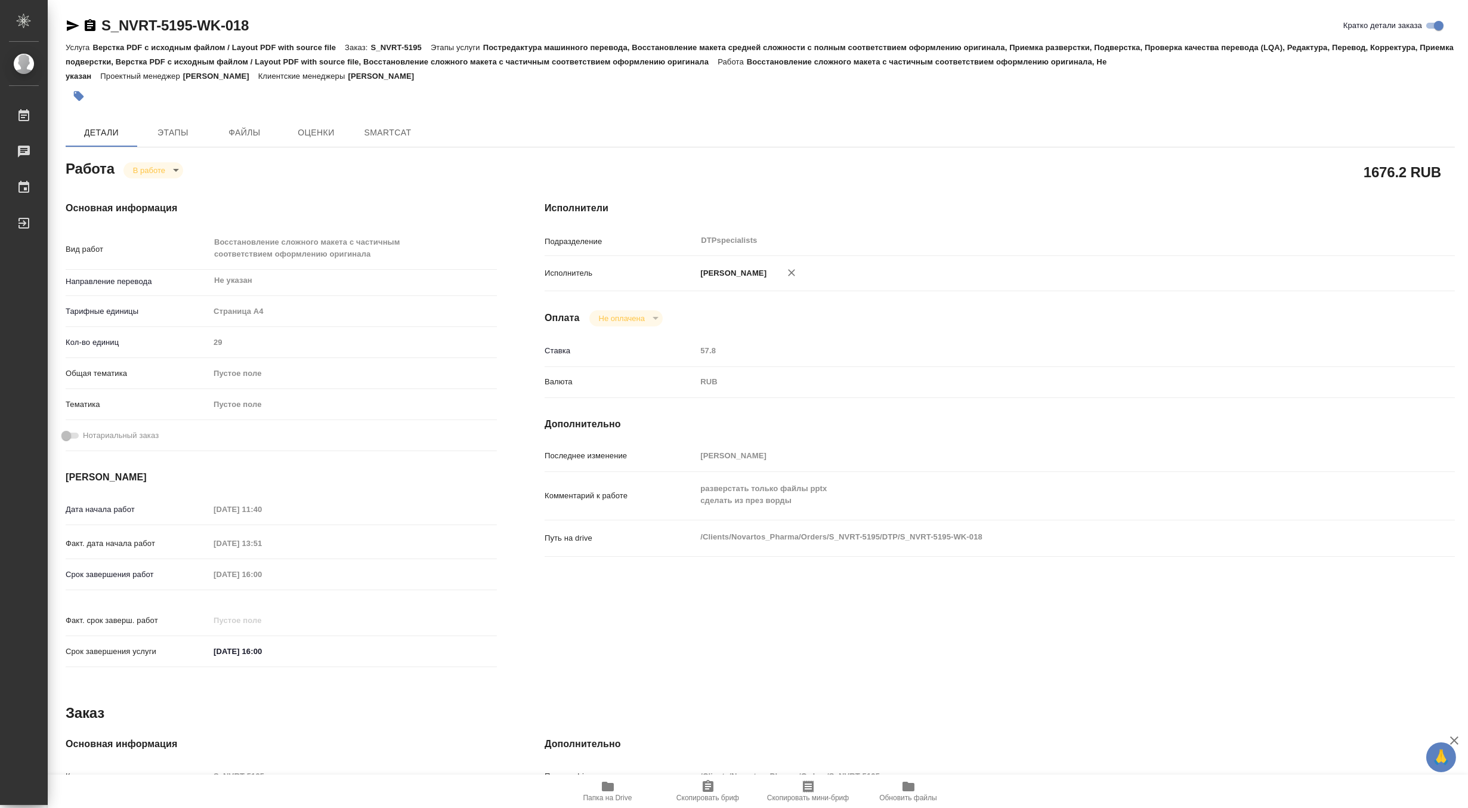
type textarea "x"
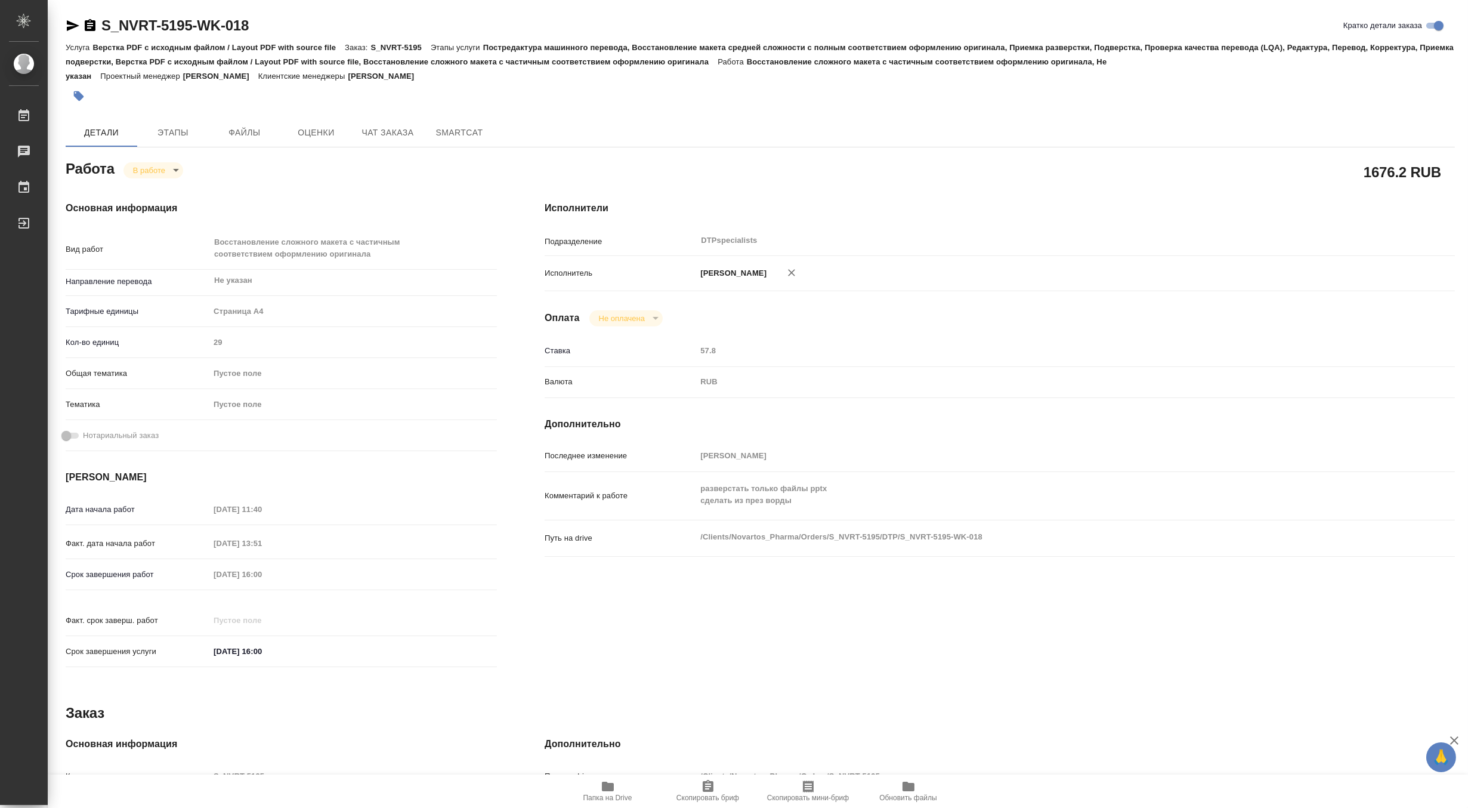
click at [598, 794] on span "Папка на Drive" at bounding box center [607, 797] width 49 height 8
type textarea "x"
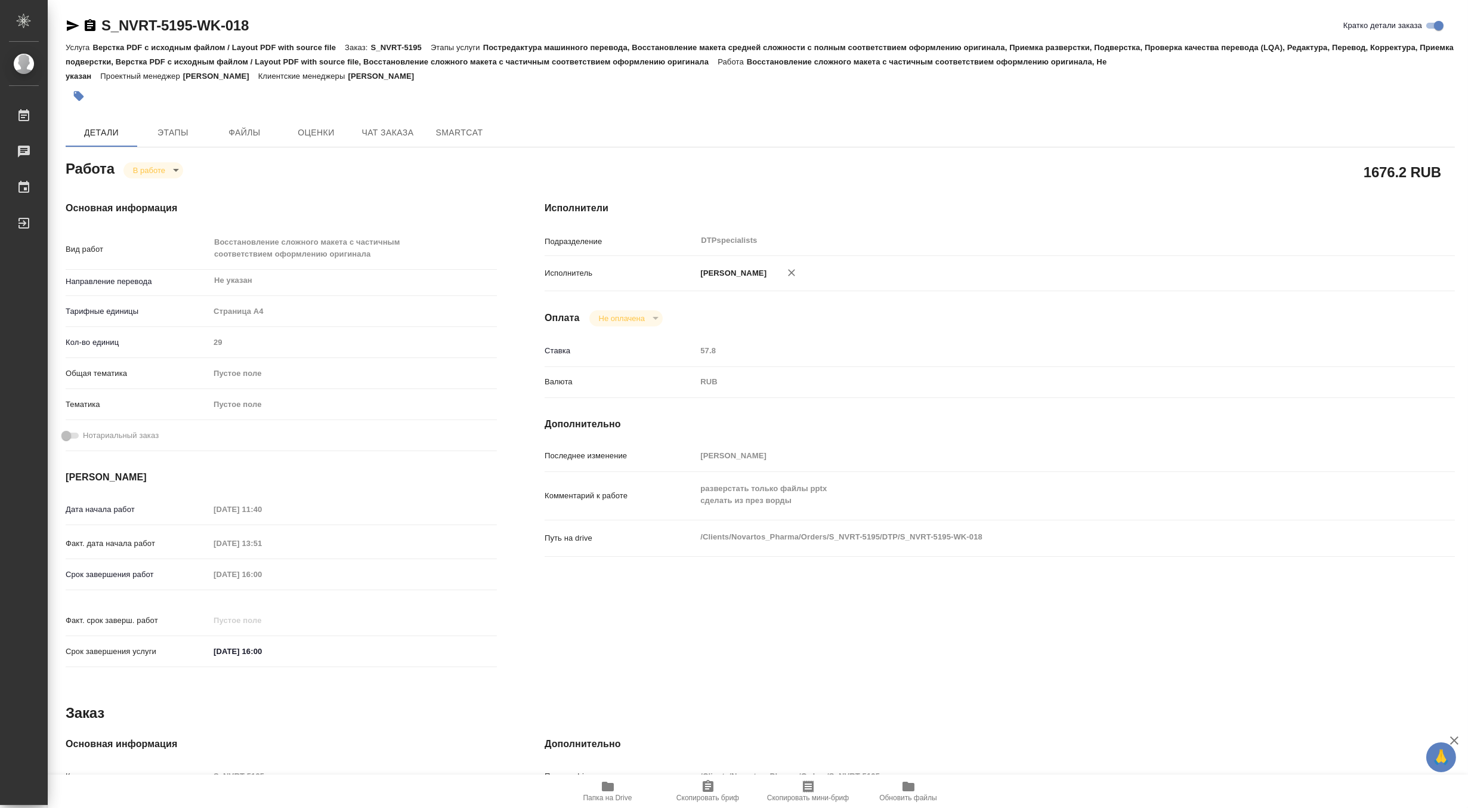
type textarea "x"
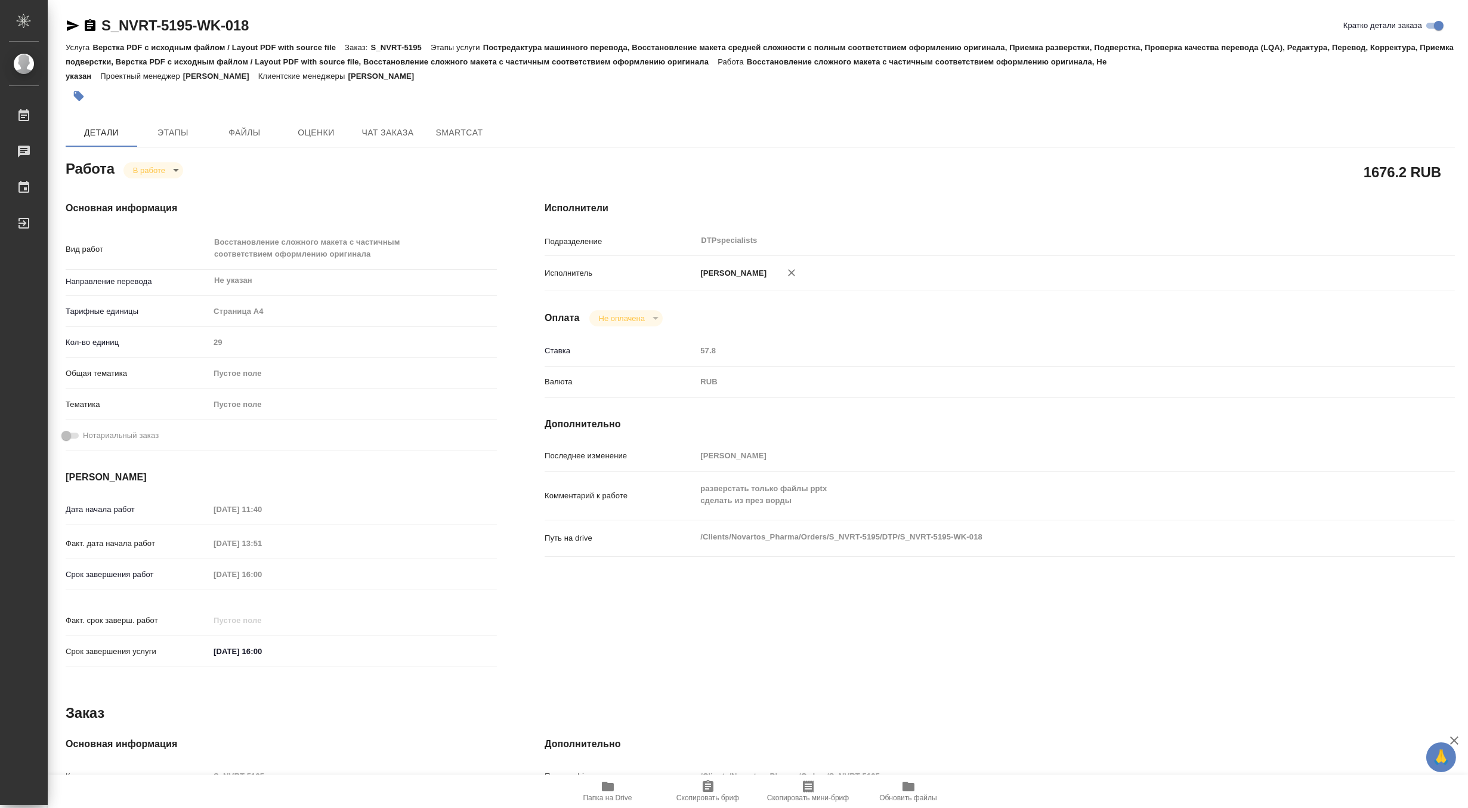
type textarea "x"
drag, startPoint x: 284, startPoint y: 24, endPoint x: 98, endPoint y: 21, distance: 185.5
click at [98, 21] on div "S_NVRT-5195-WK-018 Кратко детали заказа" at bounding box center [760, 25] width 1389 height 19
copy link "S_NVRT-5195-WK-018"
type textarea "x"
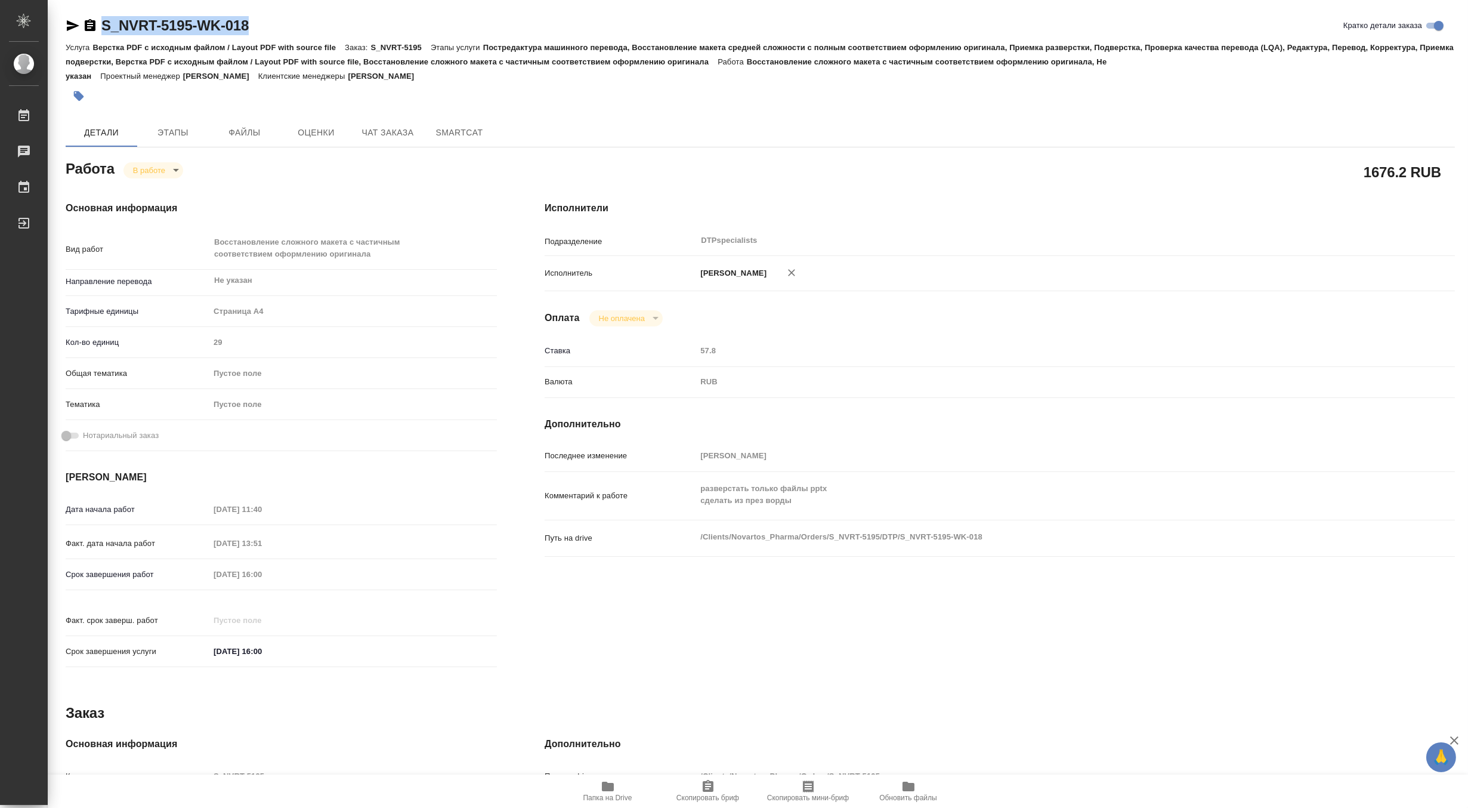
type textarea "x"
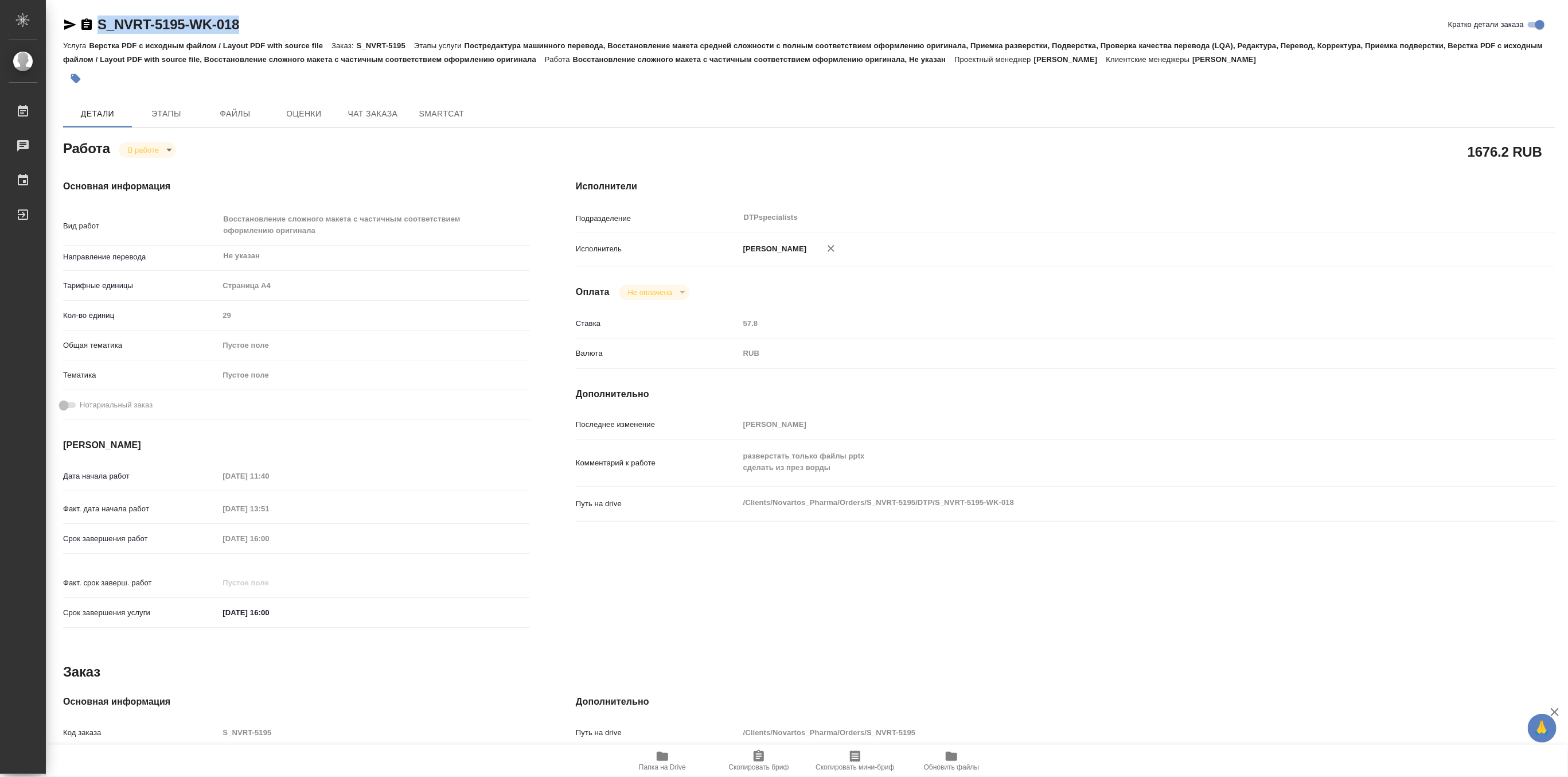
type textarea "x"
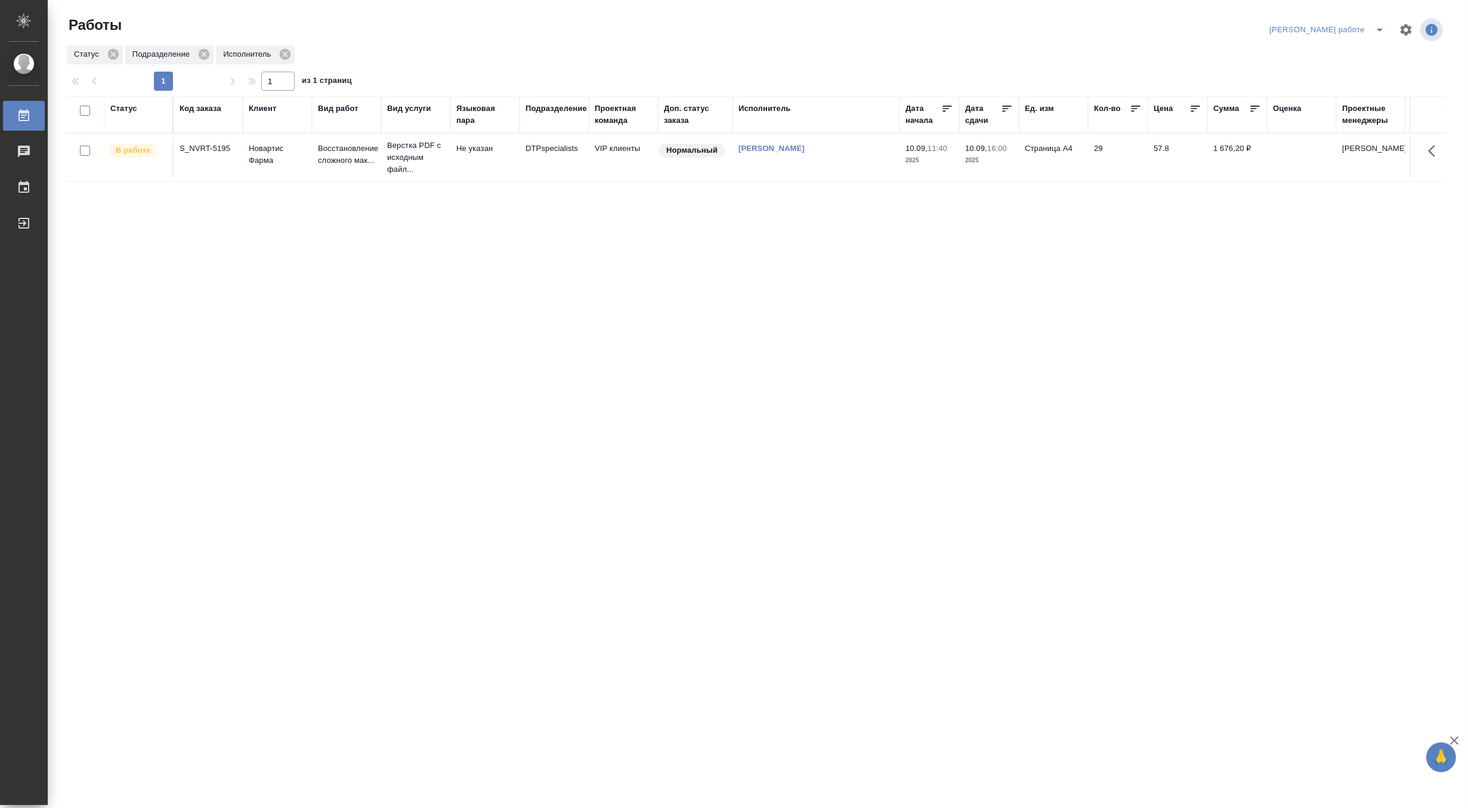
click at [1380, 30] on icon "split button" at bounding box center [1380, 30] width 6 height 3
click at [1333, 85] on li "Ждемс" at bounding box center [1337, 91] width 108 height 19
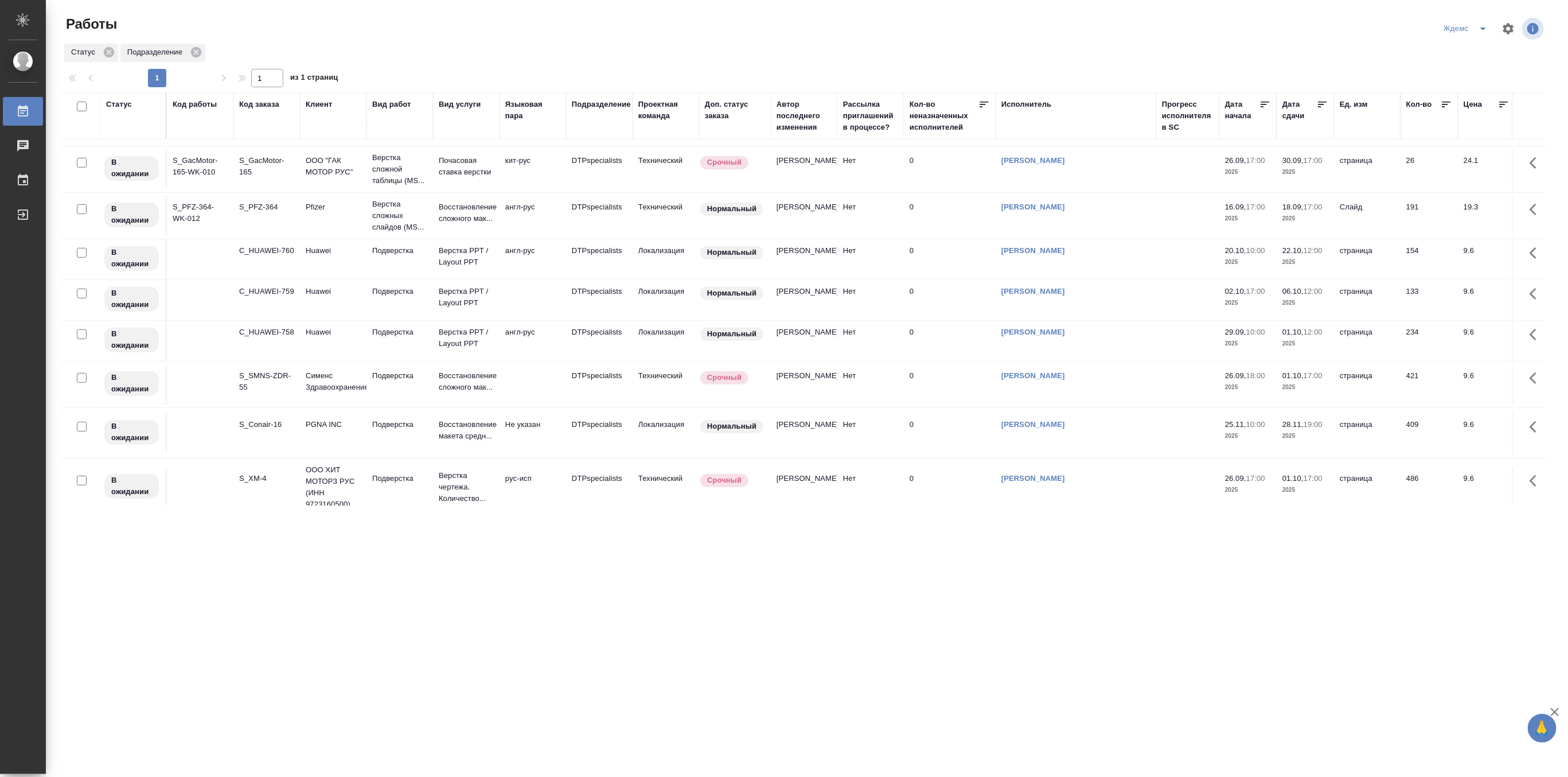
scroll to position [284, 0]
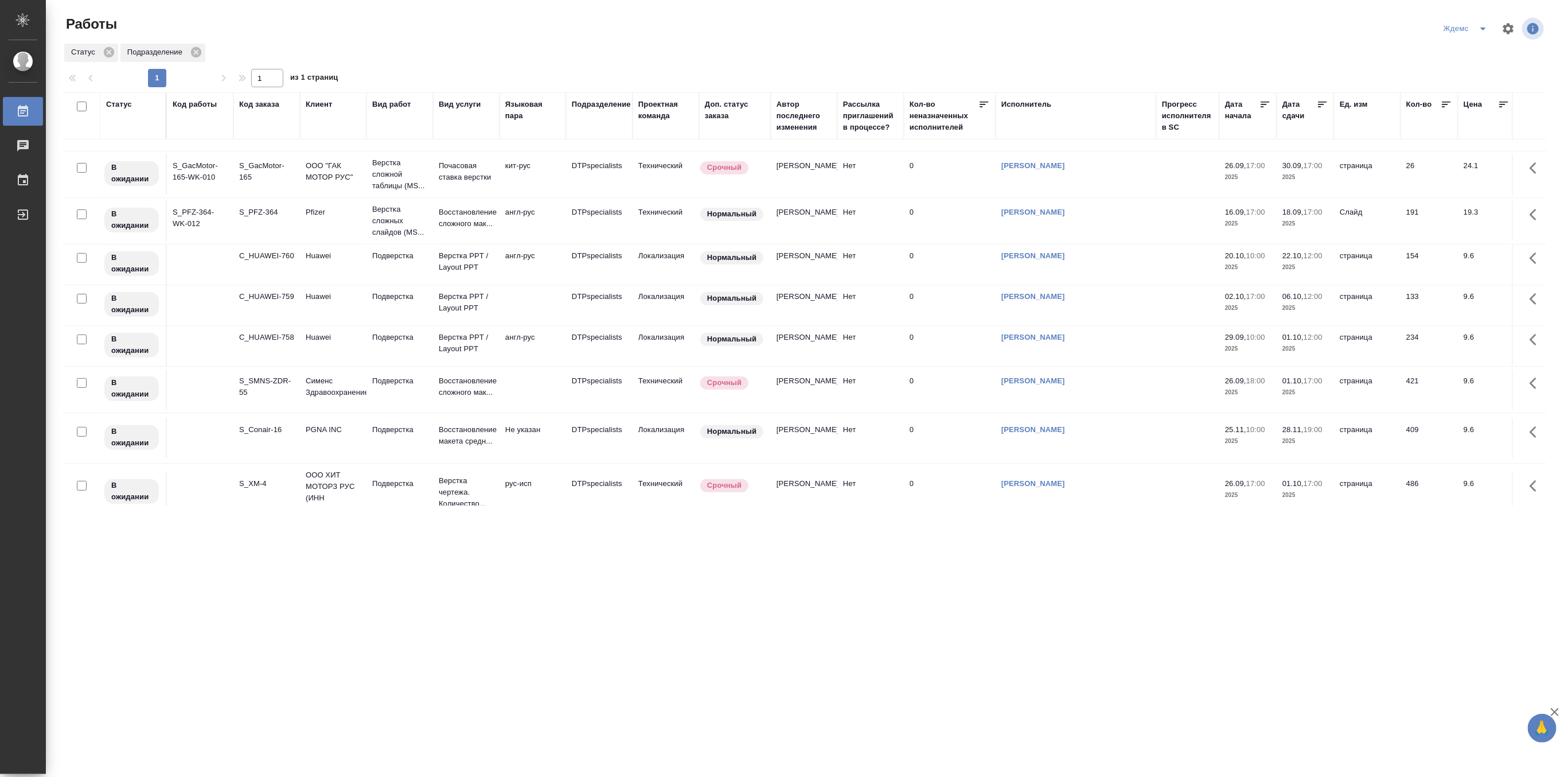
click at [1410, 25] on icon "split button" at bounding box center [1482, 29] width 13 height 13
click at [1410, 83] on li "[PERSON_NAME]" at bounding box center [1473, 88] width 111 height 18
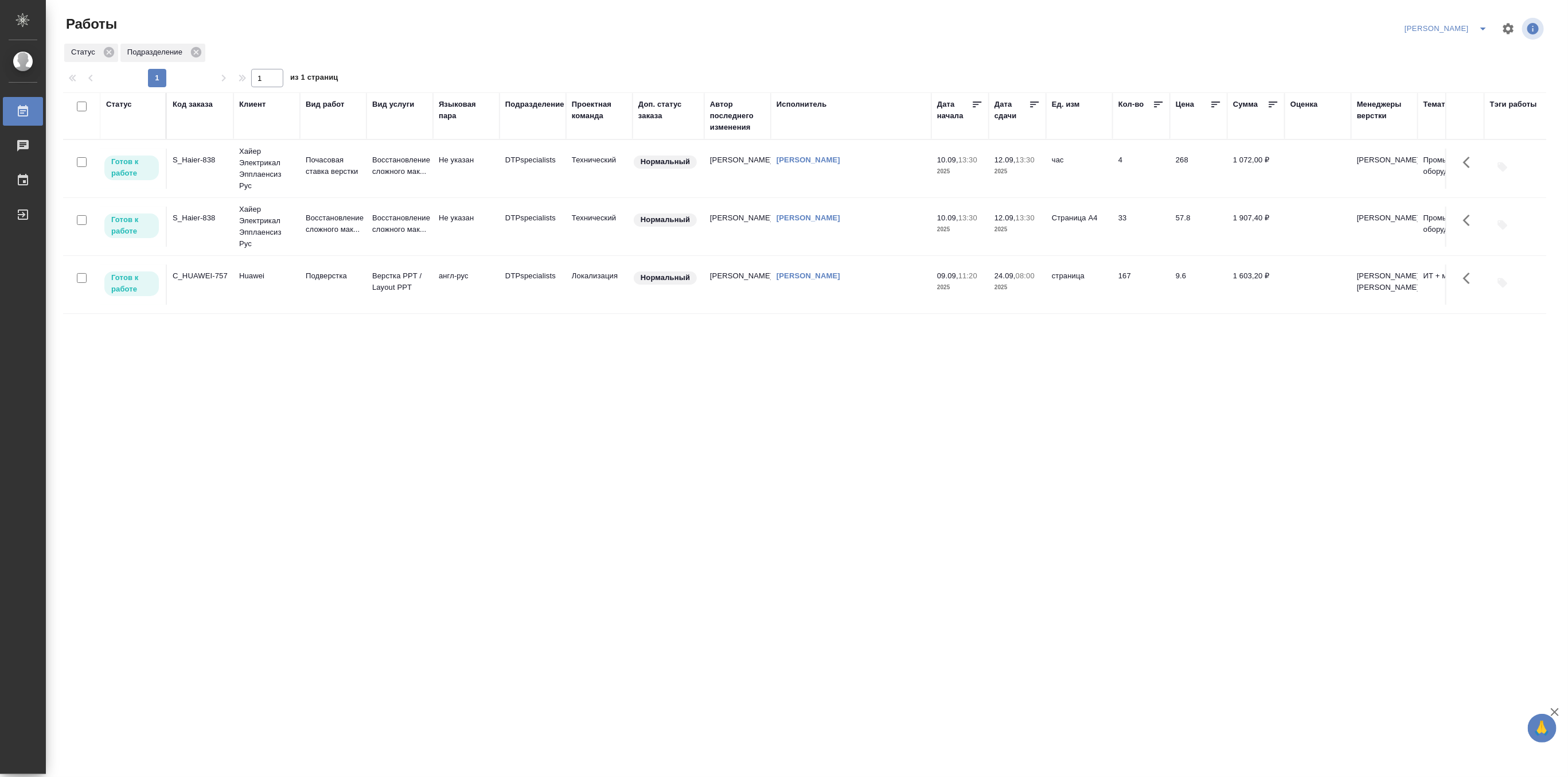
click at [1484, 23] on icon "split button" at bounding box center [1482, 29] width 13 height 13
click at [1452, 84] on li "Ждемс" at bounding box center [1439, 88] width 111 height 18
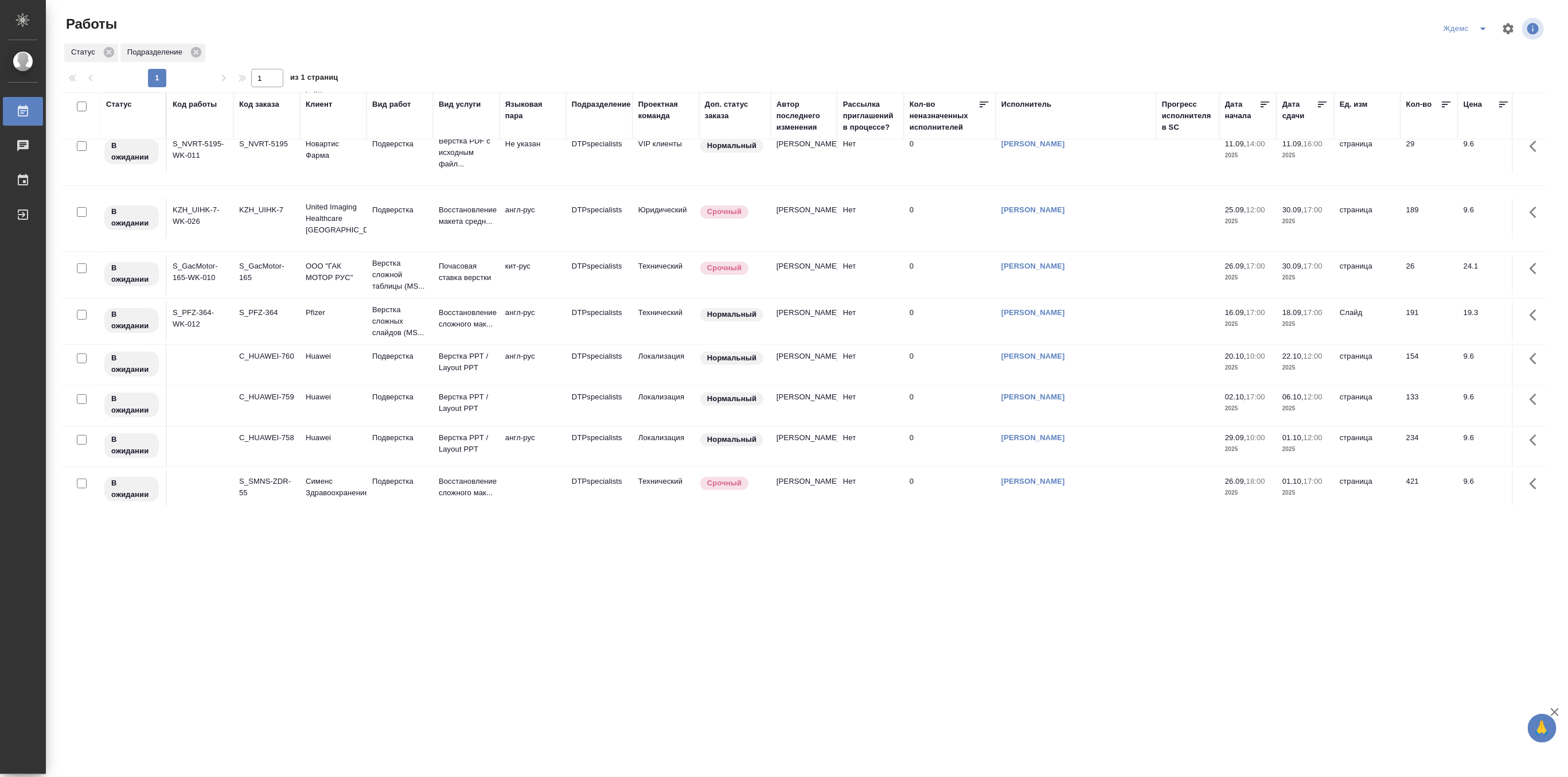
scroll to position [191, 0]
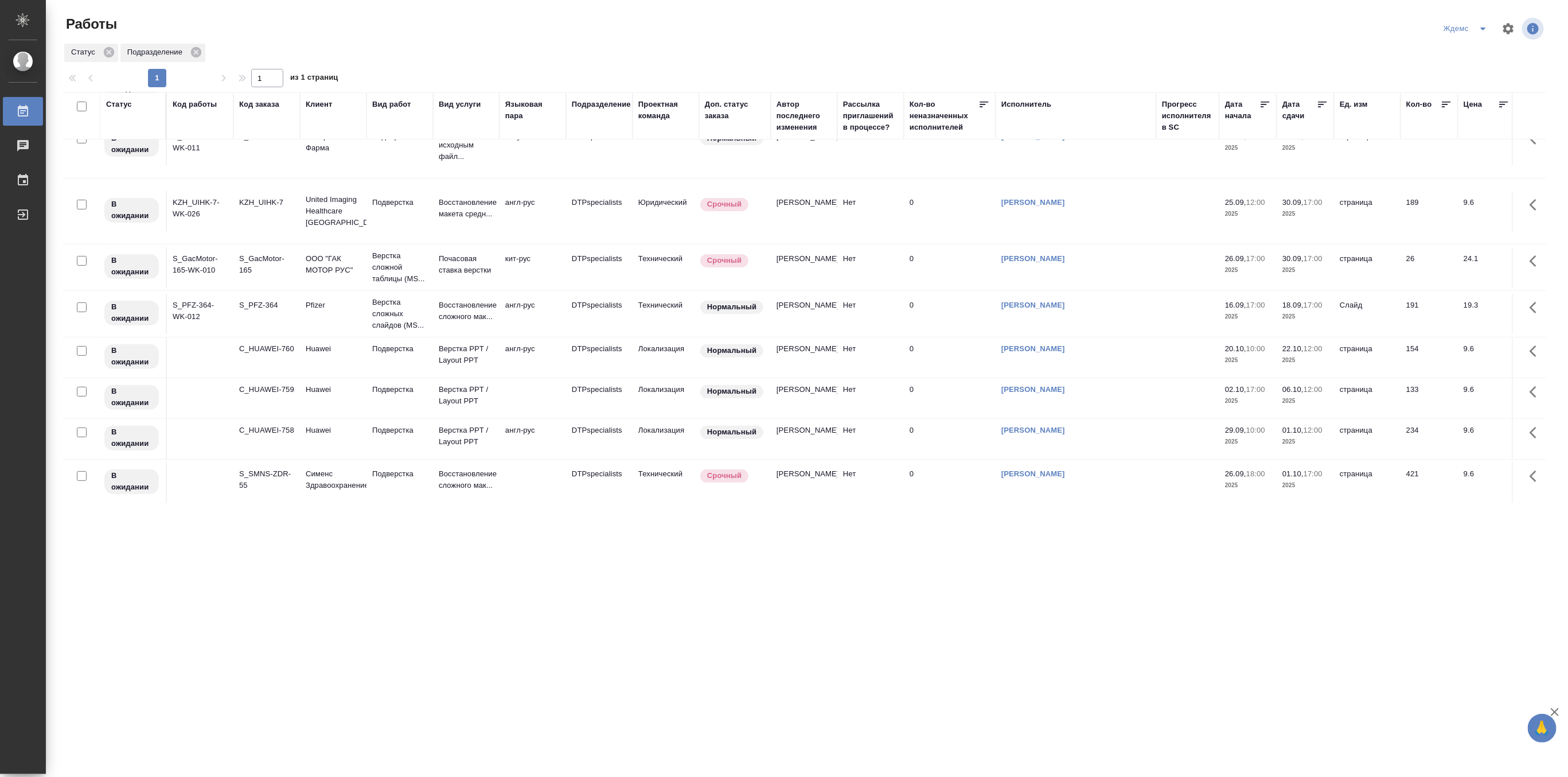
click at [1484, 24] on icon "split button" at bounding box center [1482, 29] width 13 height 13
click at [1476, 88] on li "[PERSON_NAME]" at bounding box center [1473, 88] width 111 height 18
